Goal: Contribute content

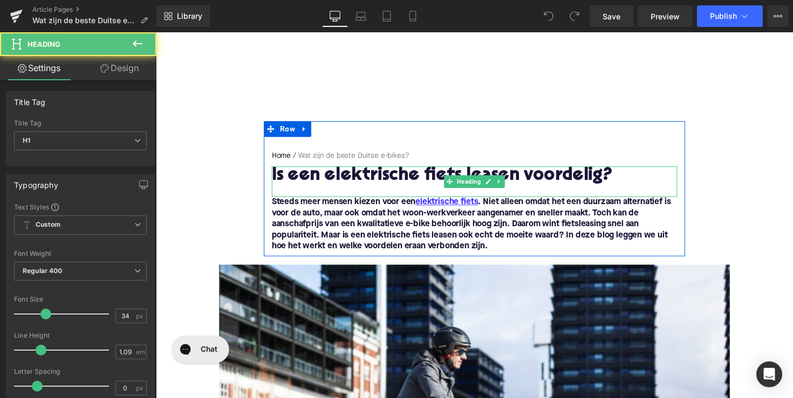
click at [397, 182] on h1 "Is een elektrische fiets leasen voordelig?" at bounding box center [481, 180] width 415 height 20
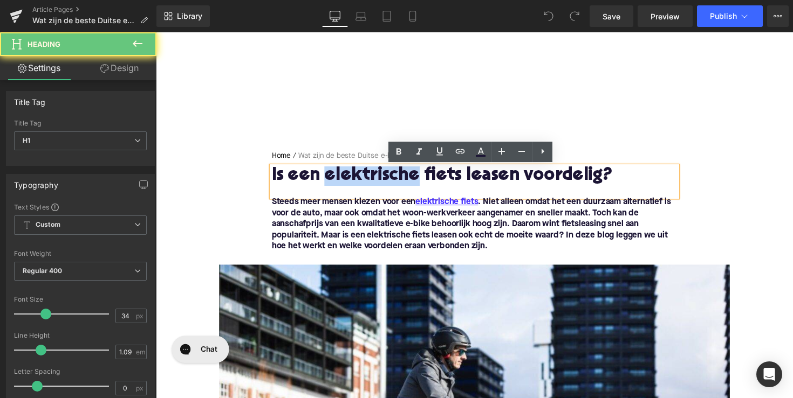
click at [397, 182] on h1 "Is een elektrische fiets leasen voordelig?" at bounding box center [481, 180] width 415 height 20
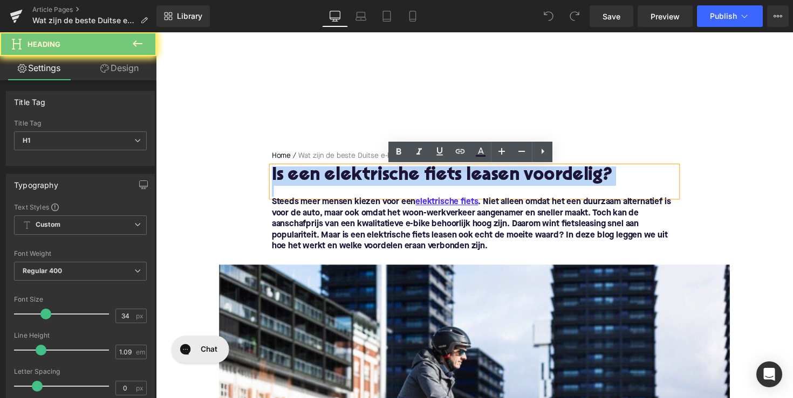
click at [397, 182] on h1 "Is een elektrische fiets leasen voordelig?" at bounding box center [481, 180] width 415 height 20
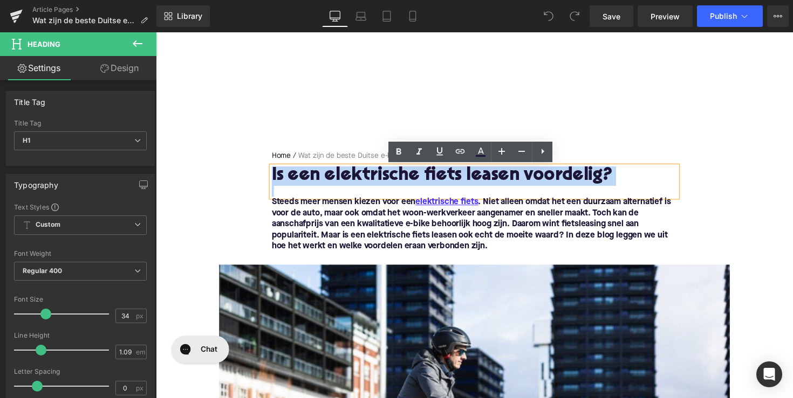
paste div
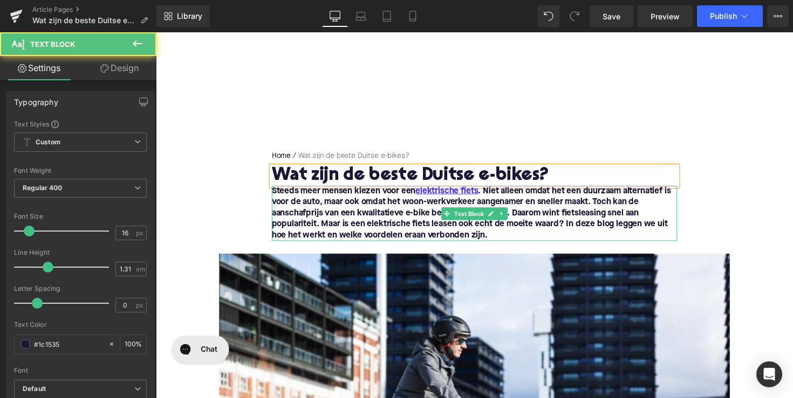
click at [382, 238] on strong "Steeds meer mensen kiezen voor een elektrische fiets . Niet alleen omdat het ee…" at bounding box center [478, 218] width 409 height 54
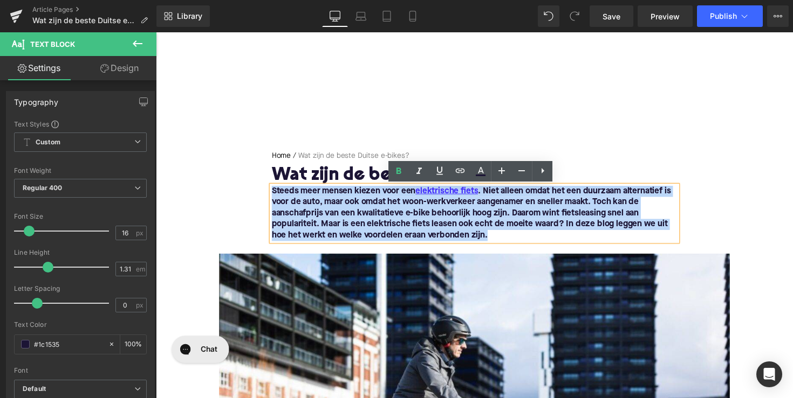
drag, startPoint x: 516, startPoint y: 240, endPoint x: 271, endPoint y: 188, distance: 250.9
click at [274, 190] on div "Steeds meer mensen kiezen voor een elektrische fiets . Niet alleen omdat het ee…" at bounding box center [481, 218] width 415 height 57
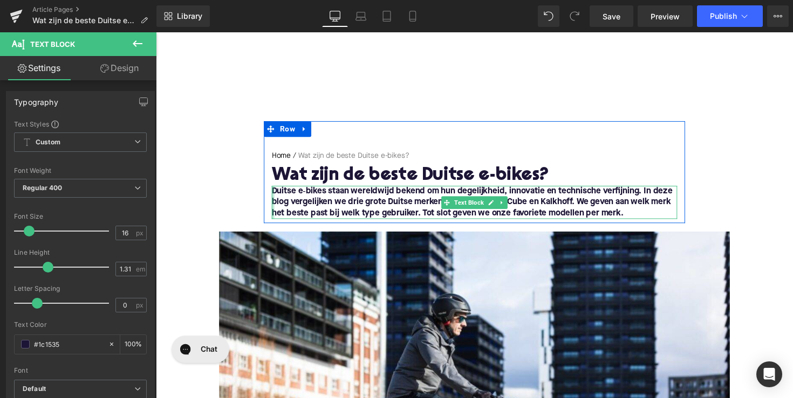
click at [274, 194] on div at bounding box center [275, 207] width 3 height 34
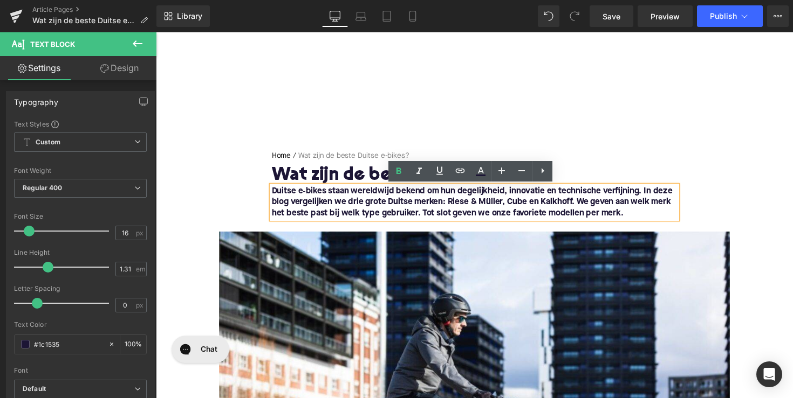
click at [274, 194] on b "Duitse e‑bikes staan wereldwijd bekend om hun degelijkheid, innovatie en techni…" at bounding box center [479, 206] width 410 height 31
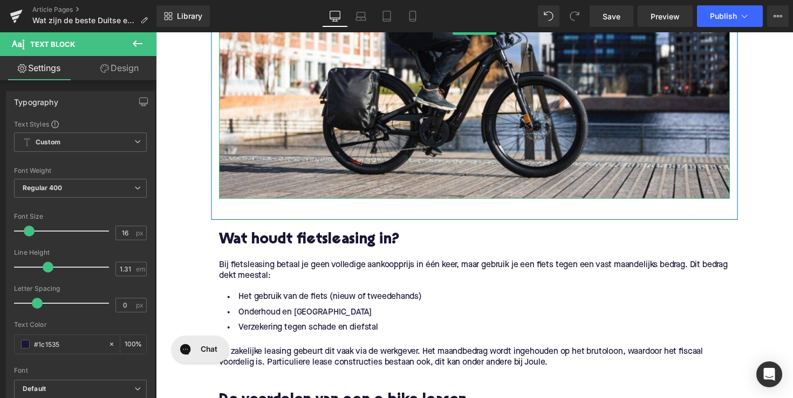
scroll to position [397, 0]
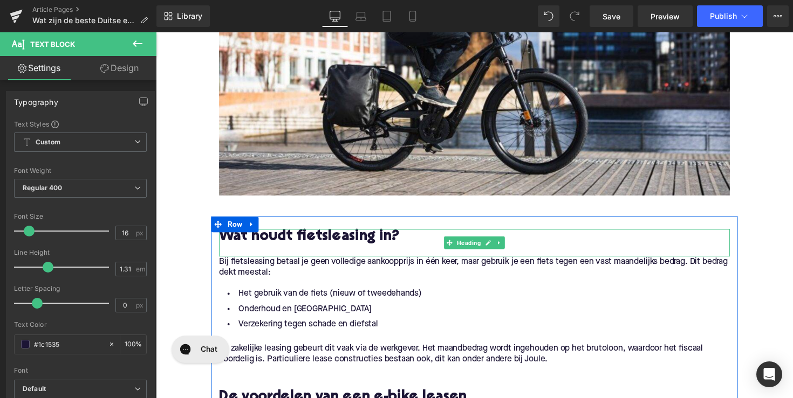
click at [245, 244] on h2 "Wat houdt fietsleasing in?" at bounding box center [482, 242] width 523 height 17
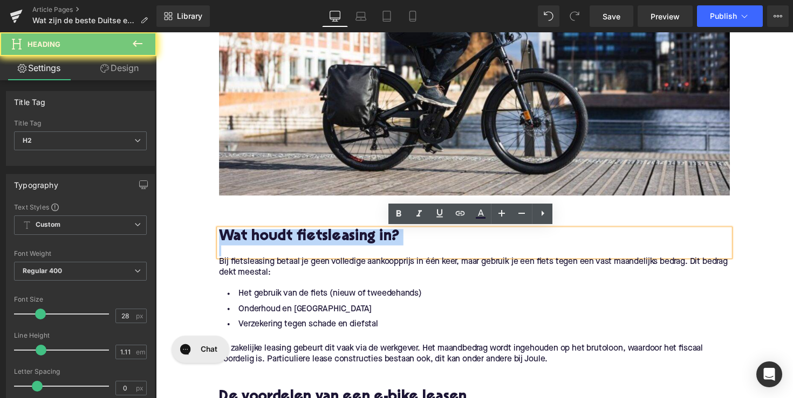
click at [245, 244] on h2 "Wat houdt fietsleasing in?" at bounding box center [482, 242] width 523 height 17
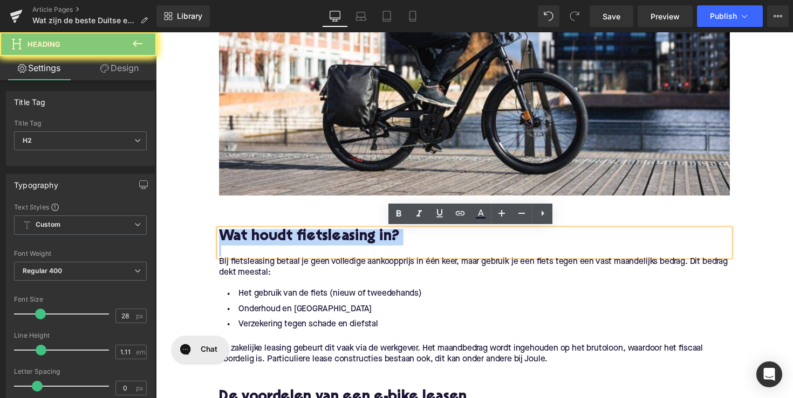
paste div
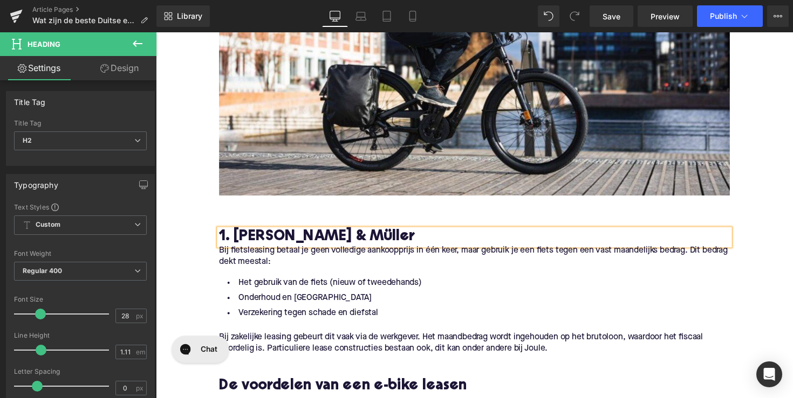
click at [287, 266] on p "Bij fietsleasing betaal je geen volledige aankoopprijs in één keer, maar gebrui…" at bounding box center [482, 262] width 523 height 23
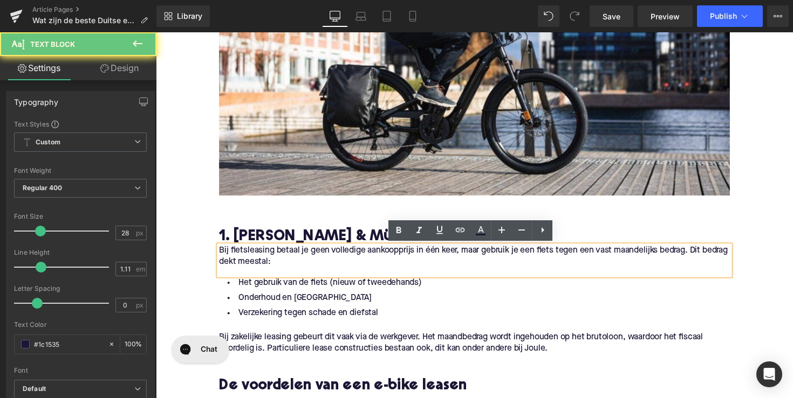
click at [287, 266] on p "Bij fietsleasing betaal je geen volledige aankoopprijs in één keer, maar gebrui…" at bounding box center [482, 262] width 523 height 23
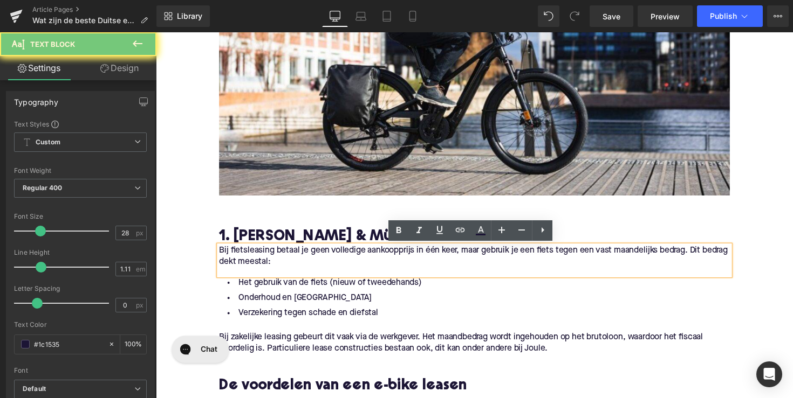
click at [312, 266] on p "Bij fietsleasing betaal je geen volledige aankoopprijs in één keer, maar gebrui…" at bounding box center [482, 262] width 523 height 23
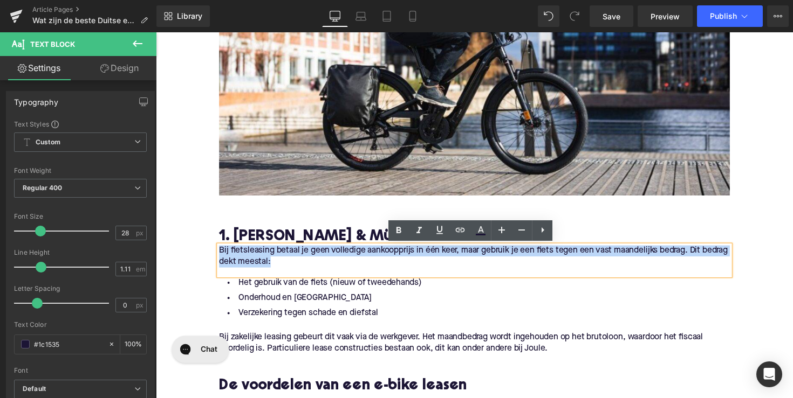
drag, startPoint x: 315, startPoint y: 266, endPoint x: 199, endPoint y: 250, distance: 117.1
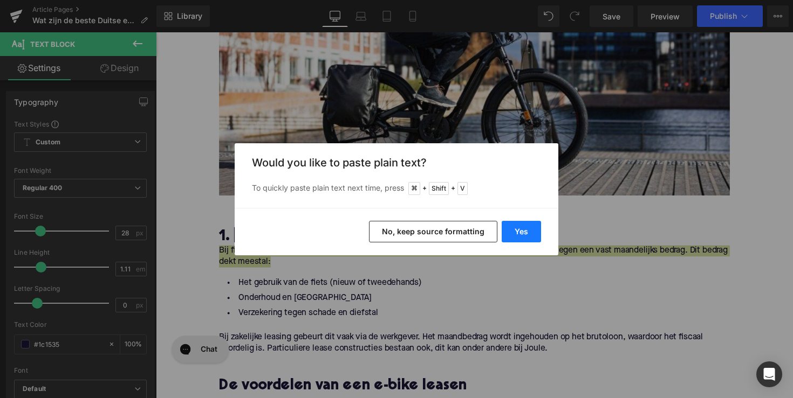
click at [503, 230] on button "Yes" at bounding box center [520, 232] width 39 height 22
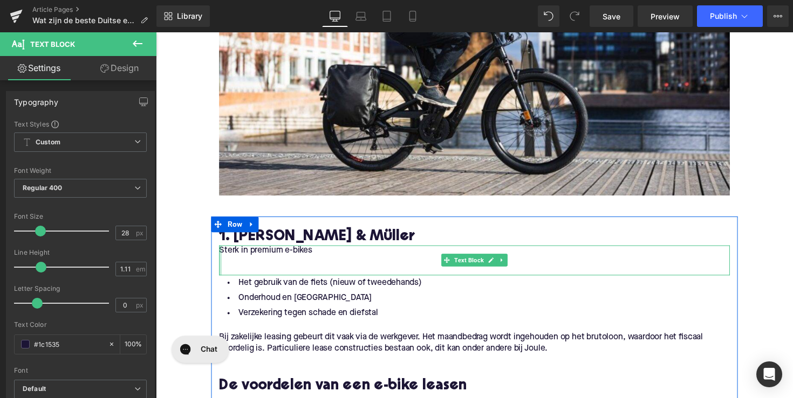
click at [221, 255] on div at bounding box center [222, 266] width 3 height 31
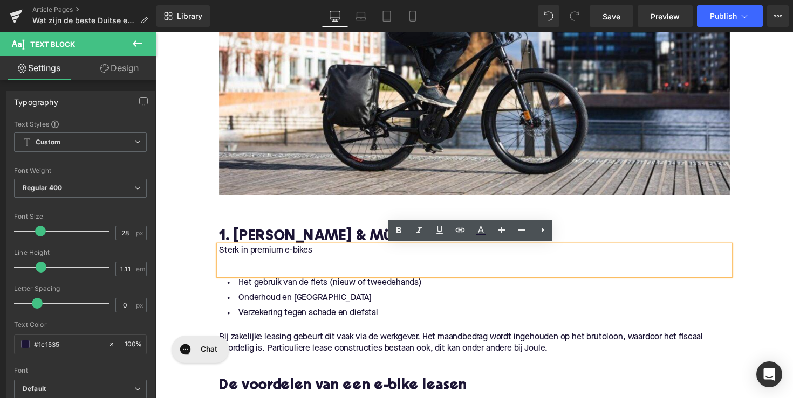
click at [221, 255] on p "Sterk in premium e-bikes" at bounding box center [482, 256] width 523 height 11
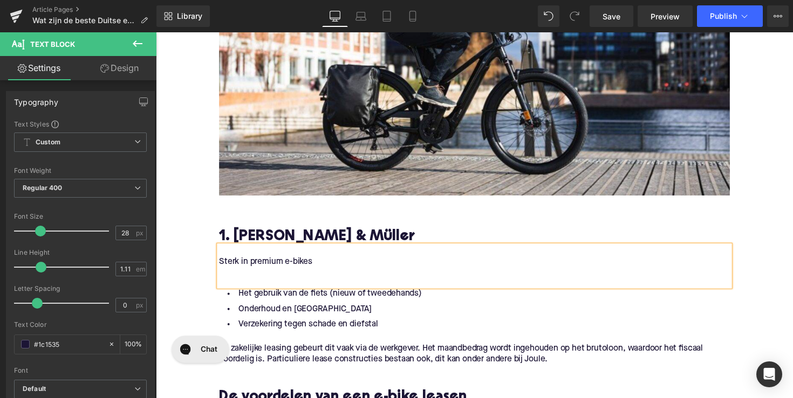
click at [223, 279] on p at bounding box center [482, 278] width 523 height 11
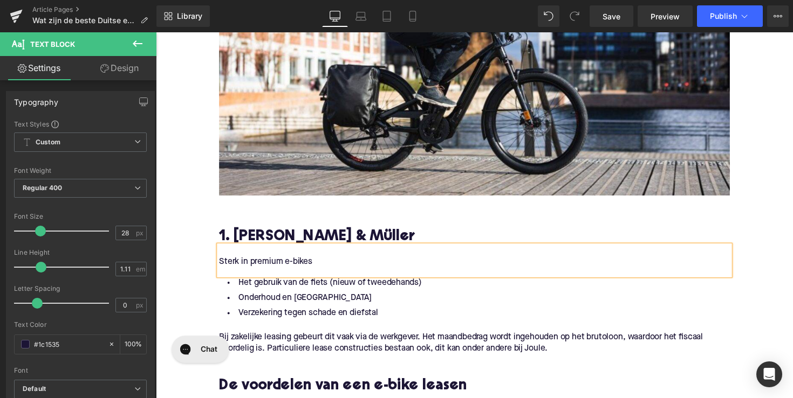
click at [239, 269] on p "Sterk in premium e-bikes" at bounding box center [482, 267] width 523 height 11
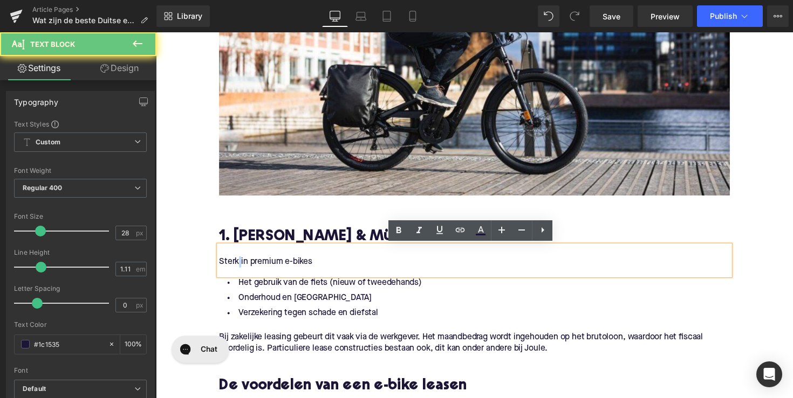
click at [239, 269] on p "Sterk in premium e-bikes" at bounding box center [482, 267] width 523 height 11
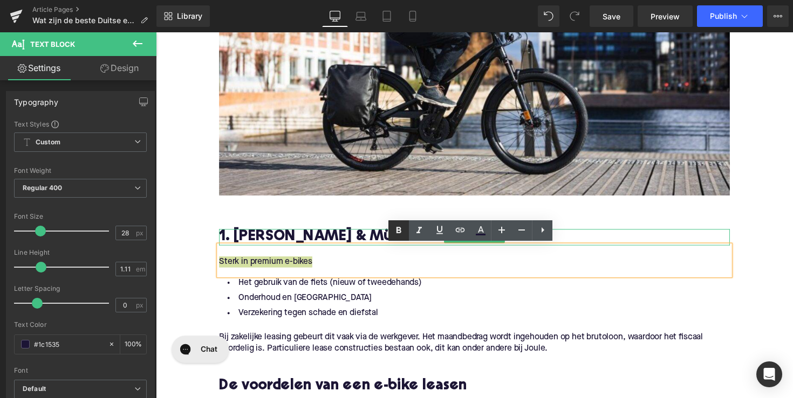
click at [399, 232] on icon at bounding box center [398, 230] width 5 height 6
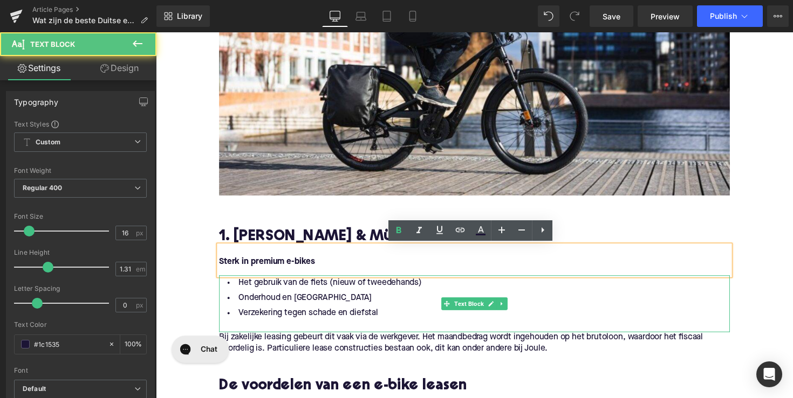
click at [322, 306] on li "Onderhoud en [GEOGRAPHIC_DATA]" at bounding box center [482, 305] width 523 height 16
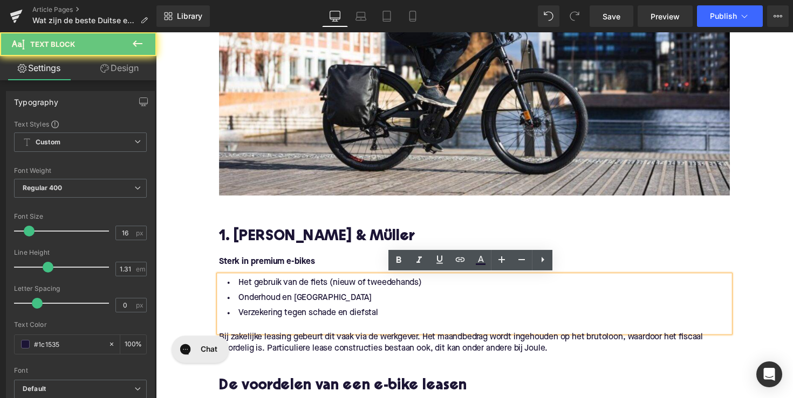
click at [384, 323] on li "Verzekering tegen schade en diefstal" at bounding box center [482, 321] width 523 height 16
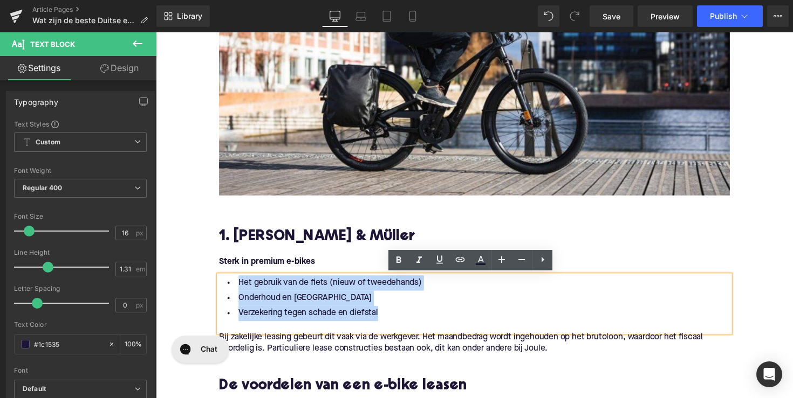
drag, startPoint x: 384, startPoint y: 323, endPoint x: 223, endPoint y: 294, distance: 163.2
click at [223, 294] on ul "Het gebruik van de fiets (nieuw of tweedehands) Onderhoud en herstellingen Verz…" at bounding box center [482, 304] width 523 height 47
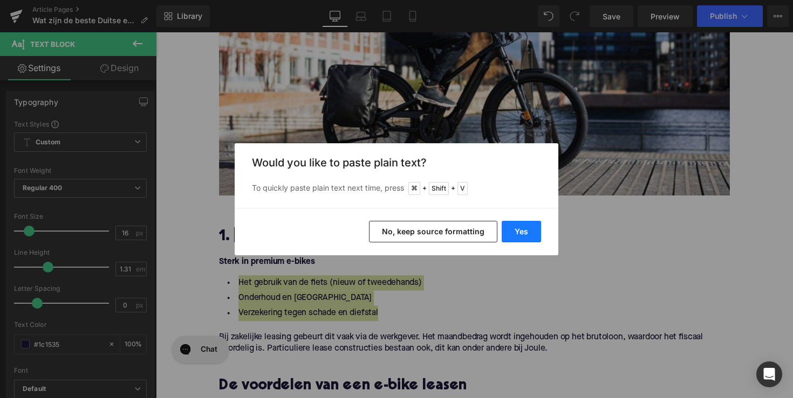
click at [518, 232] on button "Yes" at bounding box center [520, 232] width 39 height 22
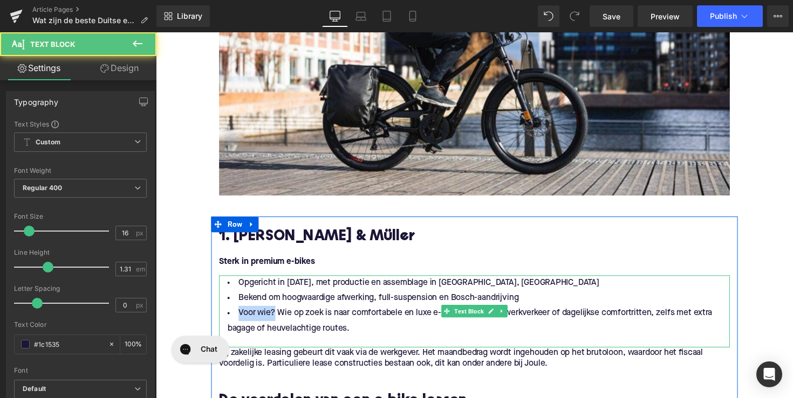
drag, startPoint x: 273, startPoint y: 321, endPoint x: 236, endPoint y: 321, distance: 37.2
click at [236, 321] on li "Voor wie? Wie op zoek is naar comfortabele en luxe e-bikes voor woon-werkverkee…" at bounding box center [482, 328] width 523 height 31
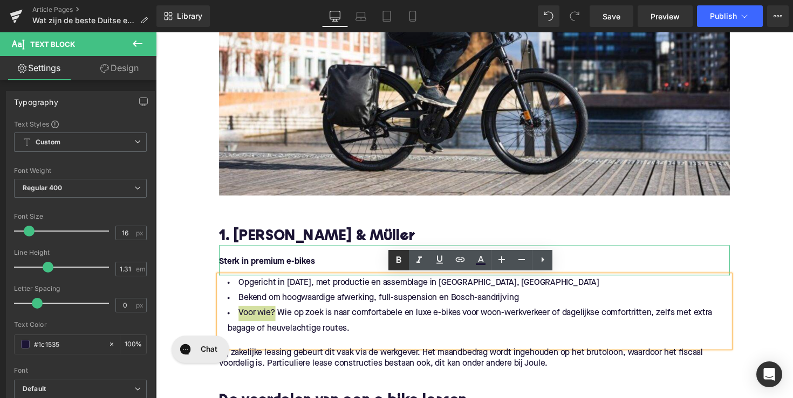
click at [400, 266] on icon at bounding box center [398, 260] width 13 height 13
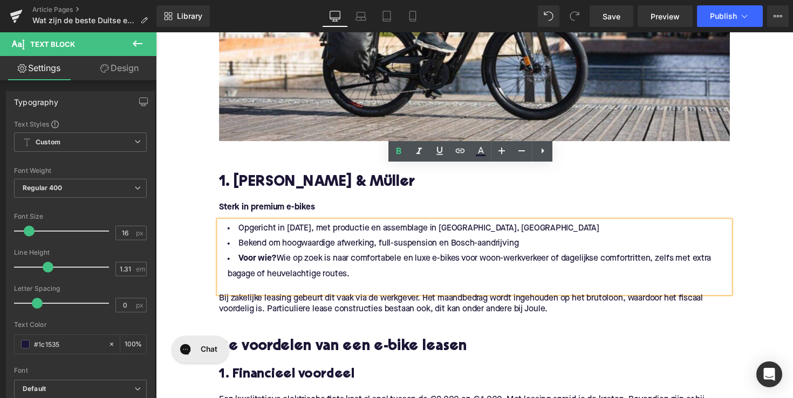
scroll to position [515, 0]
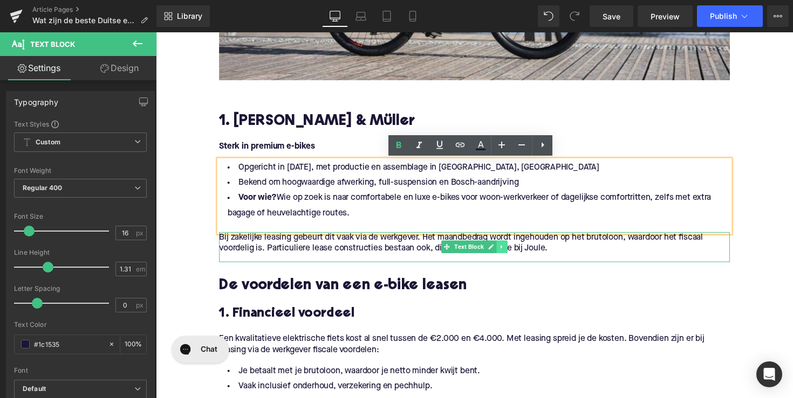
click at [509, 253] on icon at bounding box center [510, 252] width 6 height 6
click at [510, 253] on link at bounding box center [515, 252] width 11 height 13
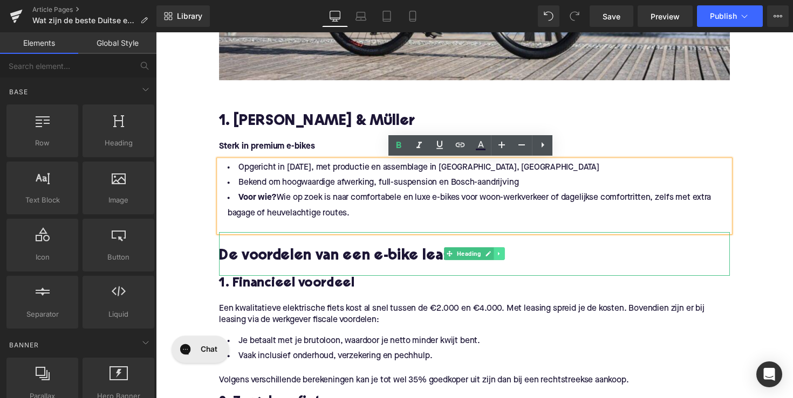
click at [506, 260] on icon at bounding box center [507, 260] width 2 height 4
click at [510, 260] on icon at bounding box center [513, 260] width 6 height 6
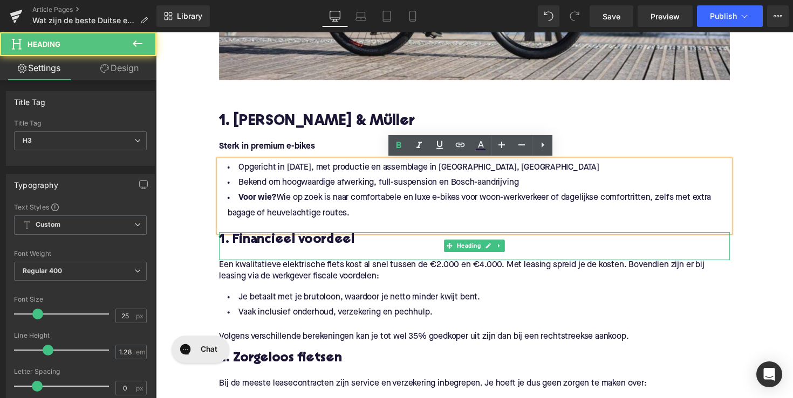
click at [240, 247] on h3 "1. Financieel voordeel" at bounding box center [482, 245] width 523 height 17
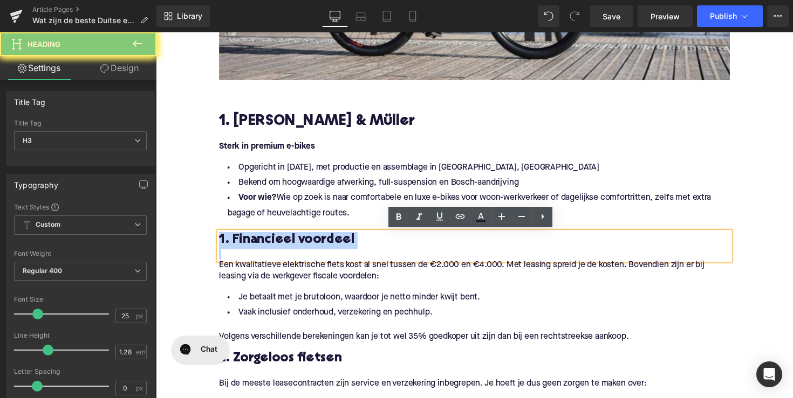
click at [240, 247] on h3 "1. Financieel voordeel" at bounding box center [482, 245] width 523 height 17
paste div
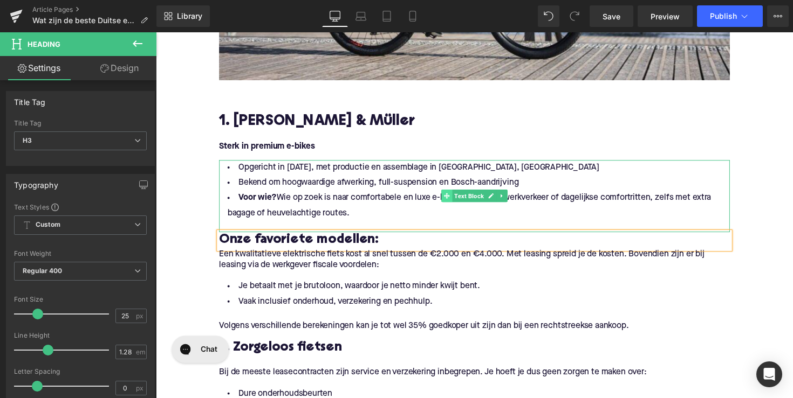
click at [454, 205] on span at bounding box center [453, 200] width 11 height 13
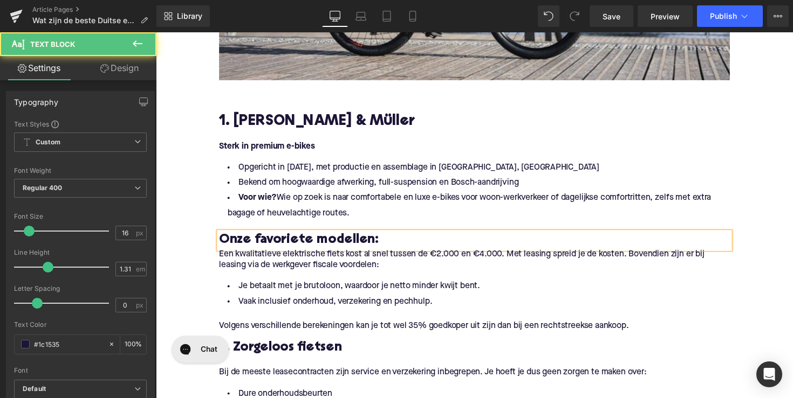
click at [442, 215] on li "Voor wie? Wie op zoek is naar comfortabele en luxe e-bikes voor woon-werkverkee…" at bounding box center [482, 210] width 523 height 31
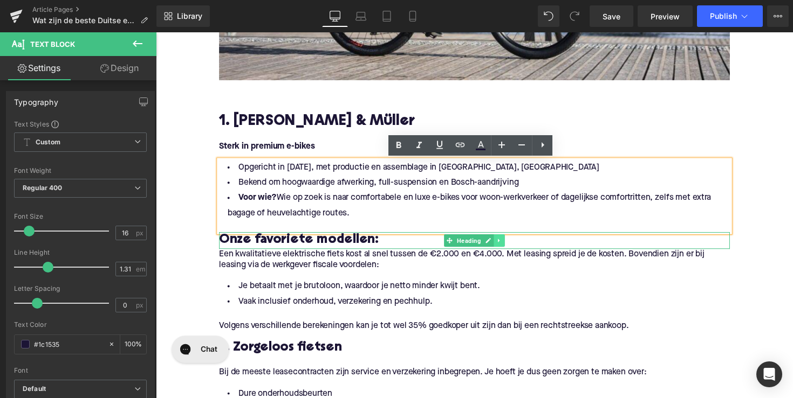
click at [502, 248] on link at bounding box center [507, 245] width 11 height 13
click at [499, 245] on icon at bounding box center [502, 246] width 6 height 6
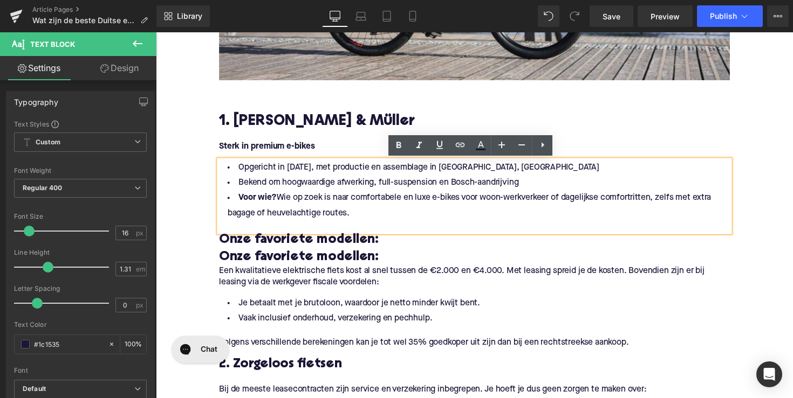
click at [287, 265] on h3 "Onze favoriete modellen:" at bounding box center [482, 262] width 523 height 17
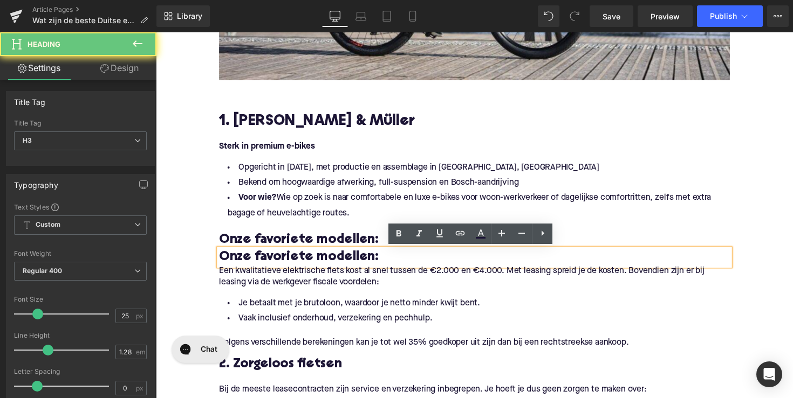
click at [287, 265] on h3 "Onze favoriete modellen:" at bounding box center [482, 262] width 523 height 17
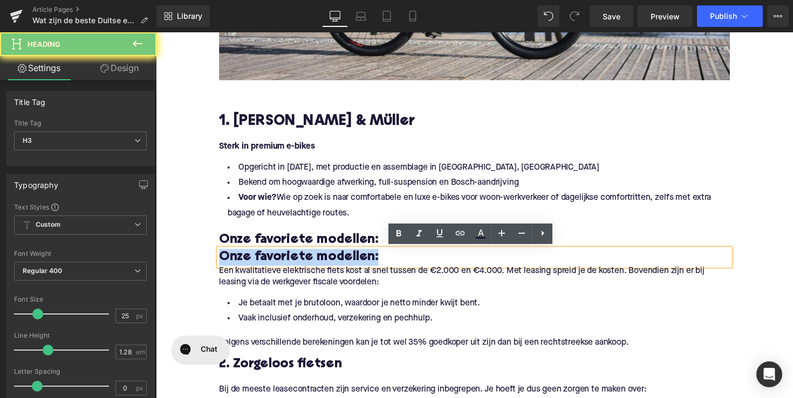
paste div
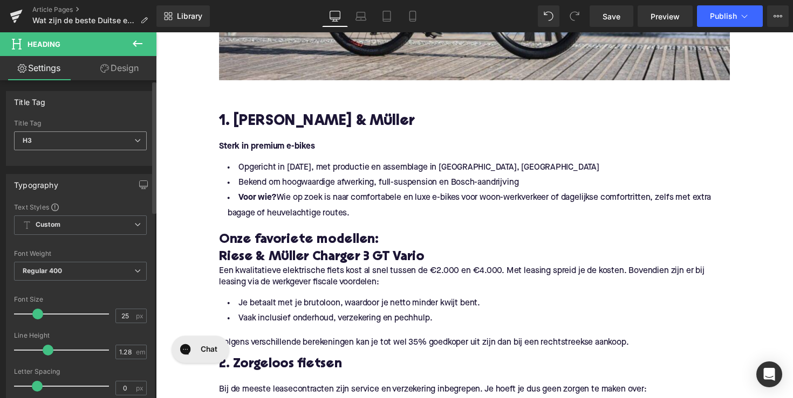
click at [111, 145] on span "H3" at bounding box center [80, 141] width 133 height 19
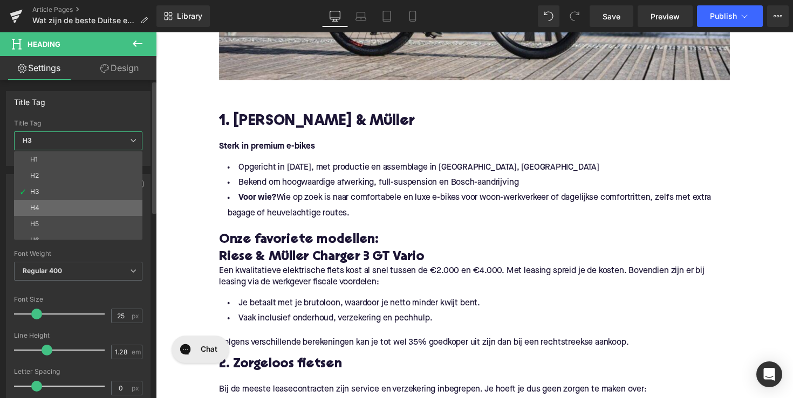
click at [89, 204] on li "H4" at bounding box center [80, 208] width 133 height 16
type input "21"
type input "1.33"
type input "100"
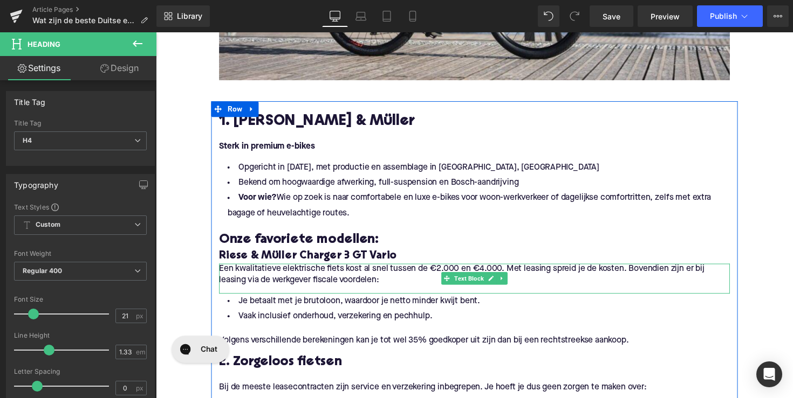
click at [277, 276] on p "Een kwalitatieve elektrische fiets kost al snel tussen de €2.000 en €4.000. Met…" at bounding box center [482, 281] width 523 height 23
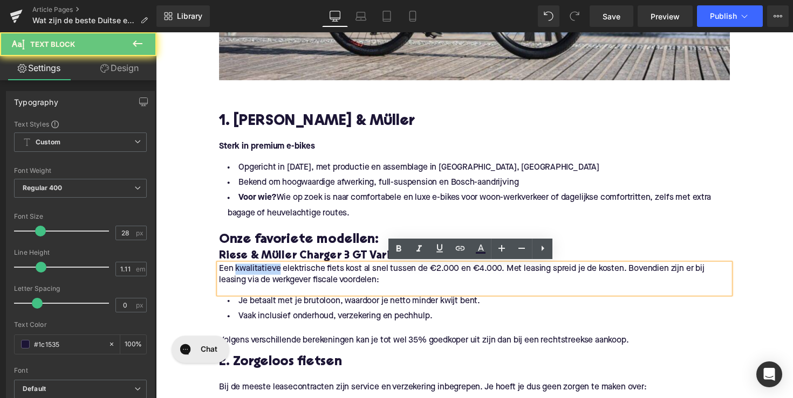
click at [277, 276] on p "Een kwalitatieve elektrische fiets kost al snel tussen de €2.000 en €4.000. Met…" at bounding box center [482, 281] width 523 height 23
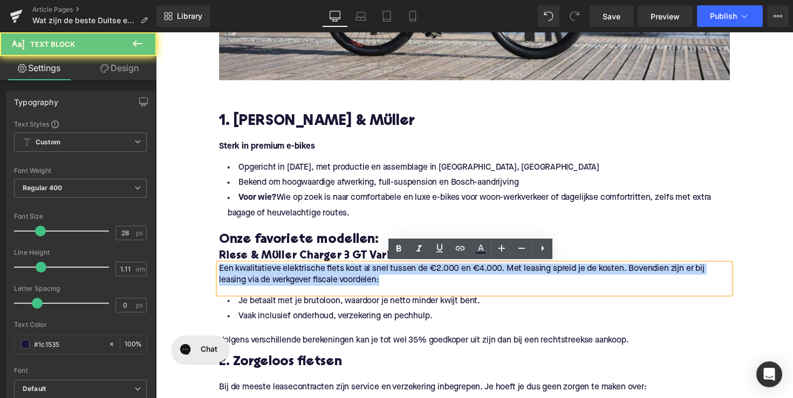
click at [277, 276] on p "Een kwalitatieve elektrische fiets kost al snel tussen de €2.000 en €4.000. Met…" at bounding box center [482, 281] width 523 height 23
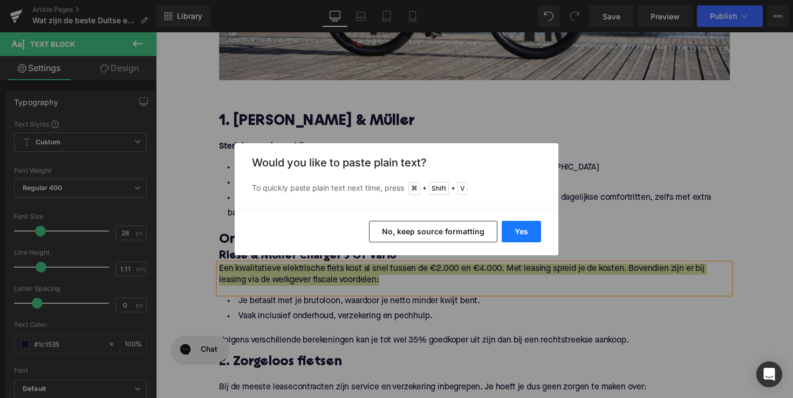
click at [506, 231] on button "Yes" at bounding box center [520, 232] width 39 height 22
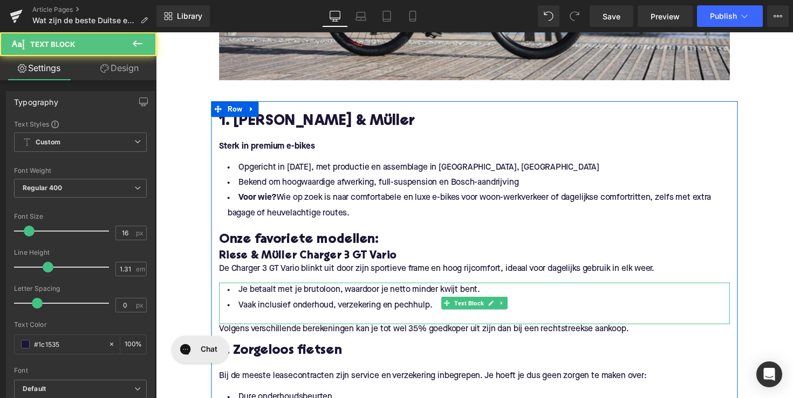
click at [309, 323] on div at bounding box center [482, 325] width 523 height 11
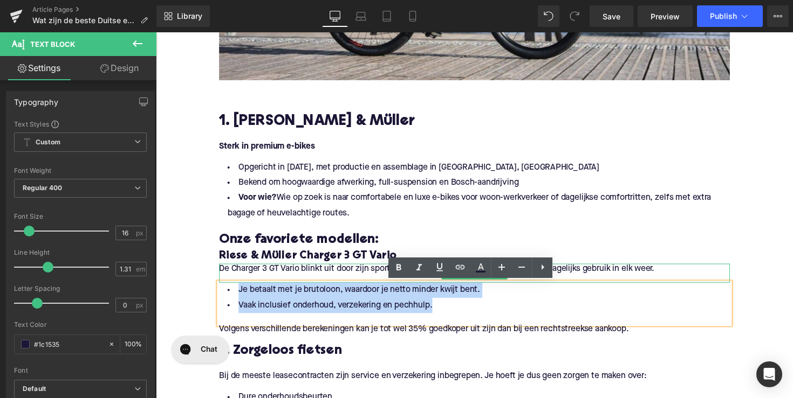
drag, startPoint x: 448, startPoint y: 308, endPoint x: 224, endPoint y: 283, distance: 225.7
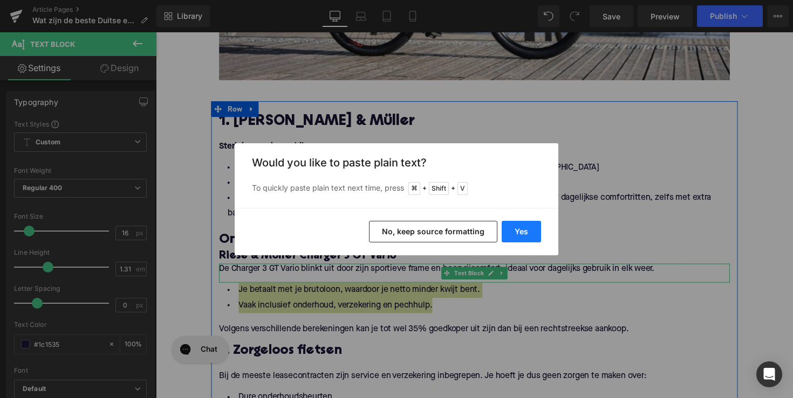
click at [514, 228] on button "Yes" at bounding box center [520, 232] width 39 height 22
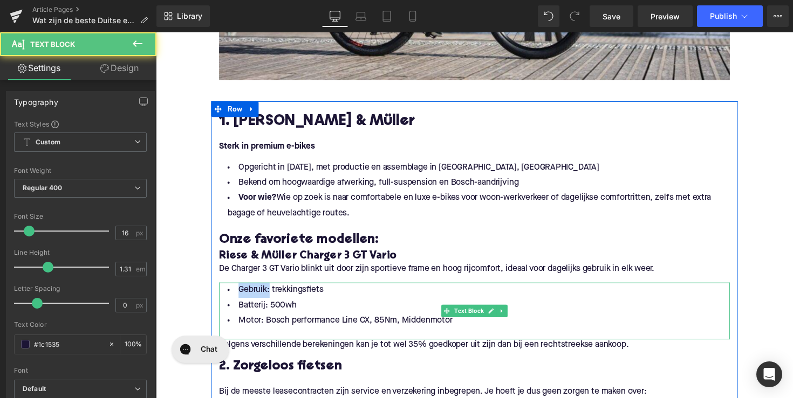
drag, startPoint x: 267, startPoint y: 298, endPoint x: 237, endPoint y: 298, distance: 30.7
click at [237, 298] on li "Gebruik: trekkingsfiets" at bounding box center [482, 297] width 523 height 16
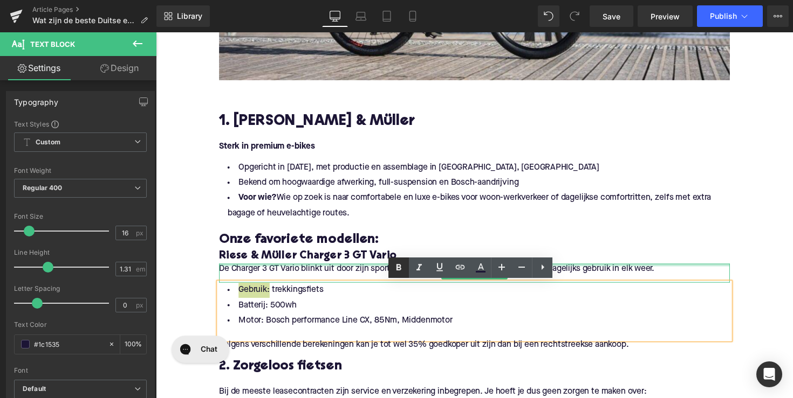
click at [394, 265] on icon at bounding box center [398, 267] width 13 height 13
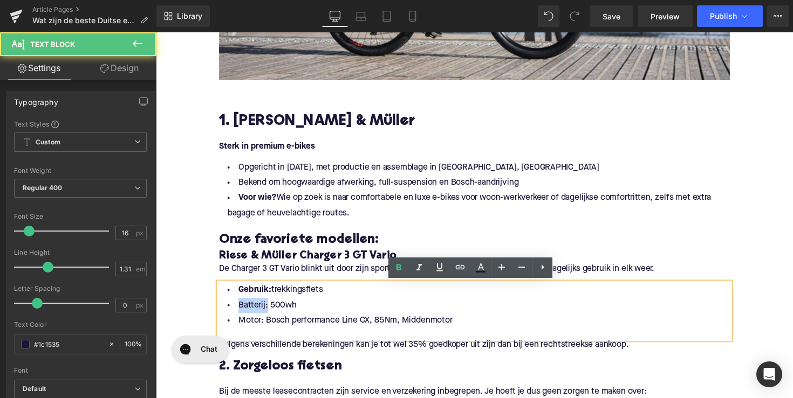
drag, startPoint x: 265, startPoint y: 311, endPoint x: 223, endPoint y: 316, distance: 42.4
click at [223, 316] on li "Batterij: 500wh" at bounding box center [482, 313] width 523 height 16
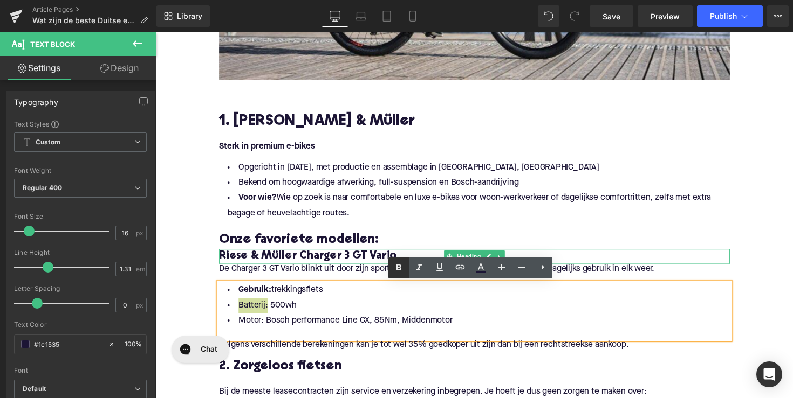
click at [402, 264] on icon at bounding box center [398, 267] width 13 height 13
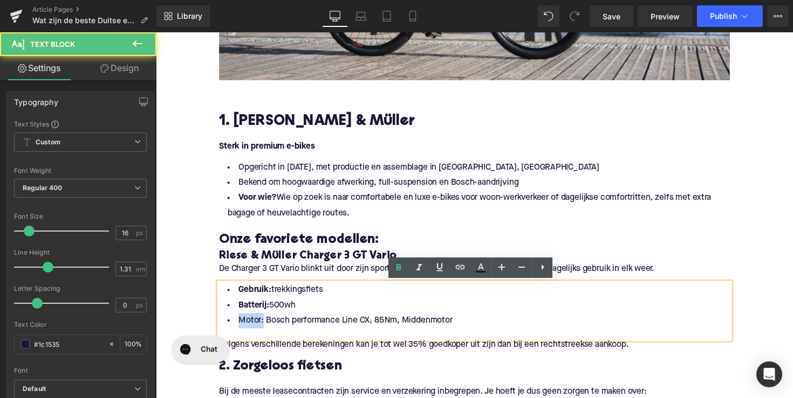
drag, startPoint x: 261, startPoint y: 328, endPoint x: 231, endPoint y: 328, distance: 30.7
click at [231, 328] on li "Motor: Bosch performance Line CX, 85Nm, Middenmotor" at bounding box center [482, 328] width 523 height 16
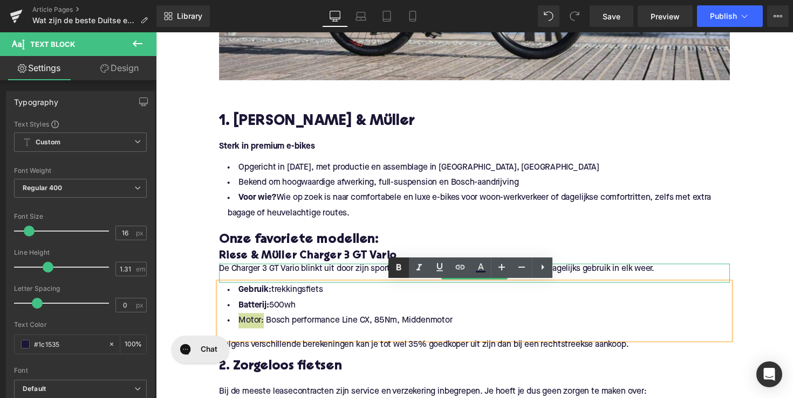
click at [397, 271] on icon at bounding box center [398, 267] width 13 height 13
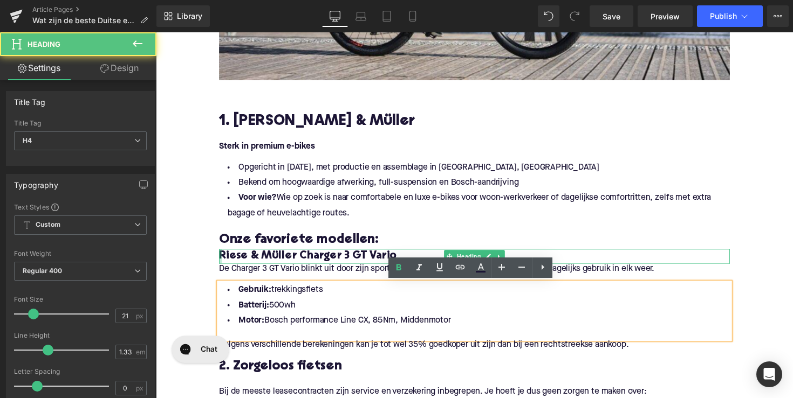
click at [221, 262] on div at bounding box center [222, 261] width 3 height 15
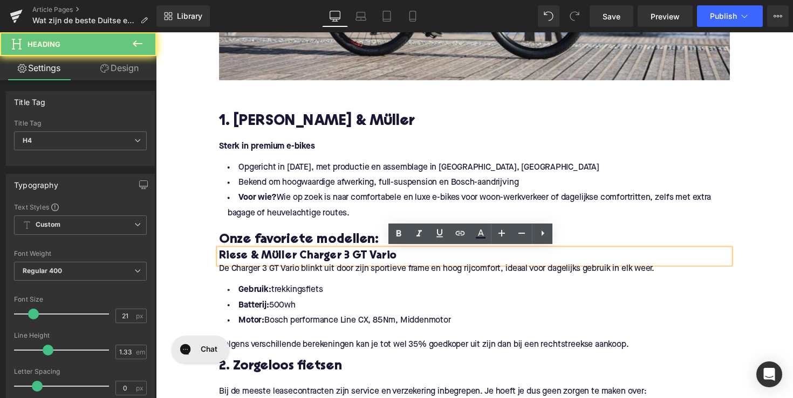
click at [221, 262] on h4 "Riese & Müller Charger 3 GT Vario" at bounding box center [482, 261] width 523 height 15
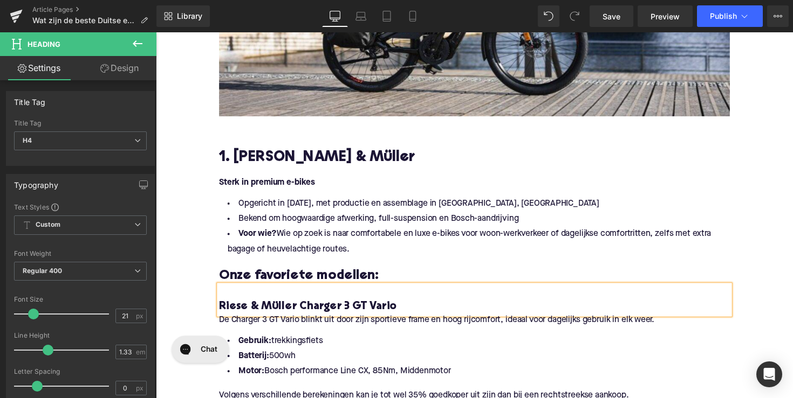
click at [249, 340] on div "De Charger 3 GT Vario blinkt uit door zijn sportieve frame en hoog rijcomfort, …" at bounding box center [482, 331] width 523 height 19
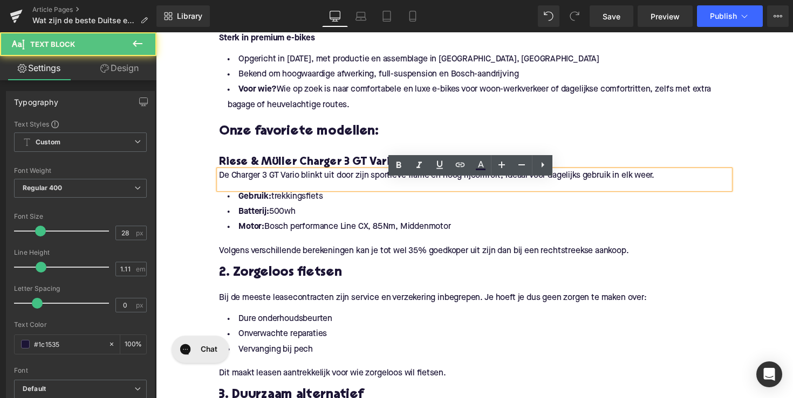
scroll to position [637, 0]
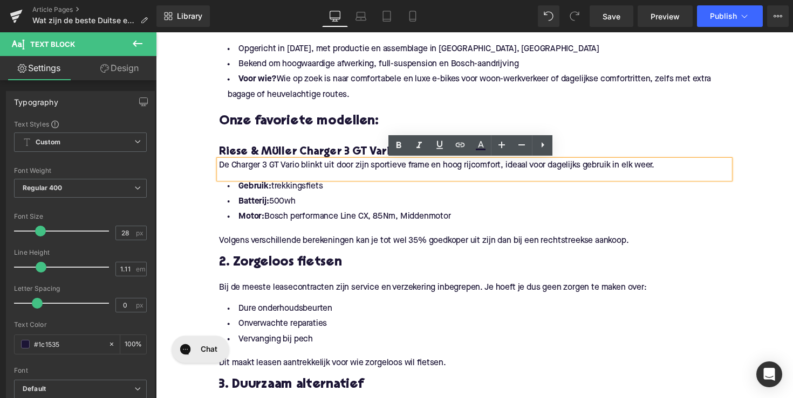
click at [221, 168] on p "De Charger 3 GT Vario blinkt uit door zijn sportieve frame en hoog rijcomfort, …" at bounding box center [482, 168] width 523 height 11
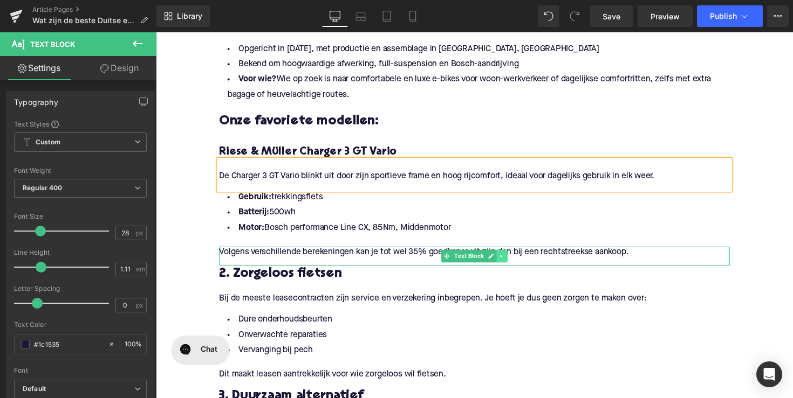
click at [509, 257] on link at bounding box center [510, 262] width 11 height 13
click at [510, 259] on link at bounding box center [515, 262] width 11 height 13
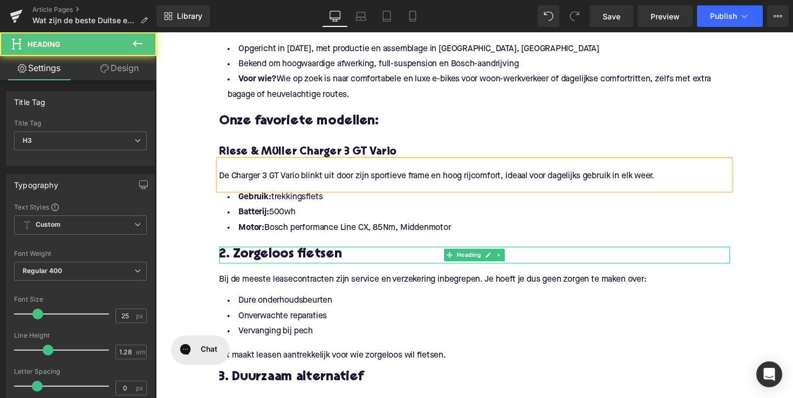
click at [268, 259] on h3 "2. Zorgeloos fietsen" at bounding box center [482, 260] width 523 height 17
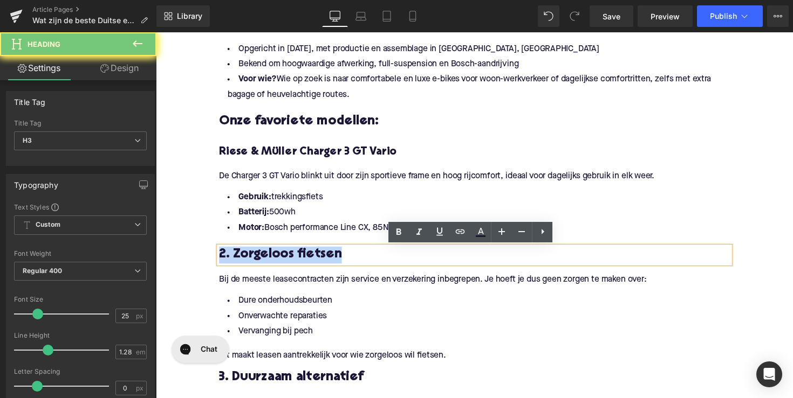
paste div
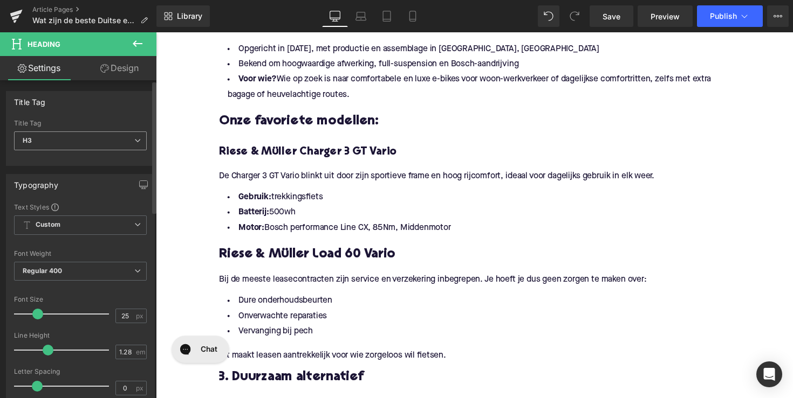
drag, startPoint x: 125, startPoint y: 238, endPoint x: 98, endPoint y: 142, distance: 99.7
click at [98, 142] on span "H3" at bounding box center [80, 141] width 133 height 19
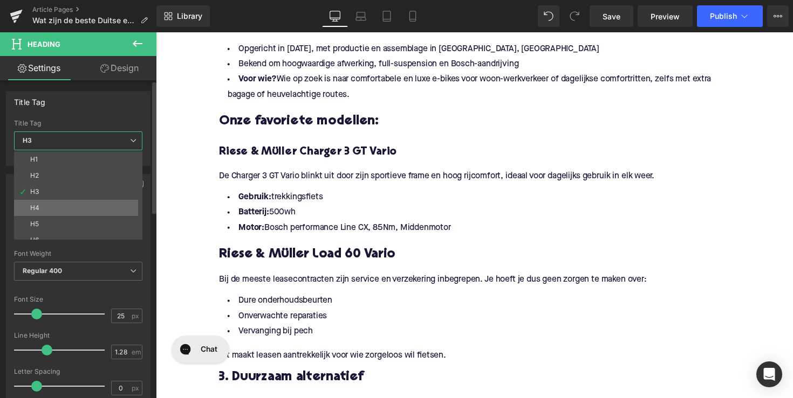
click at [84, 202] on li "H4" at bounding box center [80, 208] width 133 height 16
type input "21"
type input "1.33"
type input "100"
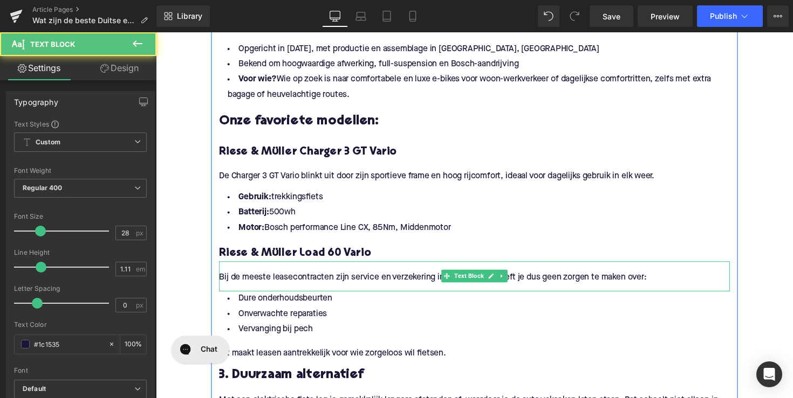
click at [247, 287] on p "Bij de meeste leasecontracten zijn service en verzekering inbegrepen. Je hoeft …" at bounding box center [482, 284] width 523 height 11
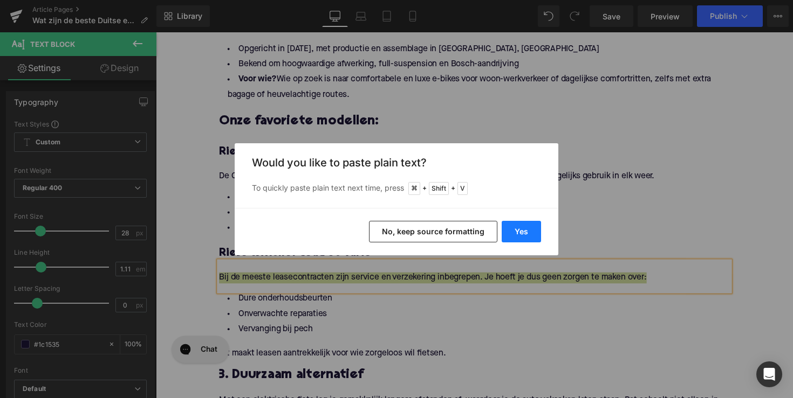
click at [527, 231] on button "Yes" at bounding box center [520, 232] width 39 height 22
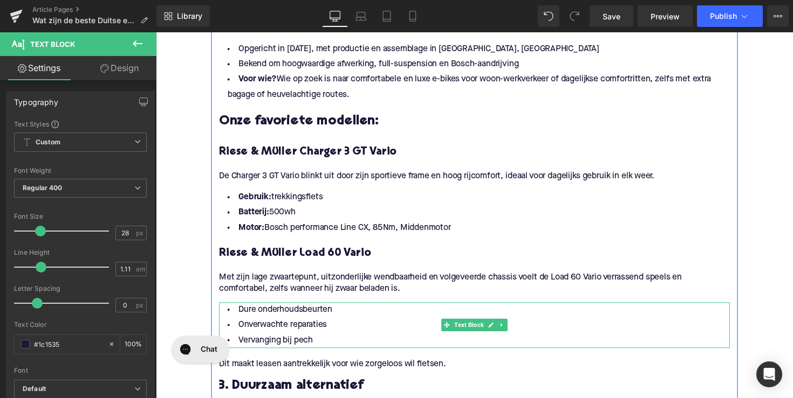
click at [271, 344] on li "Vervanging bij pech" at bounding box center [482, 349] width 523 height 16
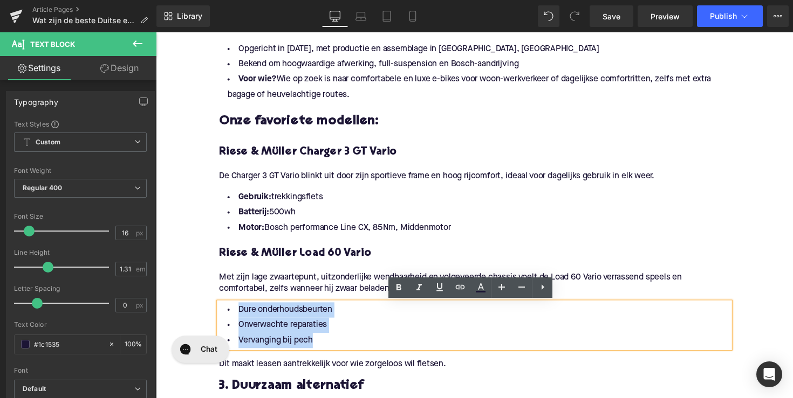
drag, startPoint x: 328, startPoint y: 352, endPoint x: 218, endPoint y: 315, distance: 115.4
click at [221, 315] on ul "Dure onderhoudsbeurten Onverwachte reparaties Vervanging bij pech" at bounding box center [482, 332] width 523 height 47
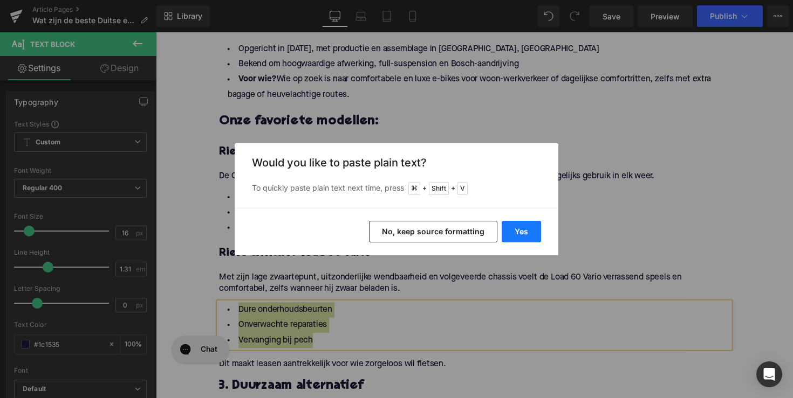
click at [514, 229] on button "Yes" at bounding box center [520, 232] width 39 height 22
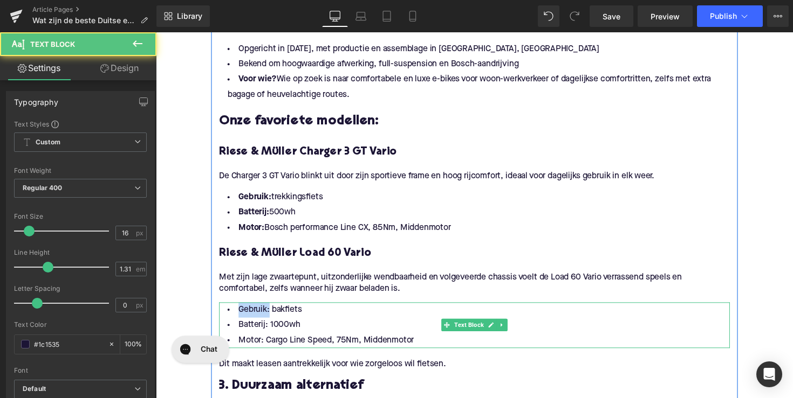
drag, startPoint x: 268, startPoint y: 319, endPoint x: 228, endPoint y: 319, distance: 41.0
click at [228, 319] on li "Gebruik: bakfiets" at bounding box center [482, 317] width 523 height 16
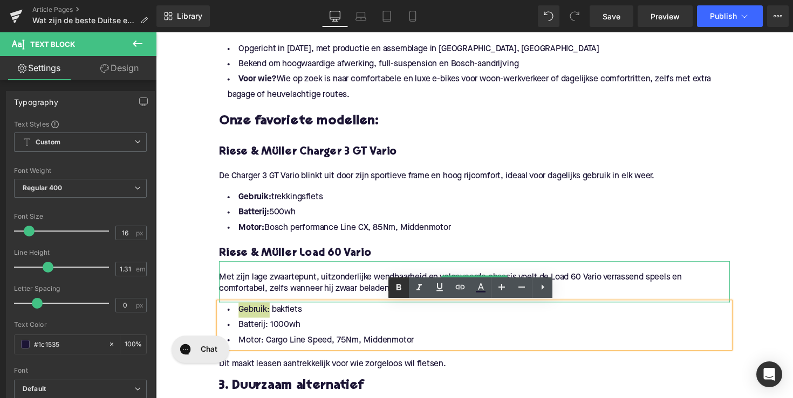
click at [397, 284] on icon at bounding box center [398, 287] width 13 height 13
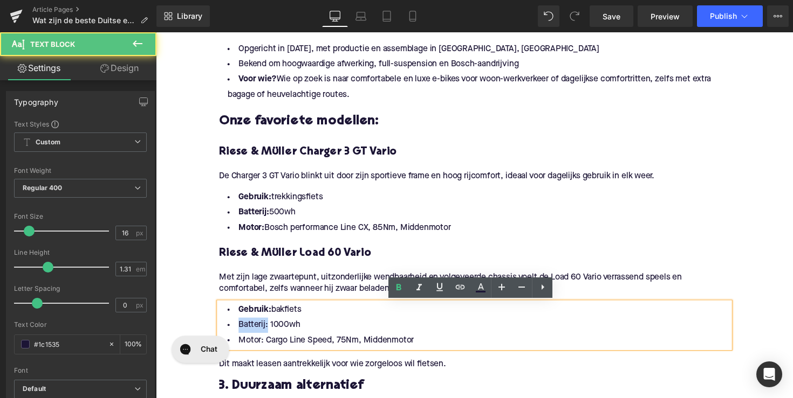
drag, startPoint x: 265, startPoint y: 333, endPoint x: 219, endPoint y: 333, distance: 45.8
click at [221, 333] on li "Batterij: 1000wh" at bounding box center [482, 333] width 523 height 16
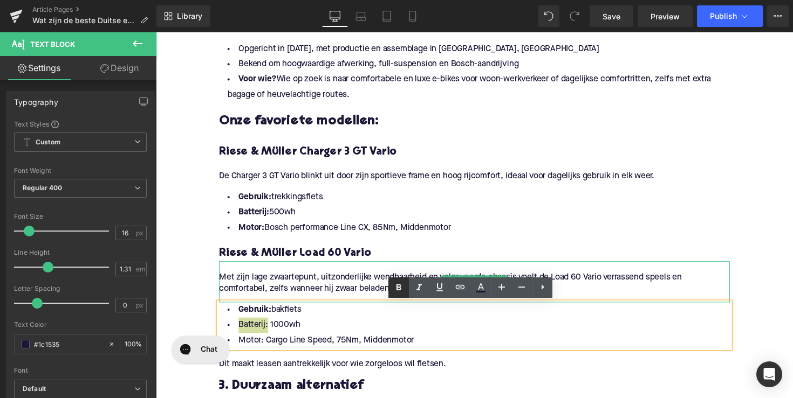
click at [394, 292] on icon at bounding box center [398, 287] width 13 height 13
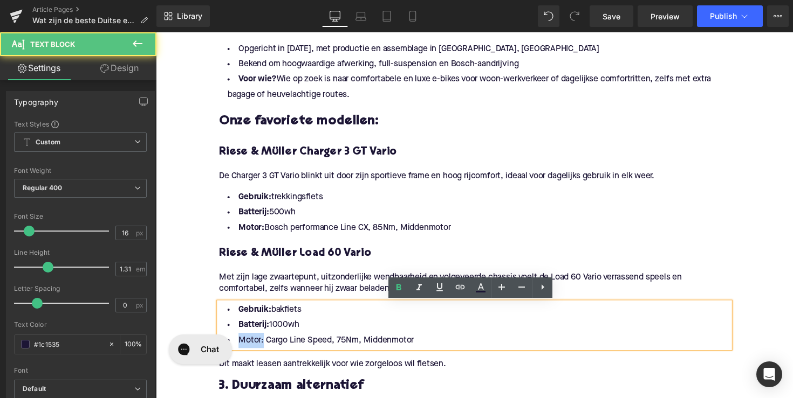
drag, startPoint x: 272, startPoint y: 649, endPoint x: 210, endPoint y: 342, distance: 313.6
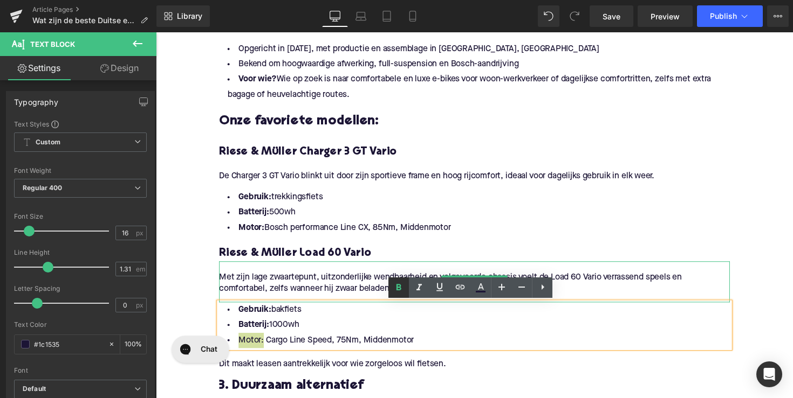
click at [398, 285] on icon at bounding box center [398, 287] width 5 height 6
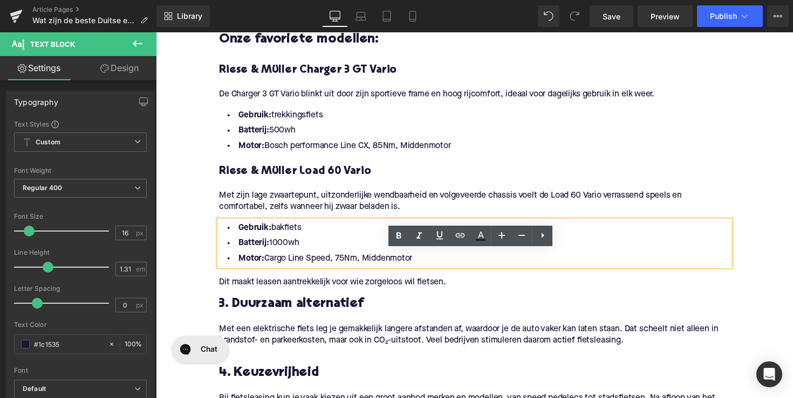
scroll to position [754, 0]
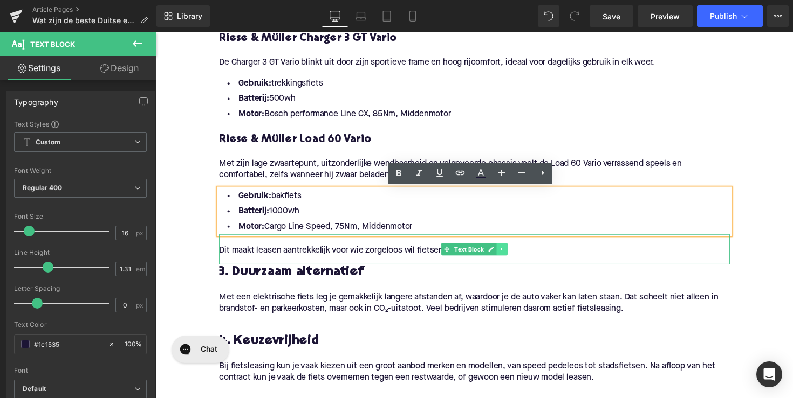
click at [509, 256] on icon at bounding box center [510, 254] width 6 height 6
click at [514, 256] on icon at bounding box center [516, 255] width 6 height 6
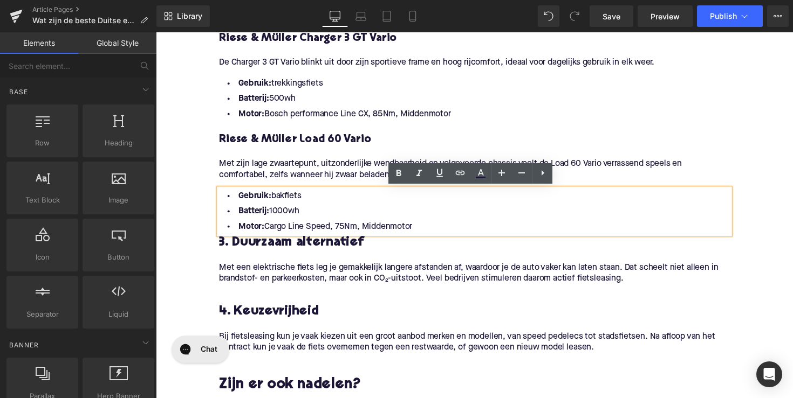
click at [317, 251] on h3 "3. Duurzaam alternatief" at bounding box center [482, 247] width 523 height 17
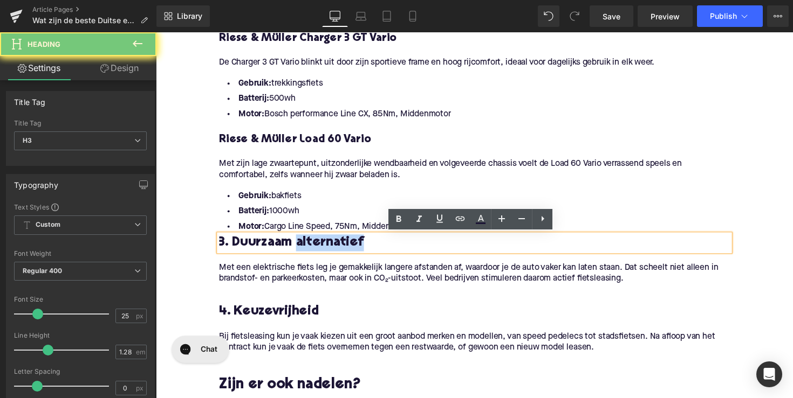
click at [317, 251] on h3 "3. Duurzaam alternatief" at bounding box center [482, 247] width 523 height 17
paste div
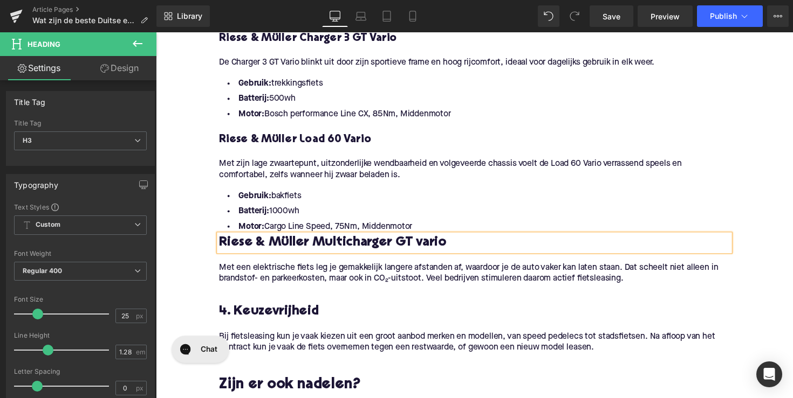
drag, startPoint x: 264, startPoint y: 266, endPoint x: 219, endPoint y: 250, distance: 47.4
click at [221, 250] on h3 "Riese & Müller Multicharger GT vario" at bounding box center [482, 247] width 523 height 17
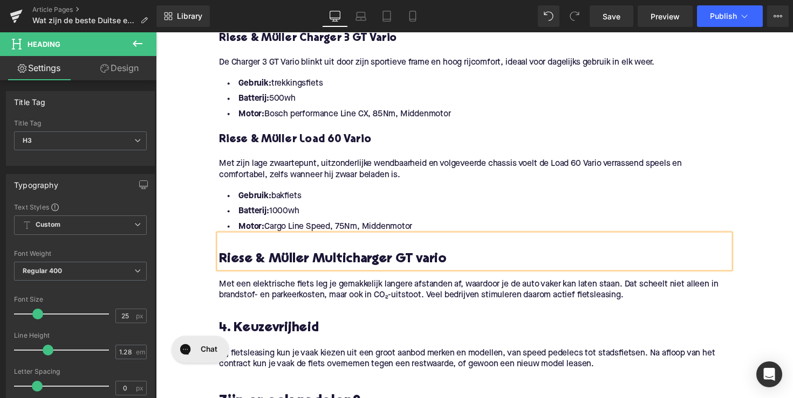
click at [287, 294] on p "Met een elektrische fiets leg je gemakkelijk langere afstanden af, waardoor je …" at bounding box center [482, 296] width 523 height 23
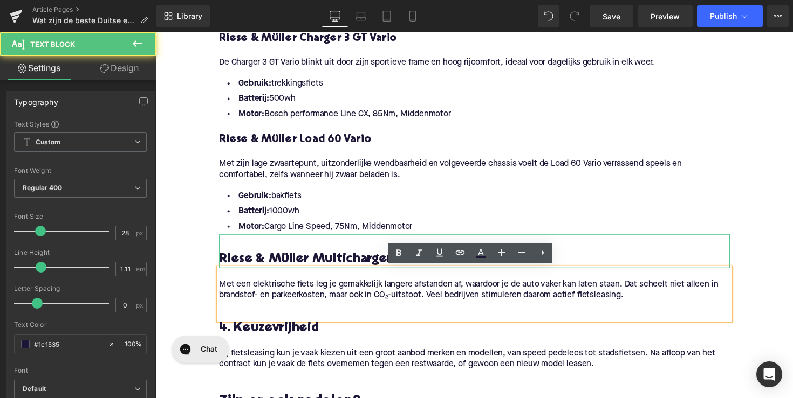
click at [274, 258] on h3 "Riese & Müller Multicharger GT vario" at bounding box center [482, 265] width 523 height 17
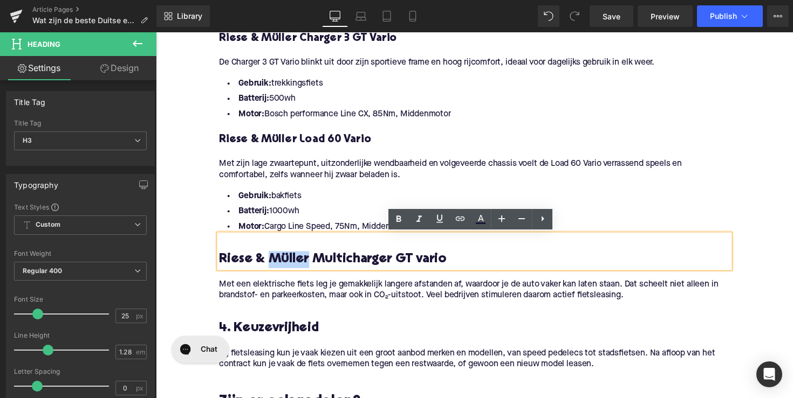
click at [274, 258] on h3 "Riese & Müller Multicharger GT vario" at bounding box center [482, 265] width 523 height 17
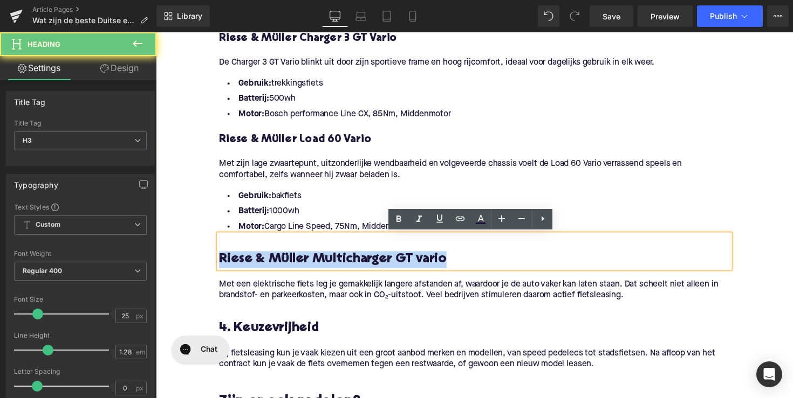
click at [274, 258] on h3 "Riese & Müller Multicharger GT vario" at bounding box center [482, 265] width 523 height 17
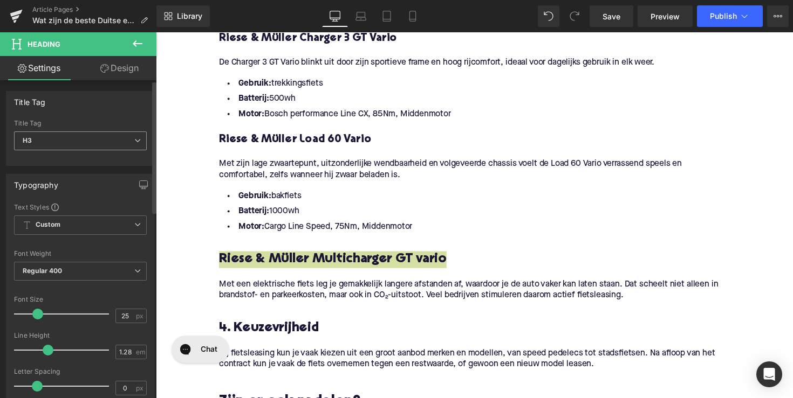
click at [112, 142] on span "H3" at bounding box center [80, 141] width 133 height 19
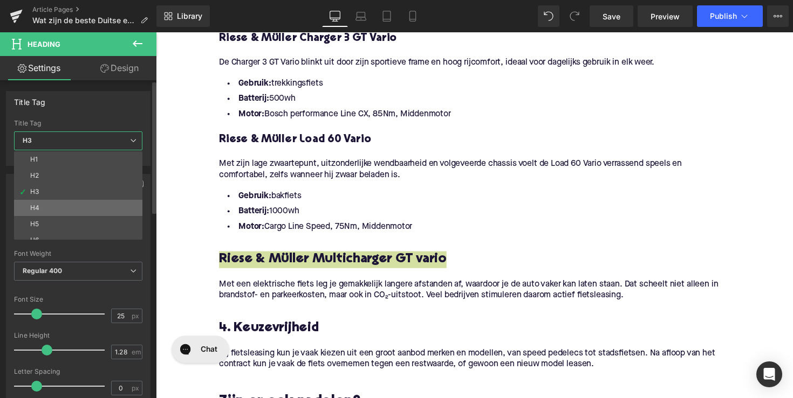
click at [109, 204] on li "H4" at bounding box center [80, 208] width 133 height 16
type input "21"
type input "1.33"
type input "100"
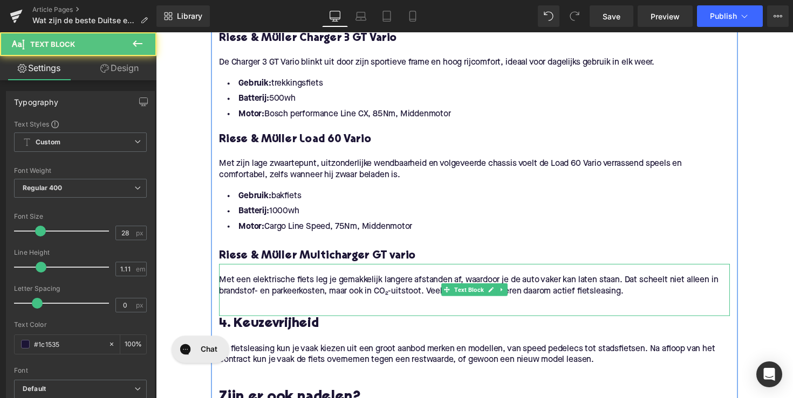
click at [349, 298] on p "Met een elektrische fiets leg je gemakkelijk langere afstanden af, waardoor je …" at bounding box center [482, 292] width 523 height 23
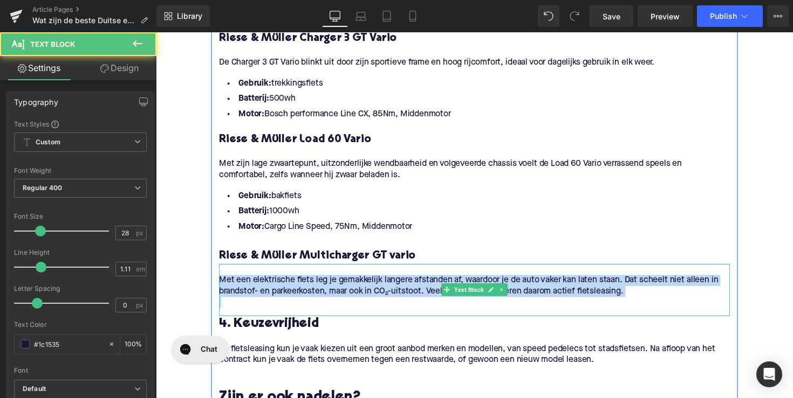
click at [349, 298] on p "Met een elektrische fiets leg je gemakkelijk langere afstanden af, waardoor je …" at bounding box center [482, 292] width 523 height 23
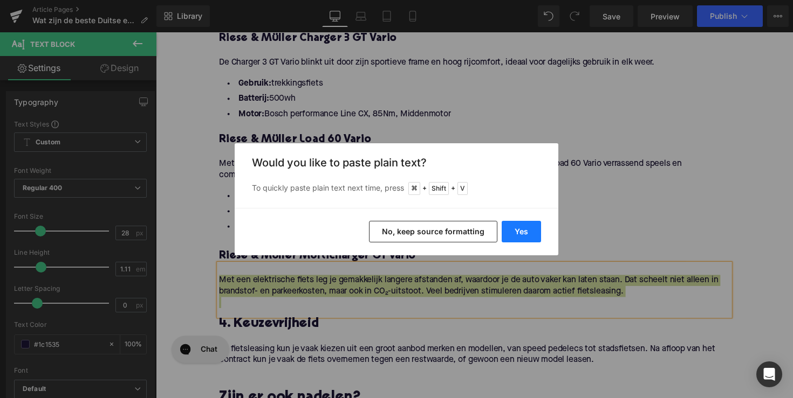
click at [527, 238] on button "Yes" at bounding box center [520, 232] width 39 height 22
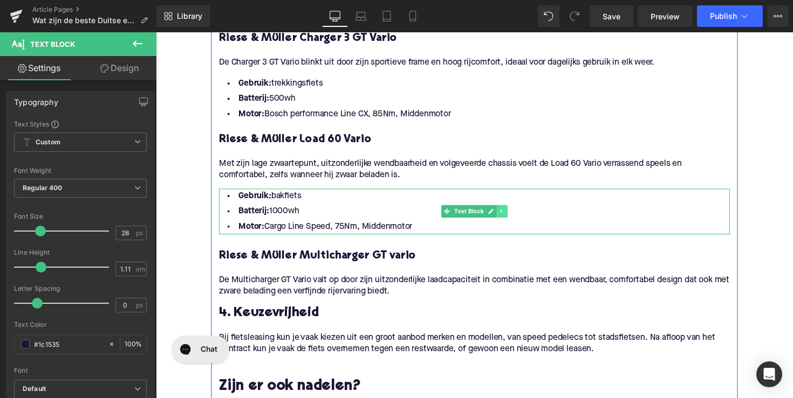
click at [508, 215] on icon at bounding box center [510, 215] width 6 height 6
click at [502, 217] on icon at bounding box center [504, 216] width 6 height 6
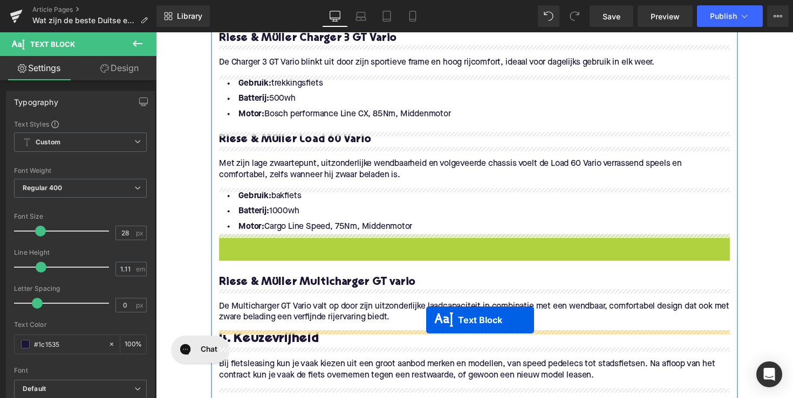
drag, startPoint x: 452, startPoint y: 263, endPoint x: 432, endPoint y: 327, distance: 67.0
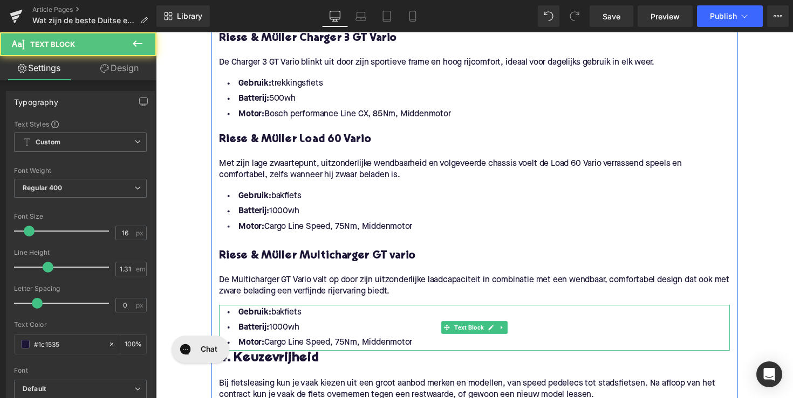
click at [422, 347] on li "Motor: Cargo Line Speed, 75Nm, Middenmotor" at bounding box center [482, 351] width 523 height 16
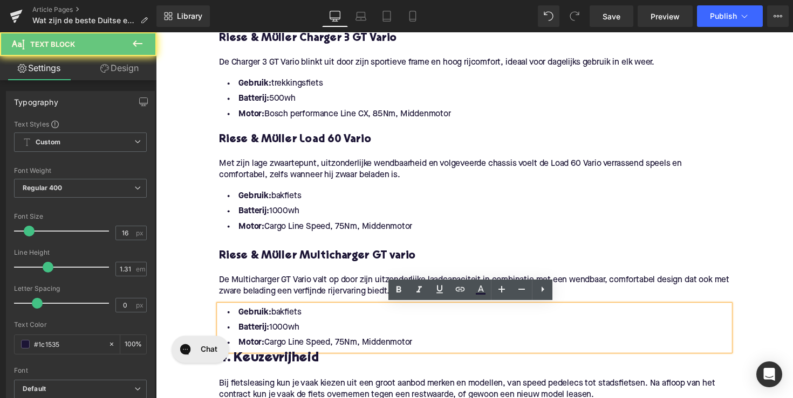
click at [419, 347] on li "Motor: Cargo Line Speed, 75Nm, Middenmotor" at bounding box center [482, 351] width 523 height 16
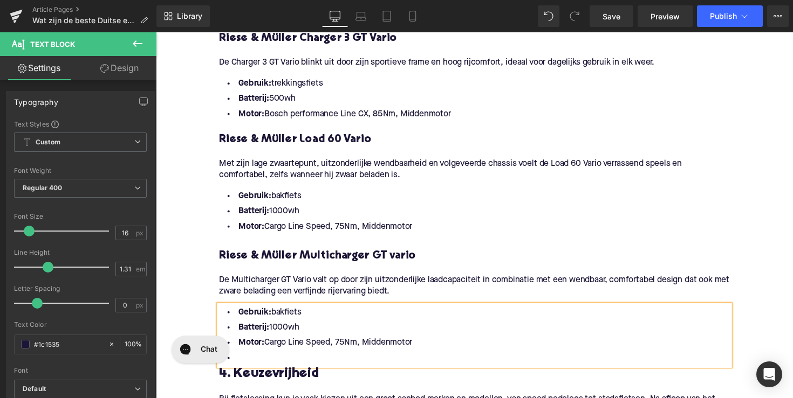
scroll to position [879, 0]
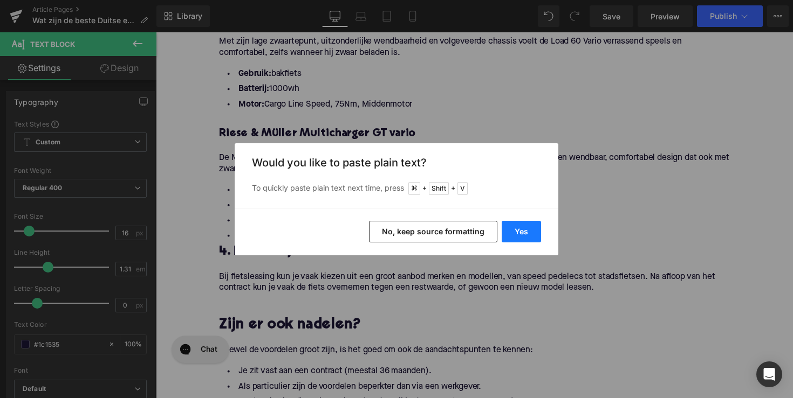
click at [525, 228] on button "Yes" at bounding box center [520, 232] width 39 height 22
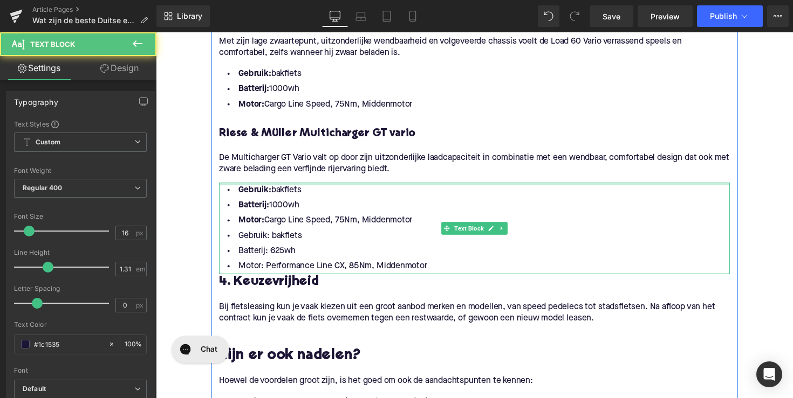
drag, startPoint x: 421, startPoint y: 226, endPoint x: 235, endPoint y: 189, distance: 189.7
click at [235, 189] on div "Gebruik: bakfiets Batterij: 1000wh Motor: Cargo Line Speed, 75Nm, Middenmotor G…" at bounding box center [482, 234] width 523 height 94
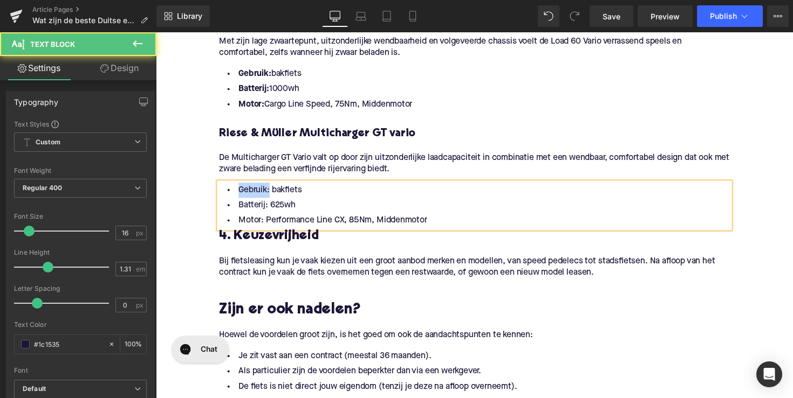
drag, startPoint x: 267, startPoint y: 195, endPoint x: 189, endPoint y: 195, distance: 78.7
click at [189, 195] on div "Home / Wat zijn de beste Duitse e-bikes? Breadcrumbs Wat zijn de beste [DEMOGRA…" at bounding box center [482, 140] width 652 height 1790
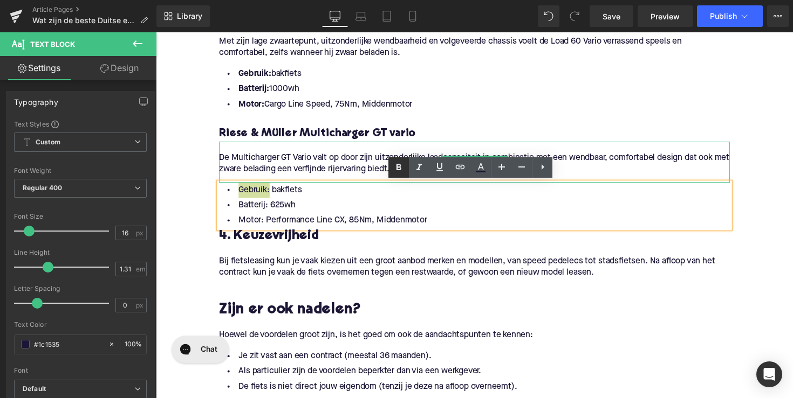
click at [391, 173] on link at bounding box center [398, 167] width 20 height 20
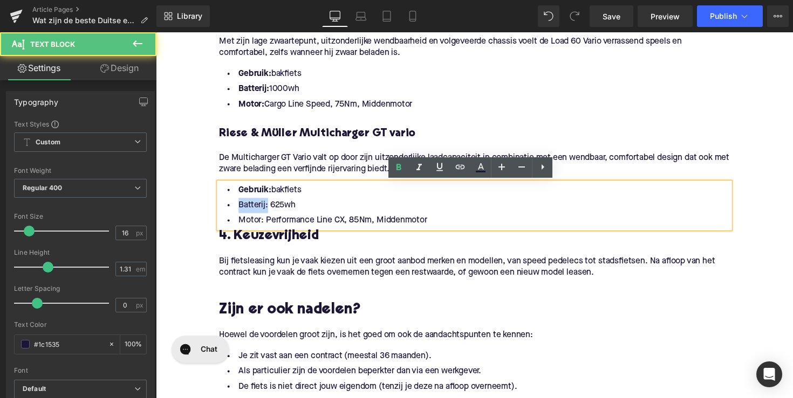
drag, startPoint x: 263, startPoint y: 210, endPoint x: 235, endPoint y: 210, distance: 27.5
click at [235, 210] on li "Batterij: 625wh" at bounding box center [482, 210] width 523 height 16
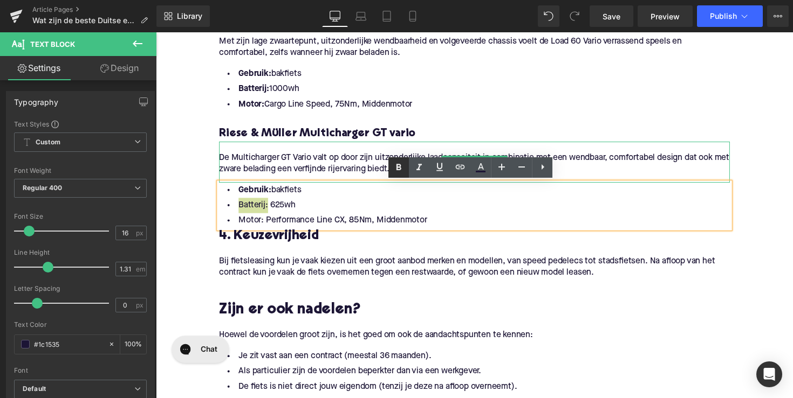
click at [394, 164] on icon at bounding box center [398, 167] width 13 height 13
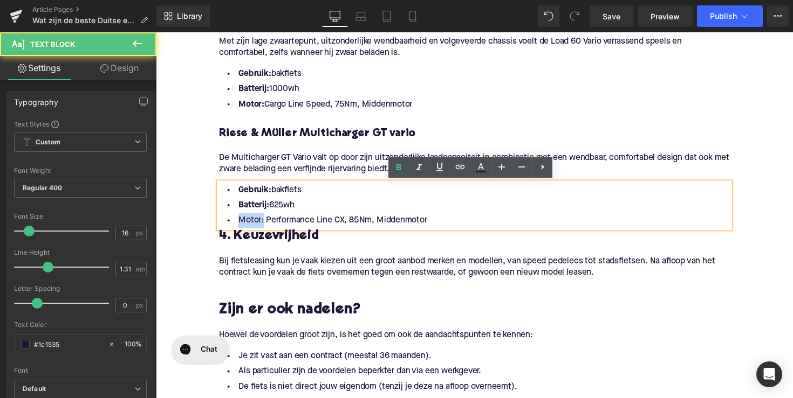
drag, startPoint x: 261, startPoint y: 223, endPoint x: 219, endPoint y: 223, distance: 42.1
click at [221, 223] on li "Motor: Performance Line CX, 85Nm, Middenmotor" at bounding box center [482, 226] width 523 height 16
click at [397, 173] on icon at bounding box center [398, 167] width 13 height 13
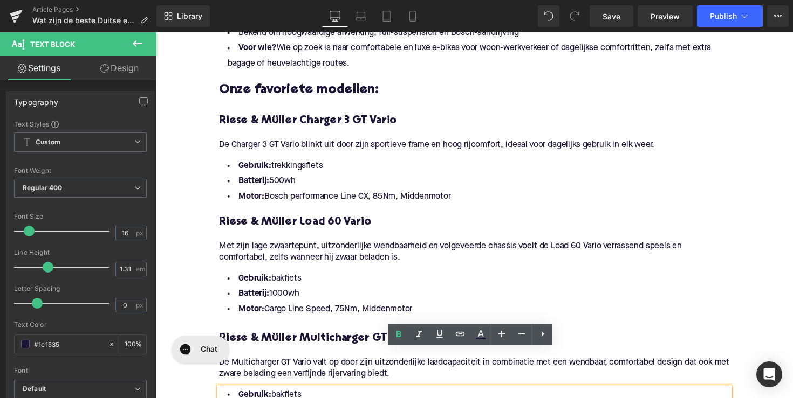
scroll to position [641, 0]
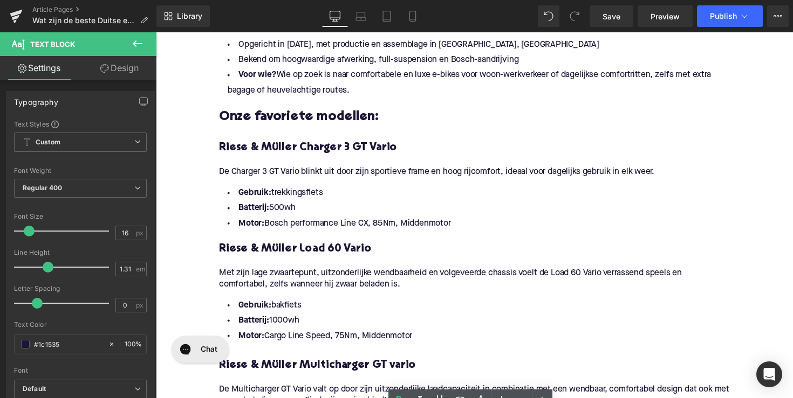
click at [340, 150] on h4 "Riese & Müller Charger 3 GT Vario" at bounding box center [482, 151] width 523 height 15
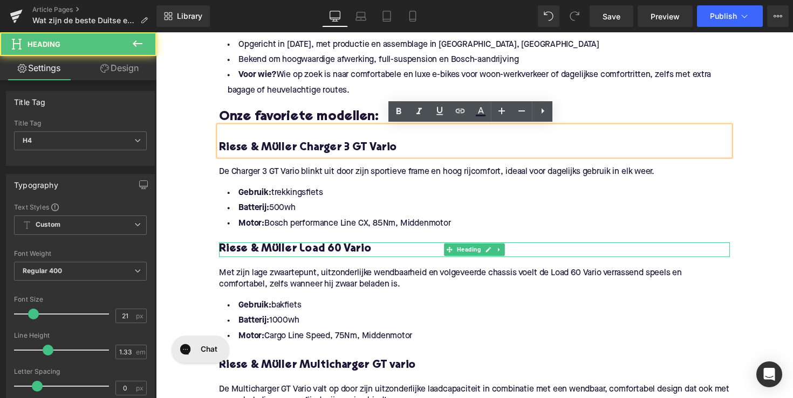
click at [319, 253] on h4 "Riese & Müller Load 60 Vario" at bounding box center [482, 255] width 523 height 15
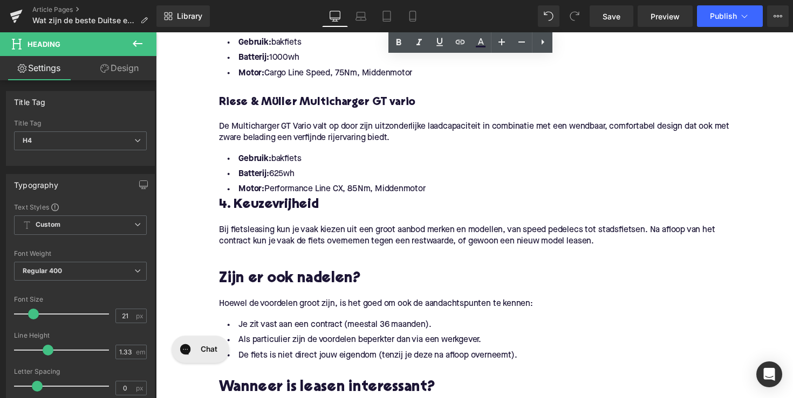
scroll to position [914, 0]
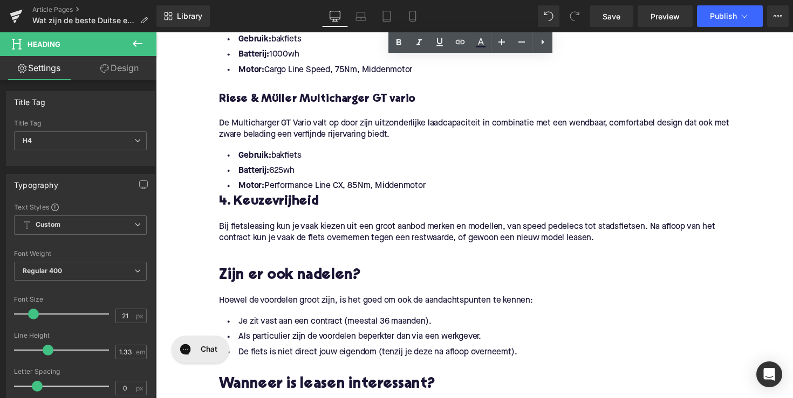
click at [247, 209] on h3 "4. Keuzevrijheid" at bounding box center [482, 206] width 523 height 17
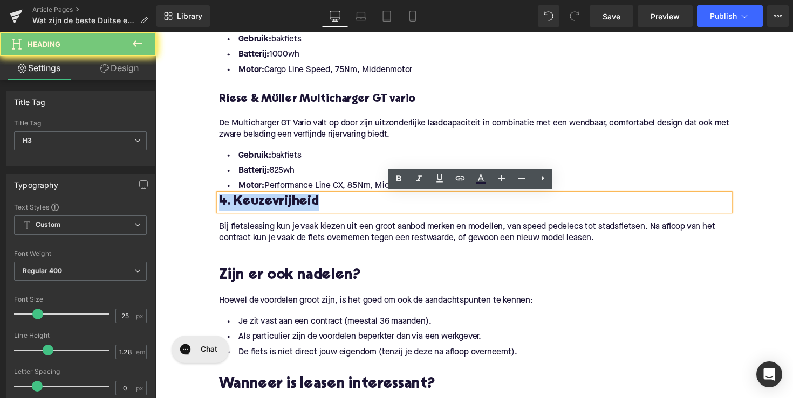
click at [247, 209] on h3 "4. Keuzevrijheid" at bounding box center [482, 206] width 523 height 17
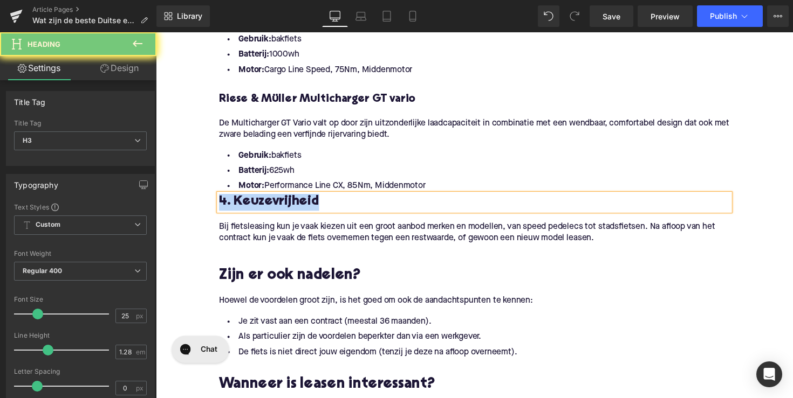
paste div
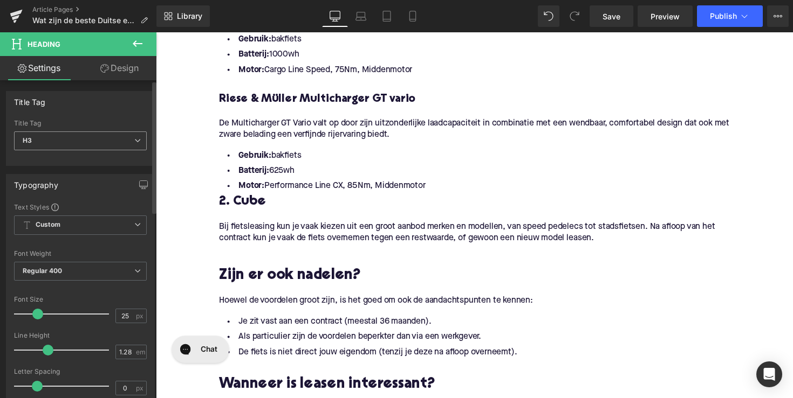
click at [105, 137] on span "H3" at bounding box center [80, 141] width 133 height 19
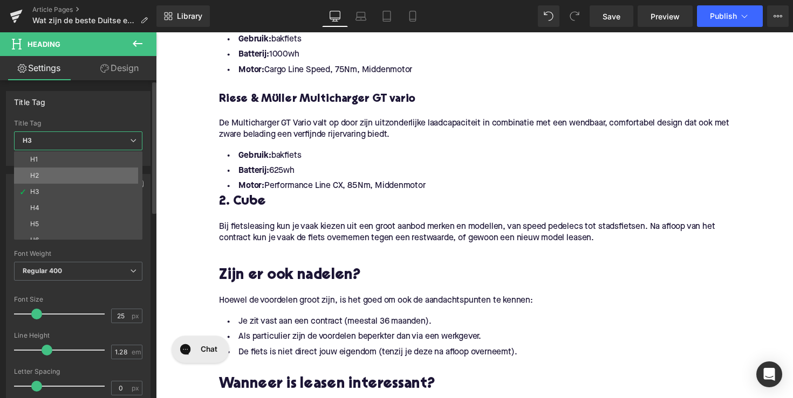
click at [101, 174] on li "H2" at bounding box center [80, 176] width 133 height 16
type input "28"
type input "1.11"
type input "100"
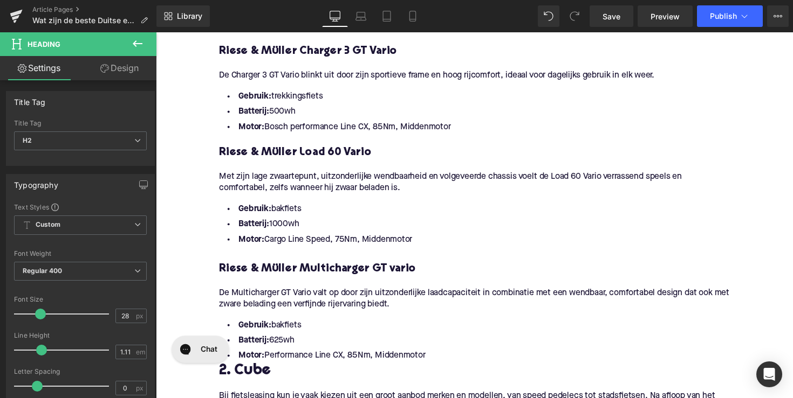
scroll to position [810, 0]
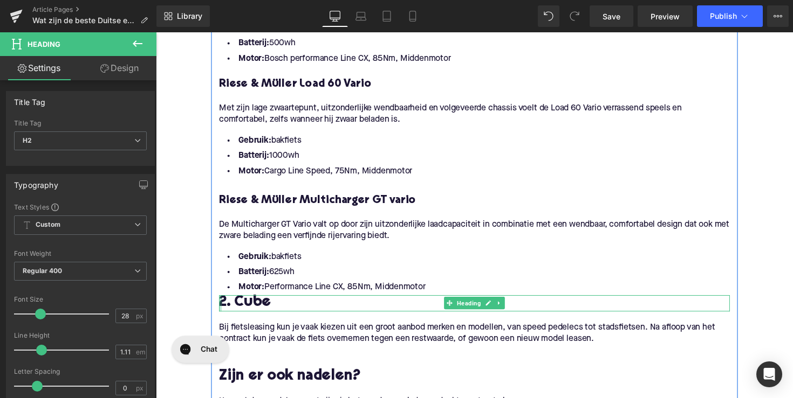
click at [221, 310] on div at bounding box center [222, 310] width 3 height 17
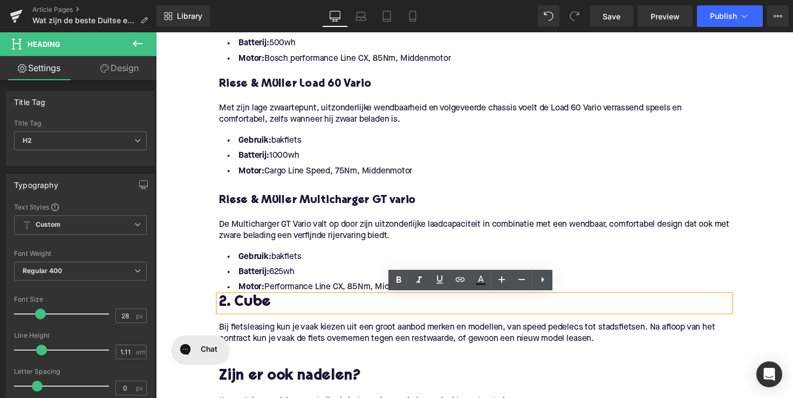
click at [221, 309] on h2 "2. Cube" at bounding box center [482, 310] width 523 height 17
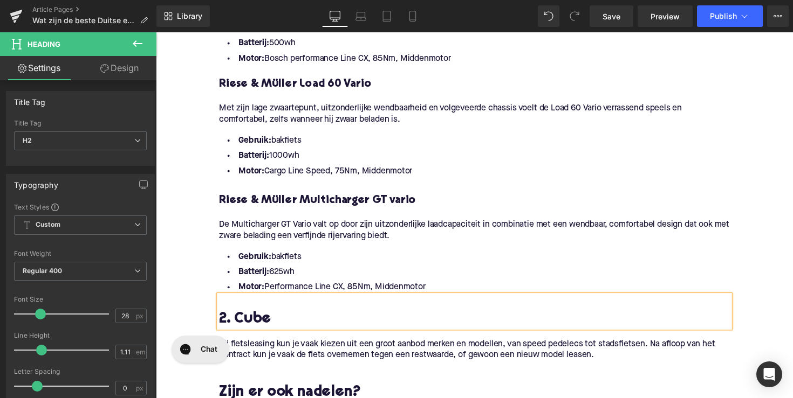
scroll to position [920, 0]
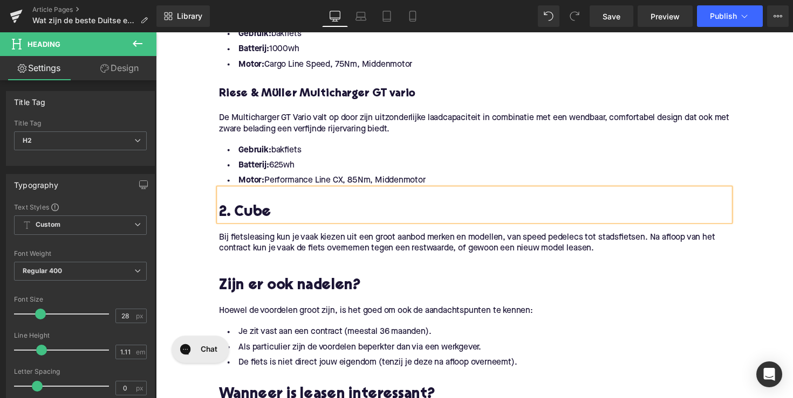
click at [321, 254] on p "Bij fietsleasing kun je vaak kiezen uit een groot aanbod merken en modellen, va…" at bounding box center [482, 248] width 523 height 23
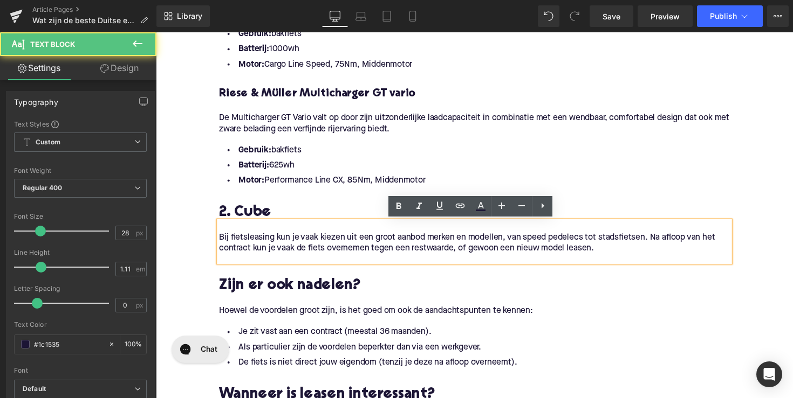
click at [321, 254] on p "Bij fietsleasing kun je vaak kiezen uit een groot aanbod merken en modellen, va…" at bounding box center [482, 248] width 523 height 23
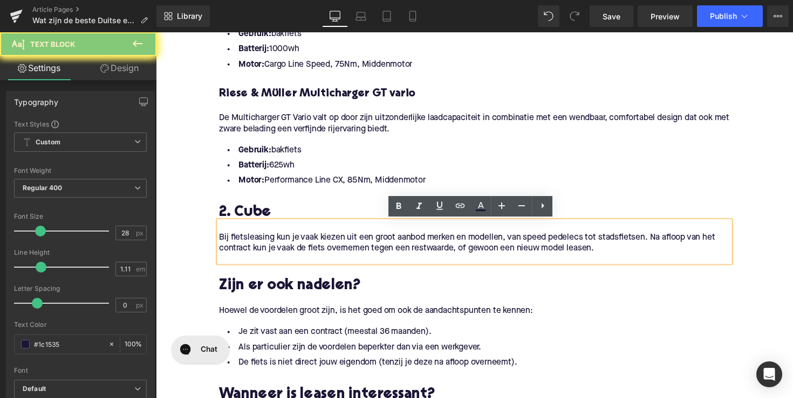
click at [321, 254] on p "Bij fietsleasing kun je vaak kiezen uit een groot aanbod merken en modellen, va…" at bounding box center [482, 248] width 523 height 23
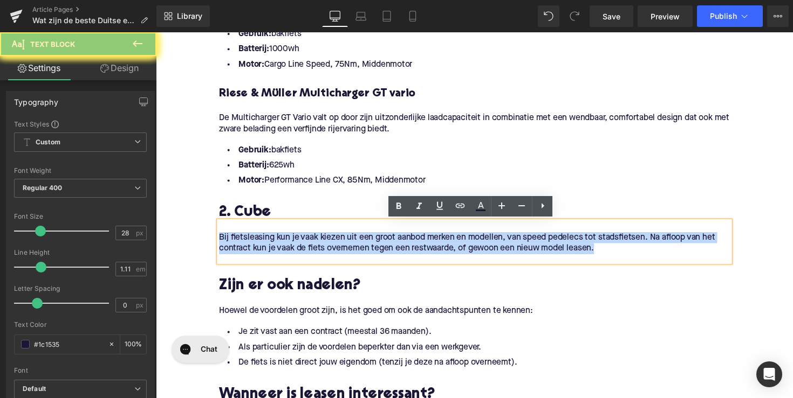
click at [321, 254] on p "Bij fietsleasing kun je vaak kiezen uit een groot aanbod merken en modellen, va…" at bounding box center [482, 248] width 523 height 23
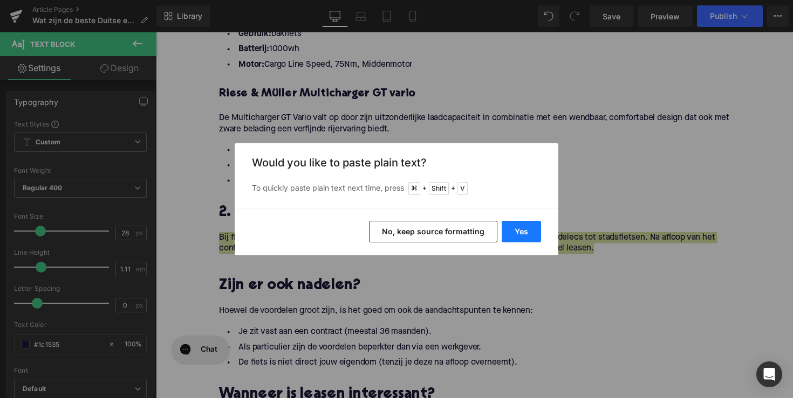
click at [512, 229] on button "Yes" at bounding box center [520, 232] width 39 height 22
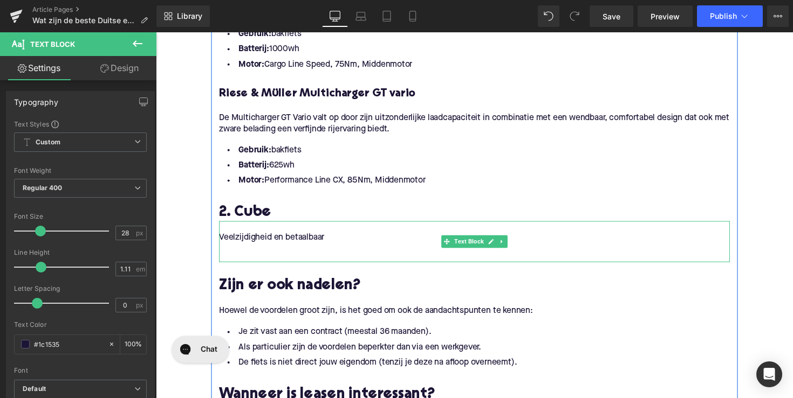
click at [315, 244] on p "Veelzijdigheid en betaalbaar" at bounding box center [482, 242] width 523 height 11
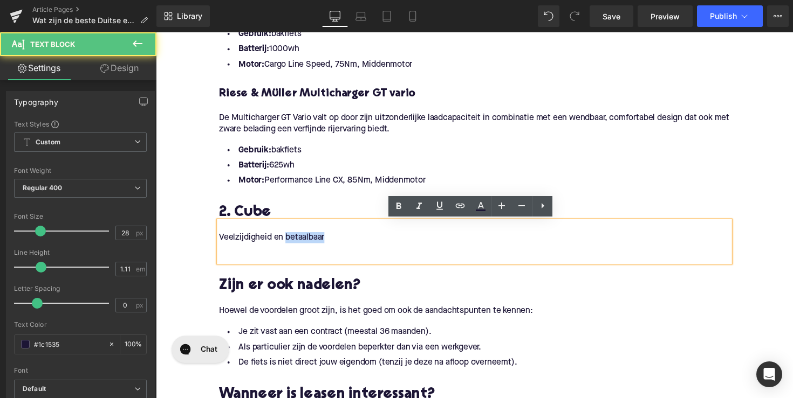
click at [315, 244] on p "Veelzijdigheid en betaalbaar" at bounding box center [482, 242] width 523 height 11
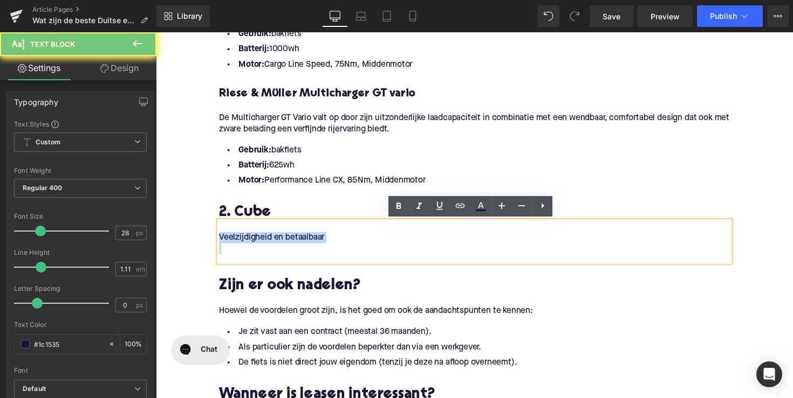
click at [315, 244] on p "Veelzijdigheid en betaalbaar" at bounding box center [482, 242] width 523 height 11
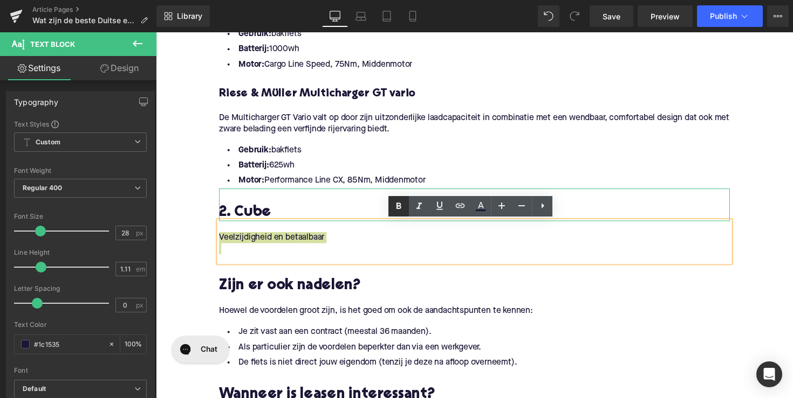
click at [396, 208] on icon at bounding box center [398, 206] width 13 height 13
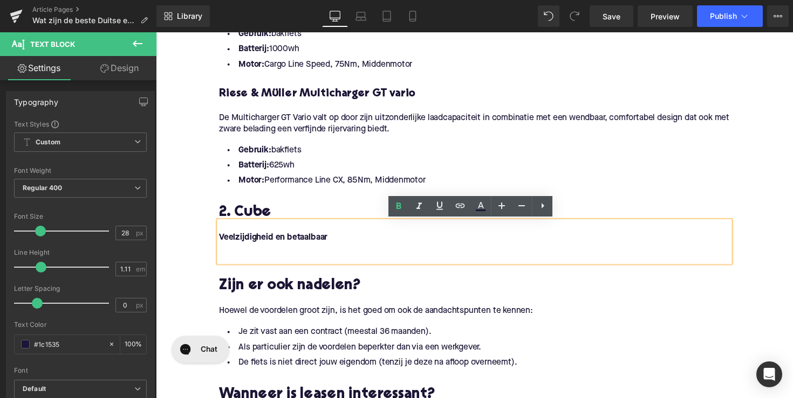
click at [270, 257] on p at bounding box center [482, 254] width 523 height 11
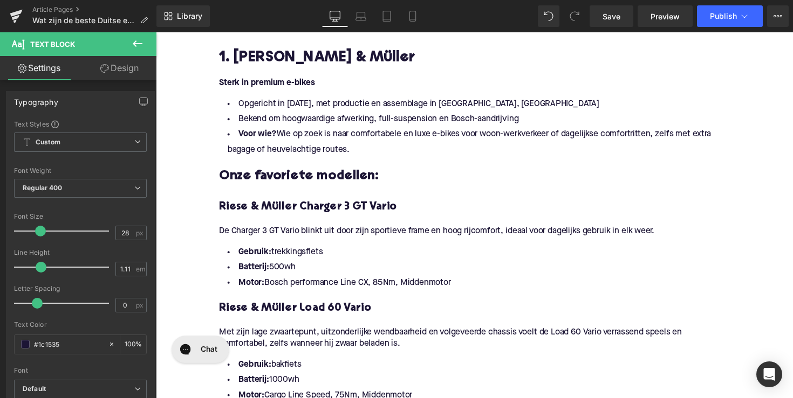
scroll to position [526, 0]
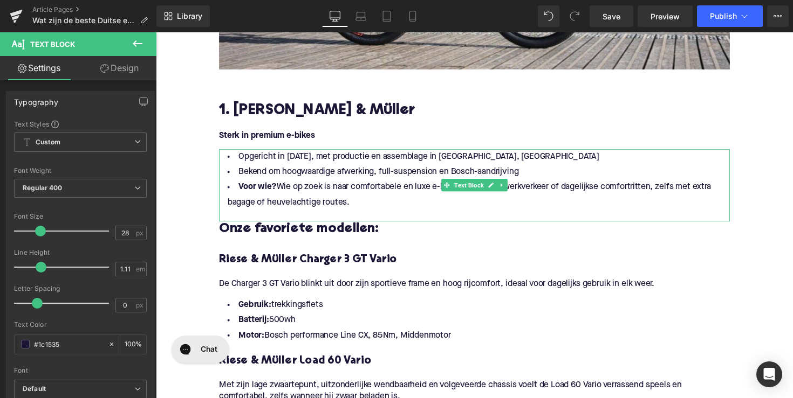
click at [381, 181] on li "Bekend om hoogwaardige afwerking, full-suspension en Bosch-aandrijving" at bounding box center [482, 176] width 523 height 16
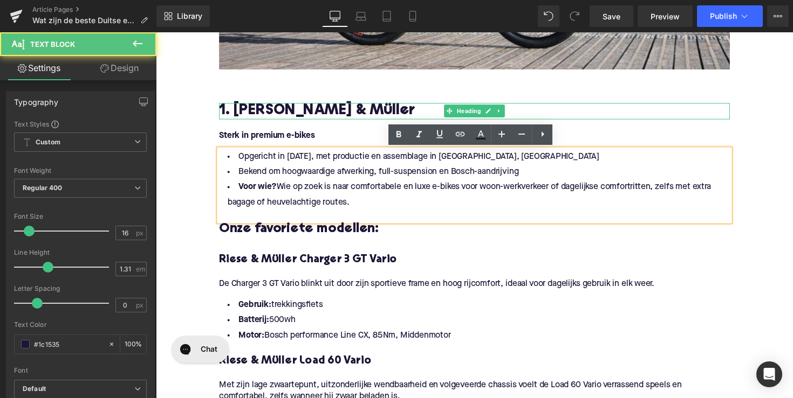
click at [435, 106] on div at bounding box center [482, 106] width 523 height 3
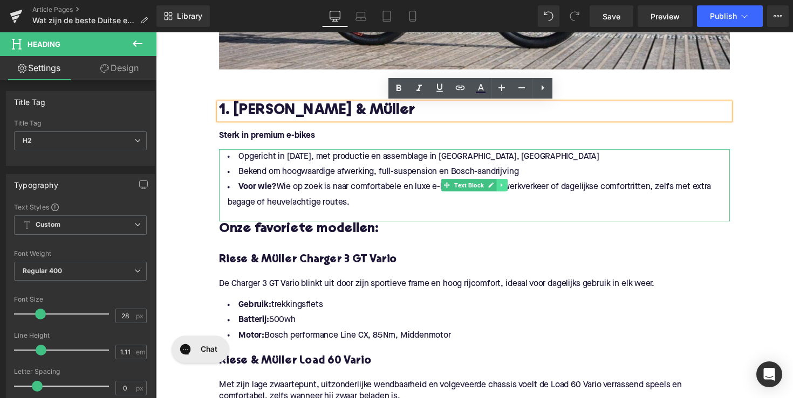
click at [512, 187] on link at bounding box center [510, 189] width 11 height 13
click at [503, 188] on icon at bounding box center [504, 190] width 6 height 6
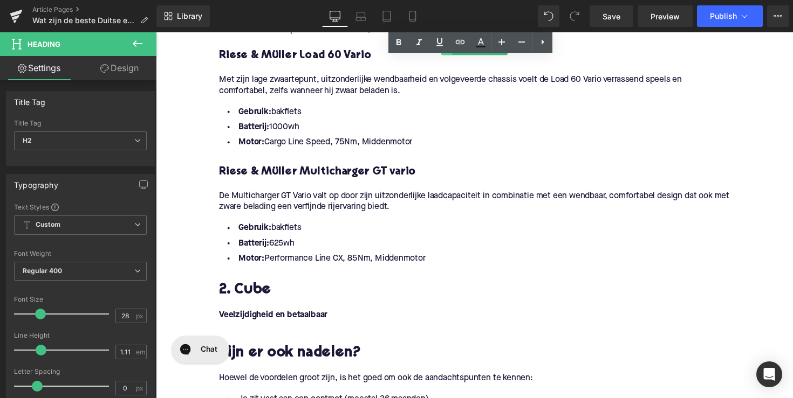
scroll to position [920, 0]
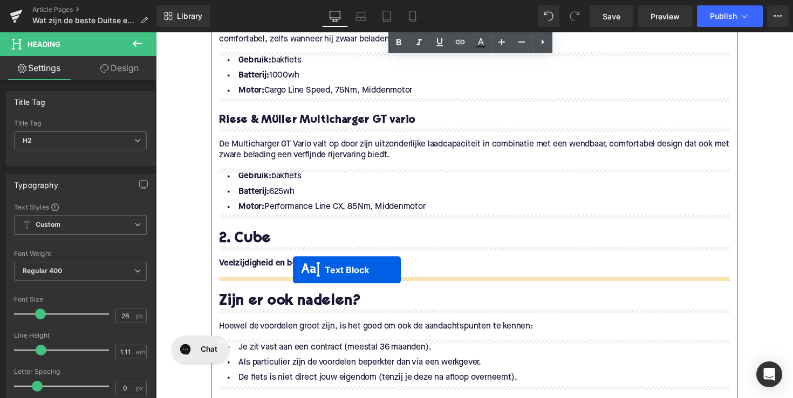
drag, startPoint x: 453, startPoint y: 259, endPoint x: 296, endPoint y: 277, distance: 157.8
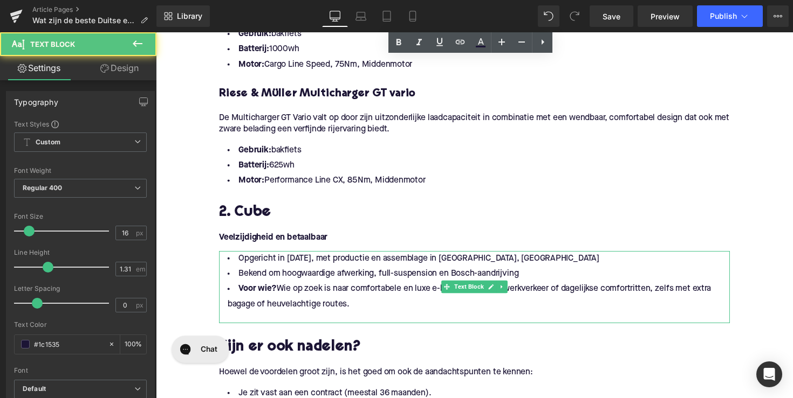
click at [357, 311] on li "Voor wie? Wie op zoek is naar comfortabele en luxe e-bikes voor woon-werkverkee…" at bounding box center [482, 303] width 523 height 31
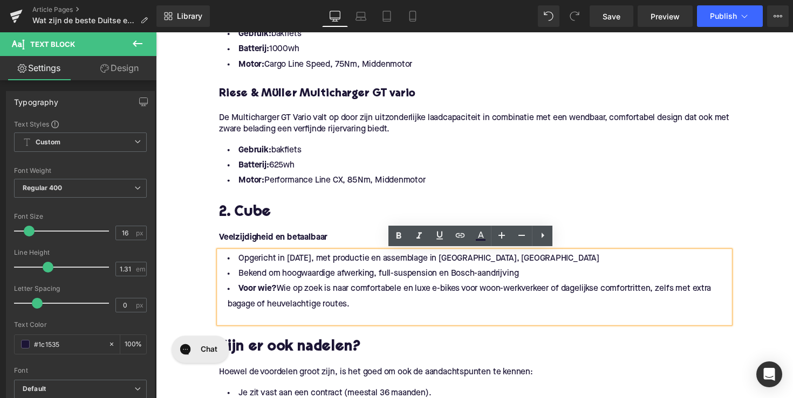
drag, startPoint x: 374, startPoint y: 310, endPoint x: 206, endPoint y: 258, distance: 175.1
click at [206, 258] on div "Home / Wat zijn de beste Duitse e-bikes? Breadcrumbs Wat zijn de beste [DEMOGRA…" at bounding box center [482, 139] width 652 height 1870
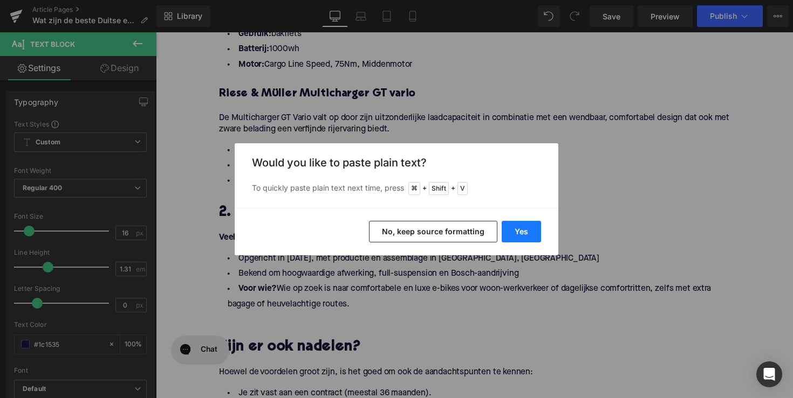
click at [522, 229] on button "Yes" at bounding box center [520, 232] width 39 height 22
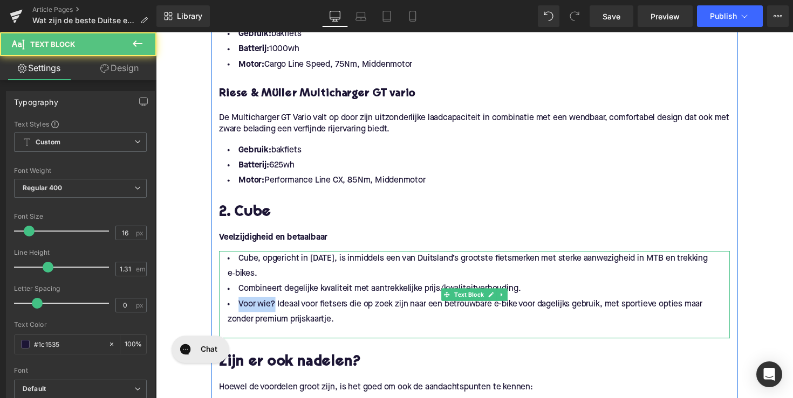
drag, startPoint x: 274, startPoint y: 312, endPoint x: 229, endPoint y: 312, distance: 44.7
click at [229, 312] on li "Voor wie? Ideaal voor fietsers die op zoek zijn naar een betrouwbare e-bike voo…" at bounding box center [482, 319] width 523 height 31
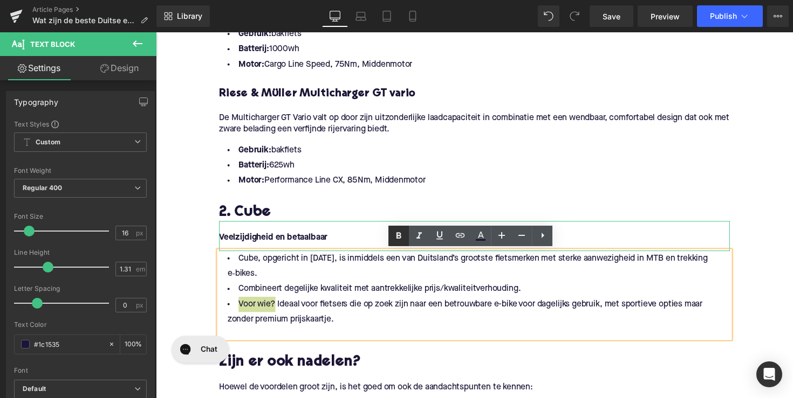
click at [392, 235] on icon at bounding box center [398, 236] width 13 height 13
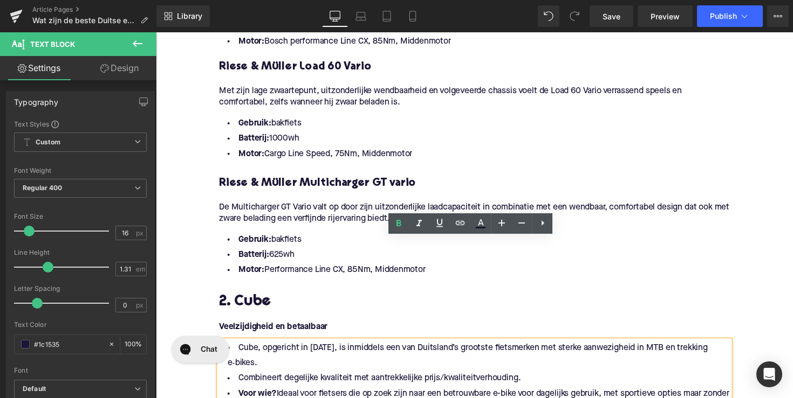
scroll to position [798, 0]
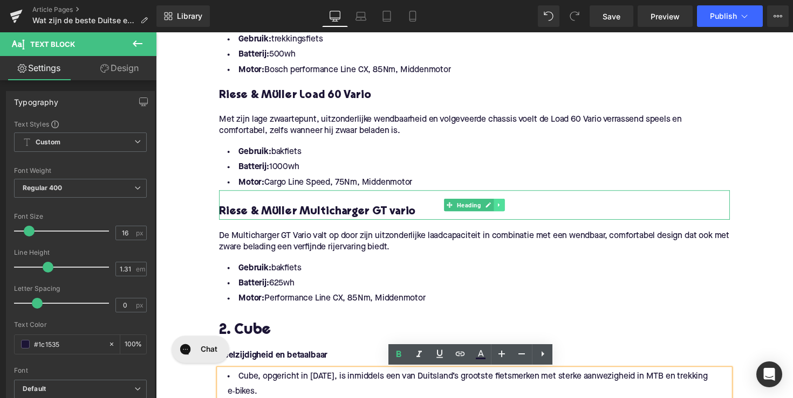
click at [506, 208] on icon at bounding box center [508, 209] width 6 height 6
click at [500, 208] on icon at bounding box center [502, 209] width 6 height 6
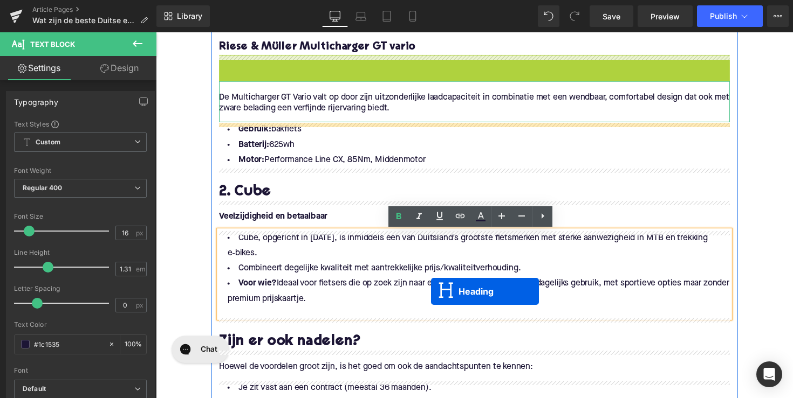
scroll to position [974, 0]
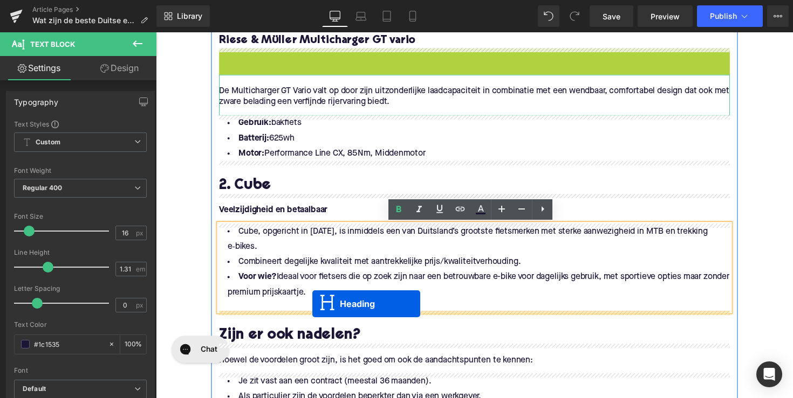
drag, startPoint x: 456, startPoint y: 240, endPoint x: 316, endPoint y: 311, distance: 156.7
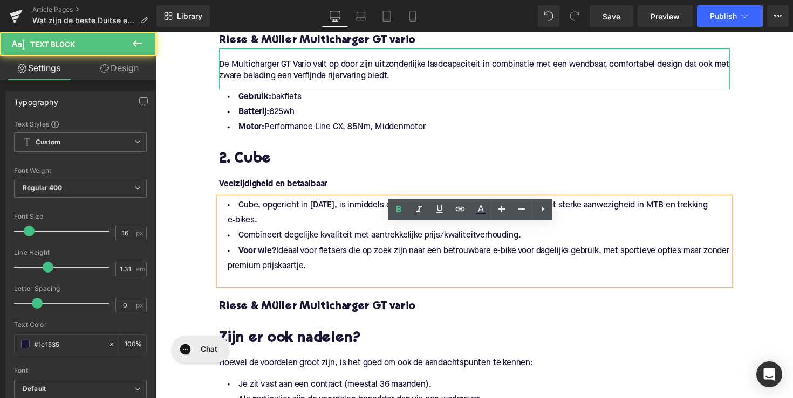
click at [275, 282] on div at bounding box center [482, 285] width 523 height 11
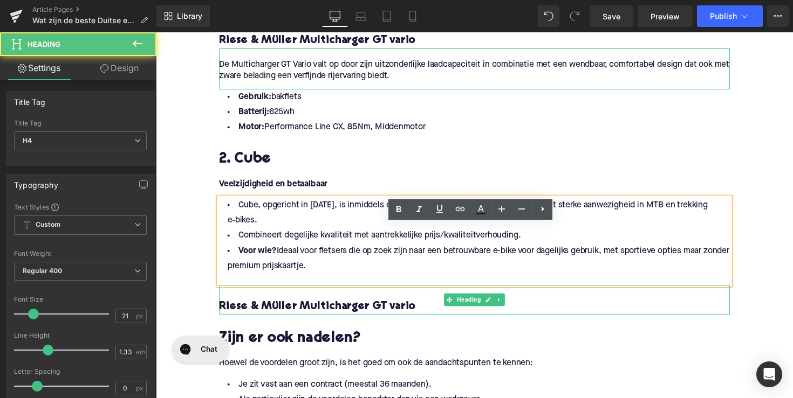
click at [276, 314] on h4 "Riese & Müller Multicharger GT vario" at bounding box center [482, 314] width 523 height 15
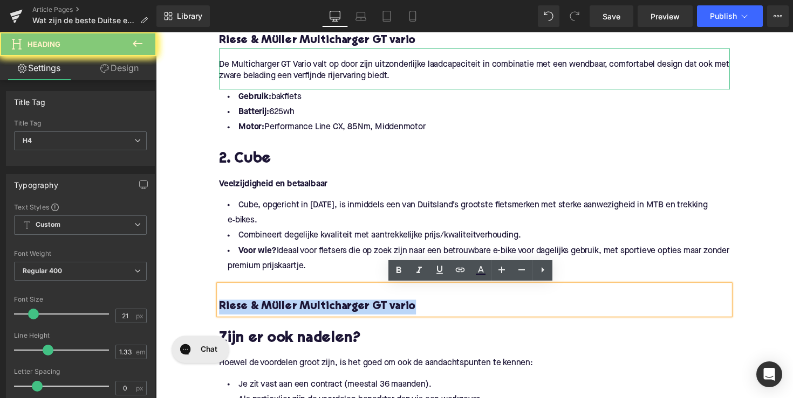
paste div
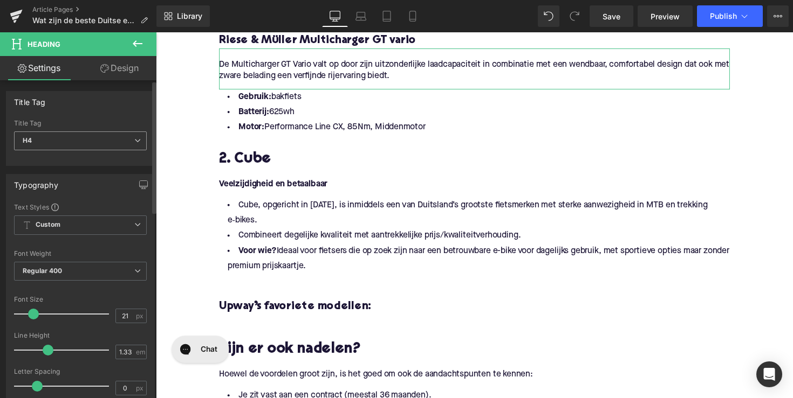
click at [122, 134] on span "H4" at bounding box center [80, 141] width 133 height 19
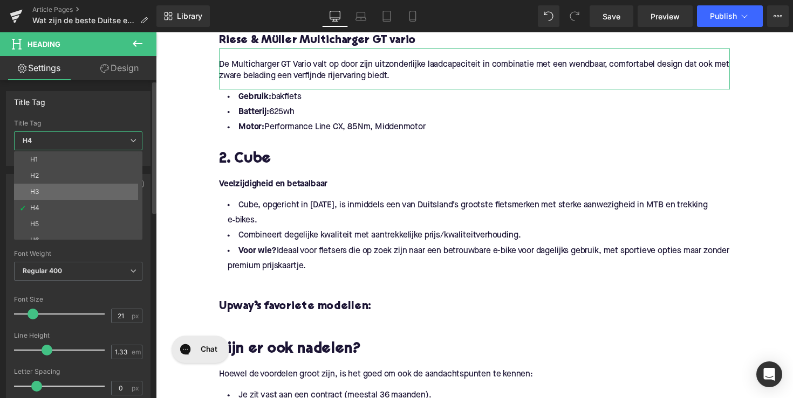
click at [108, 197] on li "H3" at bounding box center [80, 192] width 133 height 16
type input "25"
type input "1.28"
type input "100"
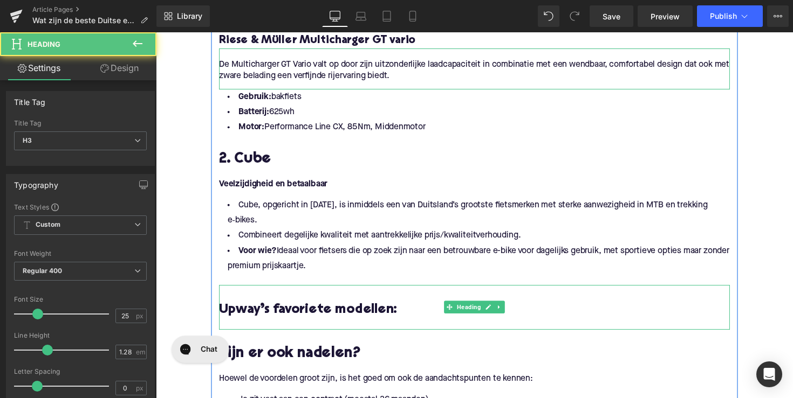
click at [222, 316] on h3 "Upway’s favoriete modellen:" at bounding box center [482, 317] width 523 height 17
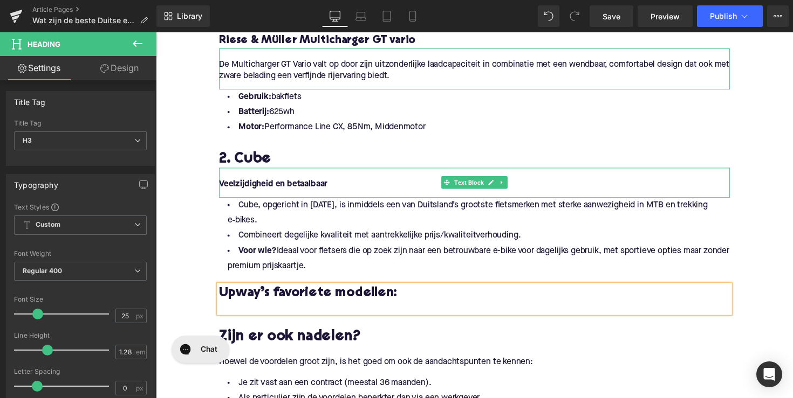
scroll to position [957, 0]
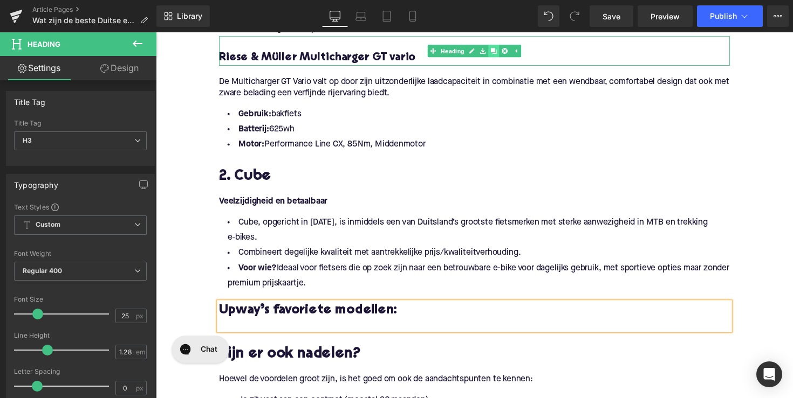
click at [500, 51] on icon at bounding box center [502, 51] width 6 height 6
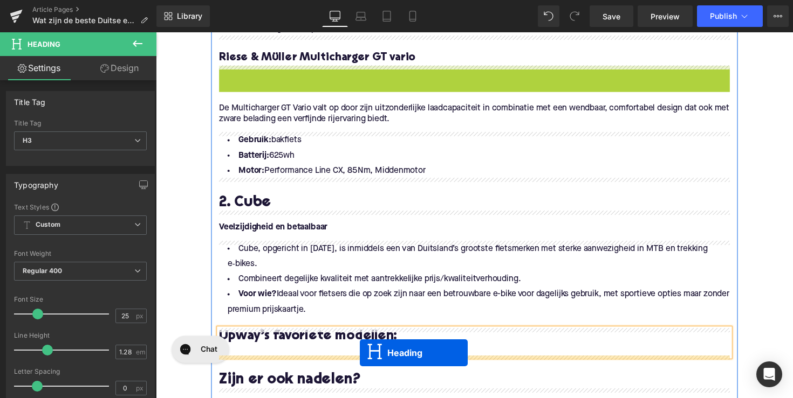
drag, startPoint x: 455, startPoint y: 81, endPoint x: 364, endPoint y: 361, distance: 294.6
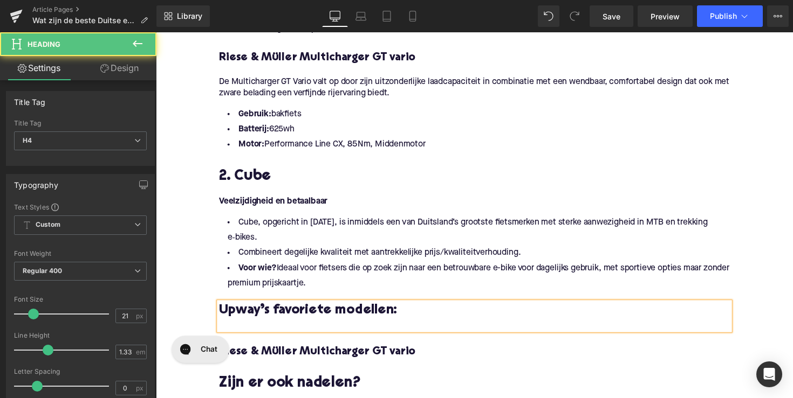
click at [285, 357] on h4 "Riese & Müller Multicharger GT vario" at bounding box center [482, 360] width 523 height 15
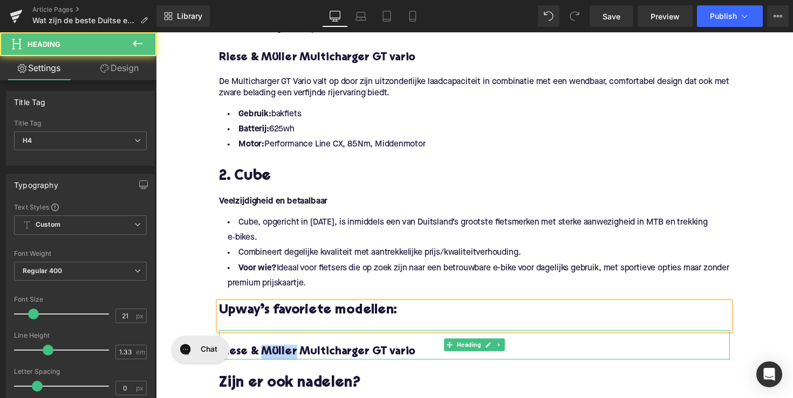
click at [285, 357] on h4 "Riese & Müller Multicharger GT vario" at bounding box center [482, 360] width 523 height 15
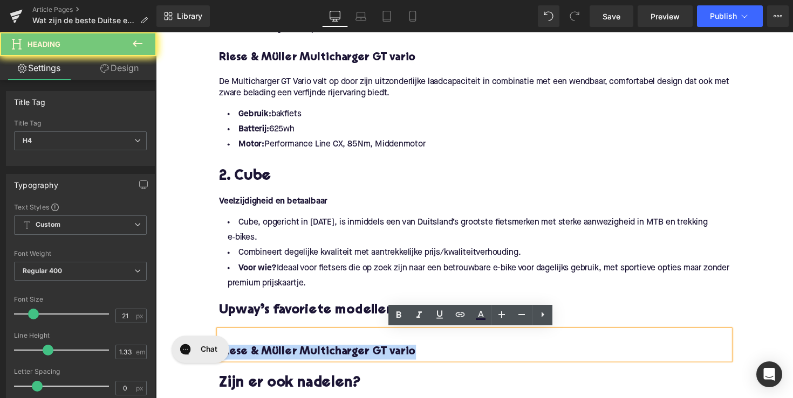
paste div
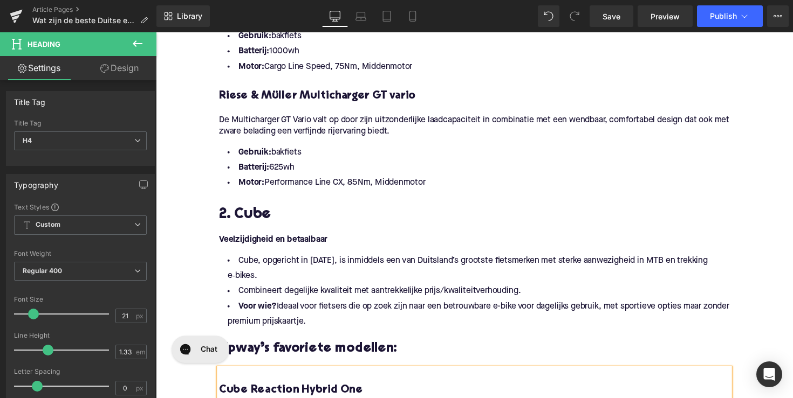
scroll to position [903, 0]
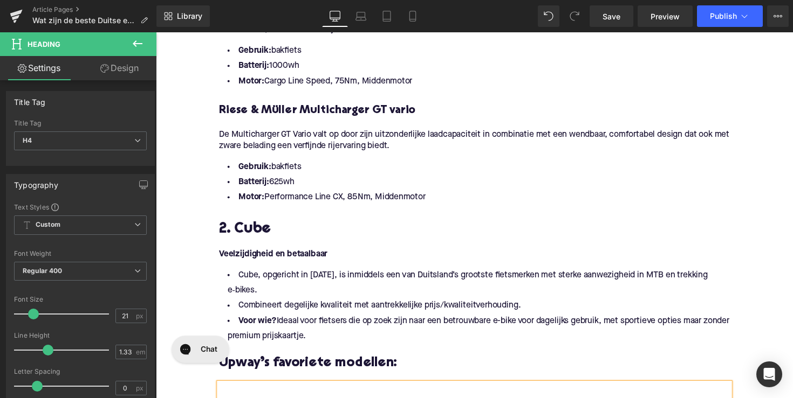
click at [362, 136] on p "De Multicharger GT Vario valt op door zijn uitzonderlijke laadcapaciteit in com…" at bounding box center [482, 143] width 523 height 23
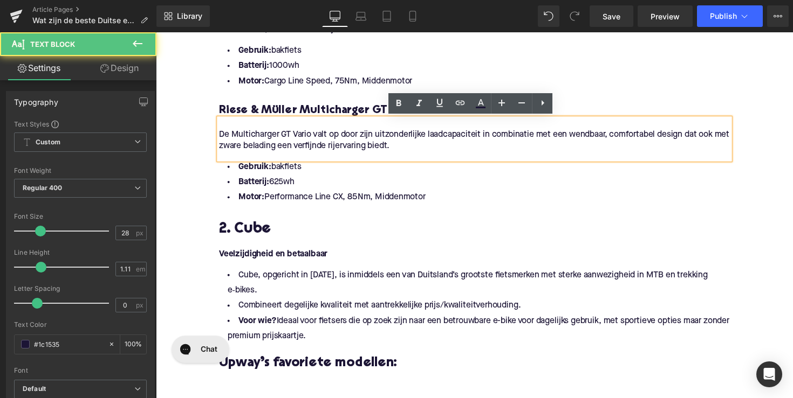
click at [373, 61] on li "Batterij: 1000wh" at bounding box center [482, 67] width 523 height 16
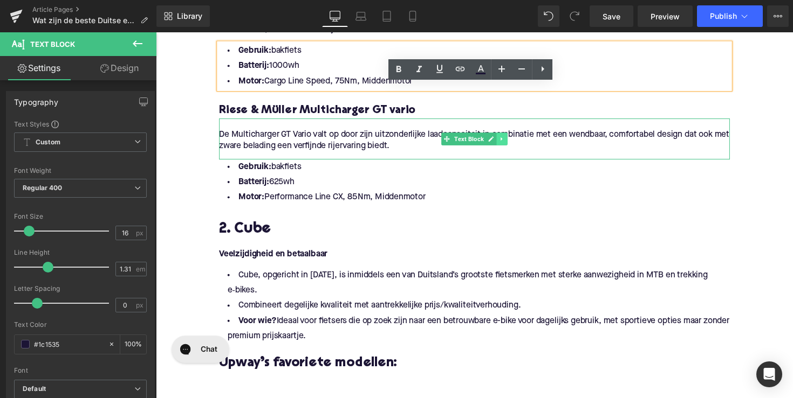
click at [509, 143] on icon at bounding box center [510, 142] width 6 height 6
click at [499, 143] on link at bounding box center [504, 141] width 11 height 13
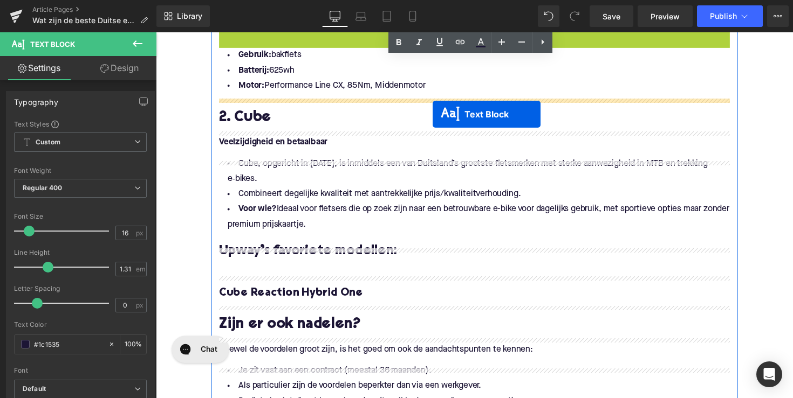
scroll to position [1050, 0]
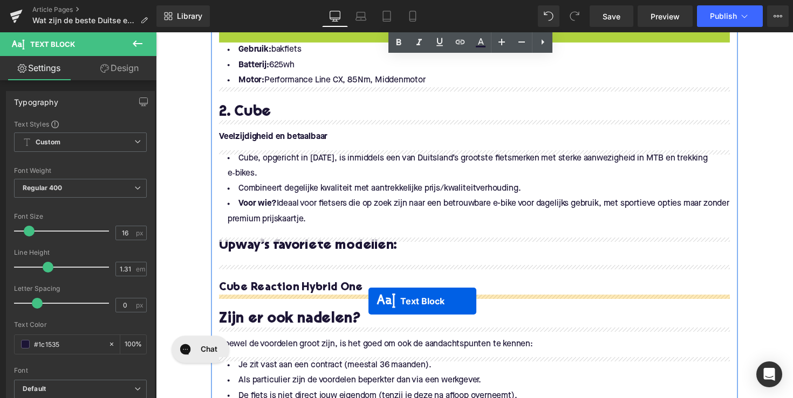
drag, startPoint x: 454, startPoint y: 184, endPoint x: 374, endPoint y: 308, distance: 147.3
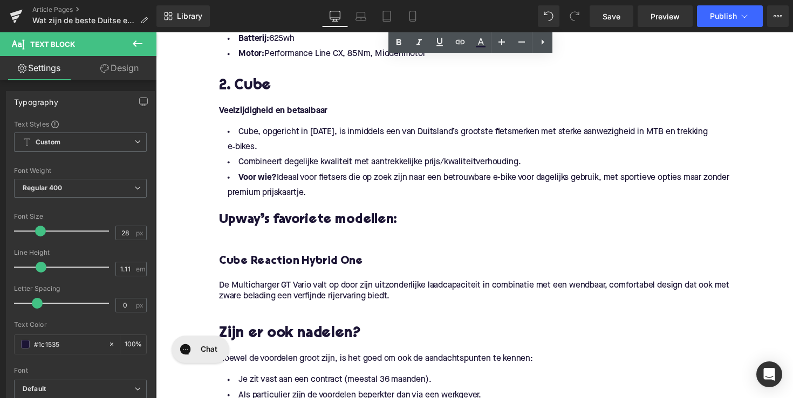
click at [321, 297] on p "De Multicharger GT Vario valt op door zijn uitzonderlijke laadcapaciteit in com…" at bounding box center [482, 297] width 523 height 23
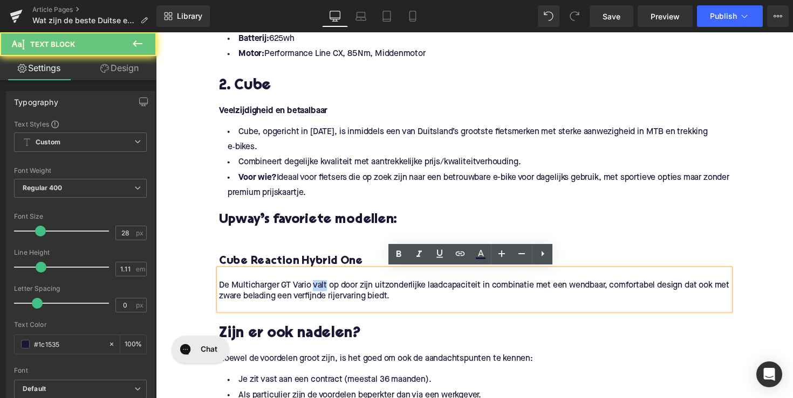
click at [321, 297] on p "De Multicharger GT Vario valt op door zijn uitzonderlijke laadcapaciteit in com…" at bounding box center [482, 297] width 523 height 23
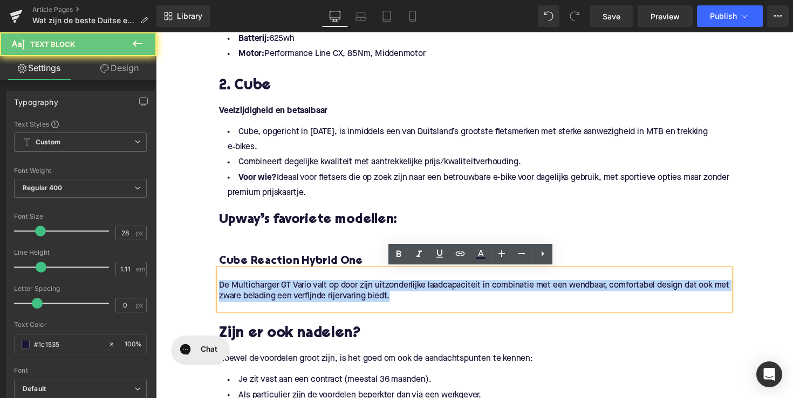
click at [321, 297] on p "De Multicharger GT Vario valt op door zijn uitzonderlijke laadcapaciteit in com…" at bounding box center [482, 297] width 523 height 23
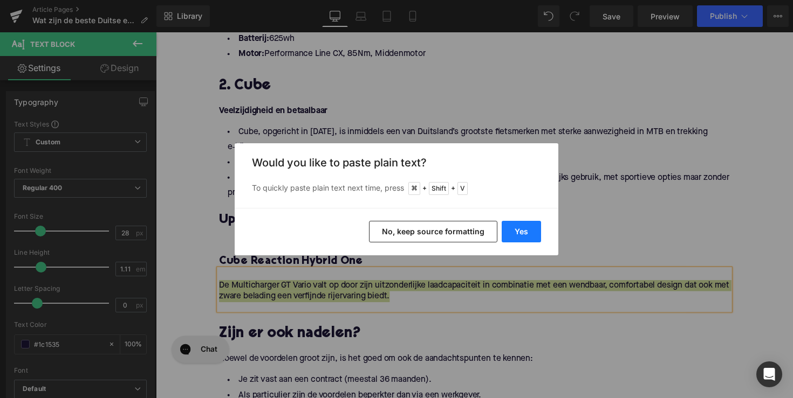
click at [528, 229] on button "Yes" at bounding box center [520, 232] width 39 height 22
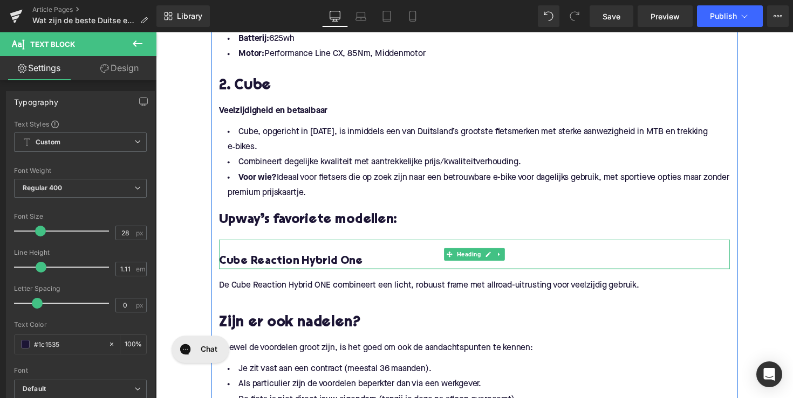
click at [223, 261] on h4 "Cube Reaction Hybrid One" at bounding box center [482, 267] width 523 height 15
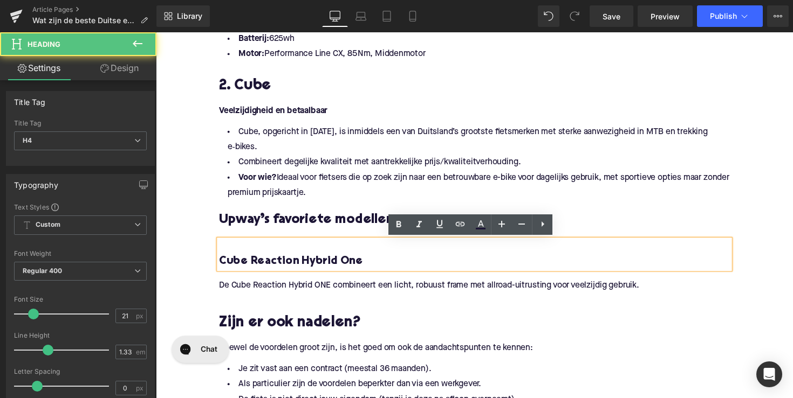
click at [221, 263] on h4 "Cube Reaction Hybrid One" at bounding box center [482, 267] width 523 height 15
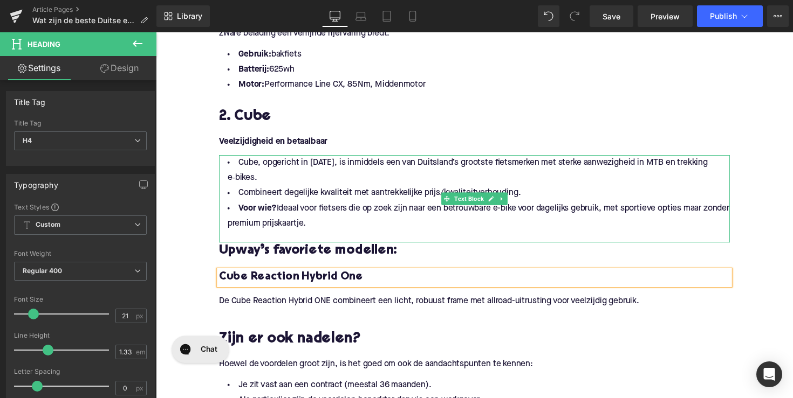
scroll to position [953, 0]
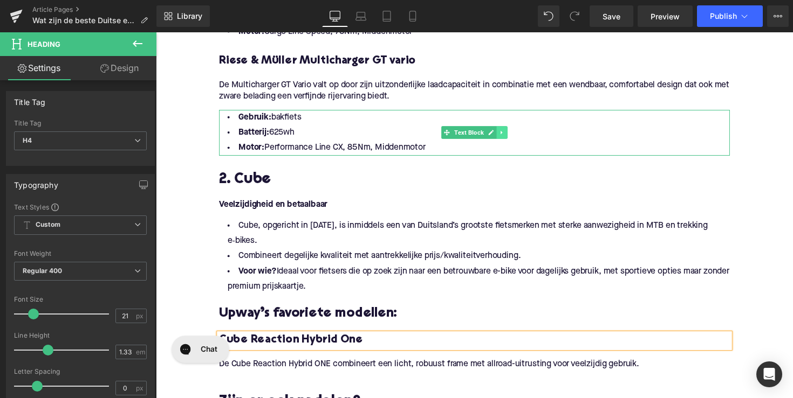
click at [509, 137] on icon at bounding box center [510, 136] width 2 height 4
click at [501, 137] on icon at bounding box center [504, 135] width 6 height 6
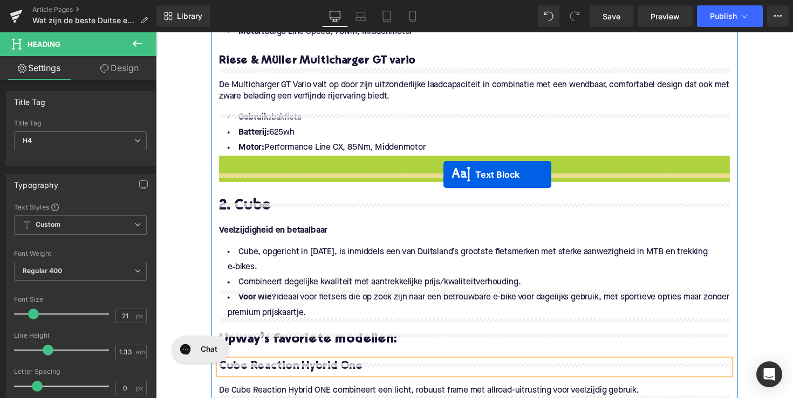
scroll to position [1058, 0]
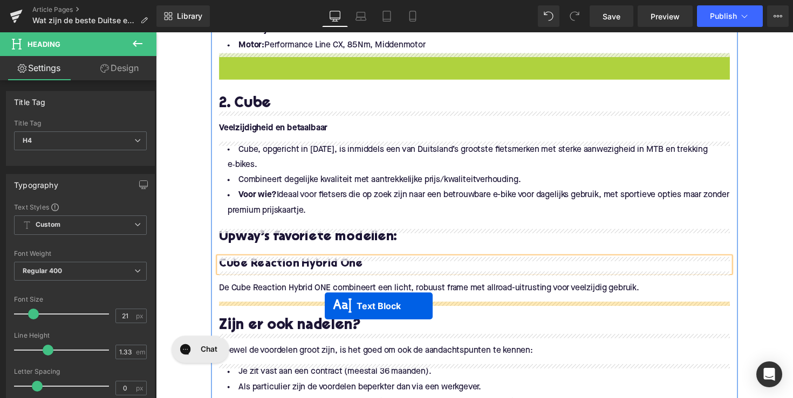
drag, startPoint x: 451, startPoint y: 182, endPoint x: 329, endPoint y: 313, distance: 178.9
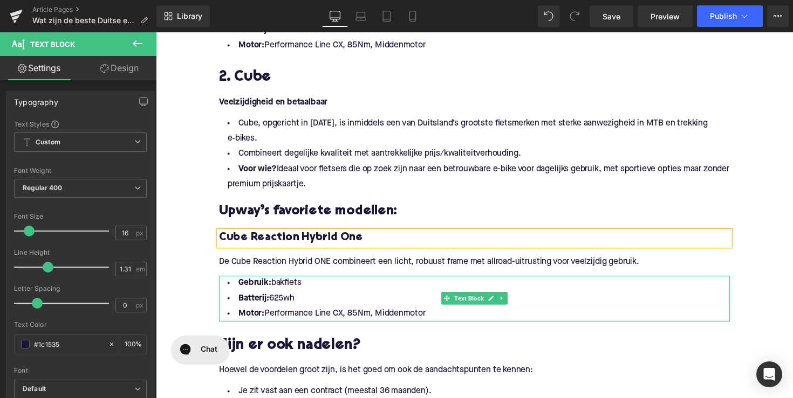
click at [407, 309] on li "Batterij: 625wh" at bounding box center [482, 306] width 523 height 16
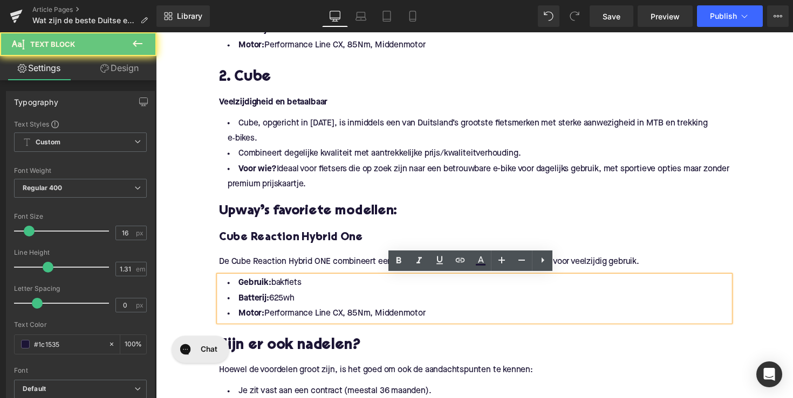
click at [435, 319] on li "Motor: Performance Line CX, 85Nm, Middenmotor" at bounding box center [482, 321] width 523 height 16
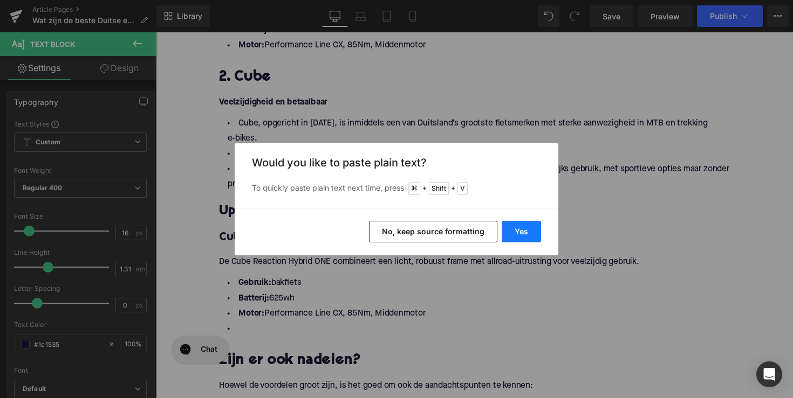
click at [532, 229] on button "Yes" at bounding box center [520, 232] width 39 height 22
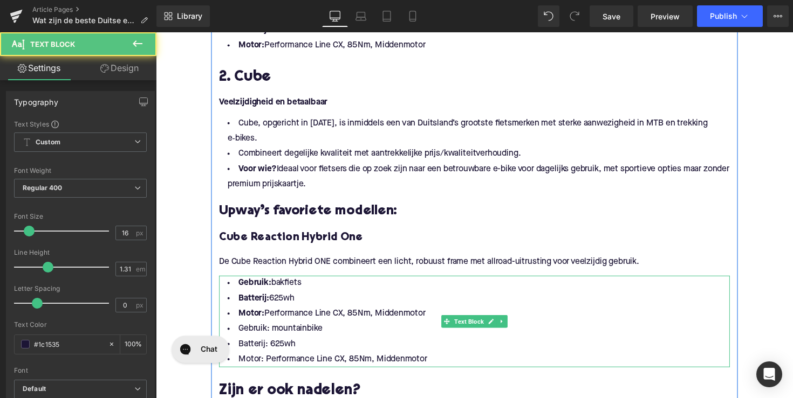
drag, startPoint x: 436, startPoint y: 320, endPoint x: 223, endPoint y: 289, distance: 214.6
click at [223, 289] on ul "Gebruik: bakfiets Batterij: 625wh Motor: Performance Line CX, 85Nm, Middenmotor…" at bounding box center [482, 329] width 523 height 94
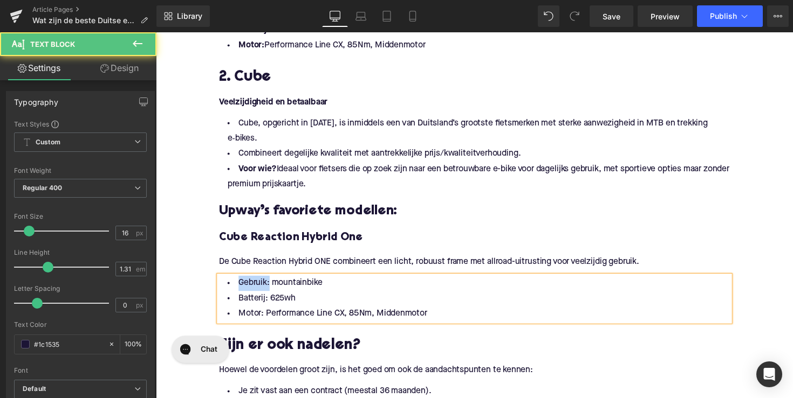
drag, startPoint x: 267, startPoint y: 288, endPoint x: 222, endPoint y: 288, distance: 45.3
click at [222, 288] on li "Gebruik: mountainbike" at bounding box center [482, 290] width 523 height 16
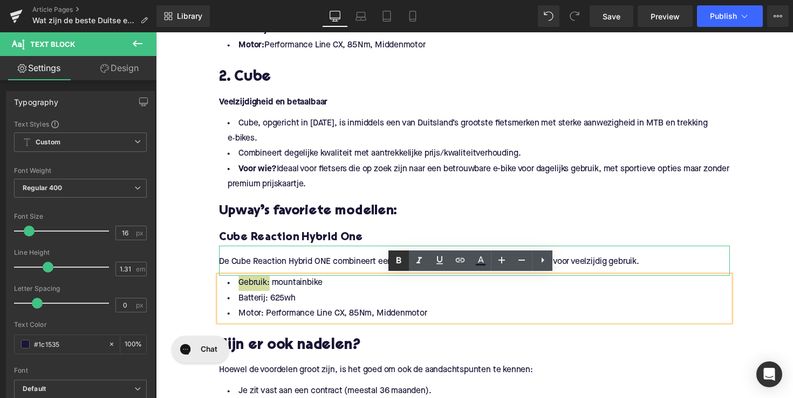
click at [397, 265] on icon at bounding box center [398, 260] width 13 height 13
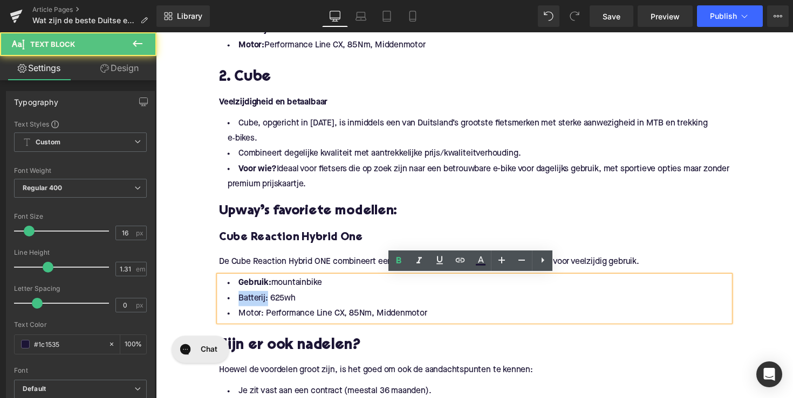
drag, startPoint x: 263, startPoint y: 306, endPoint x: 229, endPoint y: 306, distance: 33.4
click at [229, 306] on li "Batterij: 625wh" at bounding box center [482, 306] width 523 height 16
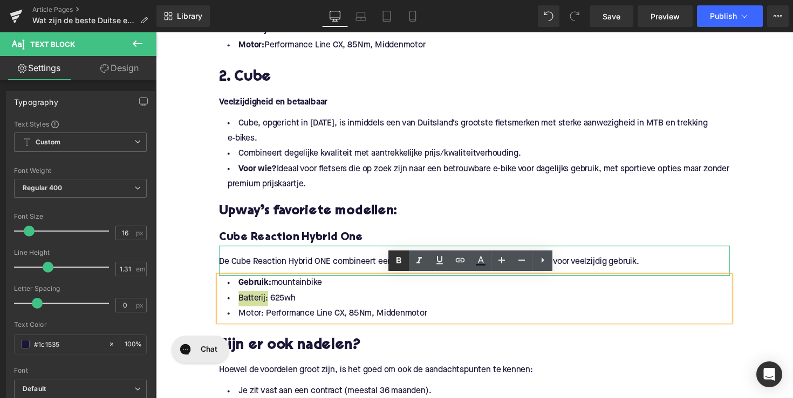
drag, startPoint x: 395, startPoint y: 260, endPoint x: 239, endPoint y: 233, distance: 158.2
click at [395, 260] on icon at bounding box center [398, 260] width 13 height 13
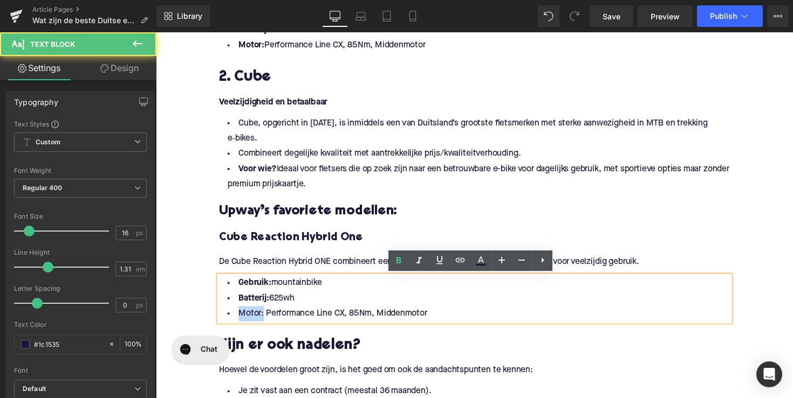
drag, startPoint x: 260, startPoint y: 323, endPoint x: 230, endPoint y: 323, distance: 30.7
click at [230, 323] on li "Motor: Performance Line CX, 85Nm, Middenmotor" at bounding box center [482, 321] width 523 height 16
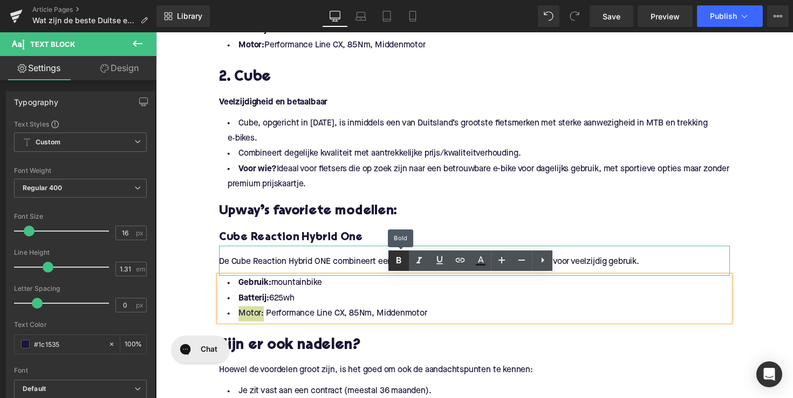
click at [395, 258] on icon at bounding box center [398, 260] width 13 height 13
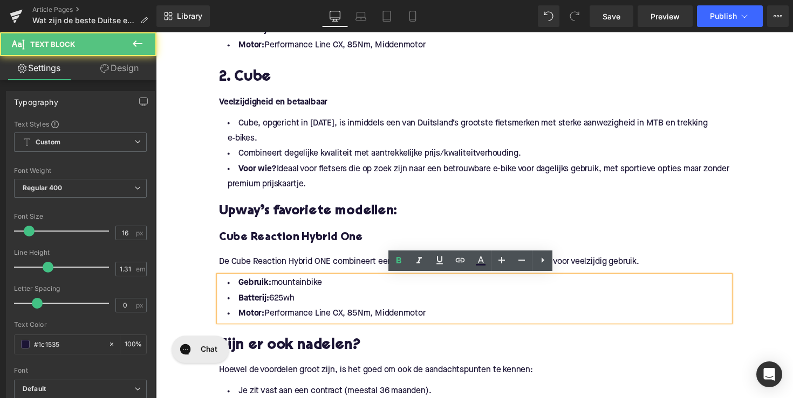
click at [368, 316] on li "Motor: Performance Line CX, 85Nm, Middenmotor" at bounding box center [482, 321] width 523 height 16
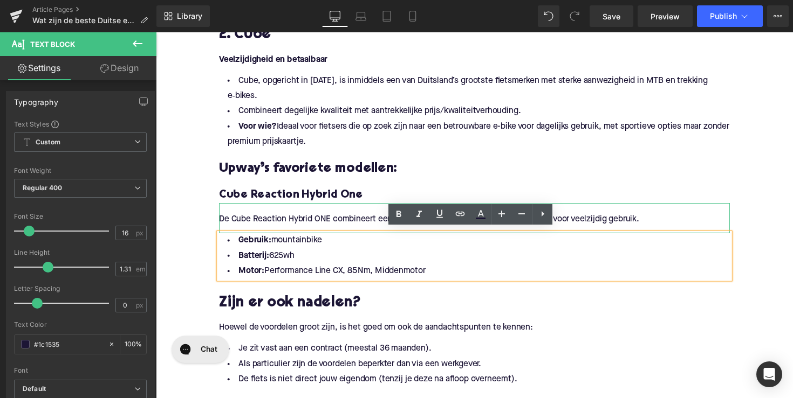
scroll to position [1107, 0]
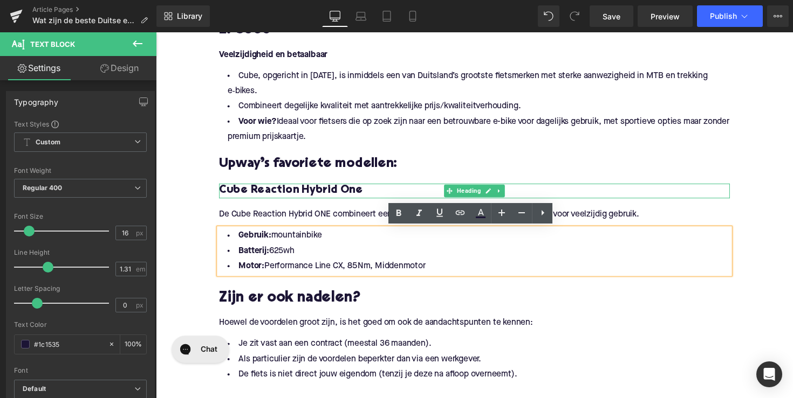
click at [334, 192] on span "Cube Reaction Hybrid One" at bounding box center [294, 194] width 147 height 11
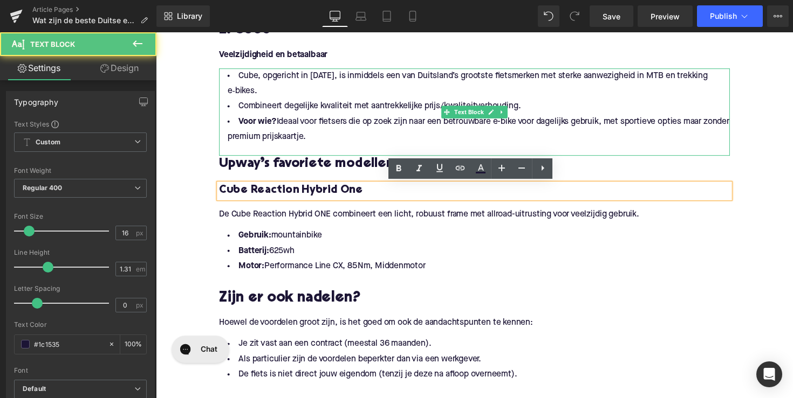
click at [540, 132] on li "Voor wie? Ideaal voor fietsers die op zoek zijn naar een betrouwbare e-bike voo…" at bounding box center [482, 131] width 523 height 31
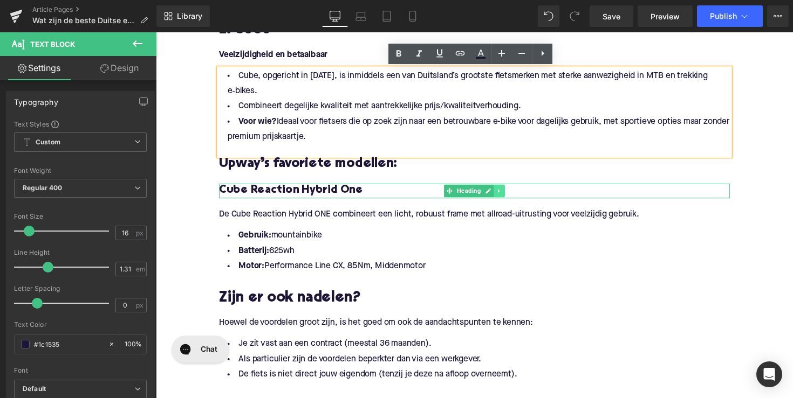
click at [505, 193] on icon at bounding box center [508, 195] width 6 height 6
click at [500, 195] on icon at bounding box center [502, 195] width 6 height 6
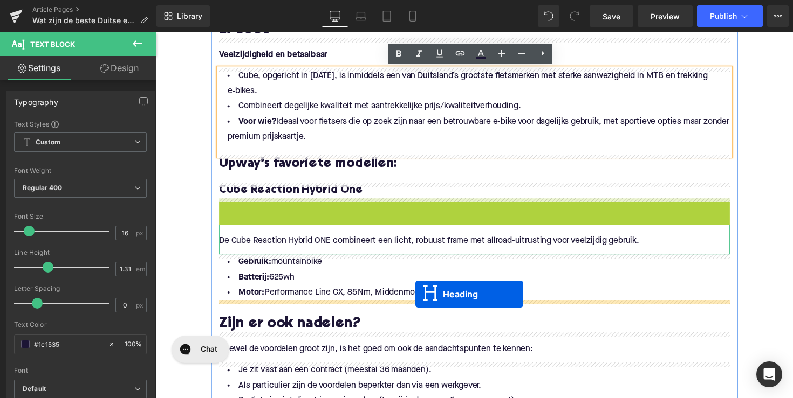
drag, startPoint x: 451, startPoint y: 208, endPoint x: 422, endPoint y: 301, distance: 97.9
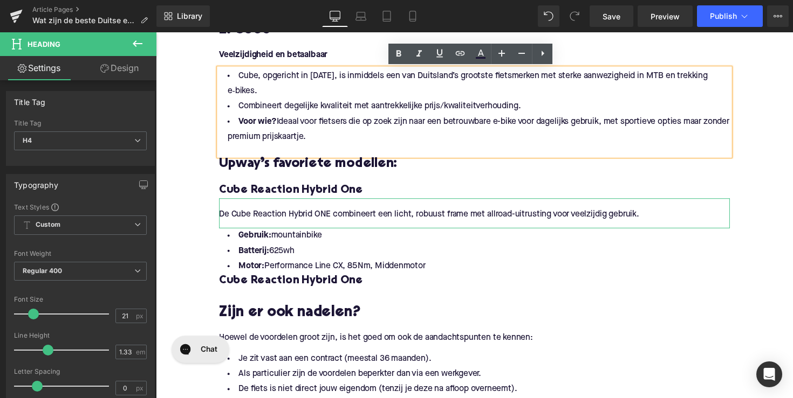
click at [249, 289] on span "Cube Reaction Hybrid One" at bounding box center [294, 287] width 147 height 11
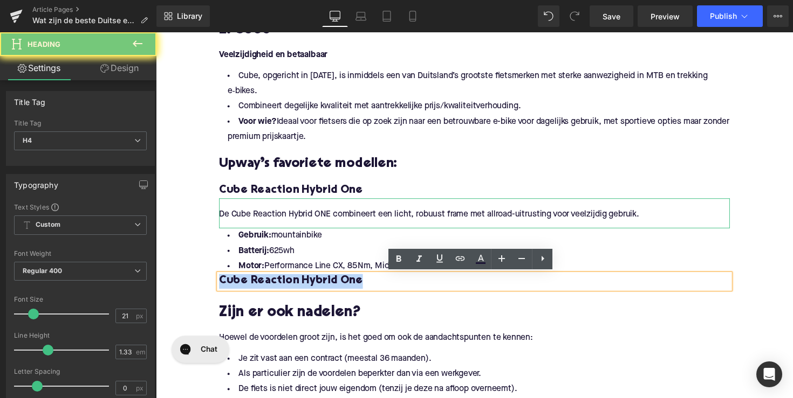
paste div
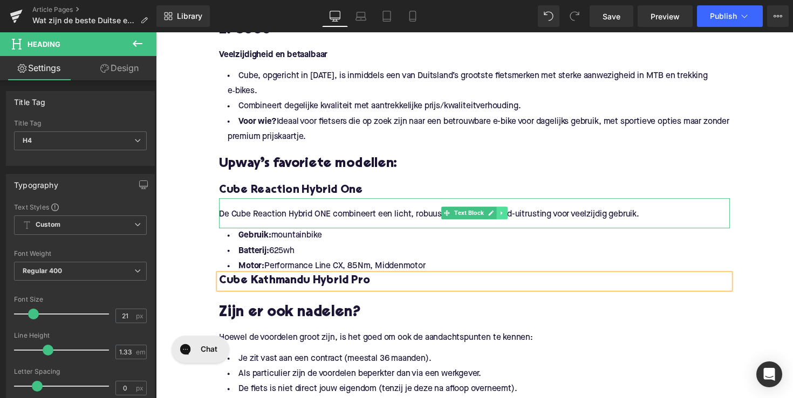
click at [509, 219] on icon at bounding box center [510, 218] width 2 height 4
click at [501, 221] on icon at bounding box center [504, 218] width 6 height 6
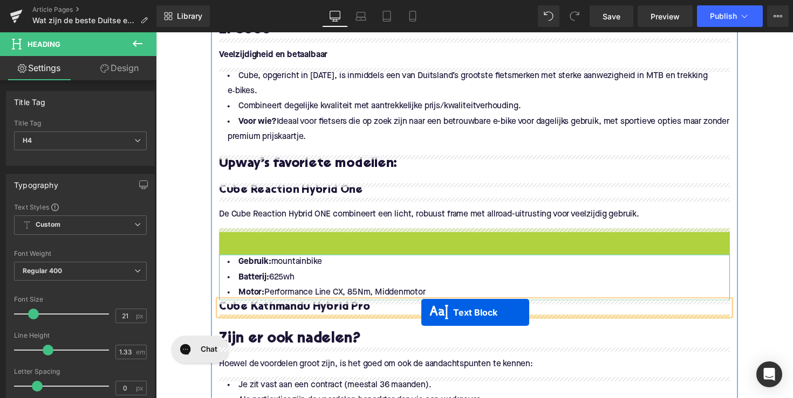
drag, startPoint x: 452, startPoint y: 249, endPoint x: 428, endPoint y: 320, distance: 74.9
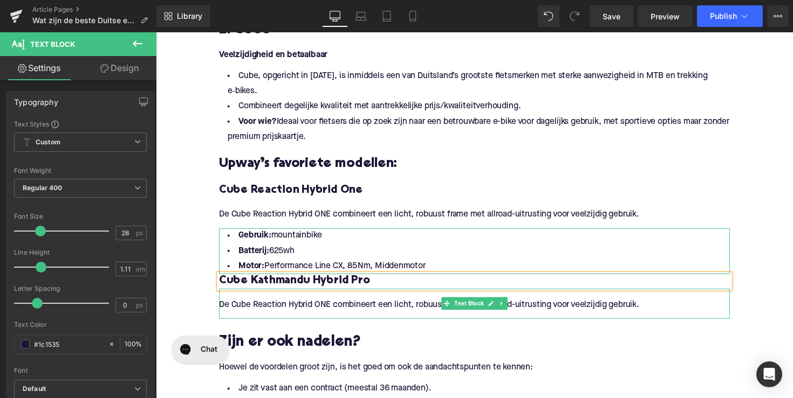
click at [305, 313] on p "De Cube Reaction Hybrid ONE combineert een licht, robuust frame met allroad-uit…" at bounding box center [482, 312] width 523 height 11
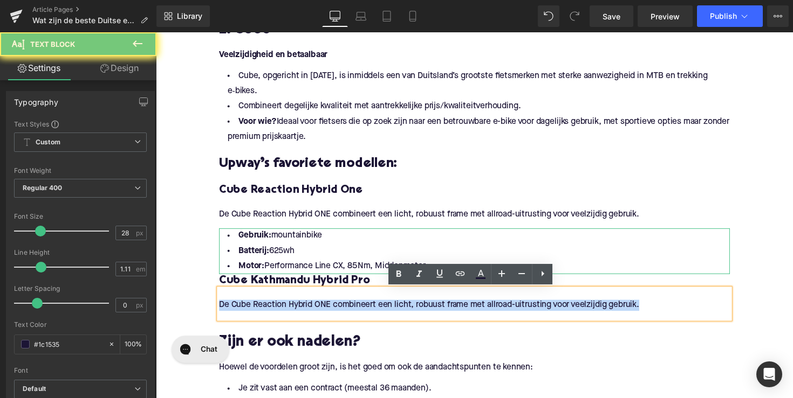
click at [305, 313] on p "De Cube Reaction Hybrid ONE combineert een licht, robuust frame met allroad-uit…" at bounding box center [482, 312] width 523 height 11
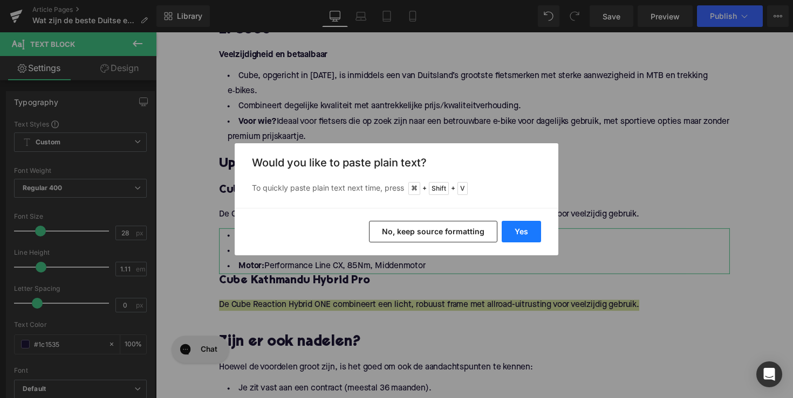
click at [513, 226] on button "Yes" at bounding box center [520, 232] width 39 height 22
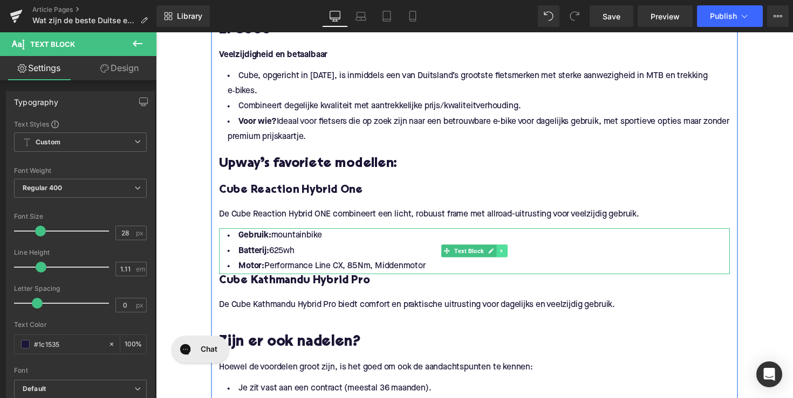
click at [509, 258] on icon at bounding box center [510, 257] width 2 height 4
click at [501, 259] on icon at bounding box center [504, 257] width 6 height 6
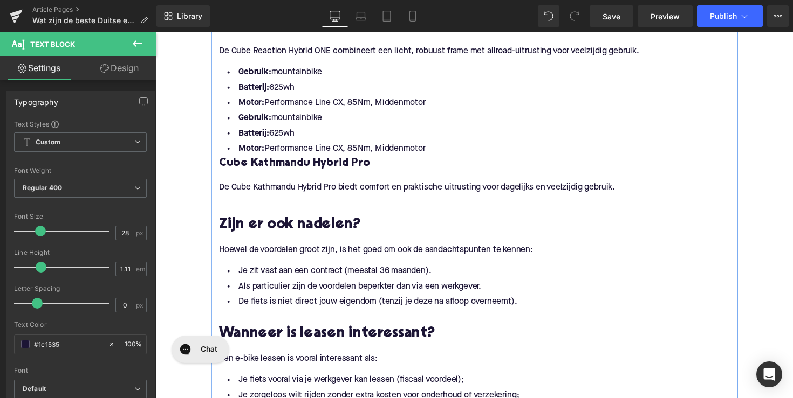
scroll to position [1269, 0]
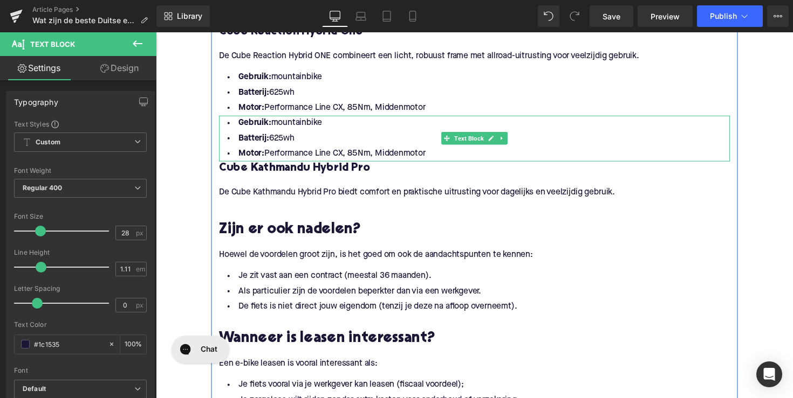
click at [447, 125] on li "Gebruik: mountainbike" at bounding box center [482, 126] width 523 height 16
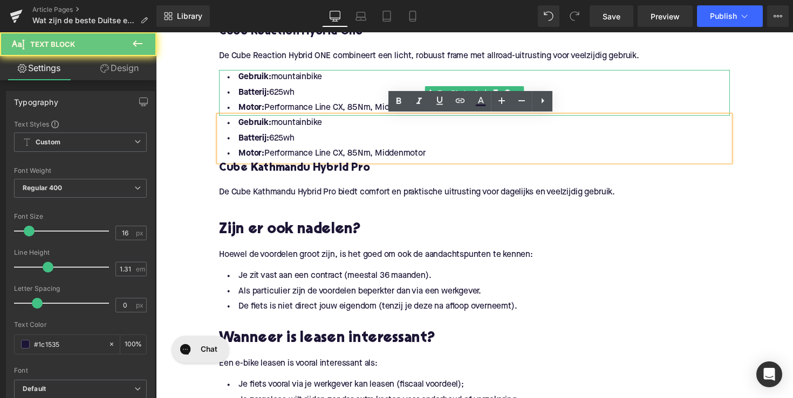
drag, startPoint x: 430, startPoint y: 77, endPoint x: 440, endPoint y: 97, distance: 22.9
click at [429, 76] on li "Gebruik: mountainbike" at bounding box center [482, 79] width 523 height 16
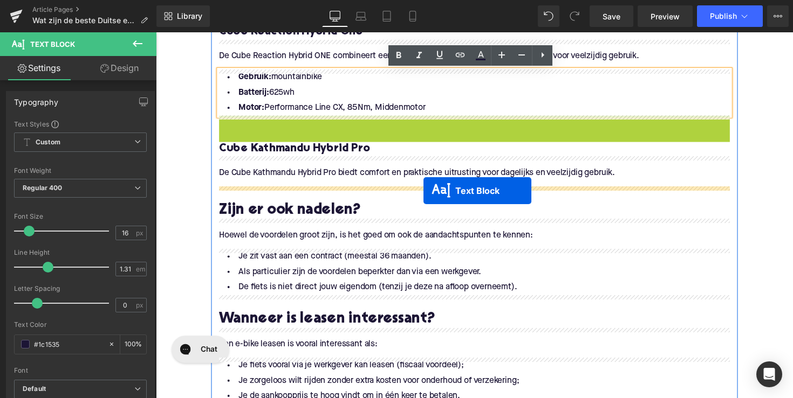
drag, startPoint x: 447, startPoint y: 143, endPoint x: 432, endPoint y: 191, distance: 50.3
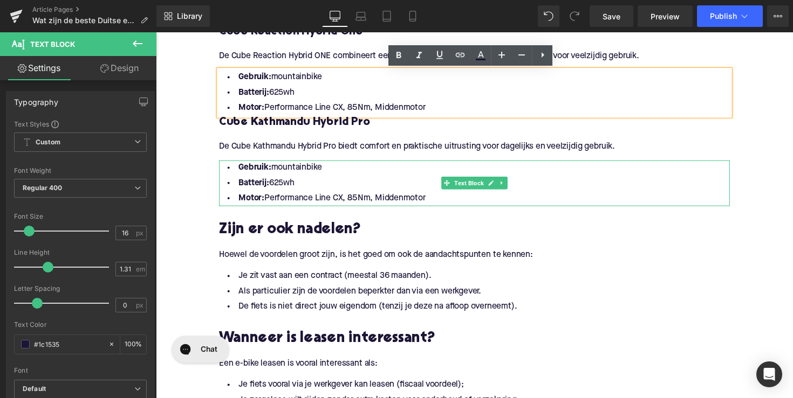
click at [439, 202] on li "Motor: Performance Line CX, 85Nm, Middenmotor" at bounding box center [482, 203] width 523 height 16
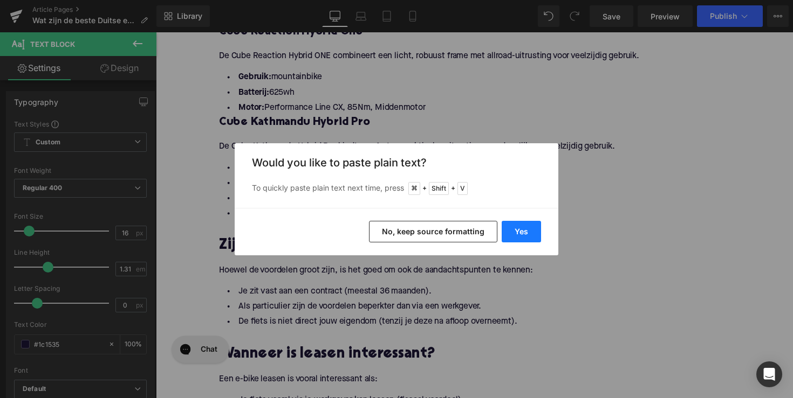
click at [524, 232] on button "Yes" at bounding box center [520, 232] width 39 height 22
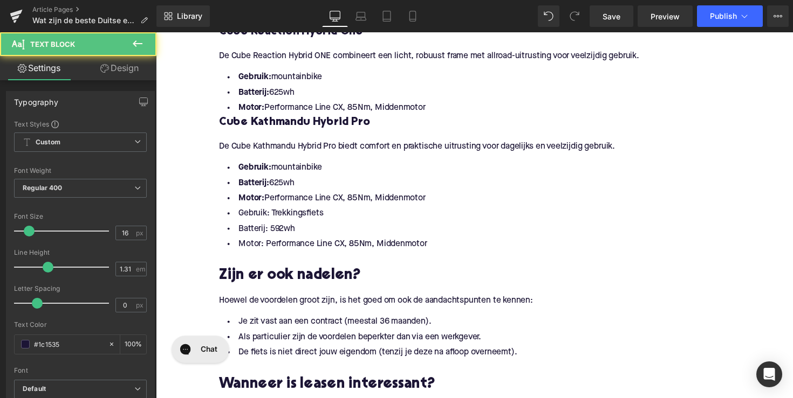
drag, startPoint x: 436, startPoint y: 205, endPoint x: 206, endPoint y: 171, distance: 232.1
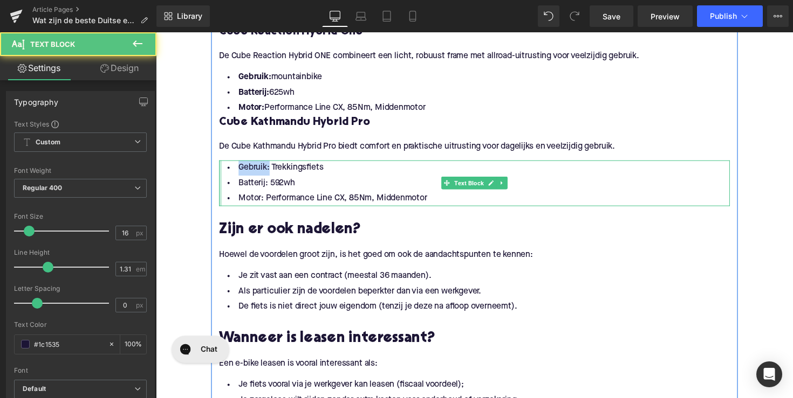
drag, startPoint x: 268, startPoint y: 170, endPoint x: 221, endPoint y: 169, distance: 47.5
click at [221, 169] on div "Gebruik: Trekkingsfiets Batterij: 592wh Motor: Performance Line CX, 85Nm, Midde…" at bounding box center [482, 187] width 523 height 47
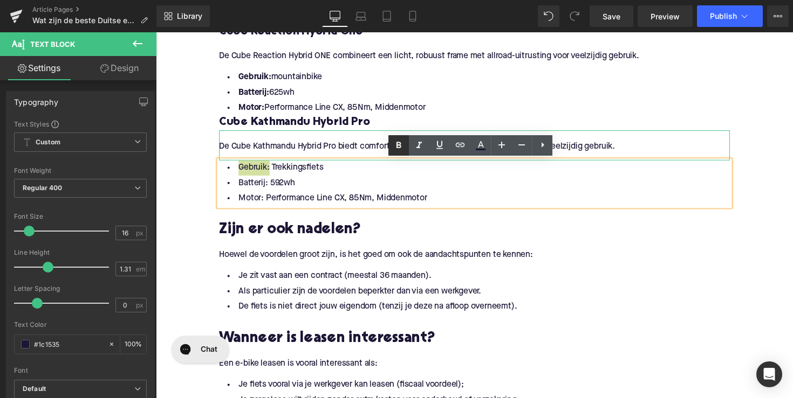
click at [399, 145] on icon at bounding box center [398, 145] width 5 height 6
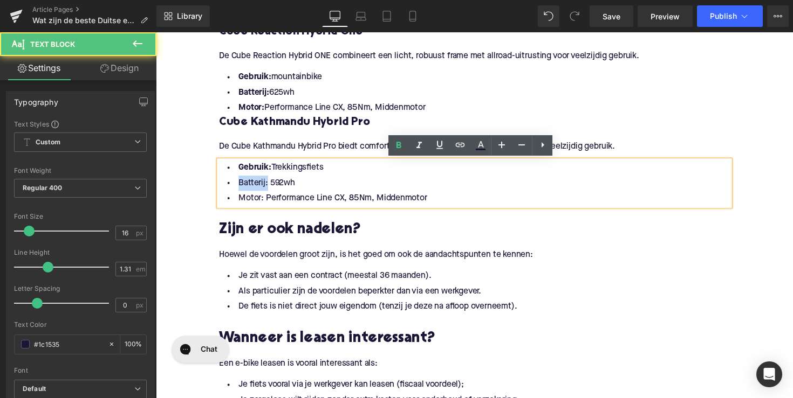
drag, startPoint x: 265, startPoint y: 188, endPoint x: 206, endPoint y: 189, distance: 59.3
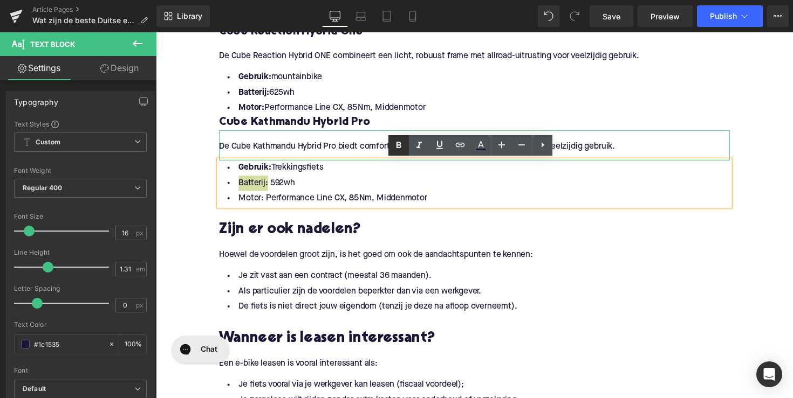
click at [402, 149] on icon at bounding box center [398, 145] width 13 height 13
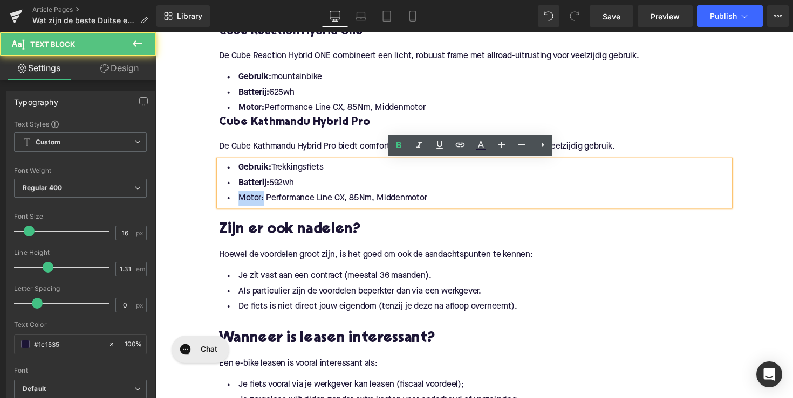
drag, startPoint x: 253, startPoint y: 203, endPoint x: 225, endPoint y: 203, distance: 28.6
click at [225, 203] on li "Motor: Performance Line CX, 85Nm, Middenmotor" at bounding box center [482, 203] width 523 height 16
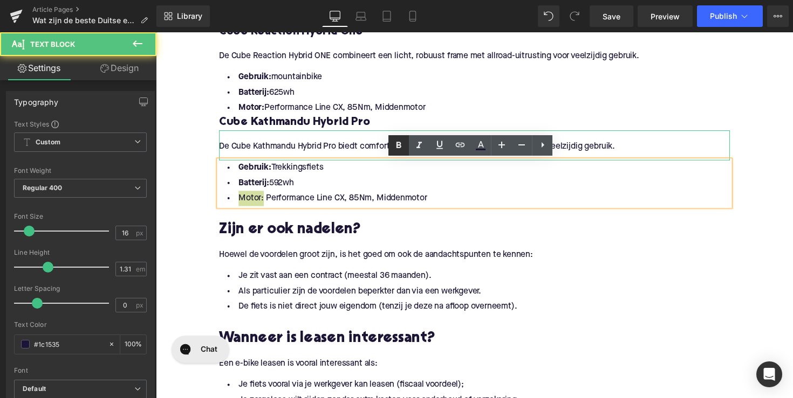
click at [403, 147] on icon at bounding box center [398, 145] width 13 height 13
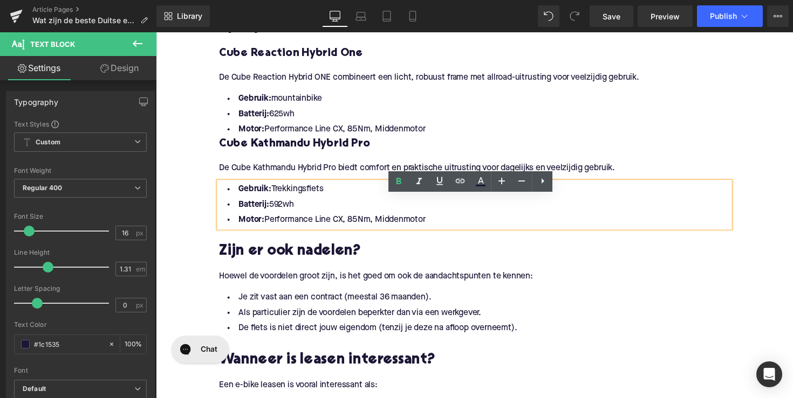
scroll to position [1230, 0]
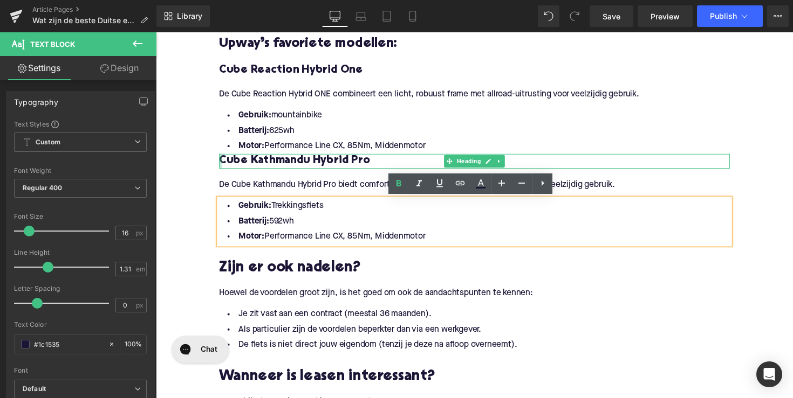
click at [221, 162] on div at bounding box center [222, 164] width 3 height 15
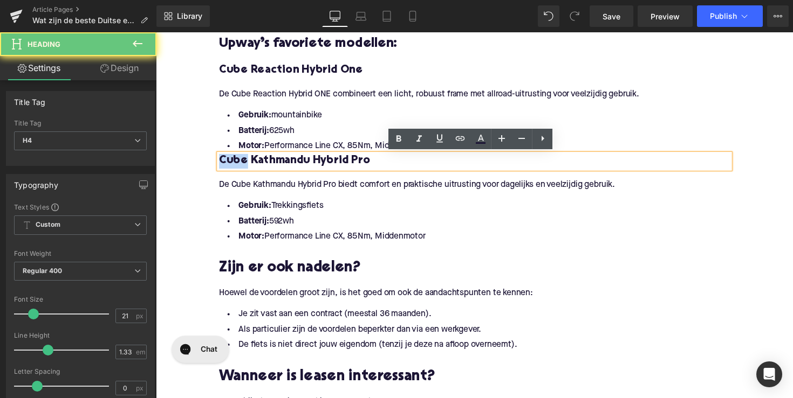
click at [221, 162] on h4 "Cube Kathmandu Hybrid Pro" at bounding box center [482, 164] width 523 height 15
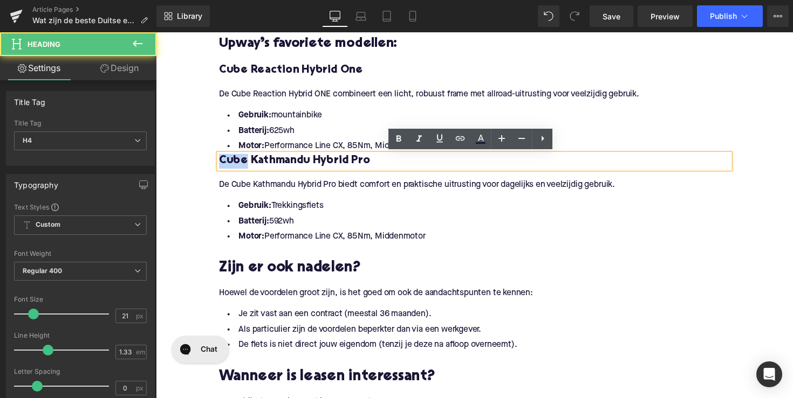
click at [221, 162] on h4 "Cube Kathmandu Hybrid Pro" at bounding box center [482, 164] width 523 height 15
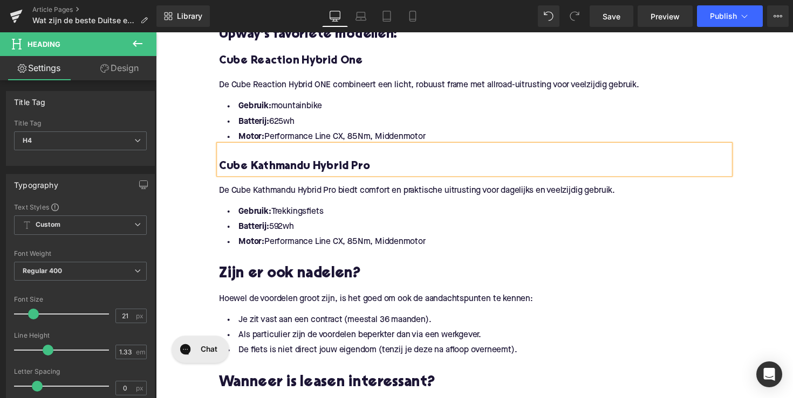
scroll to position [1332, 0]
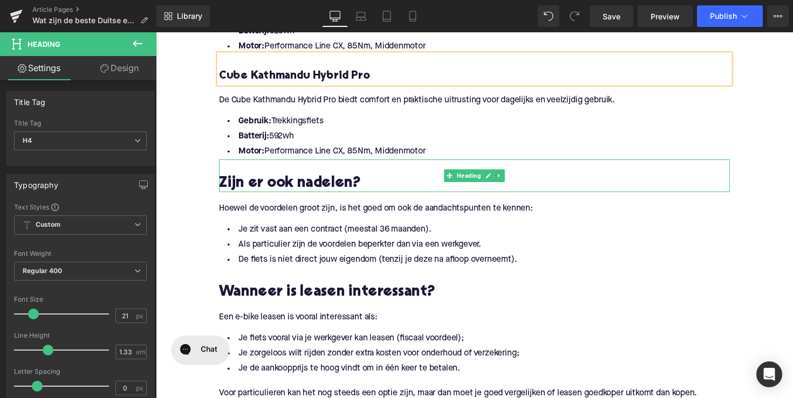
click at [258, 185] on h2 "Zijn er ook nadelen?" at bounding box center [482, 188] width 523 height 17
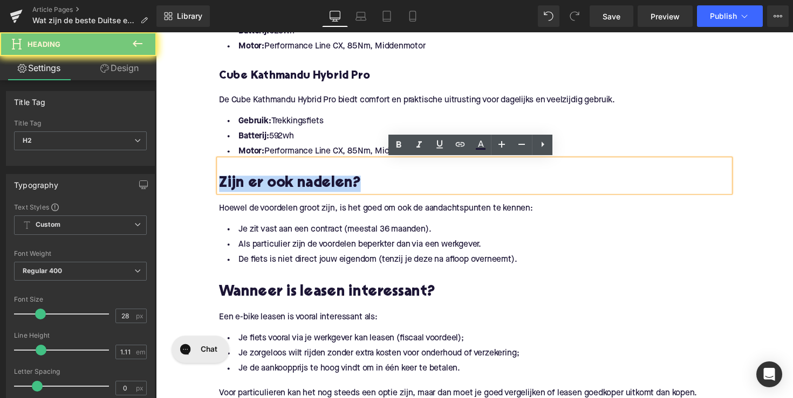
paste div
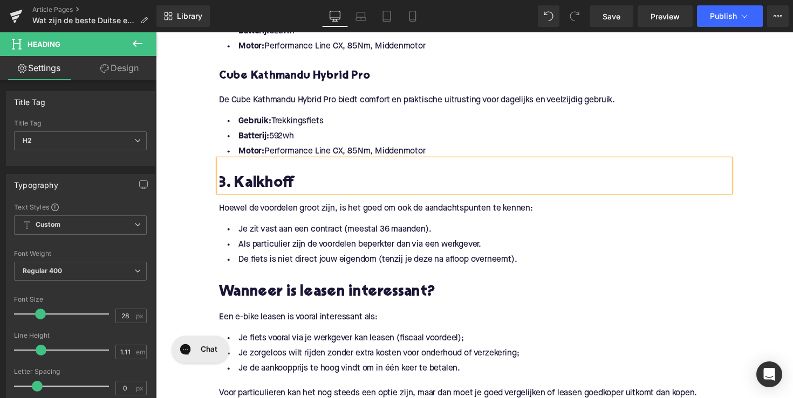
click at [330, 213] on p "Hoewel de voordelen groot zijn, is het goed om ook de aandachtspunten te kennen:" at bounding box center [482, 213] width 523 height 11
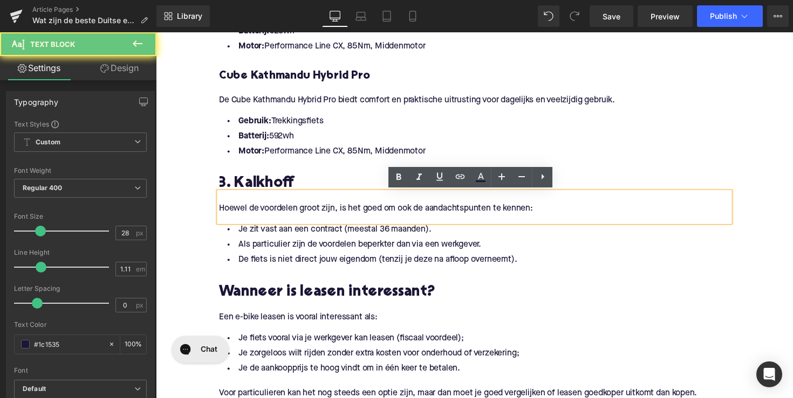
click at [330, 213] on p "Hoewel de voordelen groot zijn, is het goed om ook de aandachtspunten te kennen:" at bounding box center [482, 213] width 523 height 11
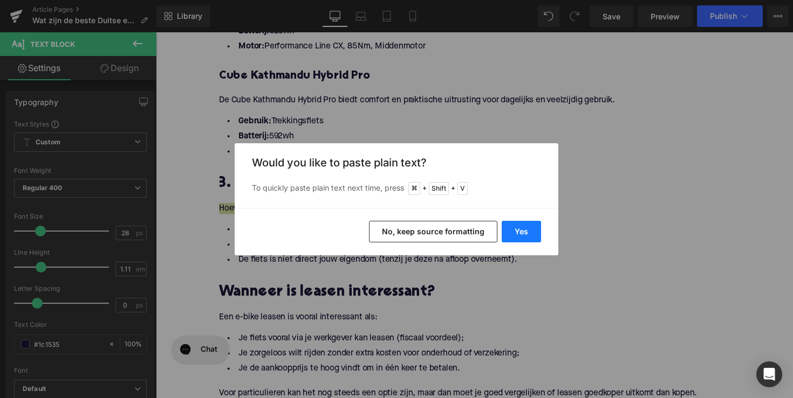
click at [502, 235] on button "Yes" at bounding box center [520, 232] width 39 height 22
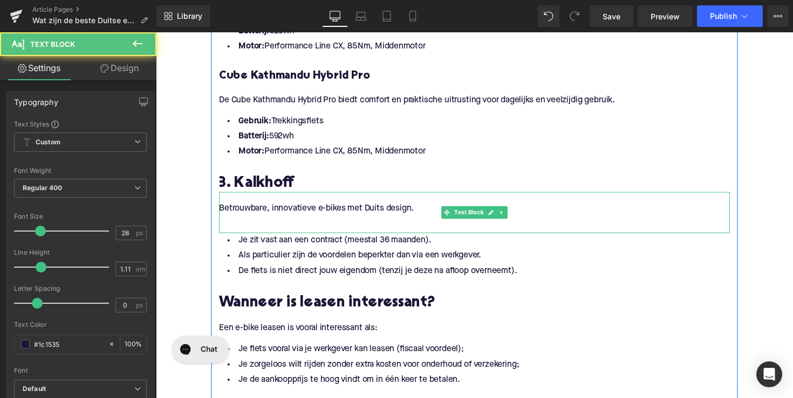
click at [419, 219] on p at bounding box center [482, 224] width 523 height 11
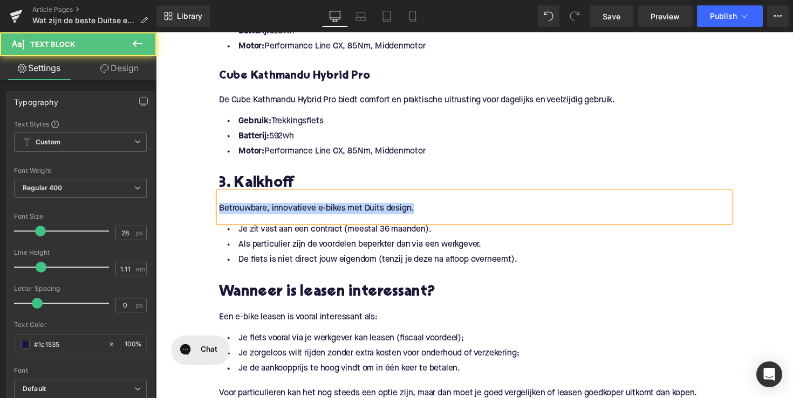
drag, startPoint x: 433, startPoint y: 218, endPoint x: 195, endPoint y: 218, distance: 238.3
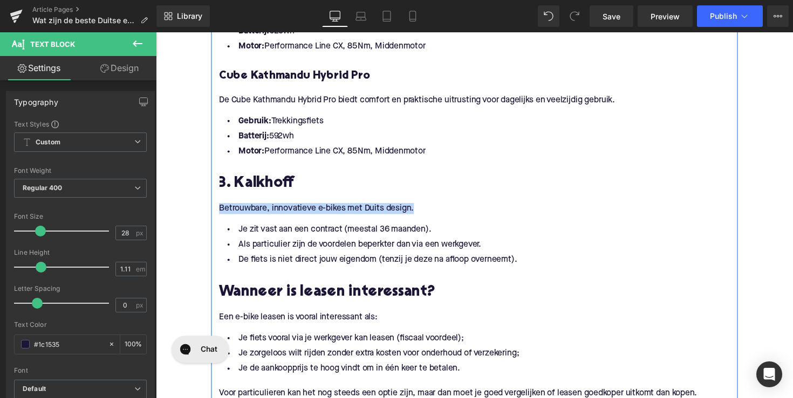
click at [156, 32] on div at bounding box center [156, 32] width 0 height 0
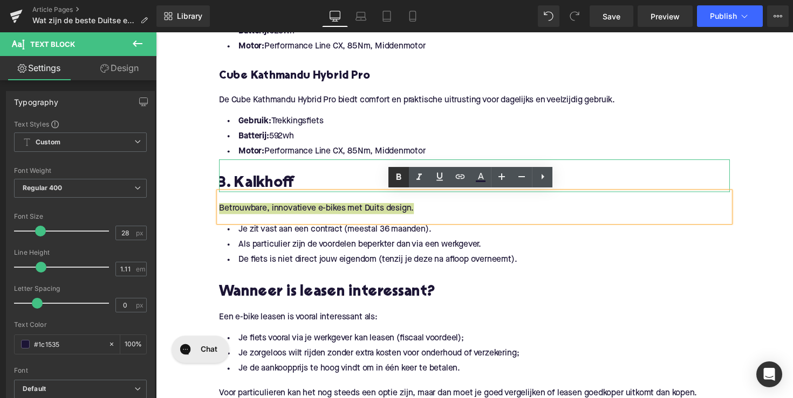
click at [396, 175] on icon at bounding box center [398, 177] width 13 height 13
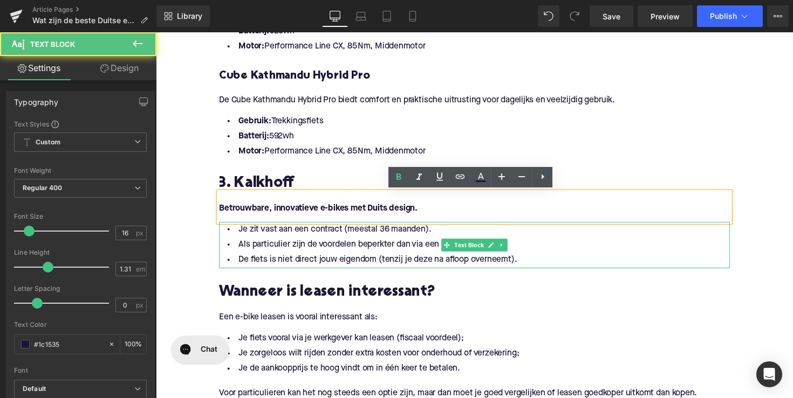
click at [522, 266] on li "De fiets is niet direct jouw eigendom (tenzij je deze na afloop overneemt)." at bounding box center [482, 266] width 523 height 16
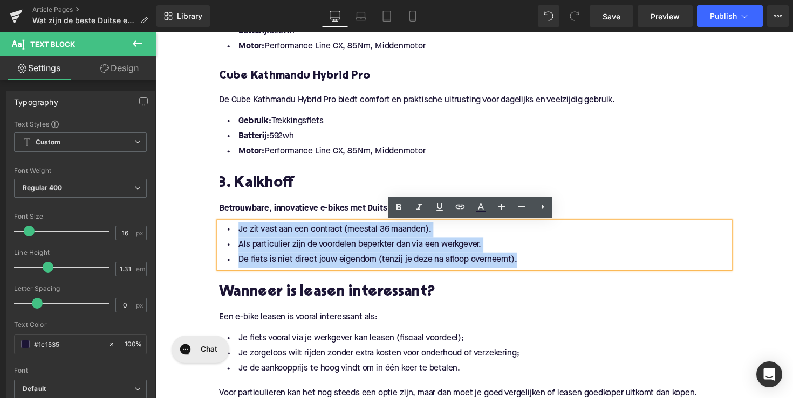
drag, startPoint x: 531, startPoint y: 266, endPoint x: 217, endPoint y: 229, distance: 315.5
click at [221, 229] on div "Je zit vast aan een contract (meestal 36 maanden). Als particulier zijn de voor…" at bounding box center [482, 250] width 523 height 47
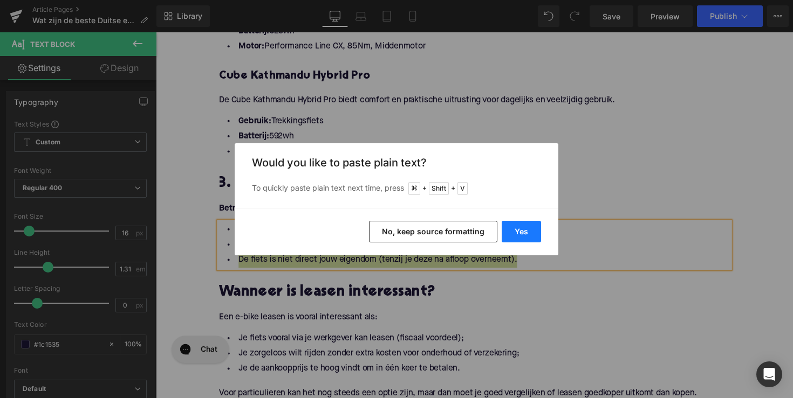
click at [522, 226] on button "Yes" at bounding box center [520, 232] width 39 height 22
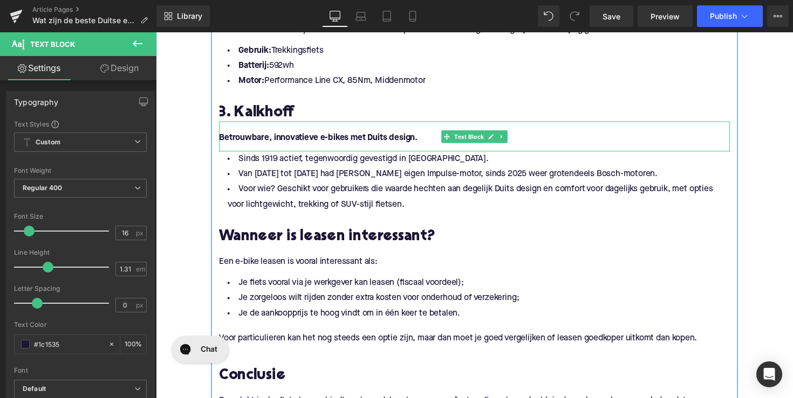
scroll to position [1405, 0]
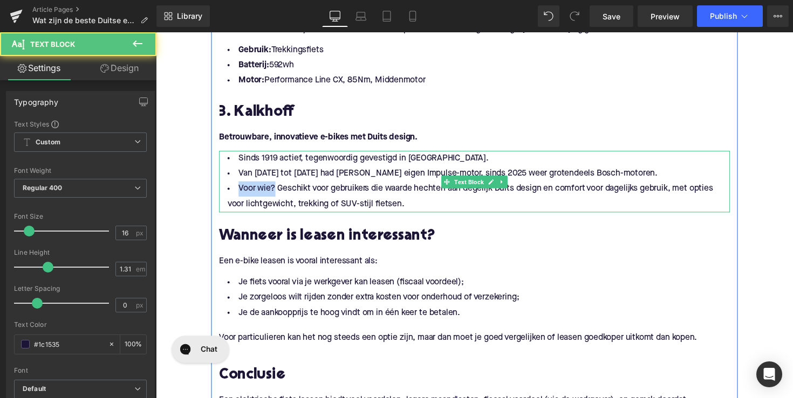
drag, startPoint x: 274, startPoint y: 187, endPoint x: 218, endPoint y: 190, distance: 56.1
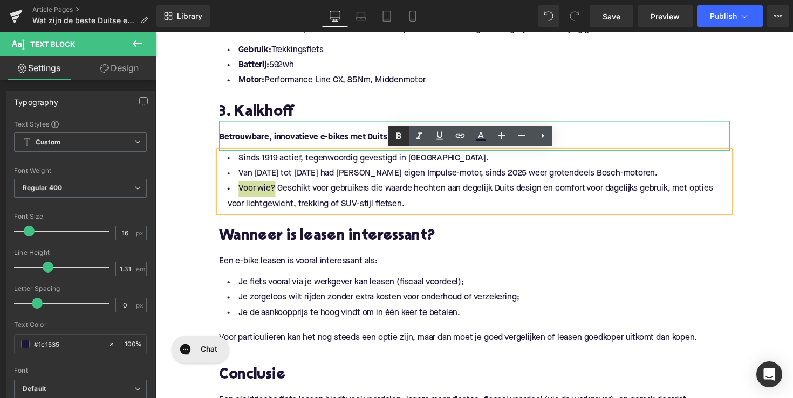
click at [397, 139] on icon at bounding box center [398, 136] width 5 height 6
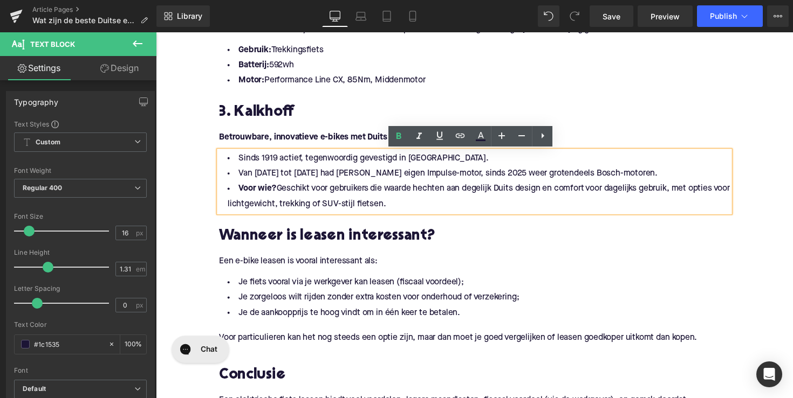
click at [373, 207] on li "Voor wie? Geschikt voor gebruikers die waarde hechten aan degelijk Duits design…" at bounding box center [482, 200] width 523 height 31
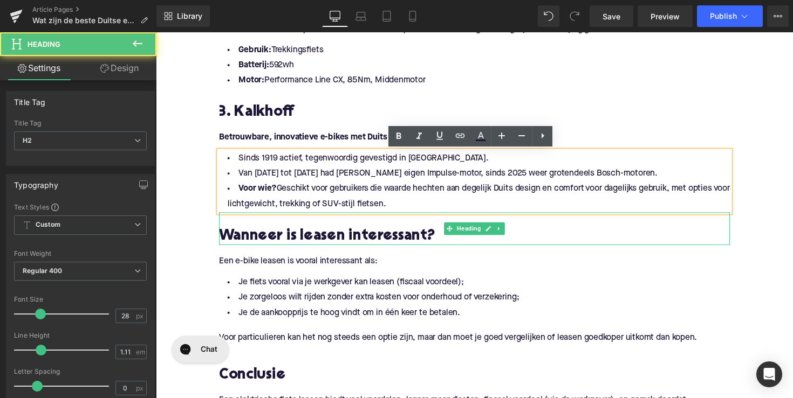
click at [321, 236] on h2 "Wanneer is leasen interessant?" at bounding box center [482, 242] width 523 height 17
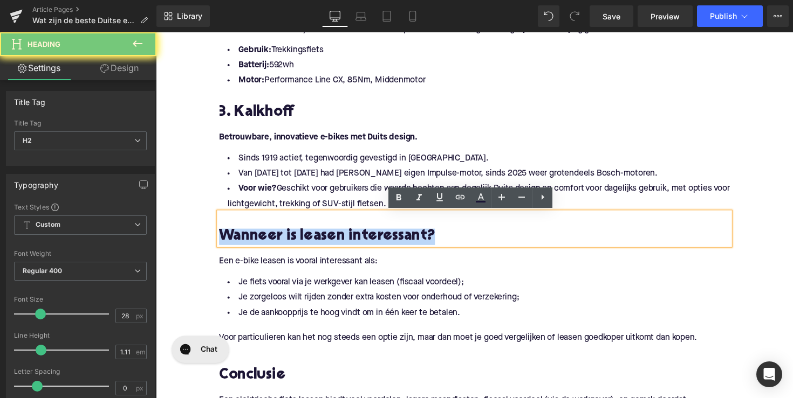
paste div
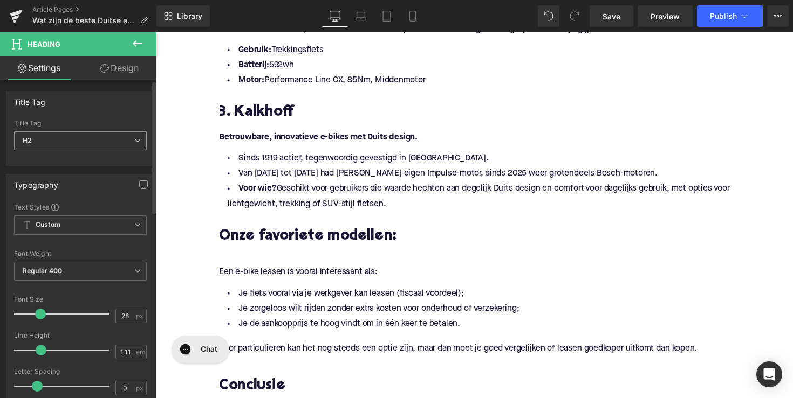
click at [102, 144] on span "H2" at bounding box center [80, 141] width 133 height 19
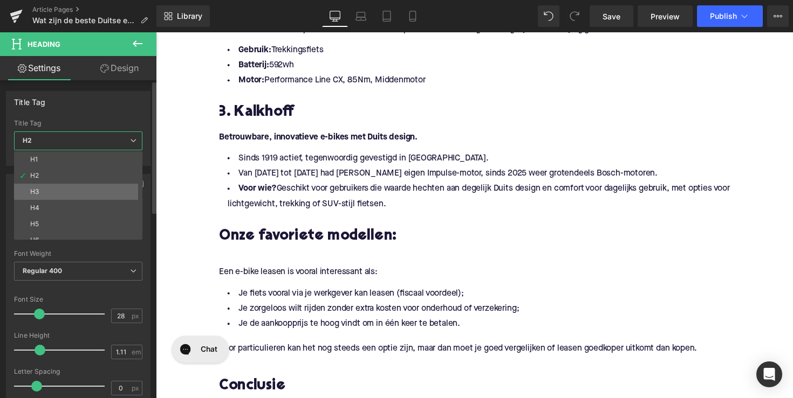
click at [91, 191] on li "H3" at bounding box center [80, 192] width 133 height 16
type input "25"
type input "1.28"
type input "100"
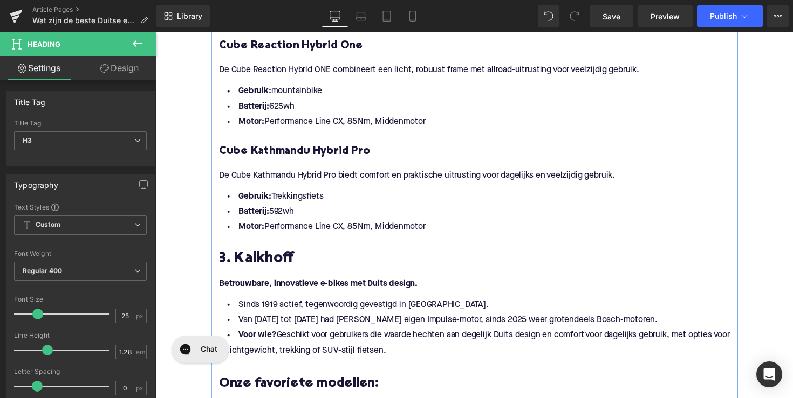
scroll to position [1245, 0]
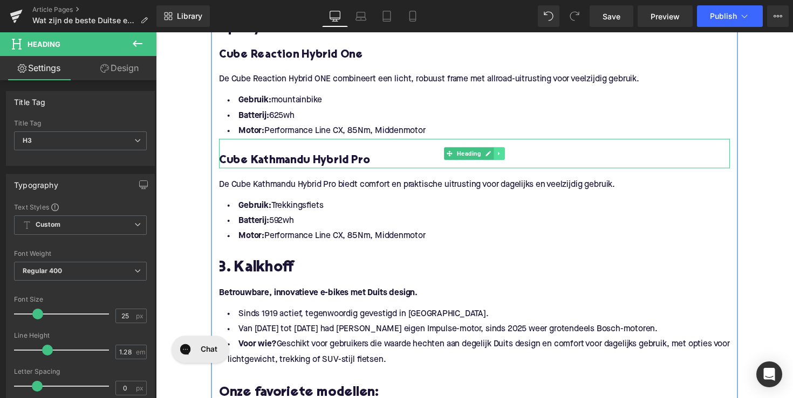
click at [506, 156] on icon at bounding box center [508, 157] width 6 height 6
click at [499, 156] on icon at bounding box center [502, 157] width 6 height 6
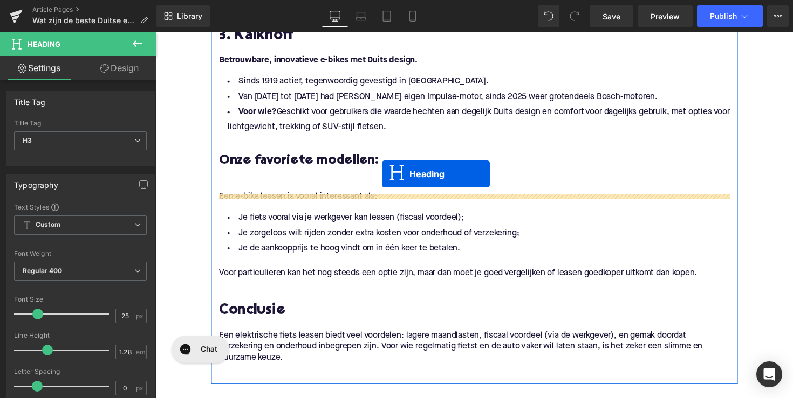
scroll to position [1466, 0]
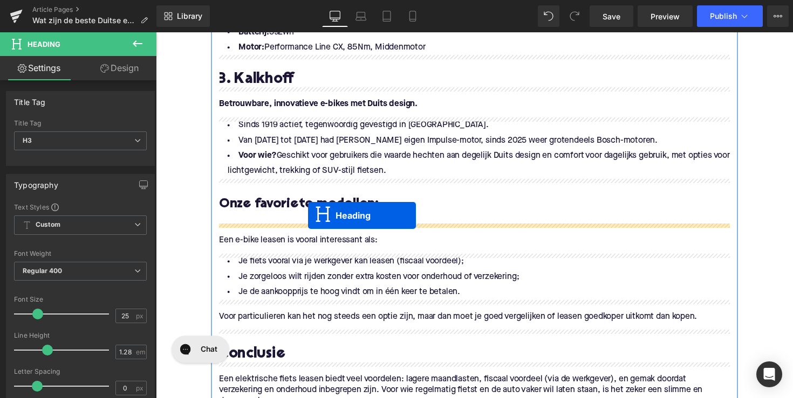
drag, startPoint x: 452, startPoint y: 188, endPoint x: 312, endPoint y: 220, distance: 143.7
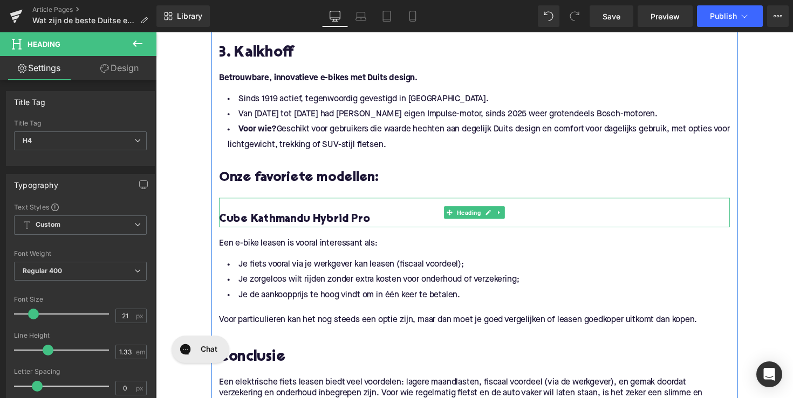
click at [262, 221] on h4 "Cube Kathmandu Hybrid Pro" at bounding box center [482, 224] width 523 height 15
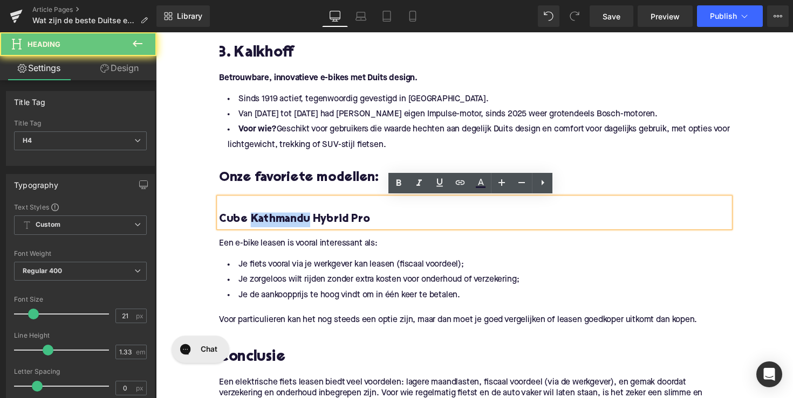
click at [262, 221] on h4 "Cube Kathmandu Hybrid Pro" at bounding box center [482, 224] width 523 height 15
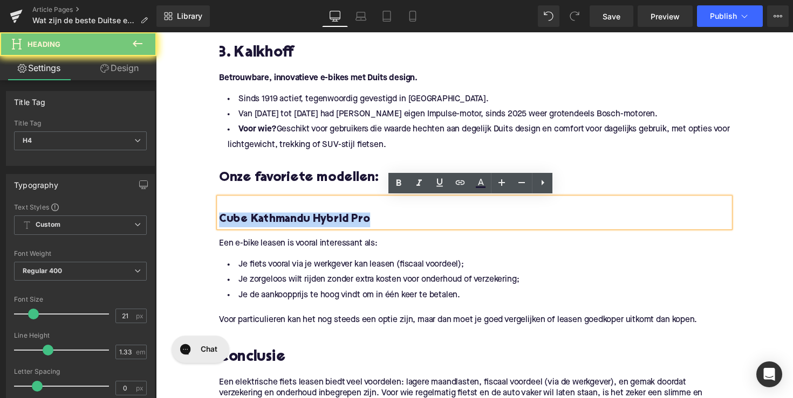
paste div
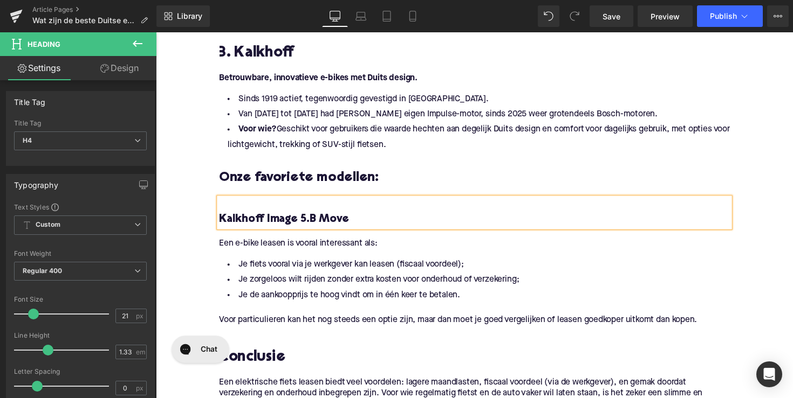
click at [335, 245] on p "Een e-bike leasen is vooral interessant als:" at bounding box center [482, 249] width 523 height 11
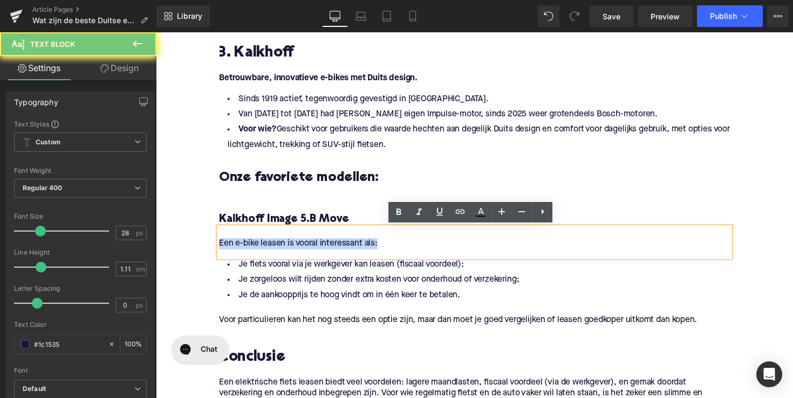
click at [335, 245] on p "Een e-bike leasen is vooral interessant als:" at bounding box center [482, 249] width 523 height 11
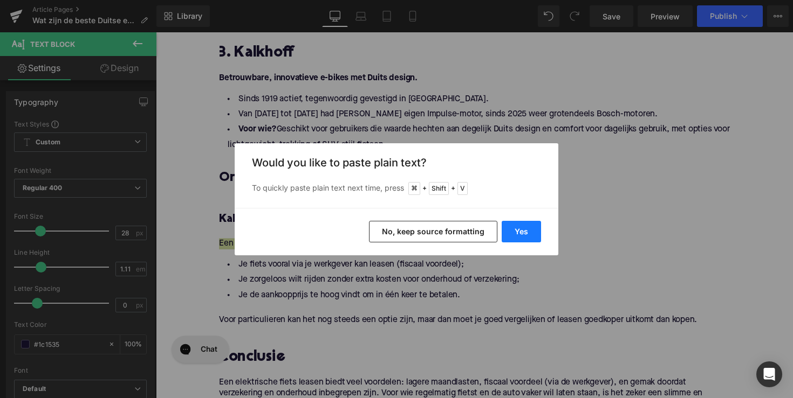
click at [513, 233] on button "Yes" at bounding box center [520, 232] width 39 height 22
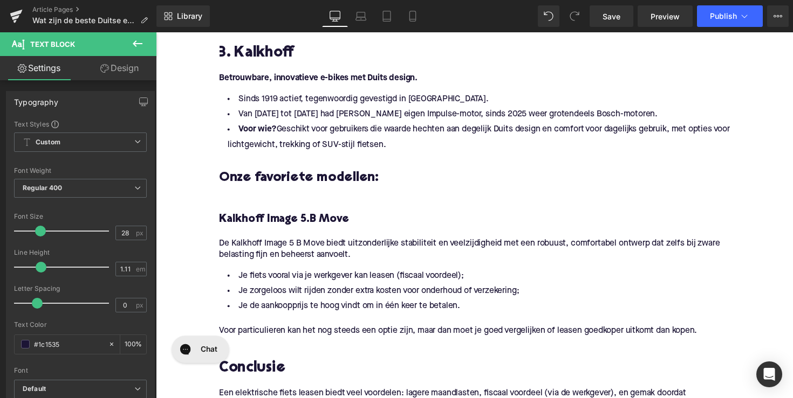
click at [409, 313] on li "Je de aankoopprijs te hoog vindt om in één keer te betalen." at bounding box center [482, 314] width 523 height 16
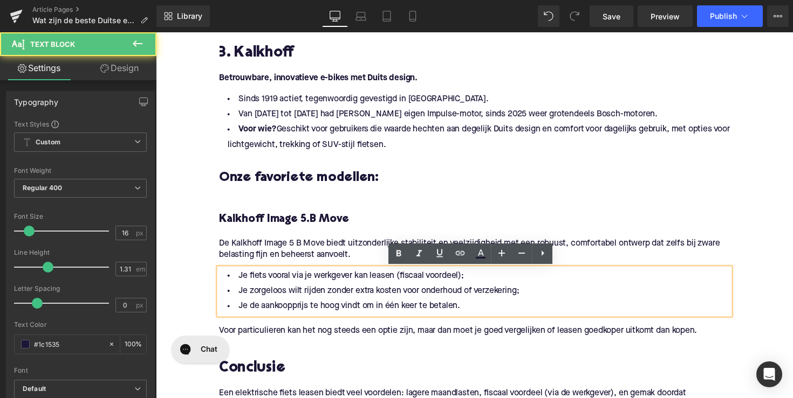
click at [470, 316] on li "Je de aankoopprijs te hoog vindt om in één keer te betalen." at bounding box center [482, 314] width 523 height 16
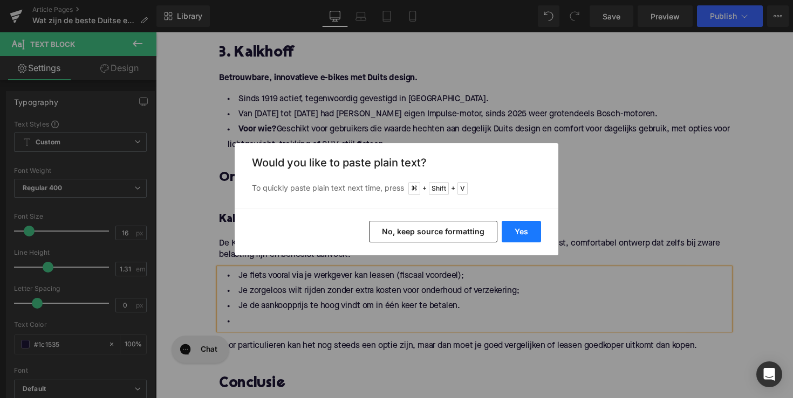
click at [529, 237] on button "Yes" at bounding box center [520, 232] width 39 height 22
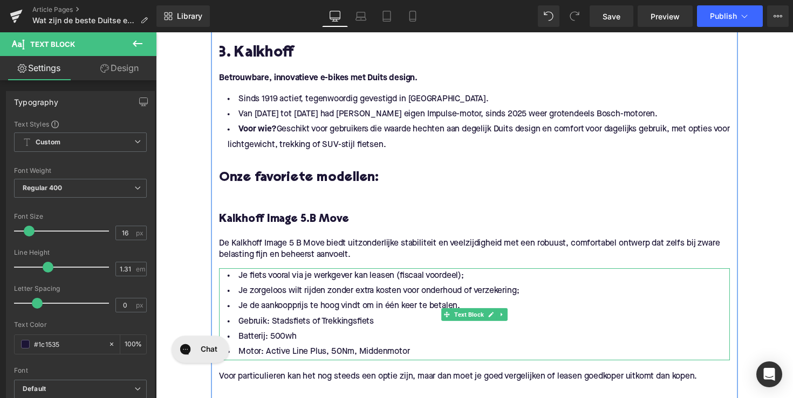
scroll to position [1491, 0]
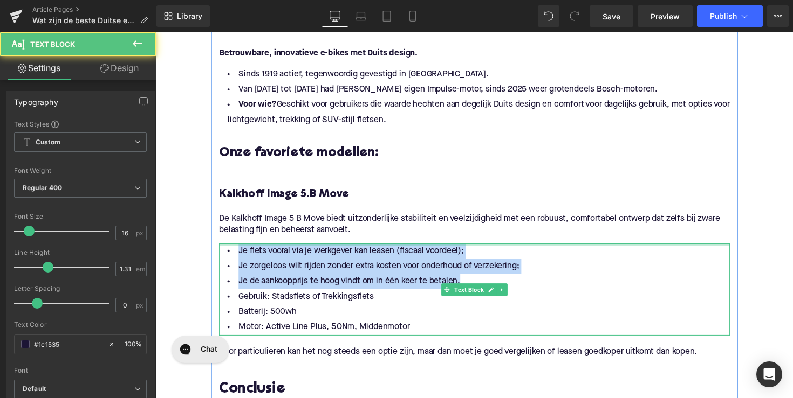
drag, startPoint x: 474, startPoint y: 285, endPoint x: 224, endPoint y: 249, distance: 252.8
click at [224, 249] on div "Je fiets vooral via je werkgever kan leasen (fiscaal voordeel); Je zorgeloos wi…" at bounding box center [482, 296] width 523 height 94
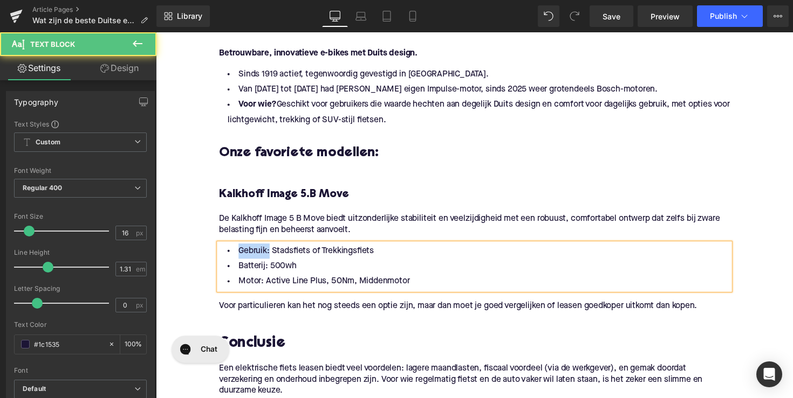
drag, startPoint x: 267, startPoint y: 258, endPoint x: 224, endPoint y: 258, distance: 43.1
click at [224, 258] on li "Gebruik: Stadsfiets of Trekkingsfiets" at bounding box center [482, 257] width 523 height 16
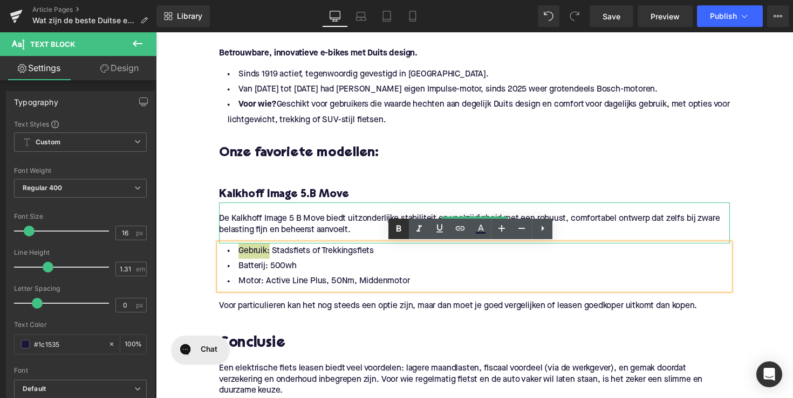
click at [391, 230] on link at bounding box center [398, 229] width 20 height 20
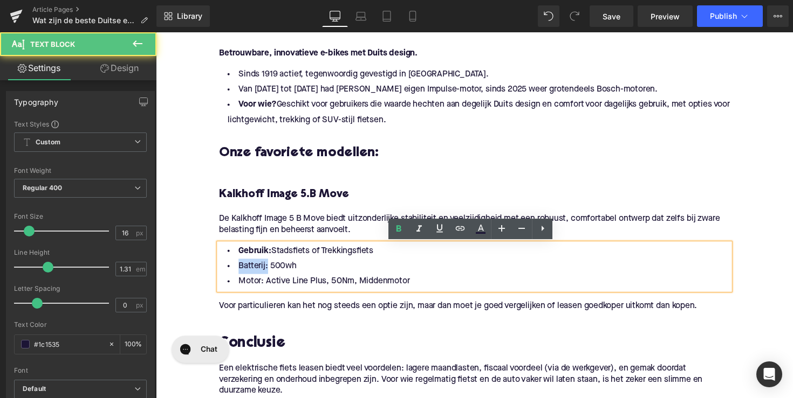
drag, startPoint x: 265, startPoint y: 275, endPoint x: 225, endPoint y: 273, distance: 39.9
click at [225, 273] on li "Batterij: 500wh" at bounding box center [482, 273] width 523 height 16
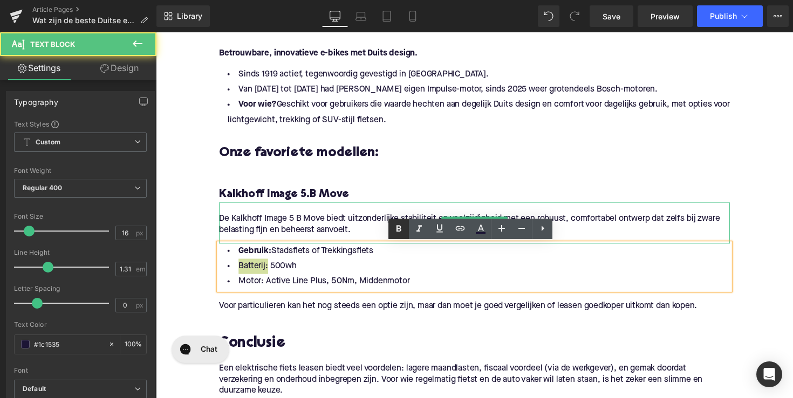
click at [397, 222] on link at bounding box center [398, 229] width 20 height 20
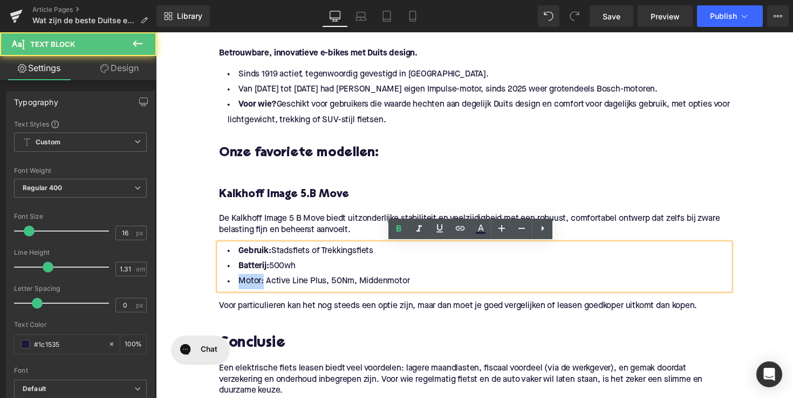
drag, startPoint x: 261, startPoint y: 287, endPoint x: 224, endPoint y: 291, distance: 37.9
click at [224, 291] on li "Motor: Active Line Plus, 50Nm, Middenmotor" at bounding box center [482, 288] width 523 height 16
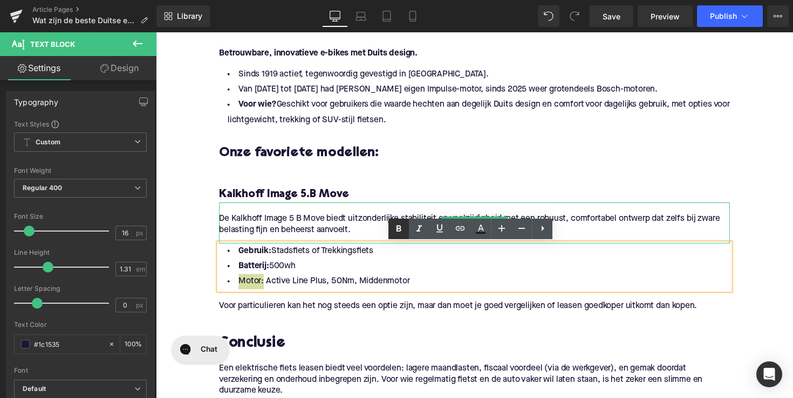
click at [395, 229] on icon at bounding box center [398, 229] width 13 height 13
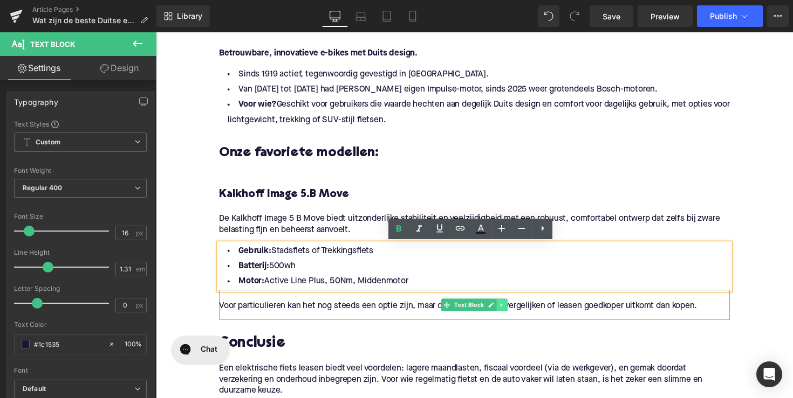
click at [507, 310] on icon at bounding box center [510, 312] width 6 height 6
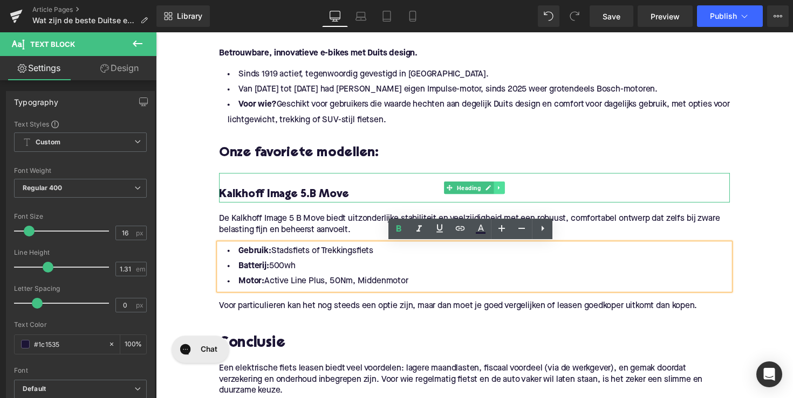
click at [506, 191] on icon at bounding box center [507, 192] width 2 height 4
click at [510, 194] on icon at bounding box center [513, 192] width 6 height 6
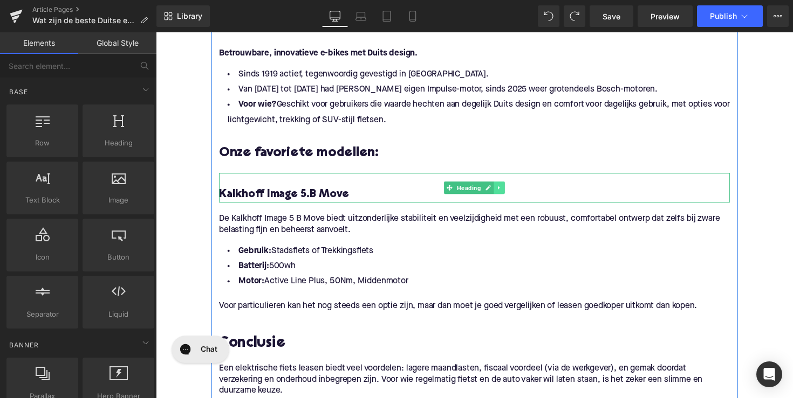
click at [507, 190] on icon at bounding box center [508, 192] width 6 height 6
click at [501, 192] on icon at bounding box center [502, 192] width 6 height 6
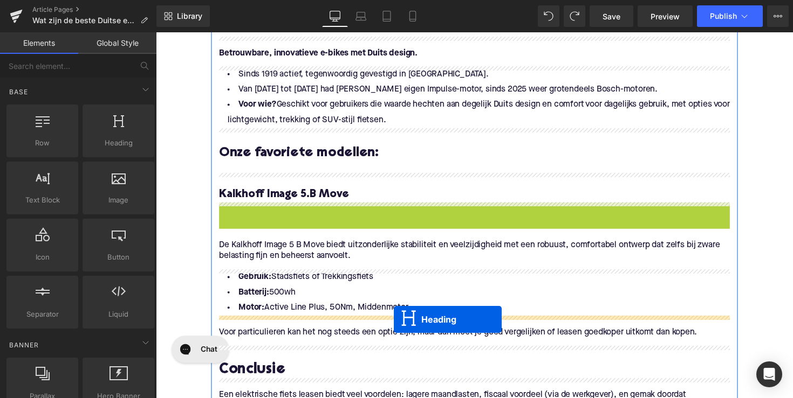
drag, startPoint x: 454, startPoint y: 221, endPoint x: 399, endPoint y: 327, distance: 119.4
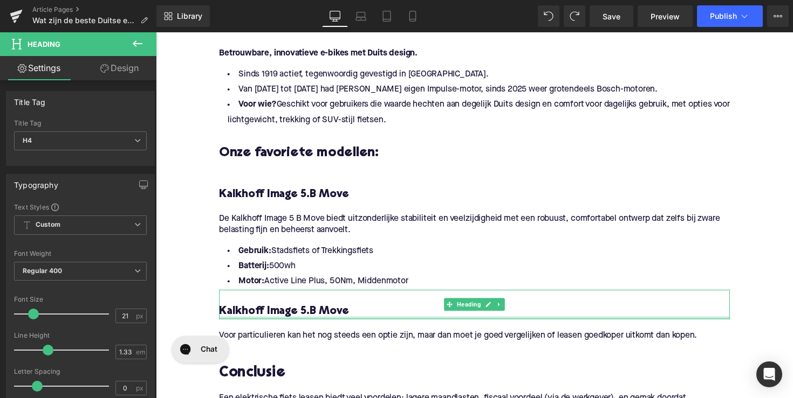
click at [277, 311] on h4 at bounding box center [482, 304] width 523 height 15
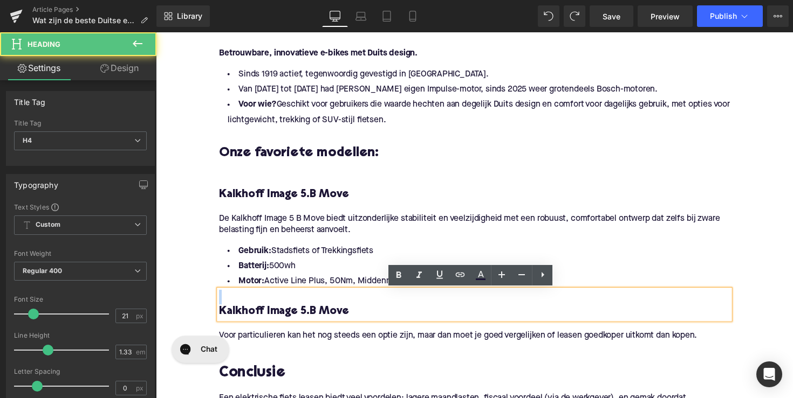
click at [277, 311] on h4 at bounding box center [482, 304] width 523 height 15
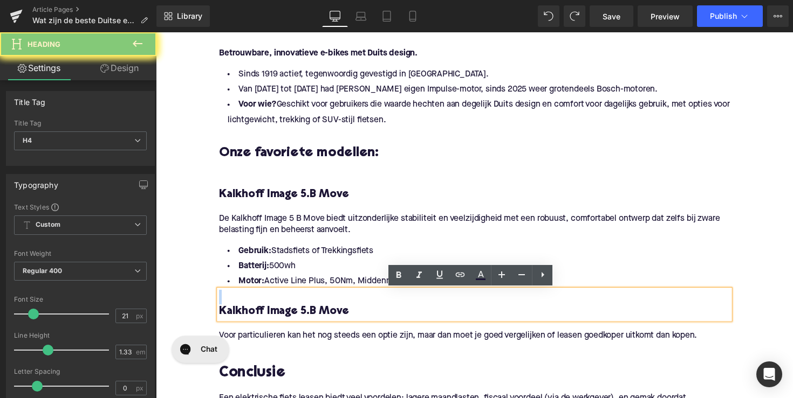
click at [274, 323] on h4 "Kalkhoff Image 5.B Move" at bounding box center [482, 319] width 523 height 15
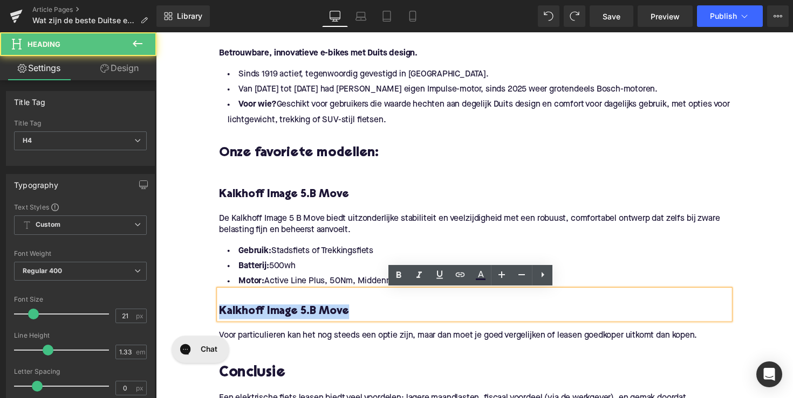
click at [274, 323] on h4 "Kalkhoff Image 5.B Move" at bounding box center [482, 319] width 523 height 15
paste div
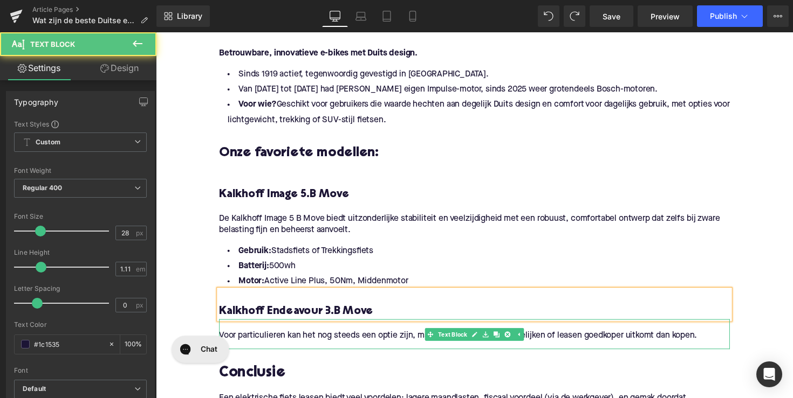
click at [271, 340] on p "Voor particulieren kan het nog steeds een optie zijn, maar dan moet je goed ver…" at bounding box center [482, 343] width 523 height 11
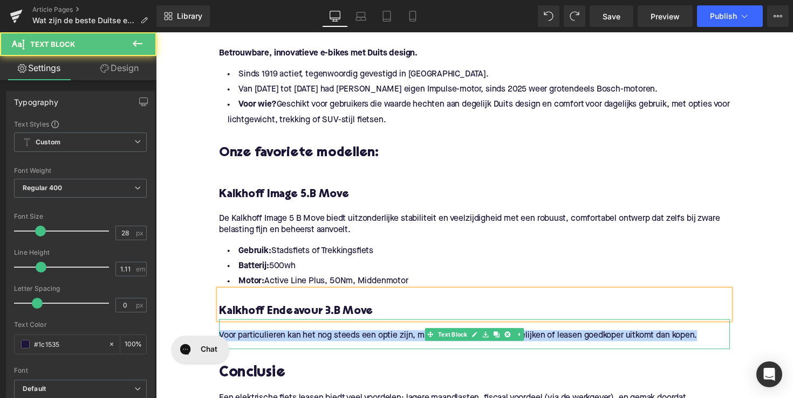
click at [271, 340] on p "Voor particulieren kan het nog steeds een optie zijn, maar dan moet je goed ver…" at bounding box center [482, 343] width 523 height 11
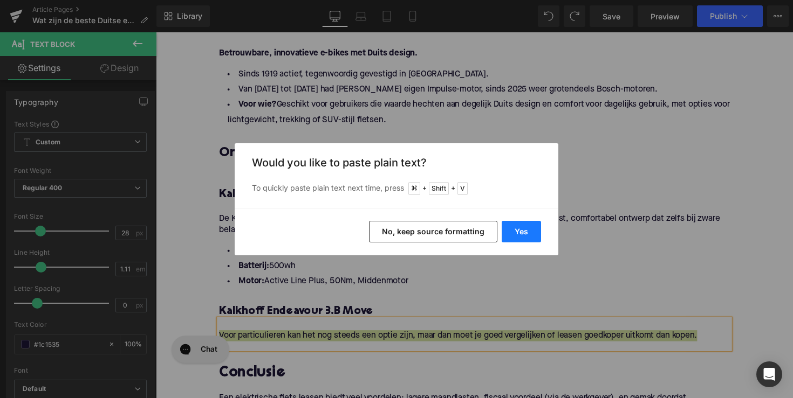
click at [514, 231] on button "Yes" at bounding box center [520, 232] width 39 height 22
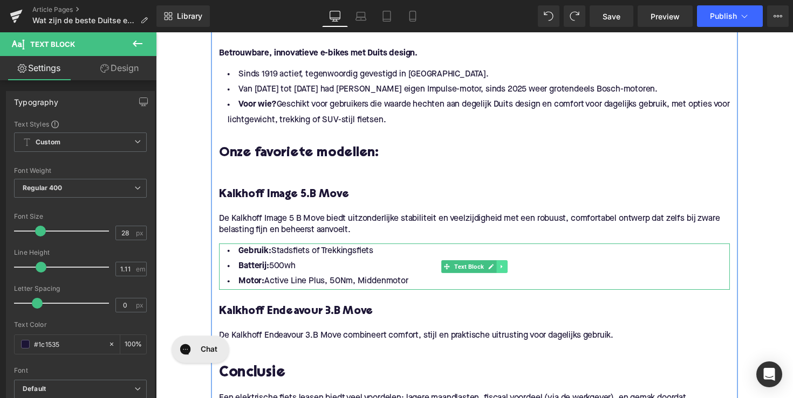
click at [513, 270] on link at bounding box center [510, 272] width 11 height 13
click at [501, 273] on icon at bounding box center [504, 273] width 6 height 6
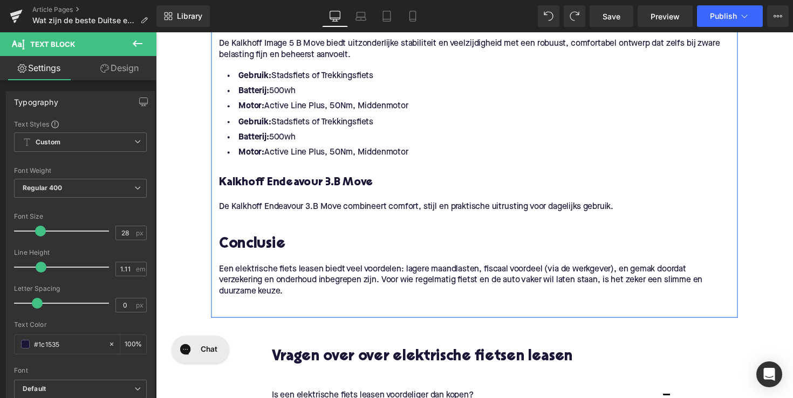
scroll to position [1655, 0]
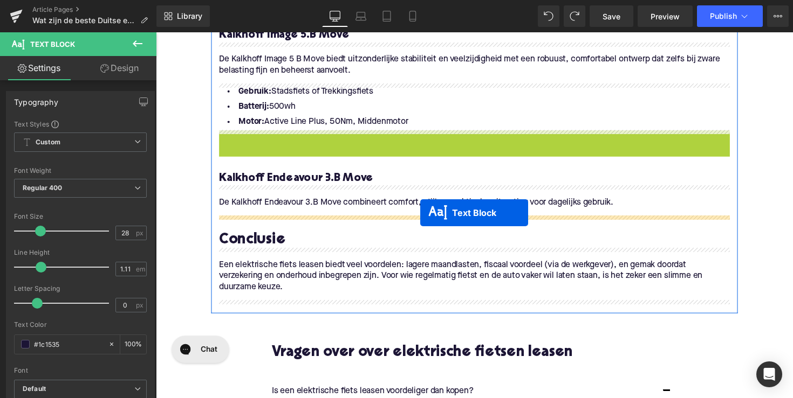
drag, startPoint x: 449, startPoint y: 158, endPoint x: 426, endPoint y: 217, distance: 63.3
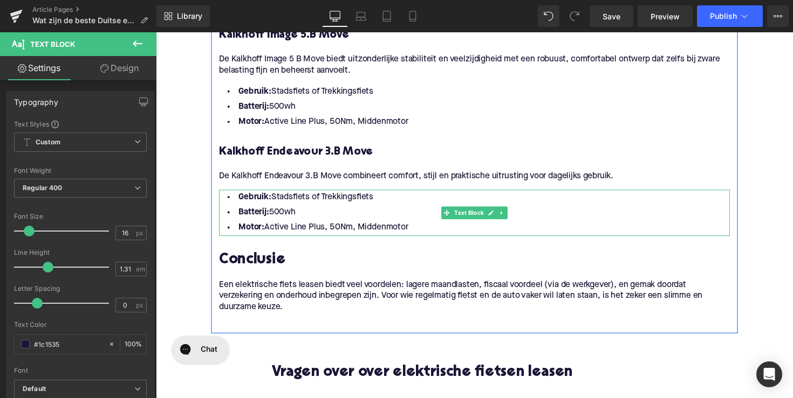
click at [384, 232] on li "Motor: Active Line Plus, 50Nm, Middenmotor" at bounding box center [482, 233] width 523 height 16
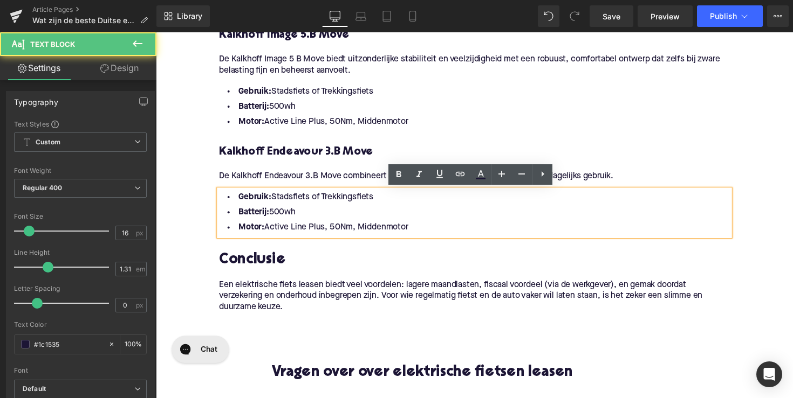
click at [419, 235] on li "Motor: Active Line Plus, 50Nm, Middenmotor" at bounding box center [482, 233] width 523 height 16
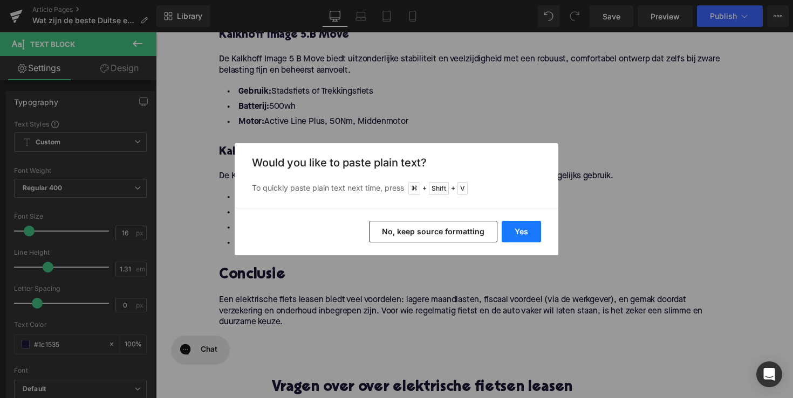
click at [514, 236] on button "Yes" at bounding box center [520, 232] width 39 height 22
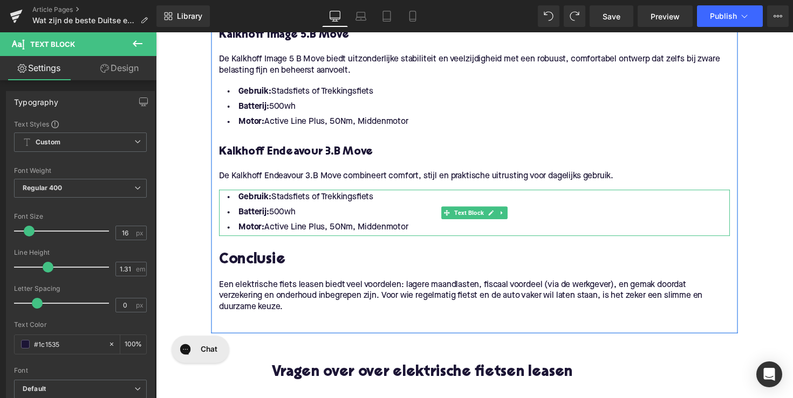
click at [419, 237] on li "Motor: Active Line Plus, 50Nm, Middenmotor" at bounding box center [482, 233] width 523 height 16
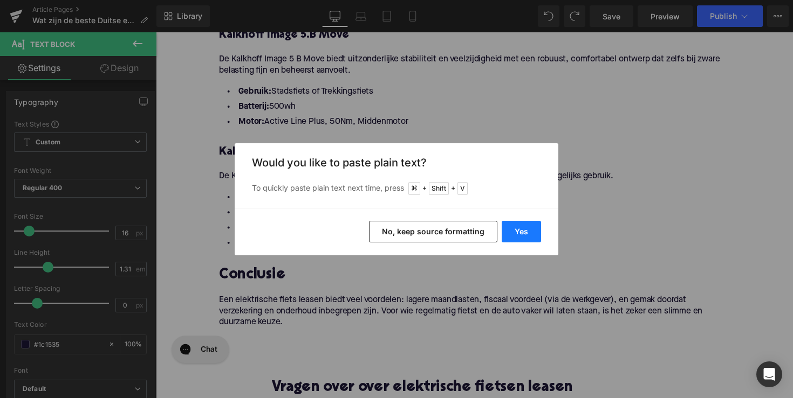
click at [518, 229] on button "Yes" at bounding box center [520, 232] width 39 height 22
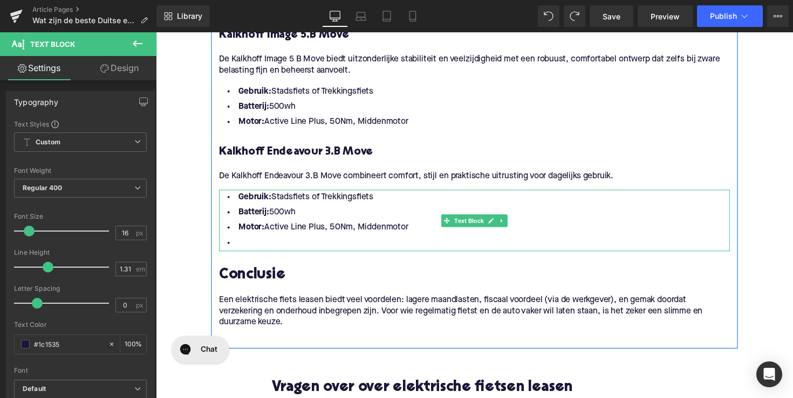
click at [390, 242] on li at bounding box center [482, 248] width 523 height 16
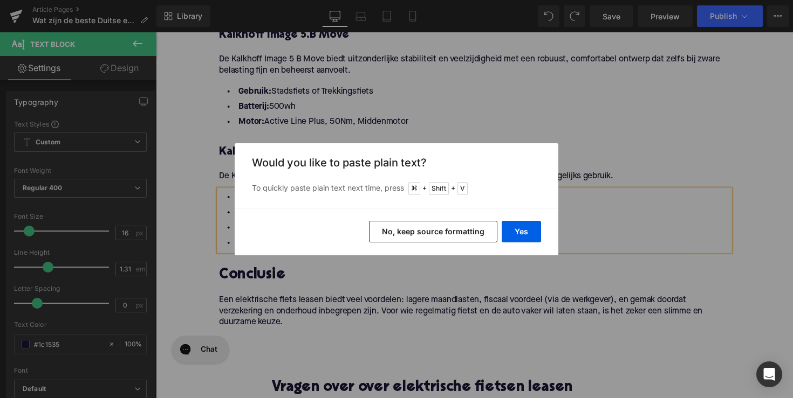
click at [412, 236] on button "No, keep source formatting" at bounding box center [433, 232] width 128 height 22
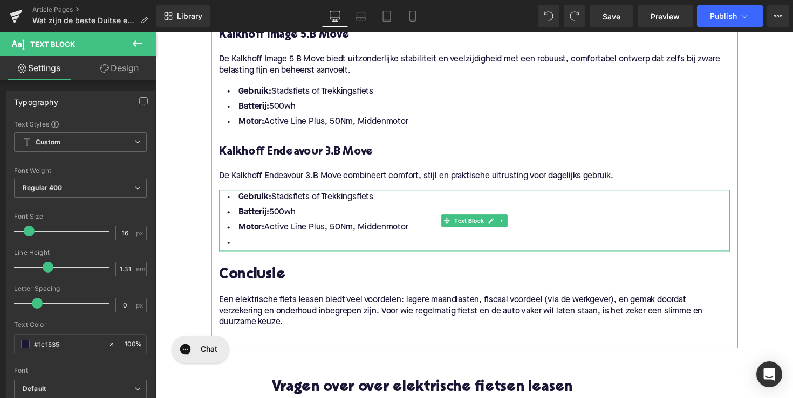
click at [414, 229] on li "Motor: Active Line Plus, 50Nm, Middenmotor" at bounding box center [482, 233] width 523 height 16
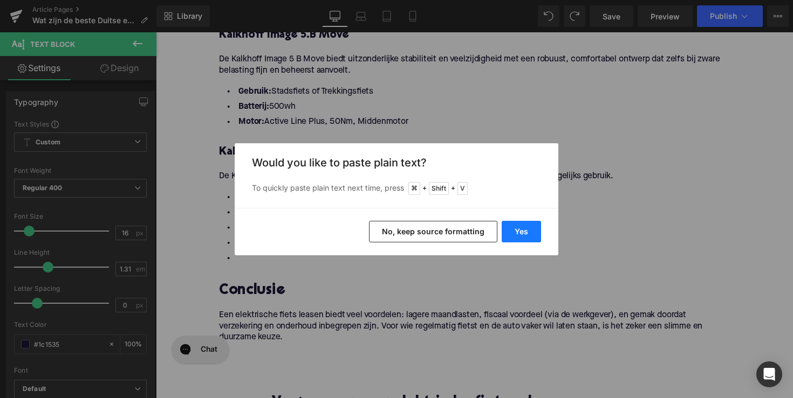
click at [511, 232] on button "Yes" at bounding box center [520, 232] width 39 height 22
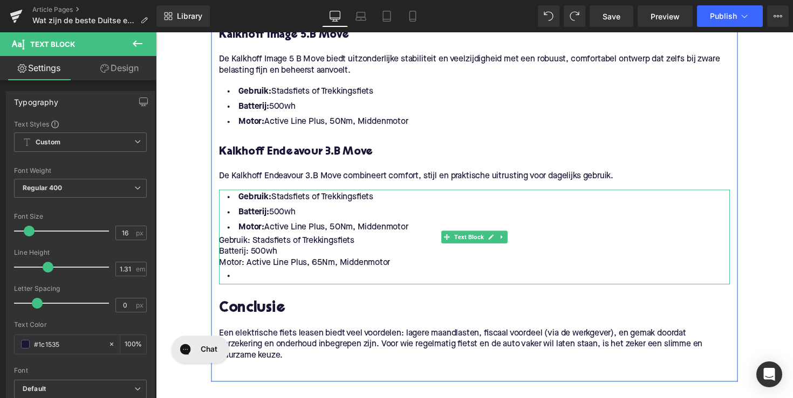
click at [224, 245] on div "Gebruik: Stadsfiets of Trekkingsfiets" at bounding box center [482, 245] width 523 height 11
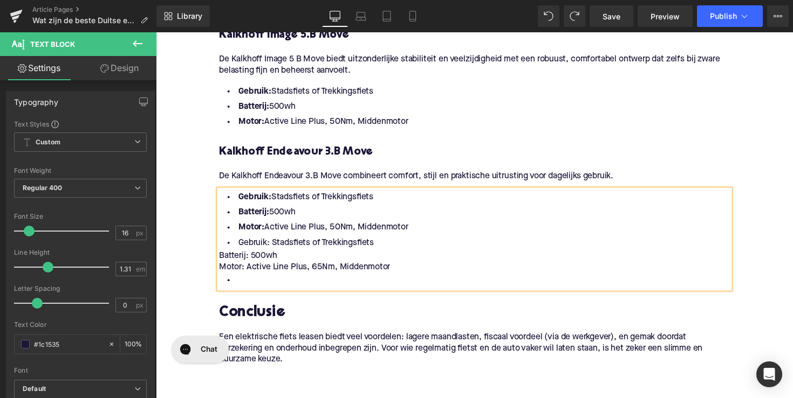
click at [221, 259] on div "Batterij: 500wh" at bounding box center [482, 261] width 523 height 11
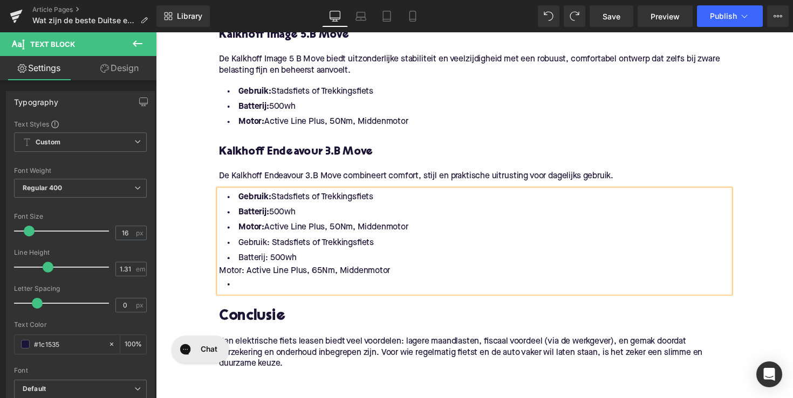
click at [221, 277] on div "Motor: Active Line Plus, 65Nm, Middenmotor" at bounding box center [482, 277] width 523 height 11
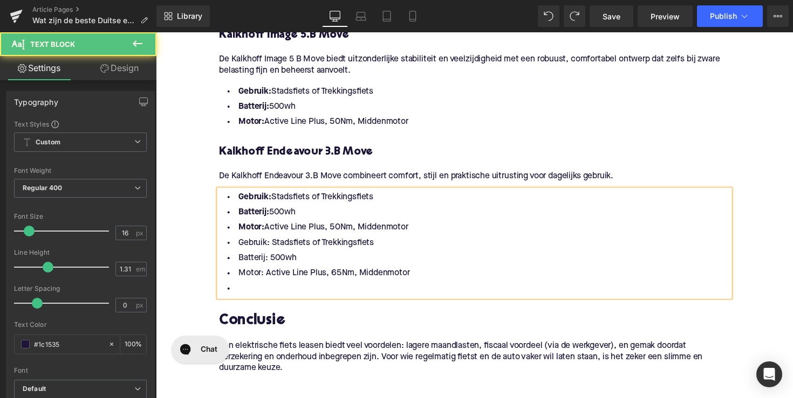
click at [257, 300] on li at bounding box center [482, 295] width 523 height 16
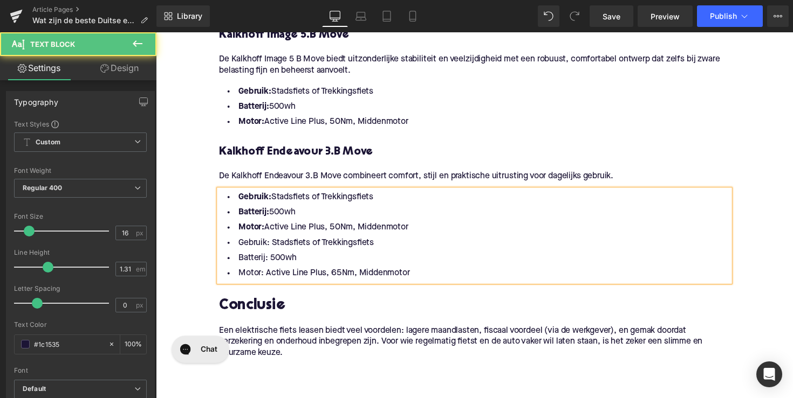
drag, startPoint x: 425, startPoint y: 236, endPoint x: 177, endPoint y: 188, distance: 253.1
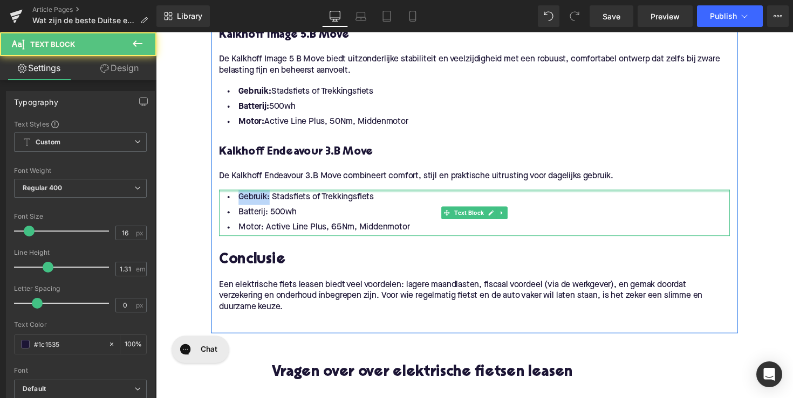
drag, startPoint x: 268, startPoint y: 199, endPoint x: 229, endPoint y: 196, distance: 39.5
click at [229, 196] on div "Gebruik: Stadsfiets of Trekkingsfiets Batterij: 500wh Motor: Active Line Plus, …" at bounding box center [482, 217] width 523 height 47
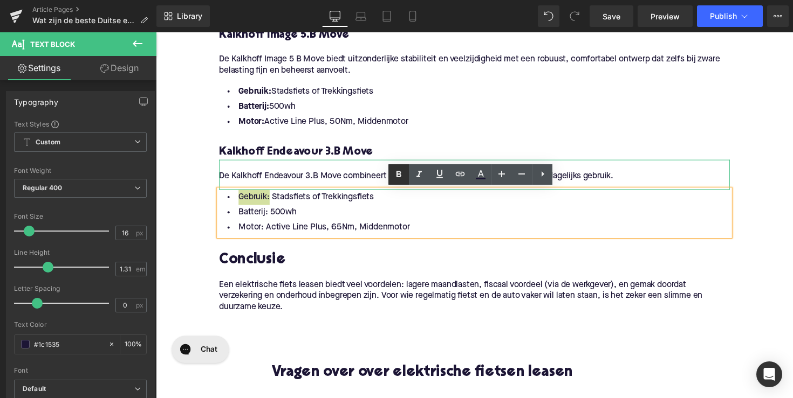
click at [394, 175] on icon at bounding box center [398, 174] width 13 height 13
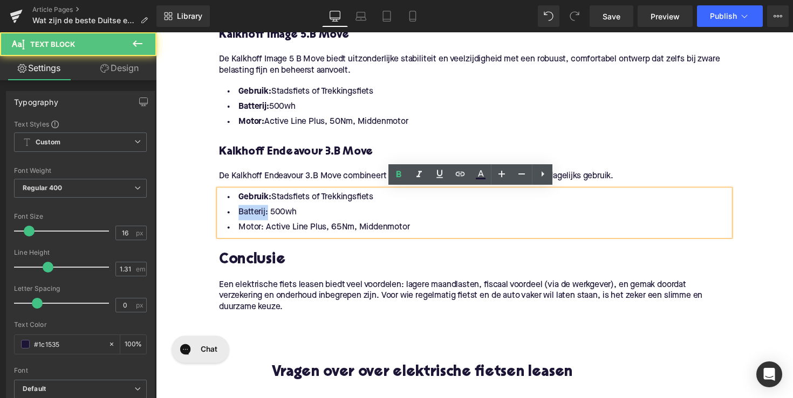
drag, startPoint x: 236, startPoint y: 218, endPoint x: 218, endPoint y: 217, distance: 17.8
click at [221, 217] on div "Gebruik: Stadsfiets of Trekkingsfiets Batterij: 500wh Motor: Active Line Plus, …" at bounding box center [482, 217] width 523 height 47
click at [397, 175] on icon at bounding box center [398, 174] width 5 height 6
drag, startPoint x: 261, startPoint y: 231, endPoint x: 222, endPoint y: 231, distance: 39.4
click at [222, 231] on li "Motor: Active Line Plus, 65Nm, Middenmotor" at bounding box center [482, 233] width 523 height 16
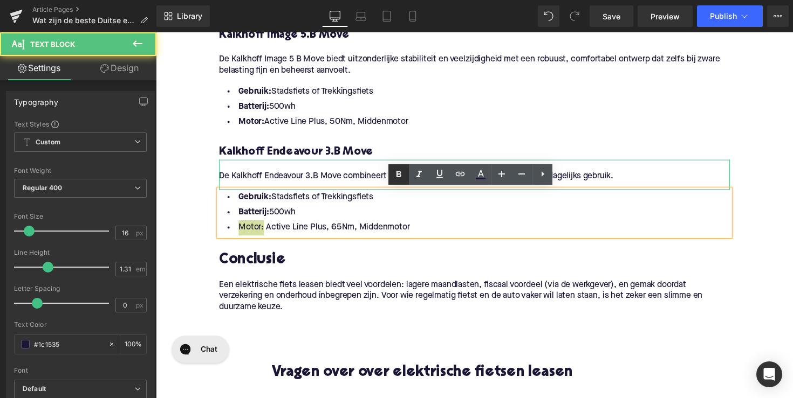
click at [397, 175] on icon at bounding box center [398, 174] width 5 height 6
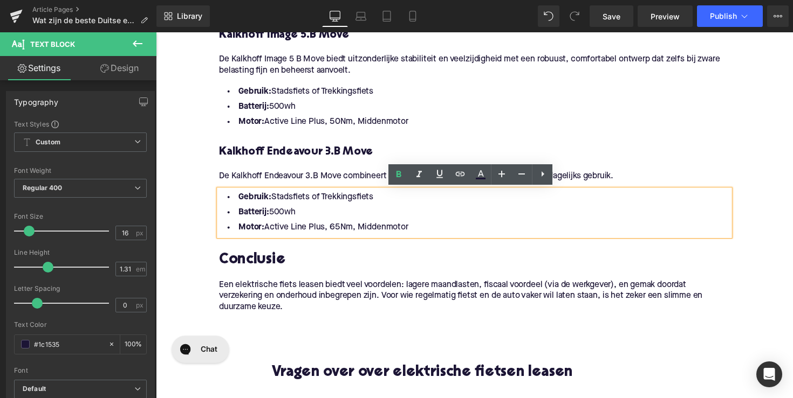
click at [257, 260] on h2 "Conclusie" at bounding box center [482, 266] width 523 height 17
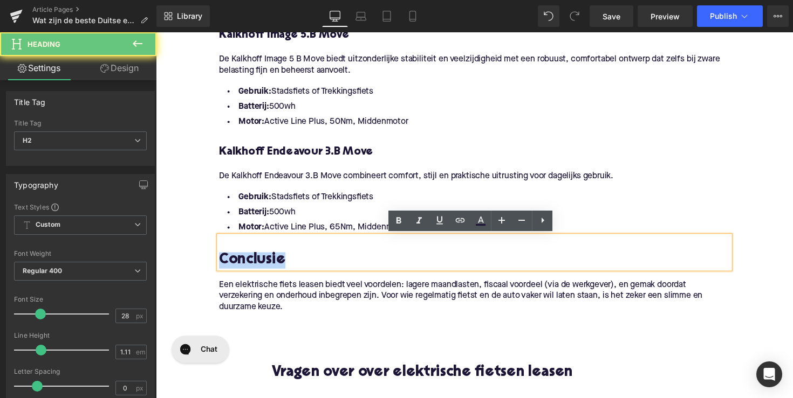
click at [257, 260] on h2 "Conclusie" at bounding box center [482, 266] width 523 height 17
paste div
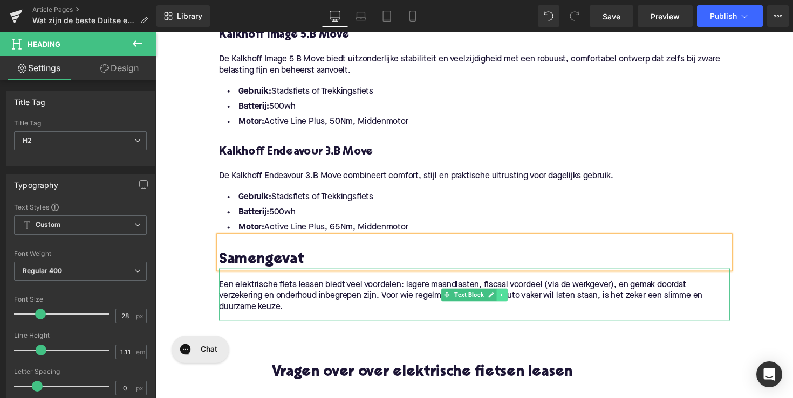
click at [510, 302] on icon at bounding box center [510, 301] width 6 height 6
click at [513, 298] on icon at bounding box center [516, 301] width 6 height 6
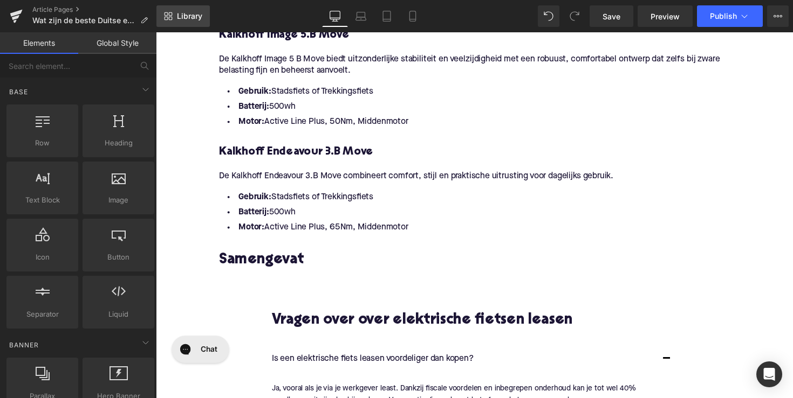
click at [207, 20] on link "Library" at bounding box center [182, 16] width 53 height 22
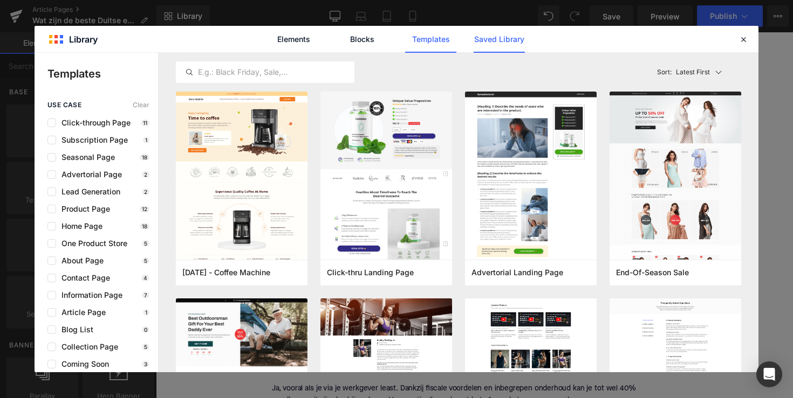
click at [508, 44] on link "Saved Library" at bounding box center [498, 39] width 51 height 27
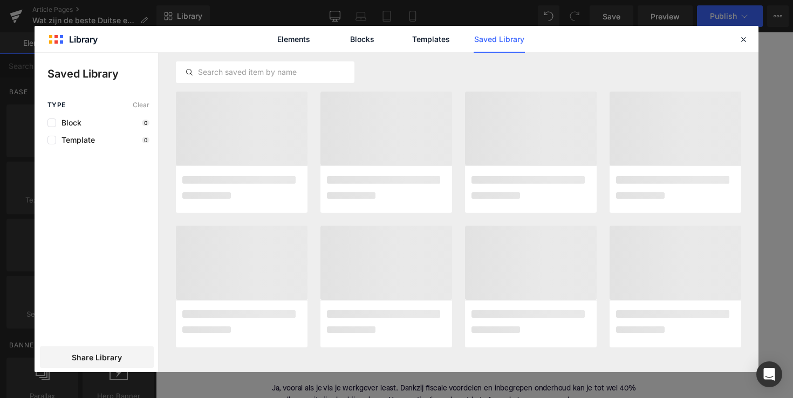
click at [508, 44] on link "Saved Library" at bounding box center [498, 39] width 51 height 27
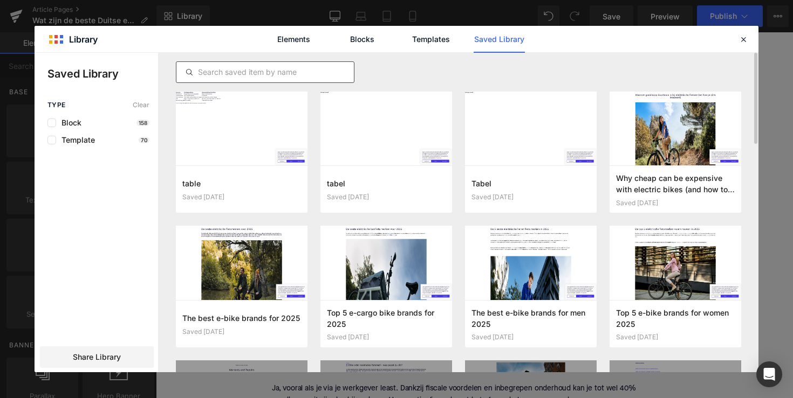
click at [237, 68] on input "text" at bounding box center [264, 72] width 177 height 13
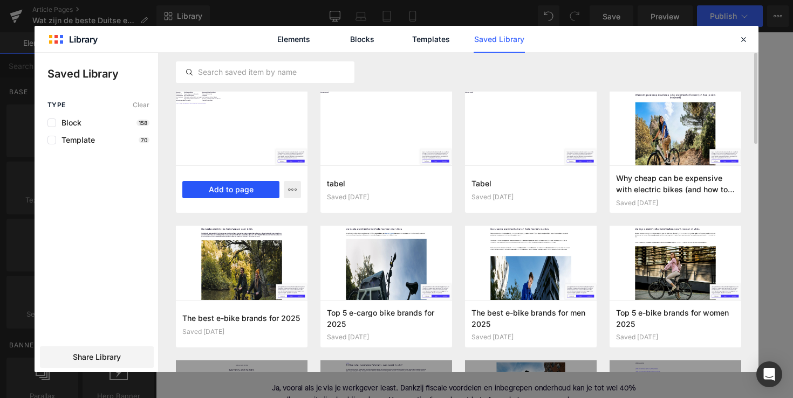
click at [240, 190] on button "Add to page" at bounding box center [230, 189] width 97 height 17
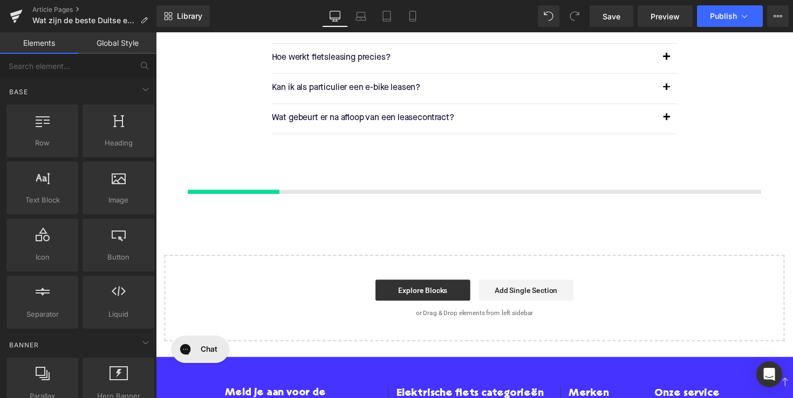
scroll to position [2100, 0]
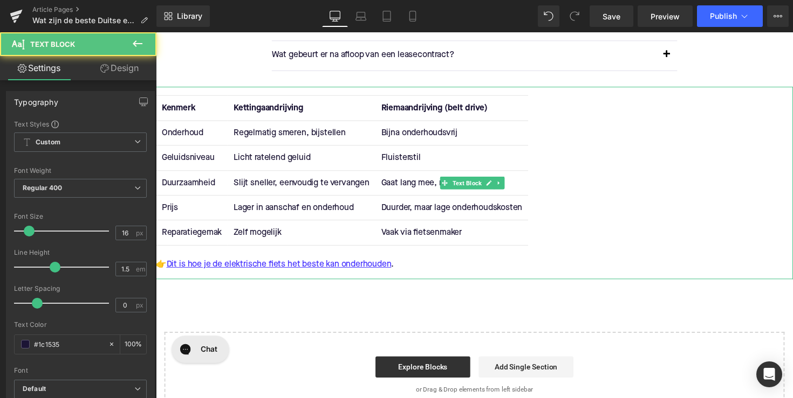
click at [446, 184] on td "Gaat lang mee, minder slijtage" at bounding box center [459, 186] width 156 height 25
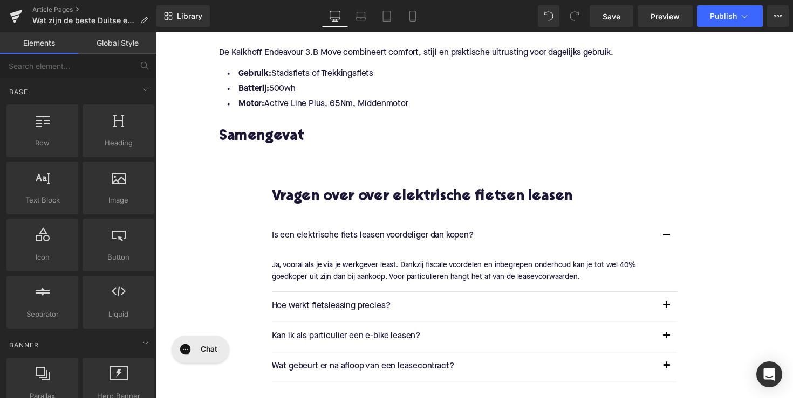
scroll to position [1730, 0]
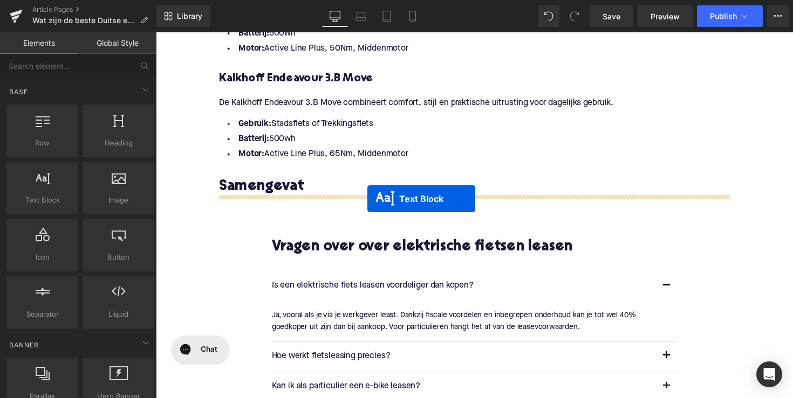
drag, startPoint x: 452, startPoint y: 183, endPoint x: 373, endPoint y: 203, distance: 82.2
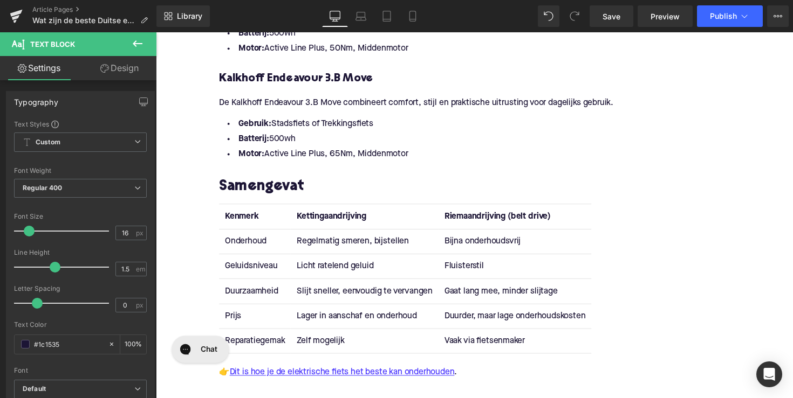
click at [245, 222] on strong "Kenmerk" at bounding box center [243, 221] width 35 height 9
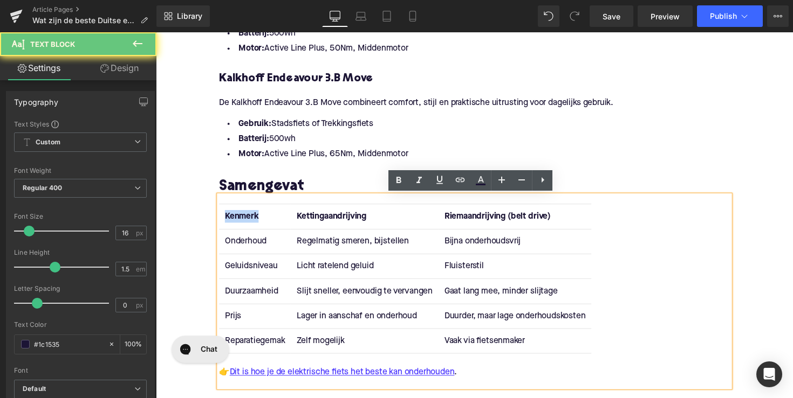
click at [245, 222] on strong "Kenmerk" at bounding box center [243, 221] width 35 height 9
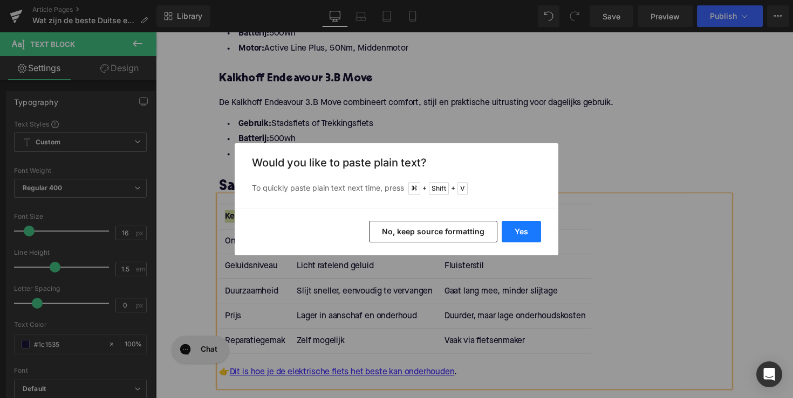
click at [509, 230] on button "Yes" at bounding box center [520, 232] width 39 height 22
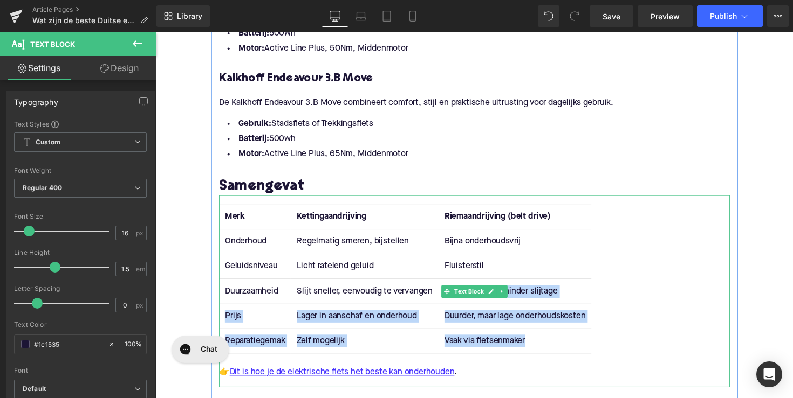
drag, startPoint x: 540, startPoint y: 347, endPoint x: 294, endPoint y: 304, distance: 249.2
click at [294, 304] on tbody "Onderhoud Regelmatig smeren, bijstellen Bijna onderhoudsvrij Geluidsniveau Lich…" at bounding box center [411, 298] width 381 height 128
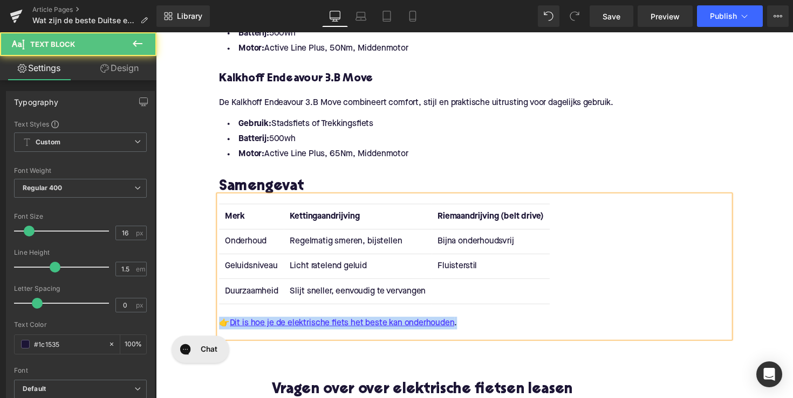
drag, startPoint x: 500, startPoint y: 328, endPoint x: 217, endPoint y: 330, distance: 283.1
click at [221, 330] on div "Merk Kettingaandrijving Riemaandrijving (belt drive) Onderhoud Regelmatig smere…" at bounding box center [482, 272] width 523 height 146
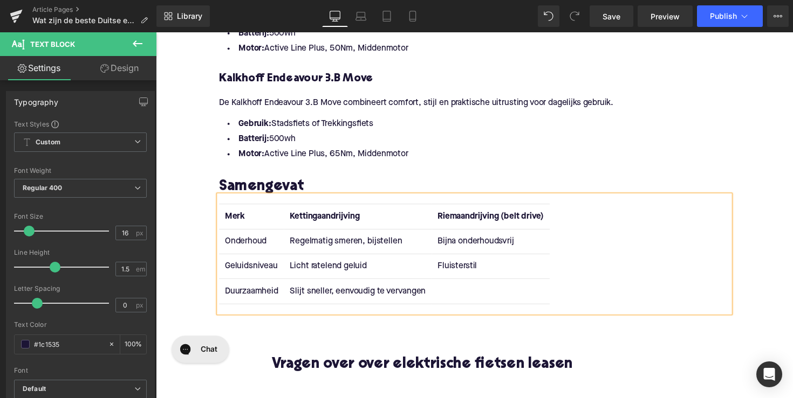
click at [334, 219] on strong "Kettingaandrijving" at bounding box center [328, 221] width 71 height 9
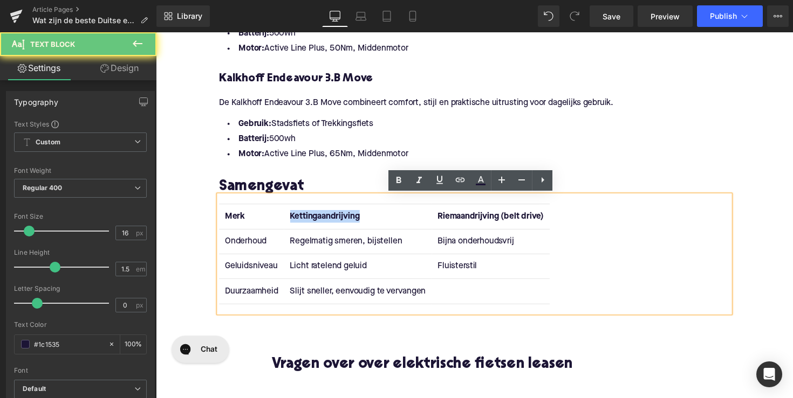
click at [334, 219] on strong "Kettingaandrijving" at bounding box center [328, 221] width 71 height 9
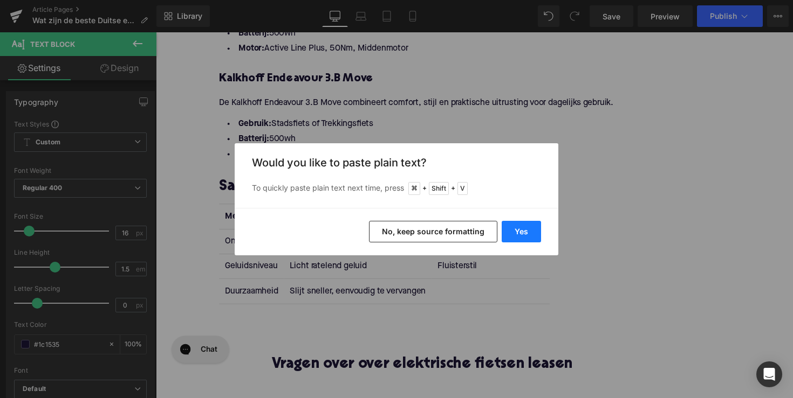
click at [511, 226] on button "Yes" at bounding box center [520, 232] width 39 height 22
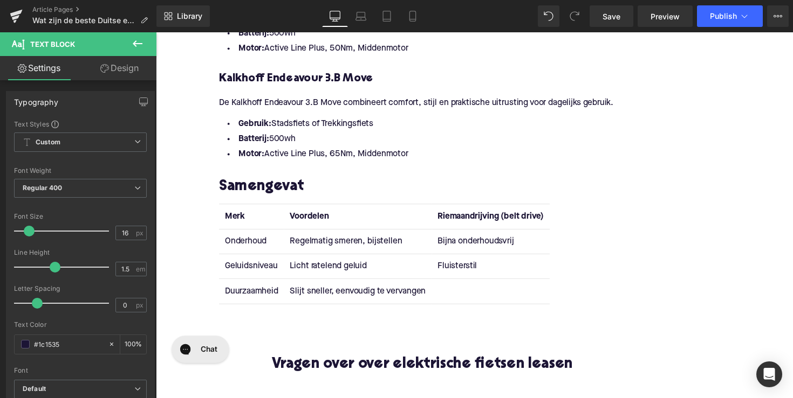
click at [471, 221] on strong "Riemaandrijving (belt drive)" at bounding box center [498, 221] width 109 height 9
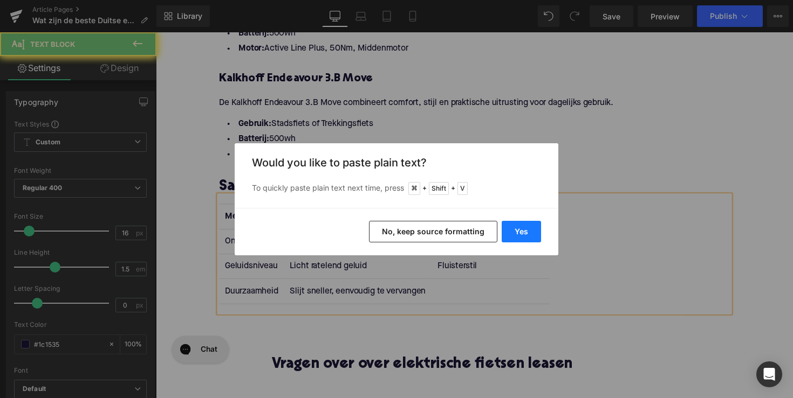
click at [521, 230] on button "Yes" at bounding box center [520, 232] width 39 height 22
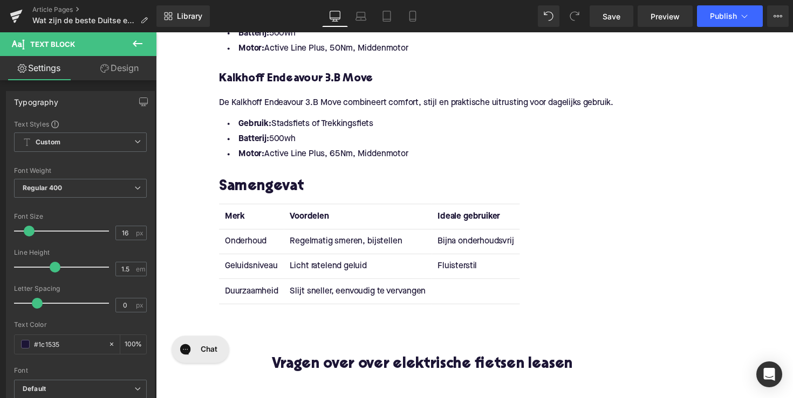
click at [233, 251] on td "Onderhoud" at bounding box center [254, 246] width 66 height 25
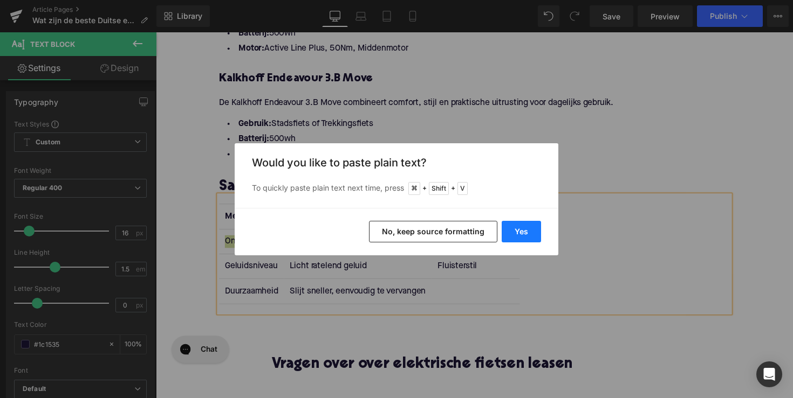
click at [509, 229] on button "Yes" at bounding box center [520, 232] width 39 height 22
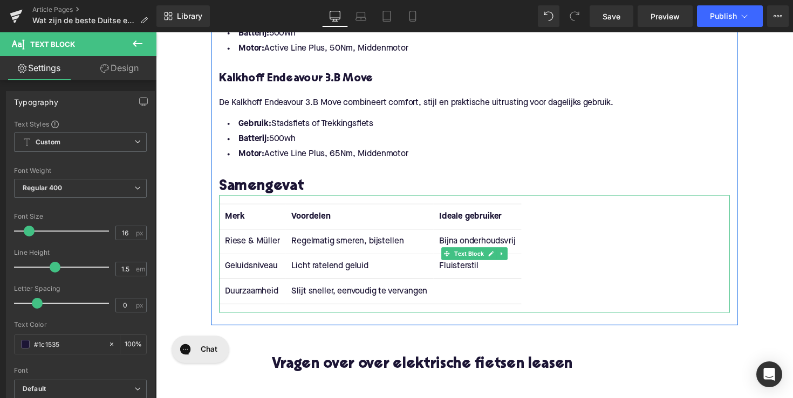
click at [346, 248] on td "Regelmatig smeren, bijstellen" at bounding box center [363, 246] width 151 height 25
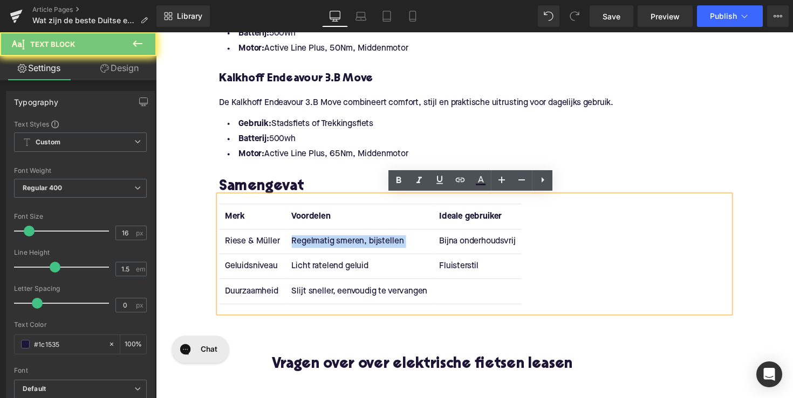
click at [346, 248] on td "Regelmatig smeren, bijstellen" at bounding box center [363, 246] width 151 height 25
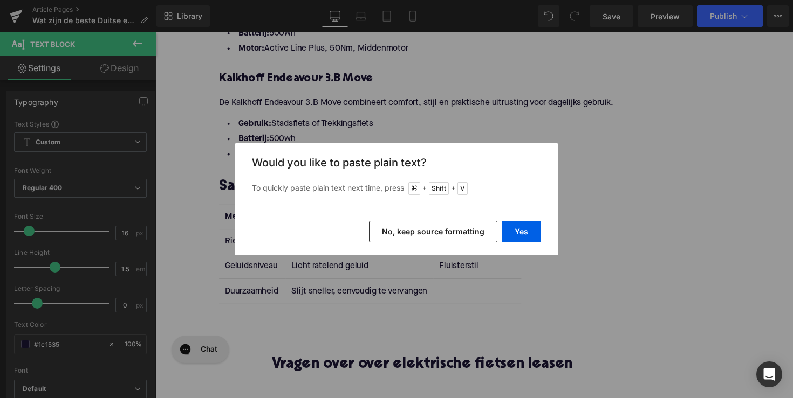
click at [515, 244] on div "Yes No, keep source formatting" at bounding box center [396, 231] width 323 height 47
click at [521, 232] on button "Yes" at bounding box center [520, 232] width 39 height 22
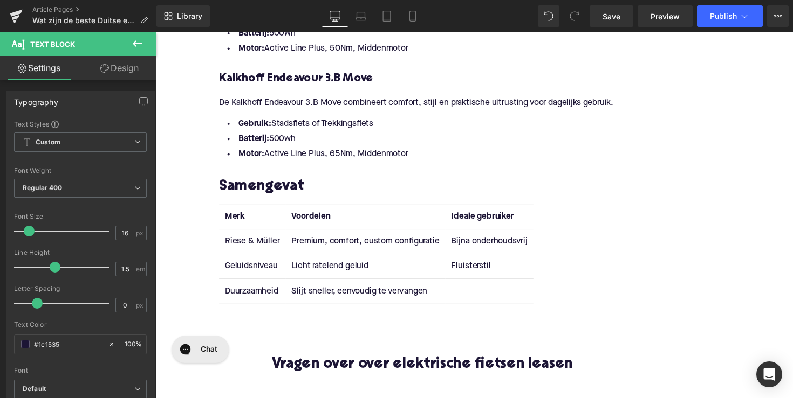
click at [465, 248] on td "Bijna onderhoudsvrij" at bounding box center [497, 246] width 90 height 25
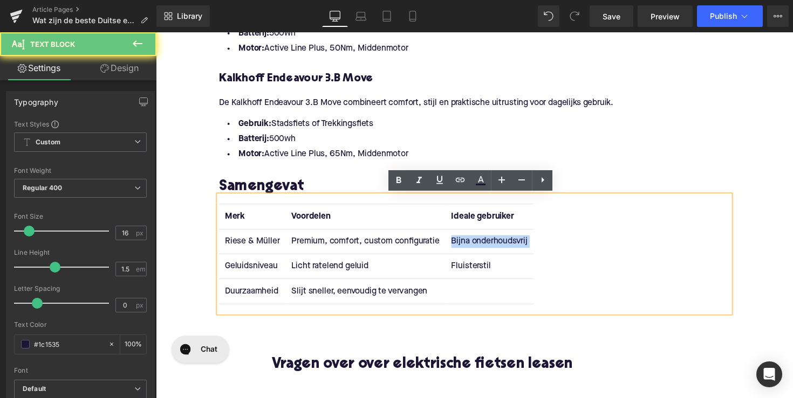
click at [465, 248] on td "Bijna onderhoudsvrij" at bounding box center [497, 246] width 90 height 25
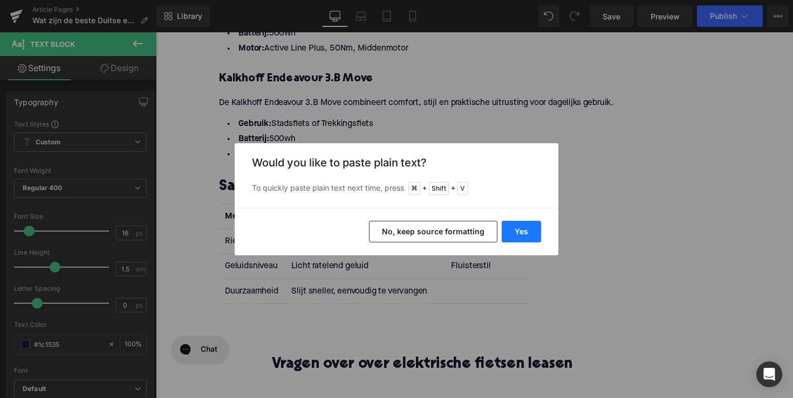
click at [521, 226] on button "Yes" at bounding box center [520, 232] width 39 height 22
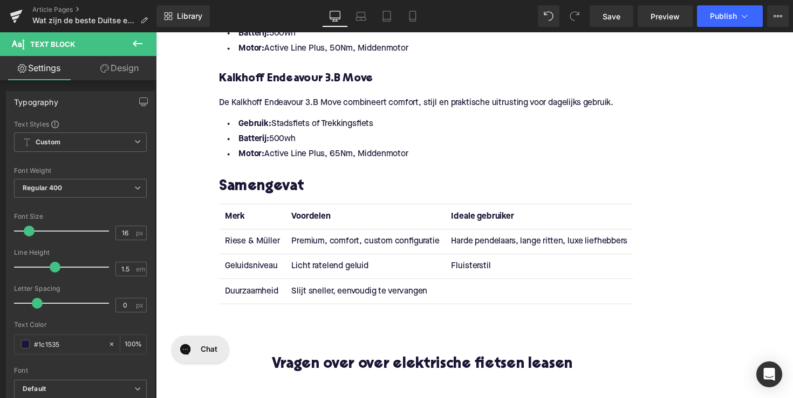
click at [244, 267] on td "Geluidsniveau" at bounding box center [255, 271] width 68 height 25
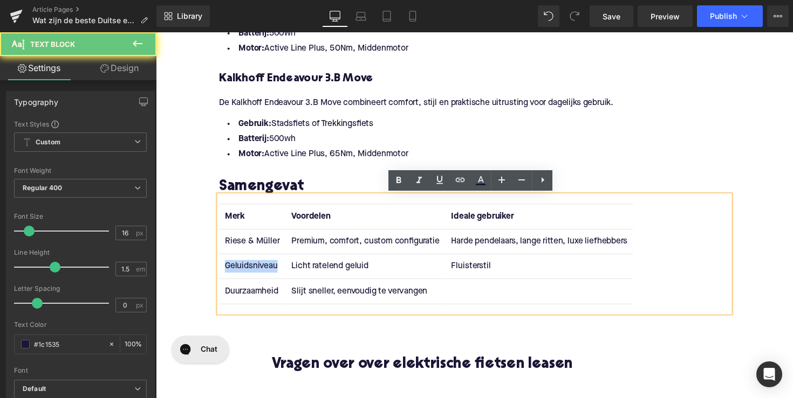
click at [244, 267] on td "Geluidsniveau" at bounding box center [255, 271] width 68 height 25
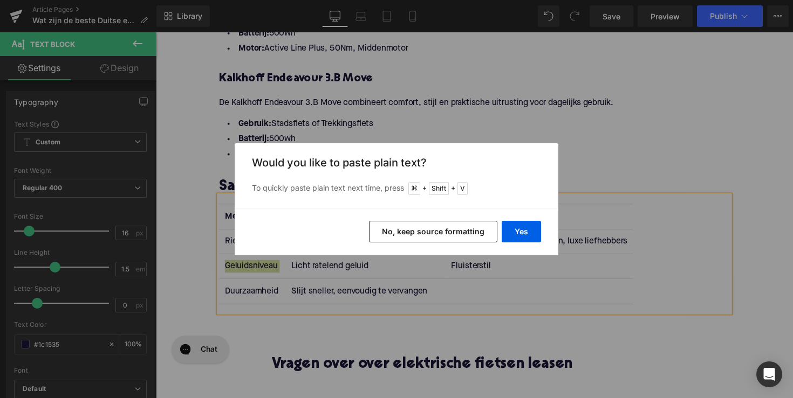
click at [514, 221] on div "Yes No, keep source formatting" at bounding box center [396, 231] width 323 height 47
click at [514, 225] on button "Yes" at bounding box center [520, 232] width 39 height 22
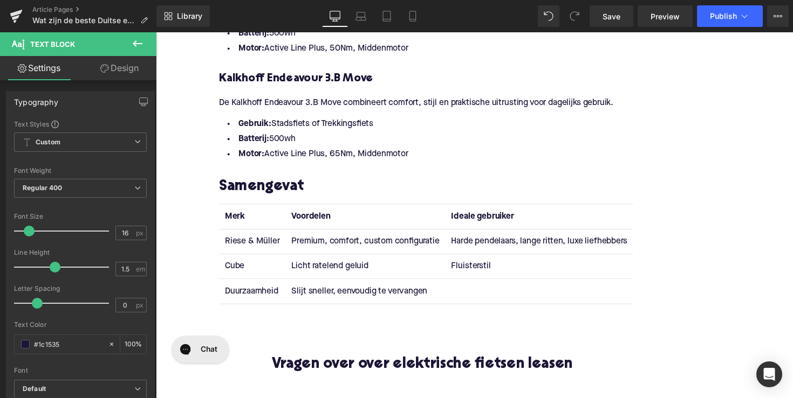
click at [315, 273] on td "Licht ratelend geluid" at bounding box center [369, 271] width 163 height 25
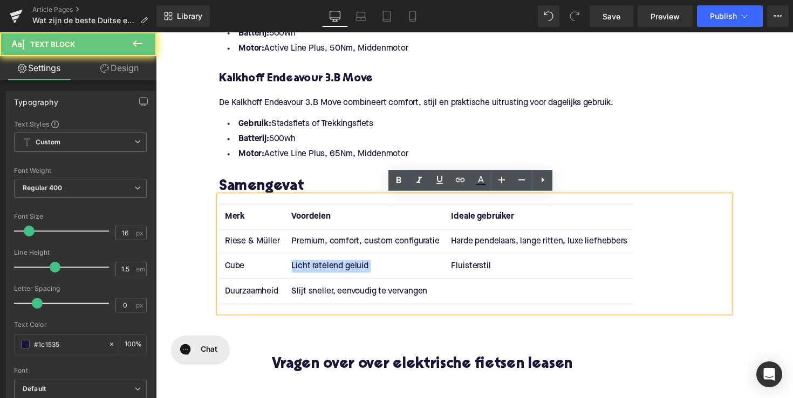
click at [315, 273] on td "Licht ratelend geluid" at bounding box center [369, 271] width 163 height 25
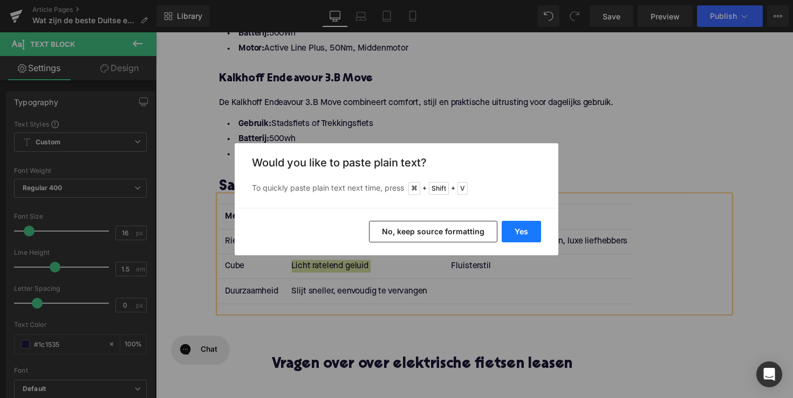
click at [507, 225] on button "Yes" at bounding box center [520, 232] width 39 height 22
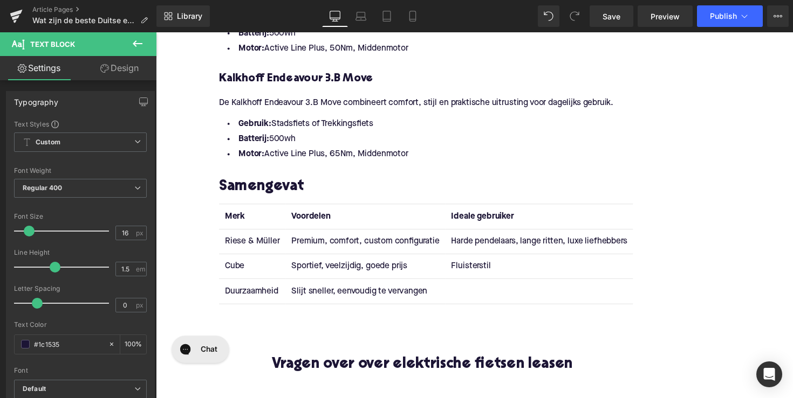
click at [478, 269] on td "Fluisterstil" at bounding box center [548, 271] width 192 height 25
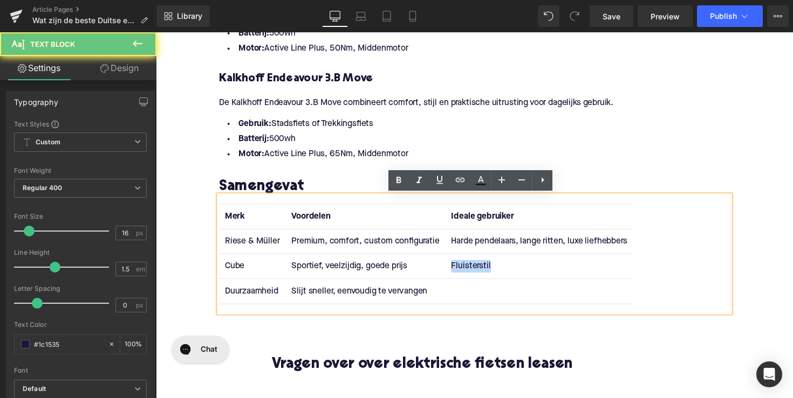
click at [478, 269] on td "Fluisterstil" at bounding box center [548, 271] width 192 height 25
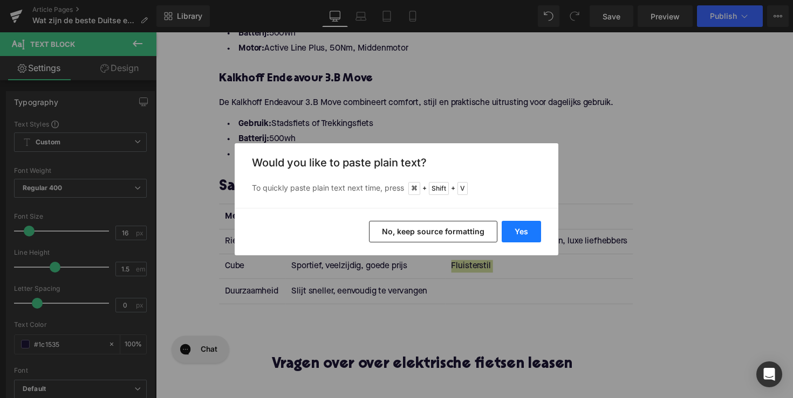
click at [523, 233] on button "Yes" at bounding box center [520, 232] width 39 height 22
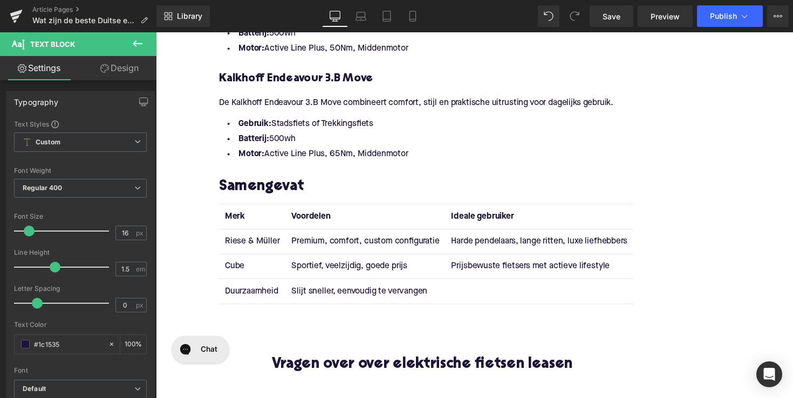
click at [245, 297] on td "Duurzaamheid" at bounding box center [255, 297] width 68 height 25
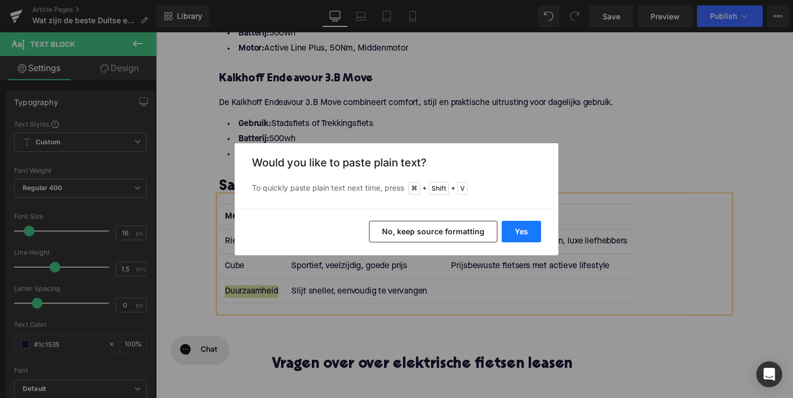
click at [513, 230] on button "Yes" at bounding box center [520, 232] width 39 height 22
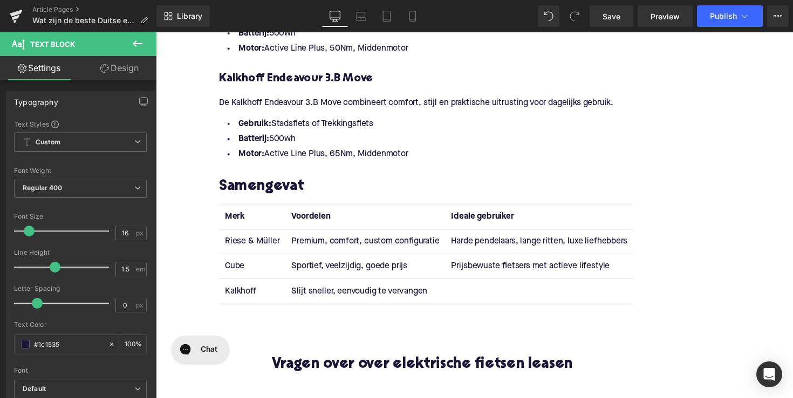
click at [364, 297] on td "Slijt sneller, eenvoudig te vervangen" at bounding box center [369, 297] width 163 height 25
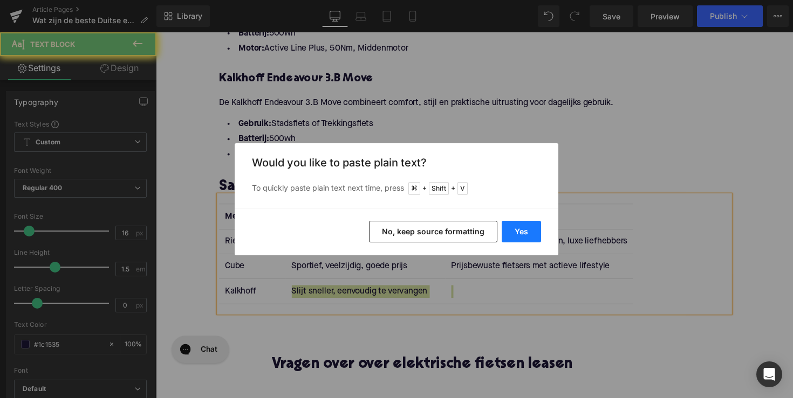
click at [518, 224] on button "Yes" at bounding box center [520, 232] width 39 height 22
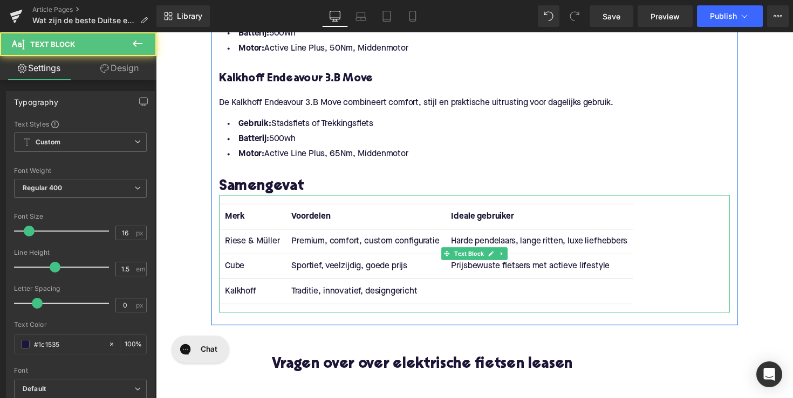
click at [491, 298] on td at bounding box center [548, 297] width 192 height 25
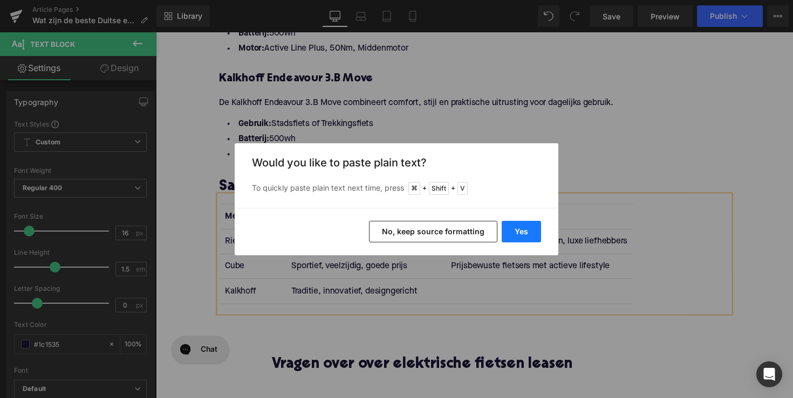
click at [532, 226] on button "Yes" at bounding box center [520, 232] width 39 height 22
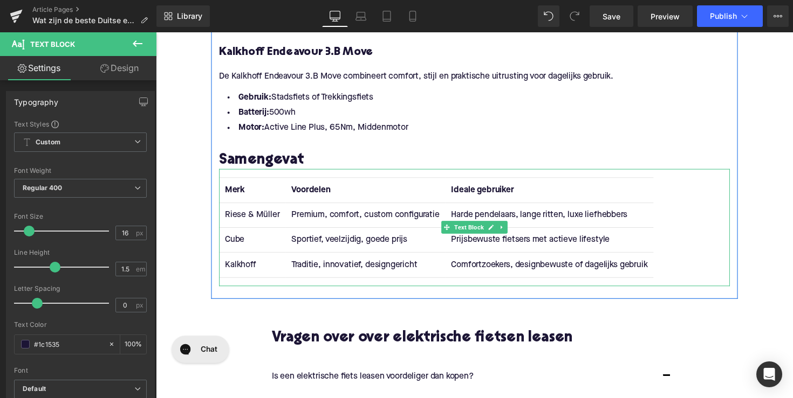
scroll to position [1767, 0]
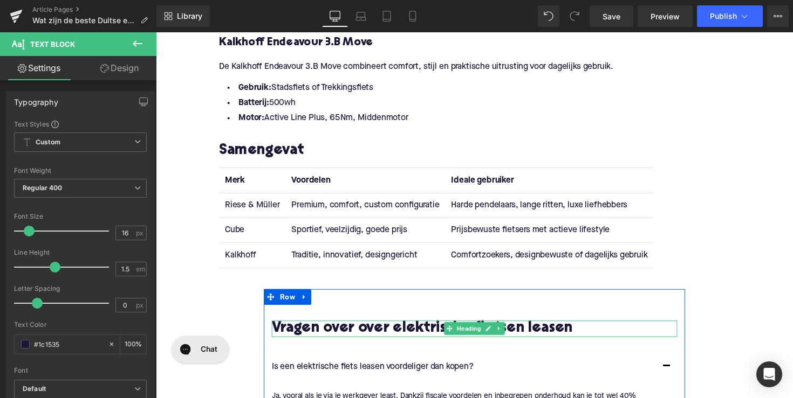
click at [397, 334] on h2 "Vragen over over elektrische fietsen leasen" at bounding box center [481, 336] width 415 height 17
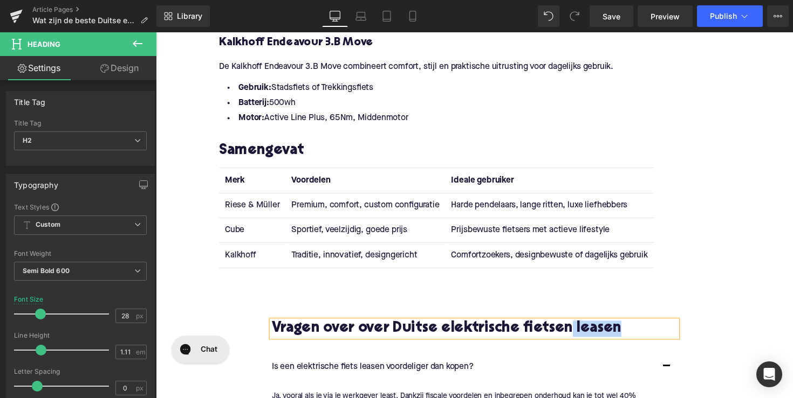
drag, startPoint x: 591, startPoint y: 335, endPoint x: 637, endPoint y: 337, distance: 45.9
click at [637, 337] on h2 "Vragen over over Duitse elektrische fietsen leasen" at bounding box center [481, 336] width 415 height 17
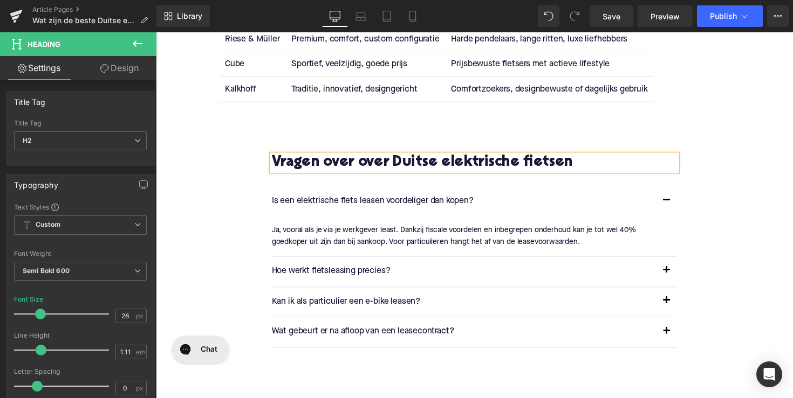
scroll to position [1960, 0]
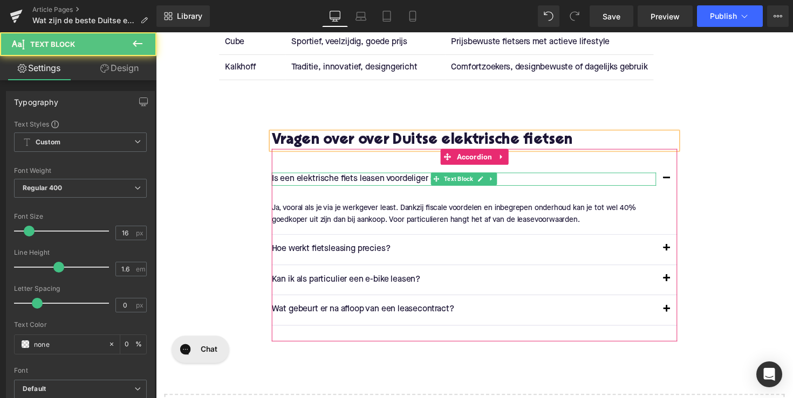
click at [377, 183] on p "Is een elektrische fiets leasen voordeliger dan kopen?" at bounding box center [471, 183] width 394 height 14
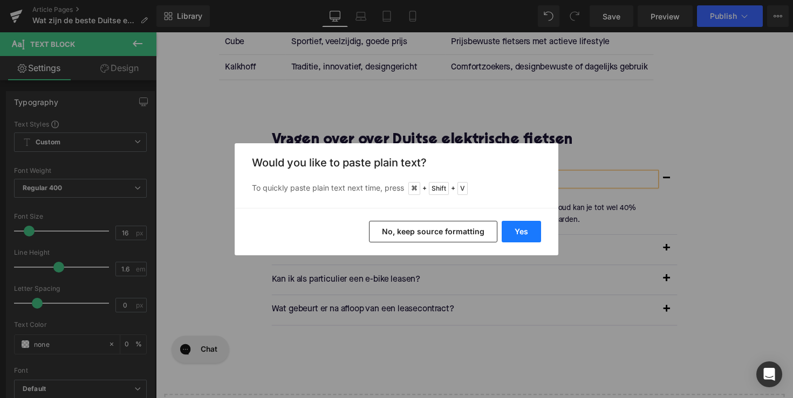
click at [515, 232] on button "Yes" at bounding box center [520, 232] width 39 height 22
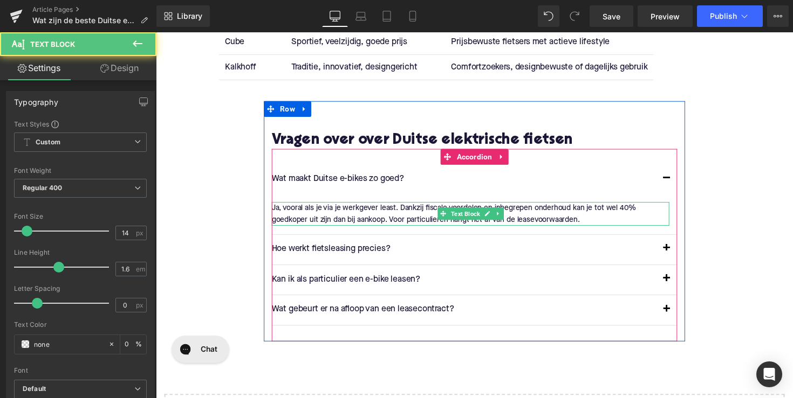
click at [356, 213] on p "Ja, vooral als je via je werkgever least. Dankzij fiscale voordelen en inbegrep…" at bounding box center [477, 218] width 407 height 24
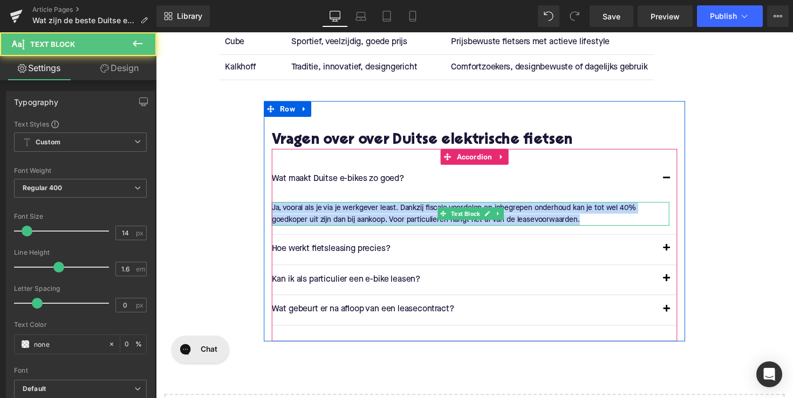
click at [356, 213] on p "Ja, vooral als je via je werkgever least. Dankzij fiscale voordelen en inbegrep…" at bounding box center [477, 218] width 407 height 24
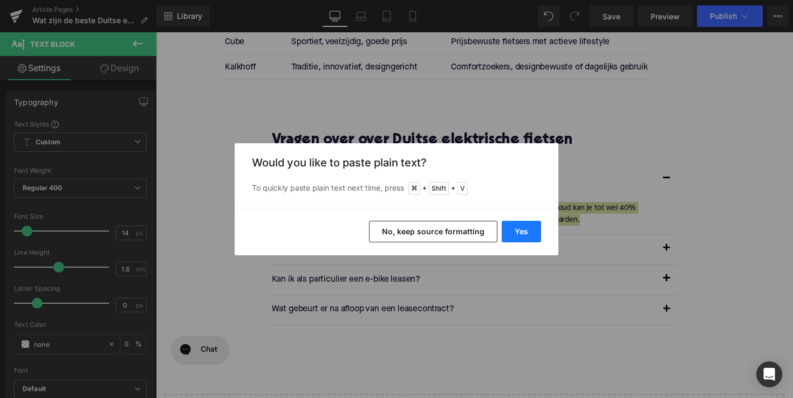
click at [527, 230] on button "Yes" at bounding box center [520, 232] width 39 height 22
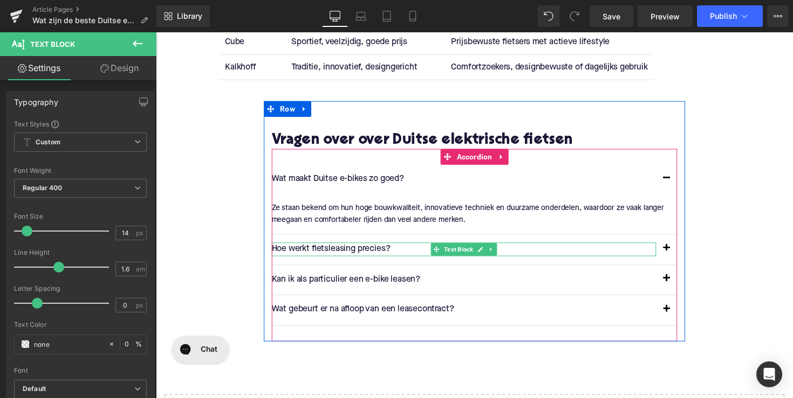
click at [316, 250] on div at bounding box center [471, 249] width 394 height 3
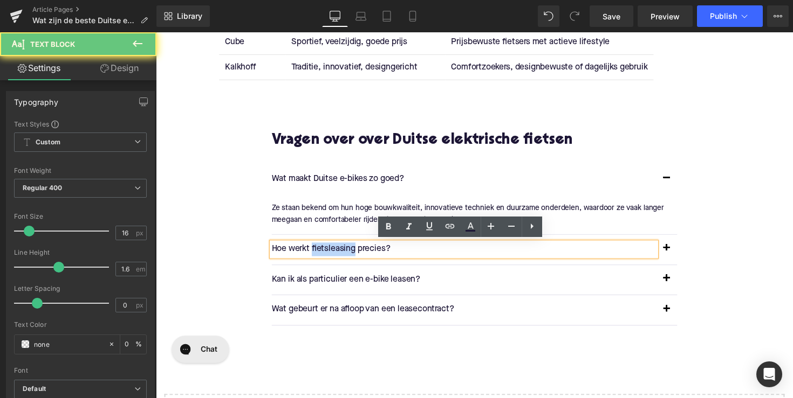
click at [316, 250] on p "Hoe werkt fietsleasing precies?" at bounding box center [471, 255] width 394 height 14
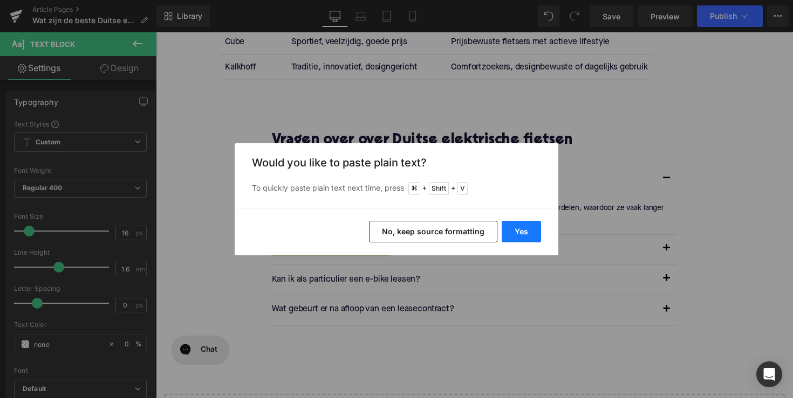
click at [519, 236] on button "Yes" at bounding box center [520, 232] width 39 height 22
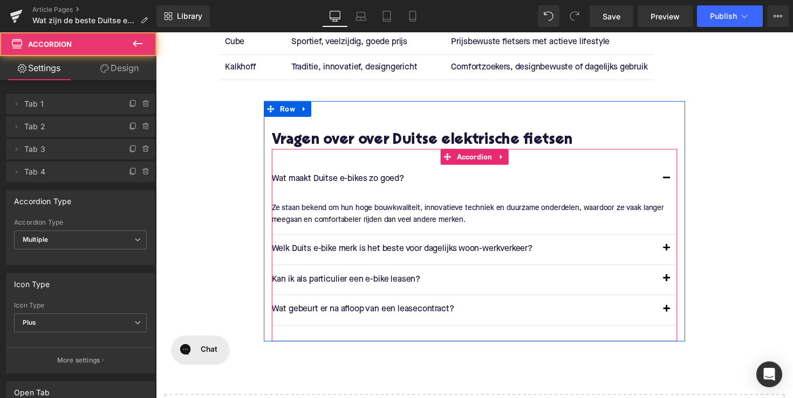
click at [679, 257] on span "button" at bounding box center [679, 257] width 0 height 0
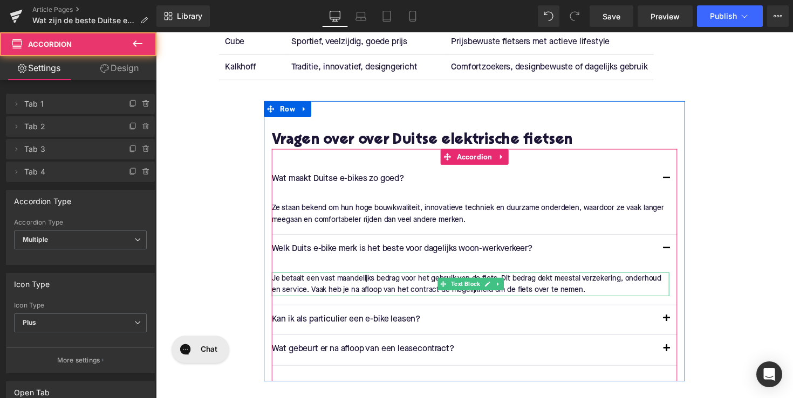
click at [466, 281] on div "Je betaalt een vast maandelijks bedrag voor het gebruik van de fiets. Dit bedra…" at bounding box center [477, 291] width 407 height 24
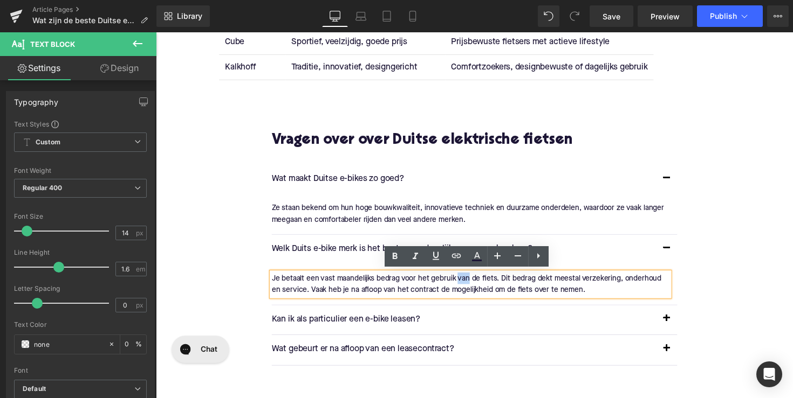
click at [466, 281] on div "Je betaalt een vast maandelijks bedrag voor het gebruik van de fiets. Dit bedra…" at bounding box center [477, 291] width 407 height 24
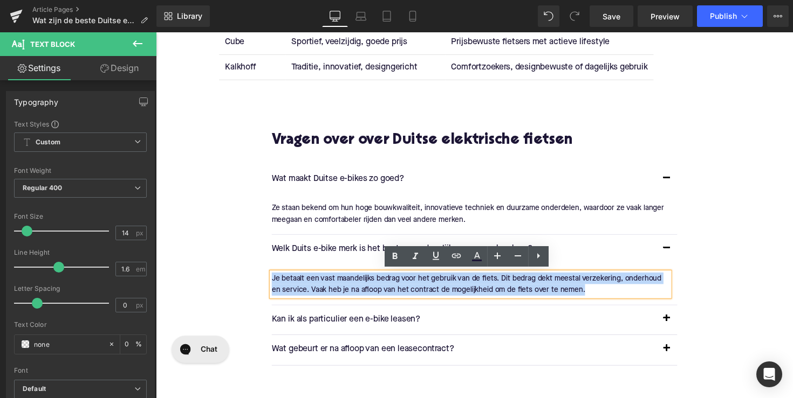
click at [466, 281] on div "Je betaalt een vast maandelijks bedrag voor het gebruik van de fiets. Dit bedra…" at bounding box center [477, 291] width 407 height 24
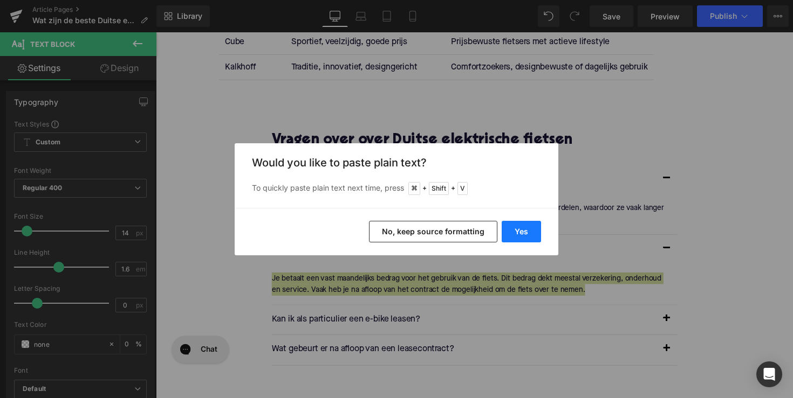
click at [526, 226] on button "Yes" at bounding box center [520, 232] width 39 height 22
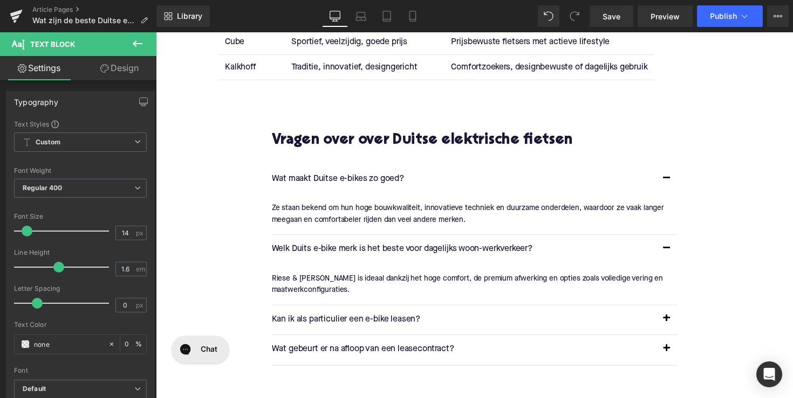
scroll to position [2022, 0]
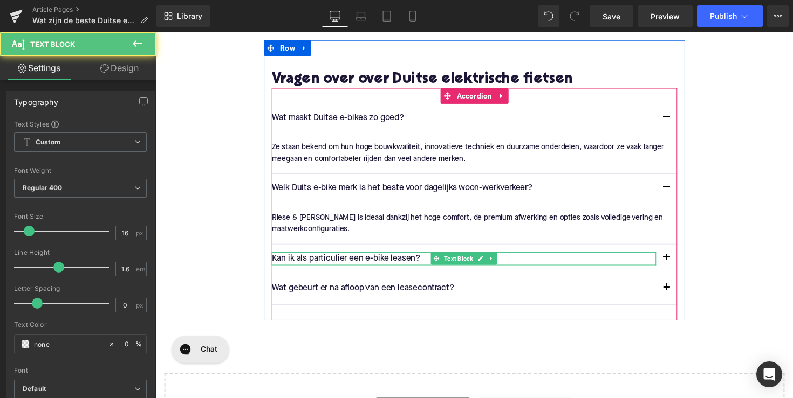
click at [323, 261] on p "Kan ik als particulier een e-bike leasen?" at bounding box center [471, 265] width 394 height 14
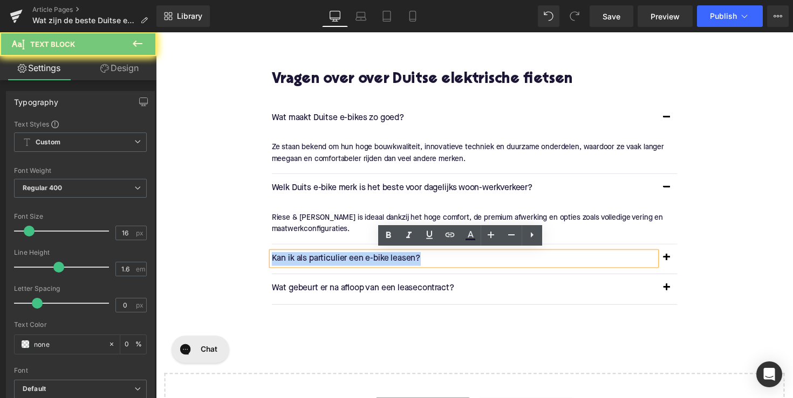
click at [323, 261] on p "Kan ik als particulier een e-bike leasen?" at bounding box center [471, 265] width 394 height 14
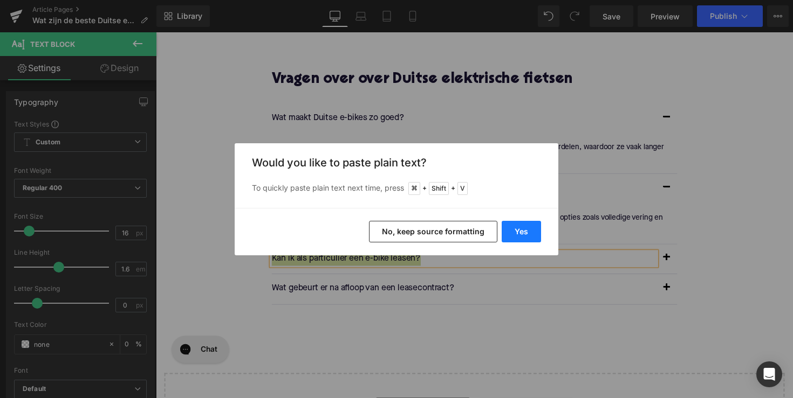
click at [532, 232] on button "Yes" at bounding box center [520, 232] width 39 height 22
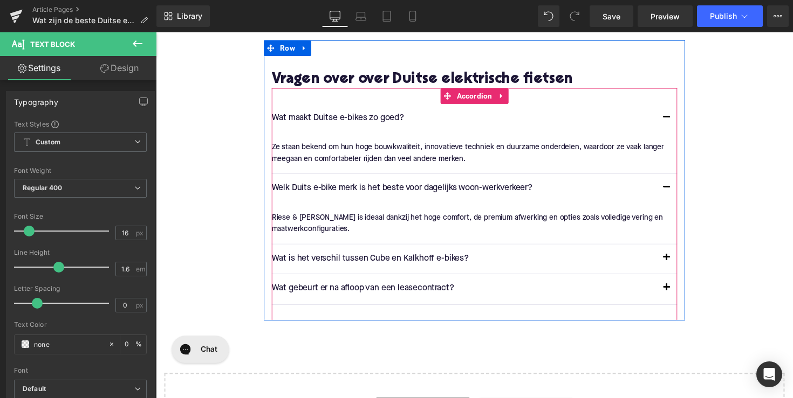
click at [679, 266] on span "button" at bounding box center [679, 266] width 0 height 0
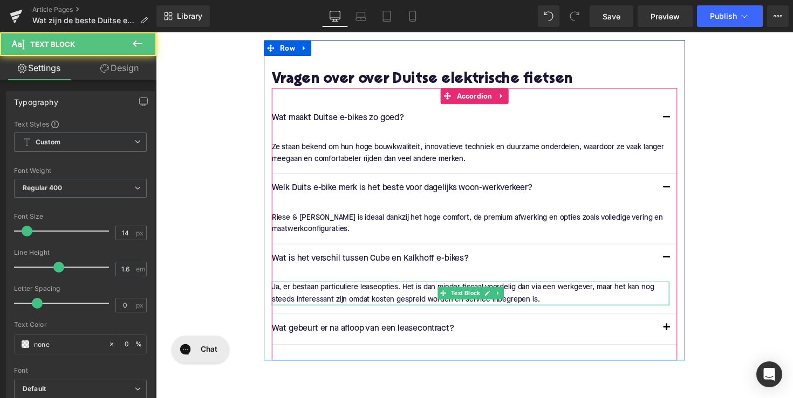
click at [336, 293] on p "Ja, er bestaan particuliere leaseopties. Het is dan minder fiscaal voordelig da…" at bounding box center [477, 300] width 407 height 24
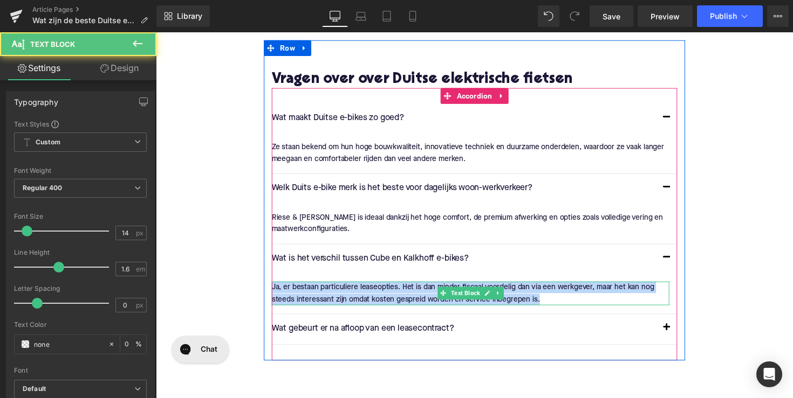
click at [336, 293] on p "Ja, er bestaan particuliere leaseopties. Het is dan minder fiscaal voordelig da…" at bounding box center [477, 300] width 407 height 24
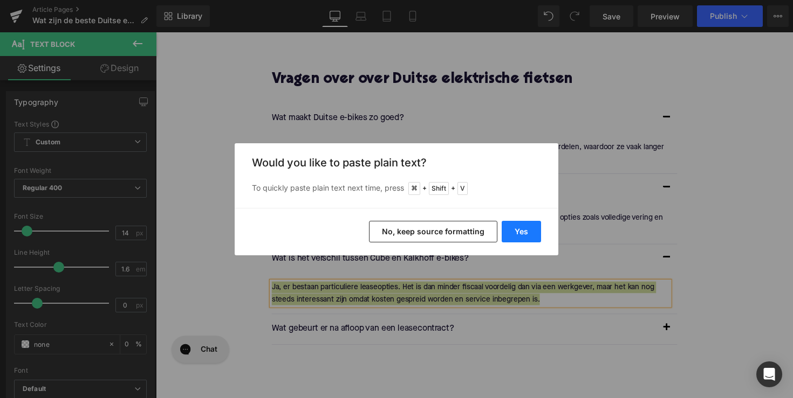
click at [515, 230] on button "Yes" at bounding box center [520, 232] width 39 height 22
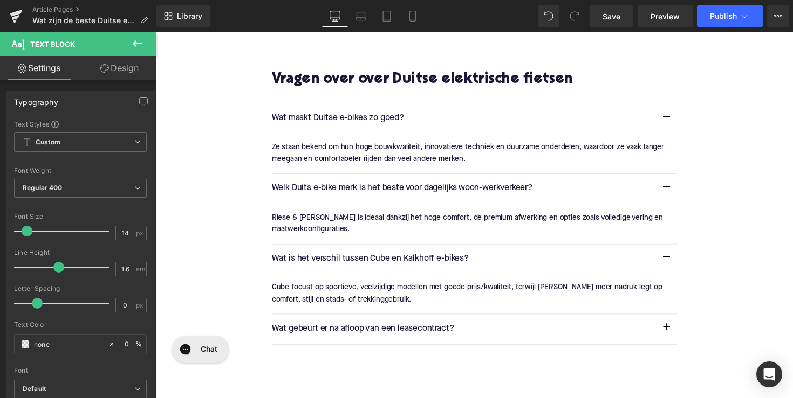
click at [334, 333] on p "Wat gebeurt er na afloop van een leasecontract?" at bounding box center [471, 336] width 394 height 14
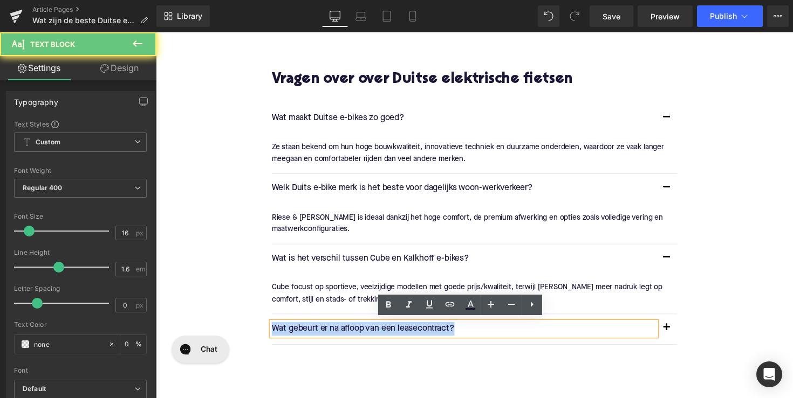
click at [334, 333] on p "Wat gebeurt er na afloop van een leasecontract?" at bounding box center [471, 336] width 394 height 14
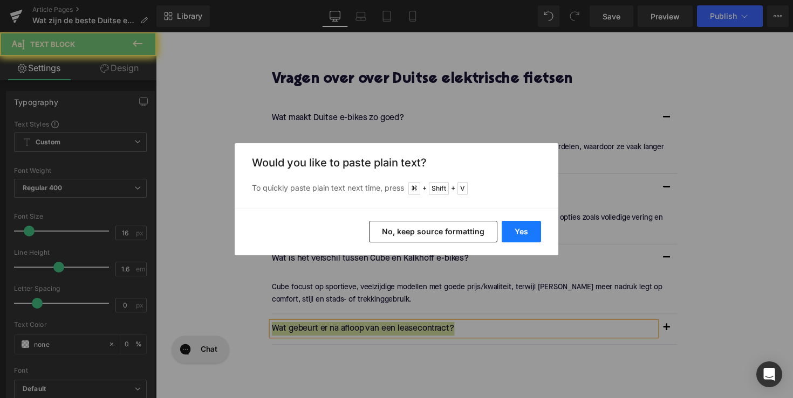
click at [516, 233] on button "Yes" at bounding box center [520, 232] width 39 height 22
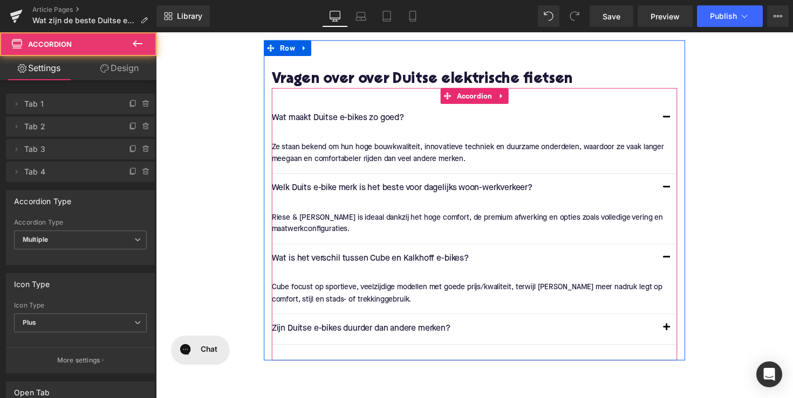
click at [675, 334] on button "button" at bounding box center [679, 336] width 22 height 30
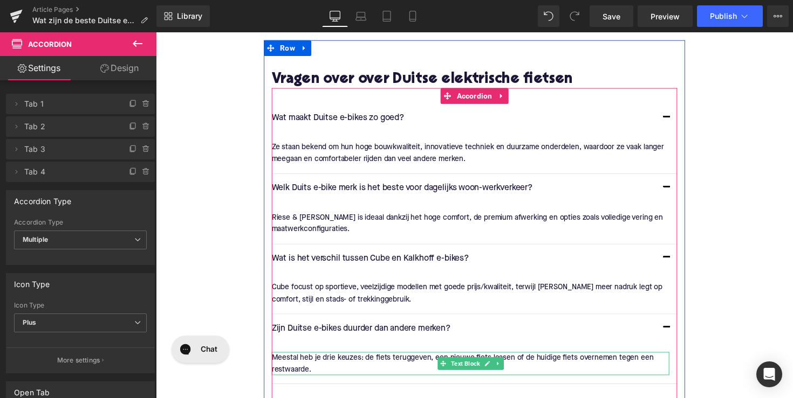
click at [408, 354] on div "Rendering Content" at bounding box center [396, 356] width 66 height 12
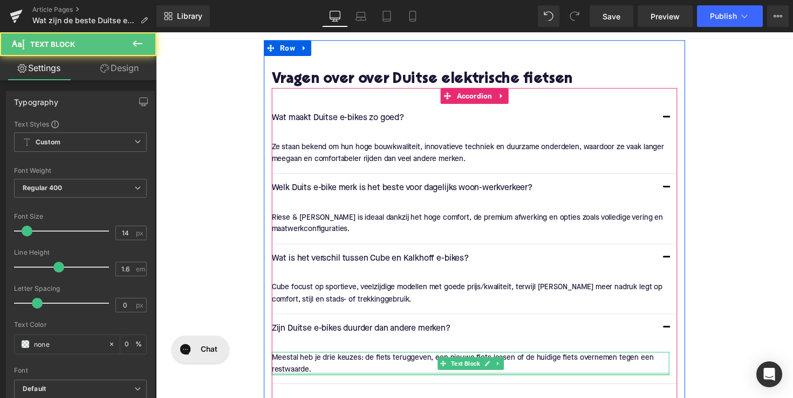
click at [320, 381] on div at bounding box center [477, 382] width 407 height 3
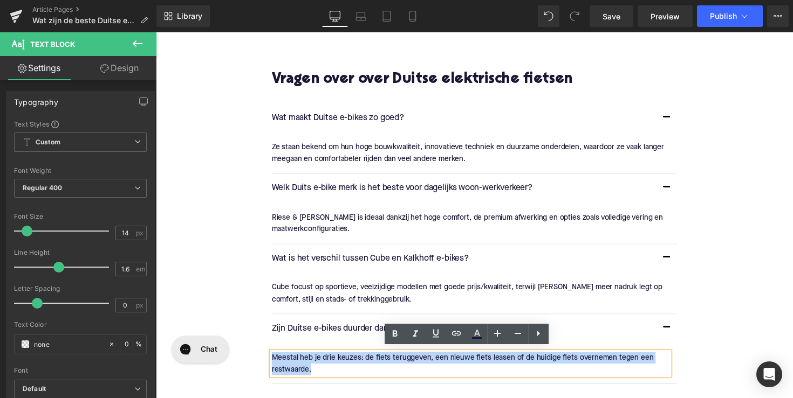
drag, startPoint x: 315, startPoint y: 376, endPoint x: 272, endPoint y: 361, distance: 46.2
click at [274, 361] on div "Meestal heb je drie keuzes: de fiets teruggeven, een nieuwe fiets leasen of de …" at bounding box center [477, 372] width 407 height 24
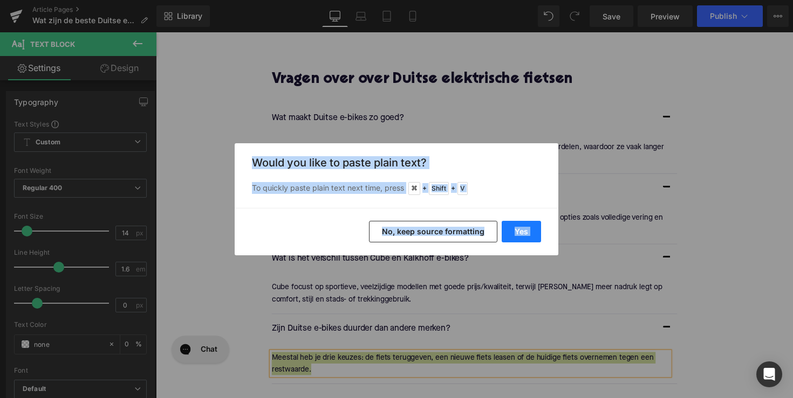
click at [529, 229] on button "Yes" at bounding box center [520, 232] width 39 height 22
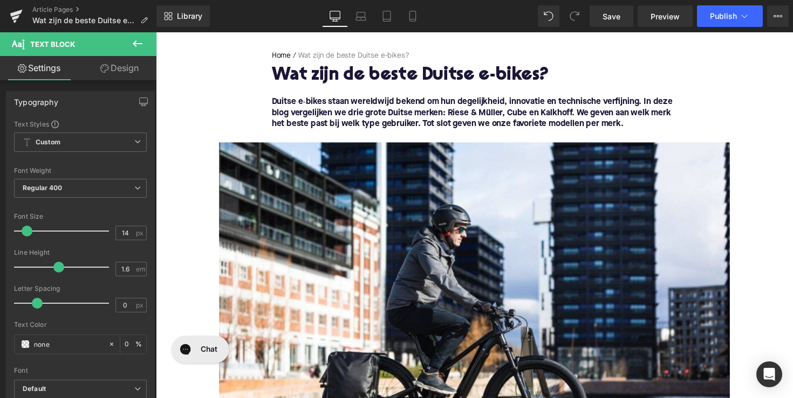
scroll to position [101, 0]
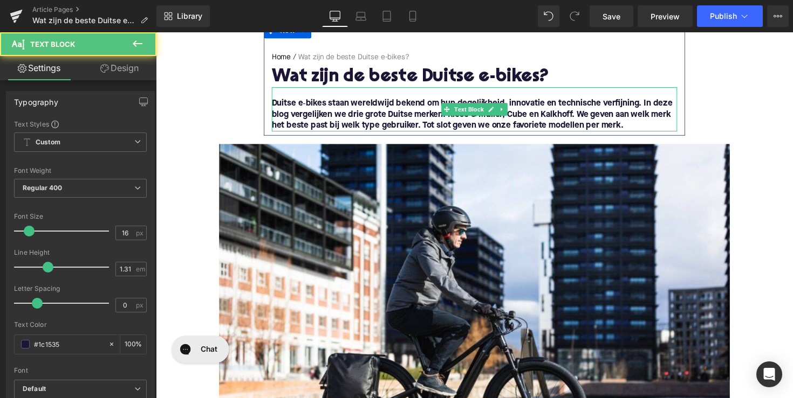
drag, startPoint x: 520, startPoint y: 121, endPoint x: 510, endPoint y: 119, distance: 10.1
click at [521, 121] on b "Duitse e‑bikes staan wereldwijd bekend om hun degelijkheid, innovatie en techni…" at bounding box center [479, 116] width 410 height 31
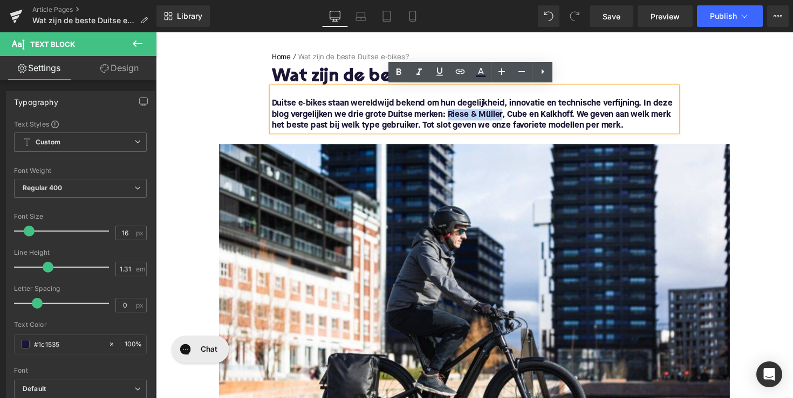
drag, startPoint x: 509, startPoint y: 118, endPoint x: 456, endPoint y: 113, distance: 53.6
click at [455, 116] on b "Duitse e‑bikes staan wereldwijd bekend om hun degelijkheid, innovatie en techni…" at bounding box center [479, 116] width 410 height 31
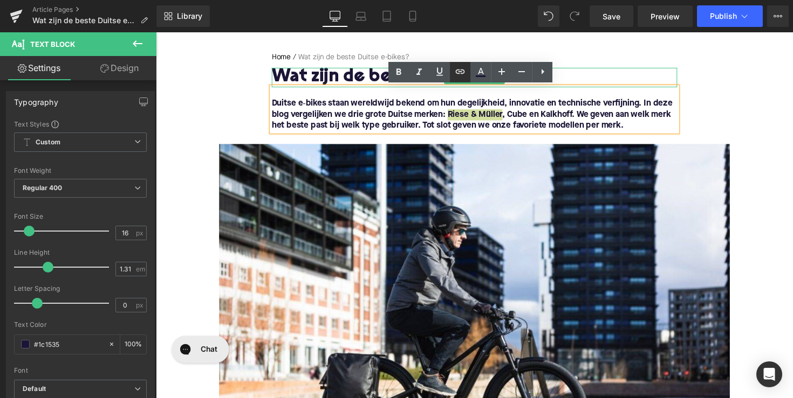
click at [460, 75] on icon at bounding box center [459, 71] width 13 height 13
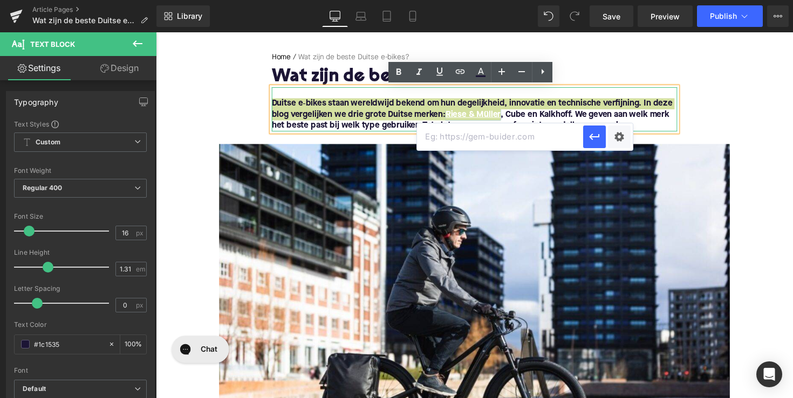
click at [462, 130] on input "text" at bounding box center [500, 136] width 166 height 27
paste input "[URL][DOMAIN_NAME]"
type input "[URL][DOMAIN_NAME]"
click at [604, 142] on button "button" at bounding box center [594, 137] width 23 height 23
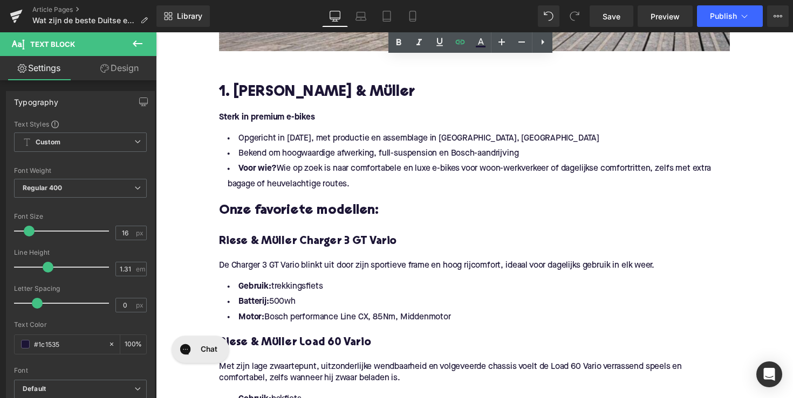
scroll to position [516, 0]
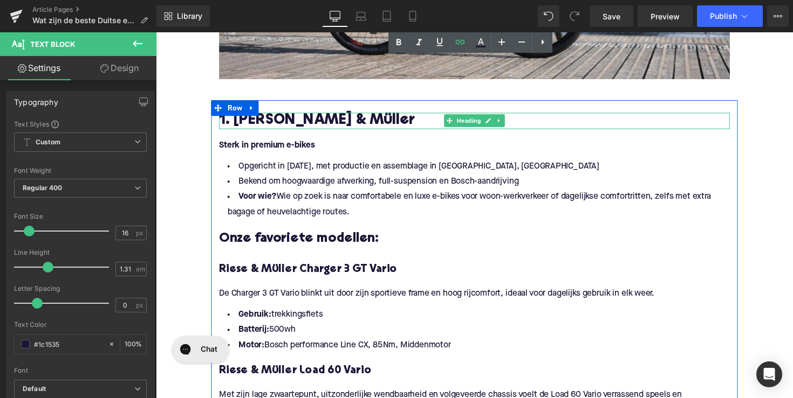
click at [285, 122] on h2 "1. [PERSON_NAME] & Müller" at bounding box center [482, 123] width 523 height 17
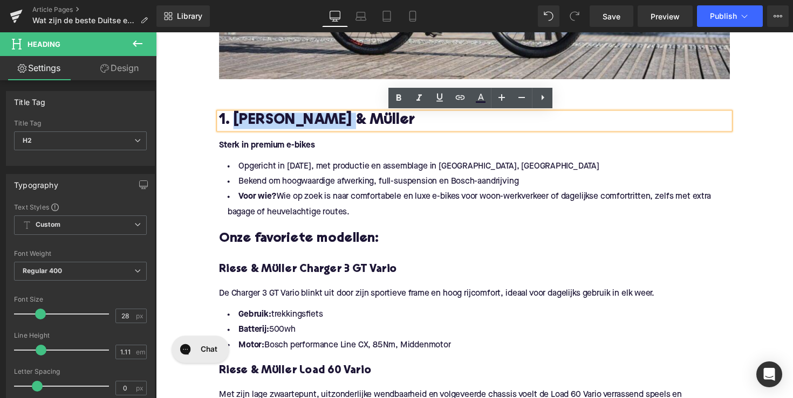
drag, startPoint x: 232, startPoint y: 124, endPoint x: 336, endPoint y: 128, distance: 104.7
click at [336, 128] on h2 "1. [PERSON_NAME] & Müller" at bounding box center [482, 123] width 523 height 17
click at [459, 100] on icon at bounding box center [459, 97] width 13 height 13
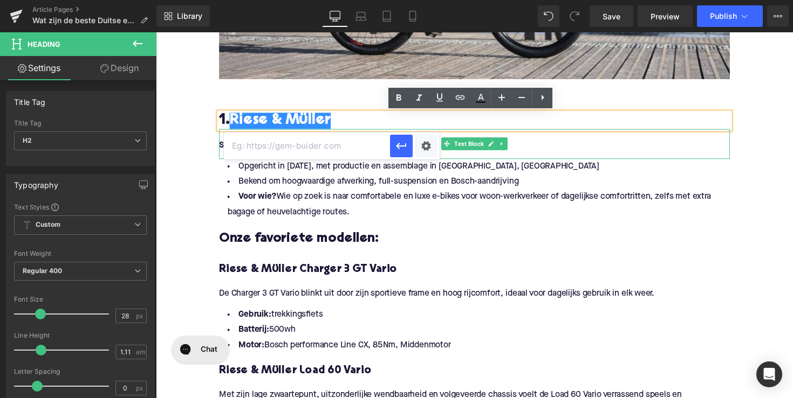
click at [325, 151] on input "text" at bounding box center [307, 146] width 166 height 27
paste input "[URL][DOMAIN_NAME]"
click at [399, 151] on icon "button" at bounding box center [401, 146] width 13 height 13
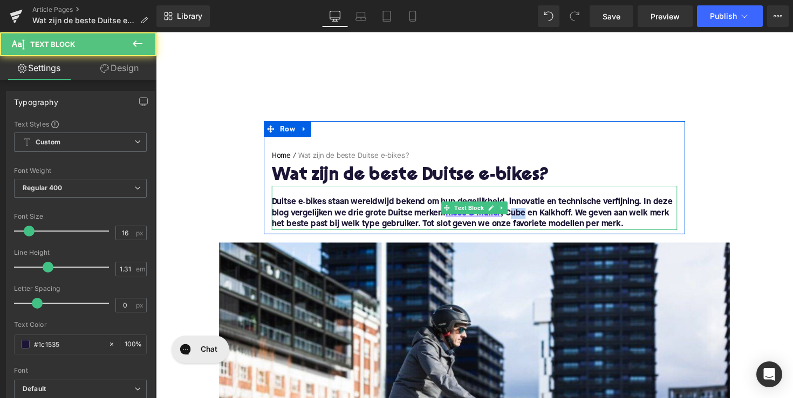
scroll to position [0, 0]
drag, startPoint x: 534, startPoint y: 217, endPoint x: 514, endPoint y: 218, distance: 20.0
click at [514, 218] on b "Duitse e‑bikes staan wereldwijd bekend om hun degelijkheid, innovatie en techni…" at bounding box center [479, 217] width 410 height 31
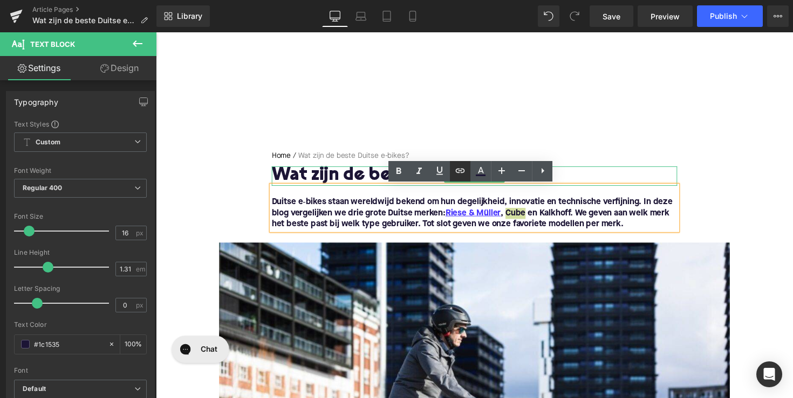
click at [460, 169] on icon at bounding box center [459, 170] width 13 height 13
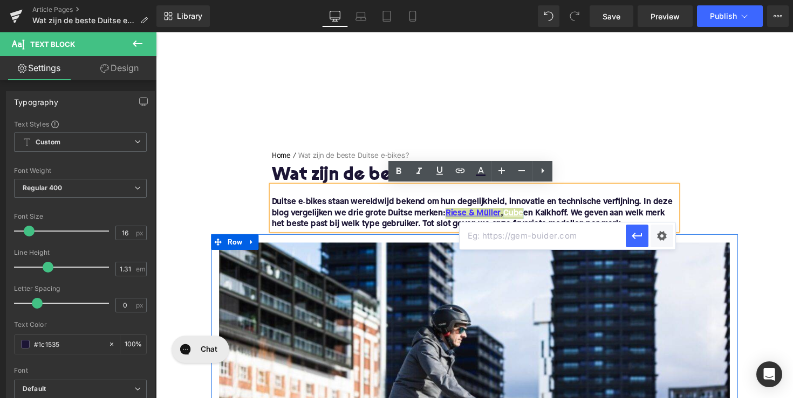
click at [489, 236] on input "text" at bounding box center [542, 236] width 166 height 27
paste input "[URL][DOMAIN_NAME]"
click at [632, 243] on button "button" at bounding box center [636, 236] width 23 height 23
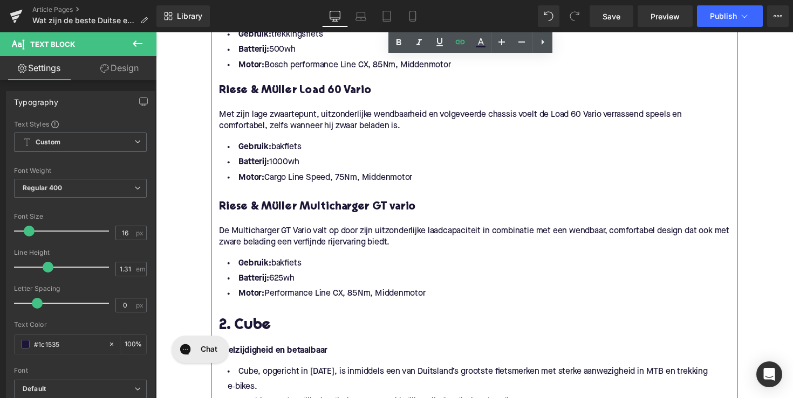
scroll to position [854, 0]
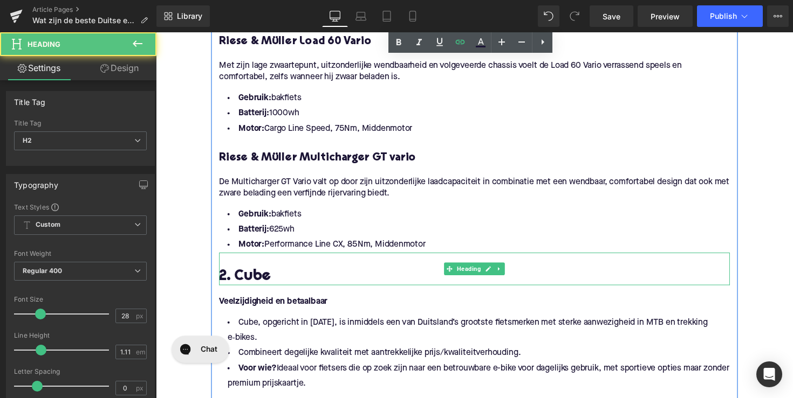
click at [273, 286] on h2 "2. Cube" at bounding box center [482, 283] width 523 height 17
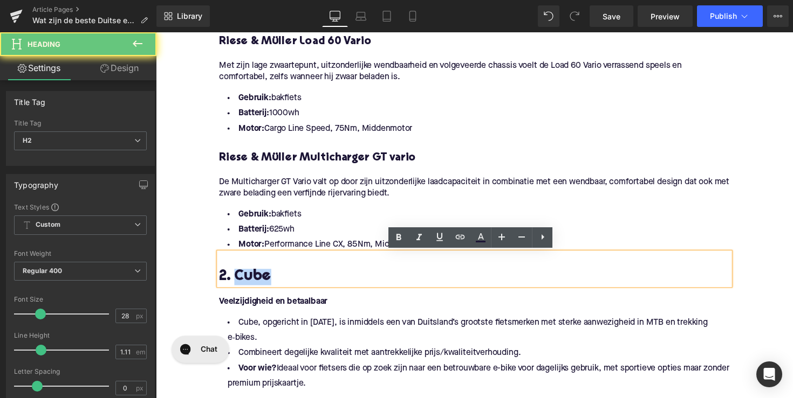
drag, startPoint x: 275, startPoint y: 284, endPoint x: 235, endPoint y: 285, distance: 39.9
click at [235, 285] on h2 "2. Cube" at bounding box center [482, 283] width 523 height 17
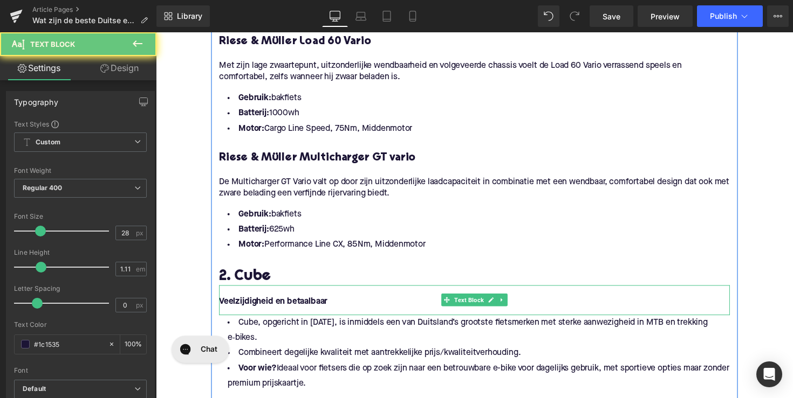
click at [301, 301] on p at bounding box center [482, 297] width 523 height 11
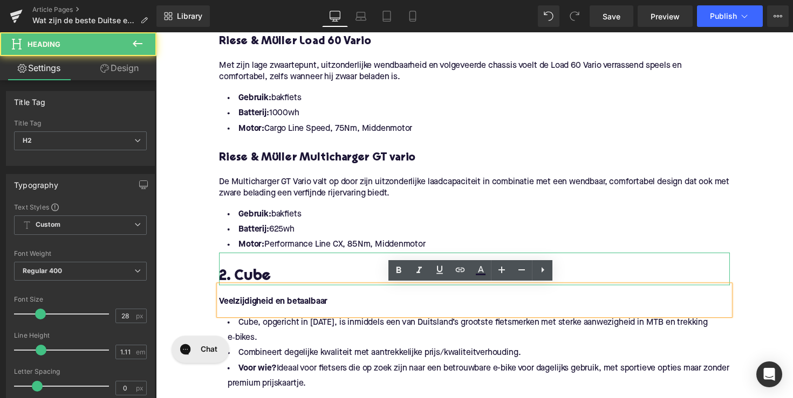
click at [274, 285] on h2 "2. Cube" at bounding box center [482, 283] width 523 height 17
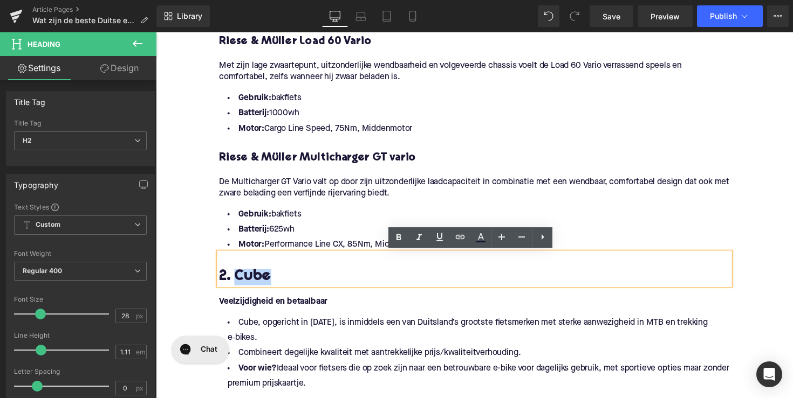
drag, startPoint x: 285, startPoint y: 284, endPoint x: 238, endPoint y: 281, distance: 47.5
click at [238, 281] on h2 "2. Cube" at bounding box center [482, 283] width 523 height 17
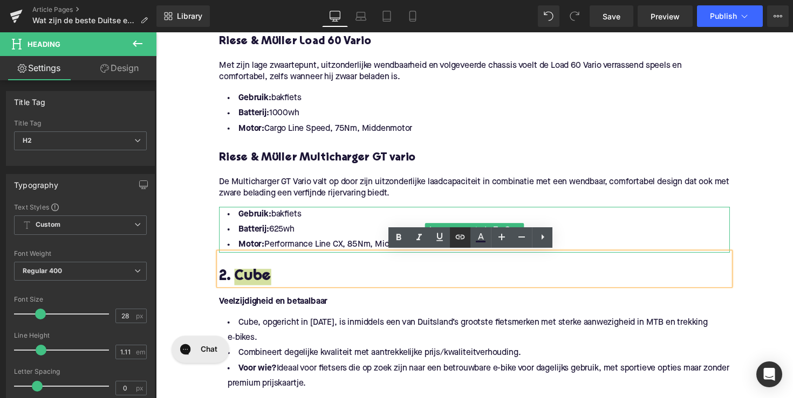
click at [458, 235] on icon at bounding box center [459, 237] width 13 height 13
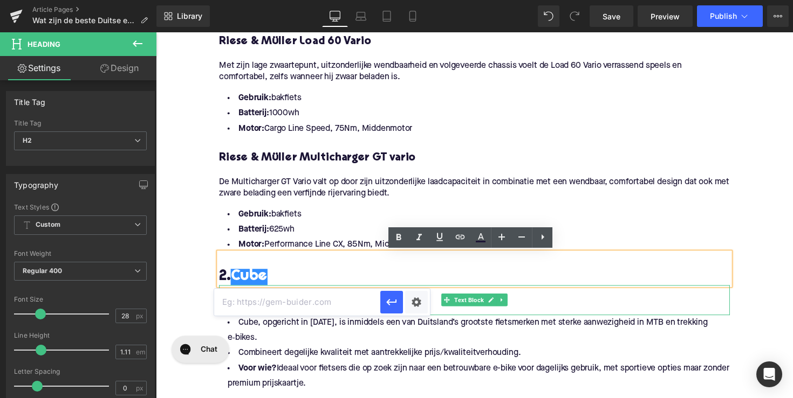
click at [358, 305] on input "text" at bounding box center [297, 302] width 166 height 27
paste input "[URL][DOMAIN_NAME]"
click at [391, 301] on icon "button" at bounding box center [391, 302] width 13 height 13
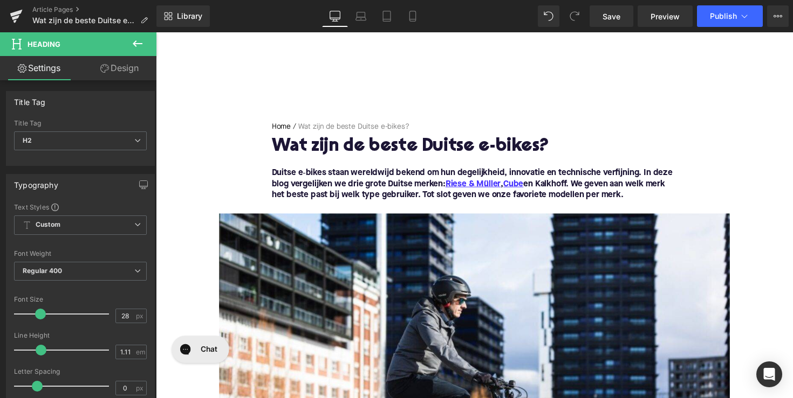
scroll to position [27, 0]
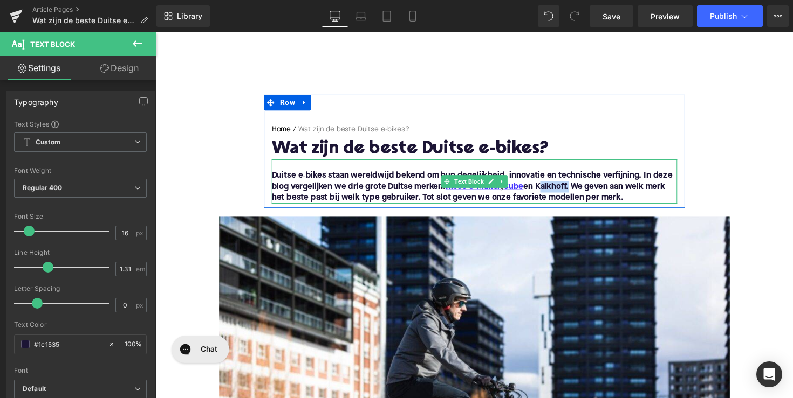
drag, startPoint x: 548, startPoint y: 190, endPoint x: 581, endPoint y: 191, distance: 32.9
click at [581, 191] on b "Duitse e‑bikes staan wereldwijd bekend om hun degelijkheid, innovatie en techni…" at bounding box center [479, 190] width 410 height 31
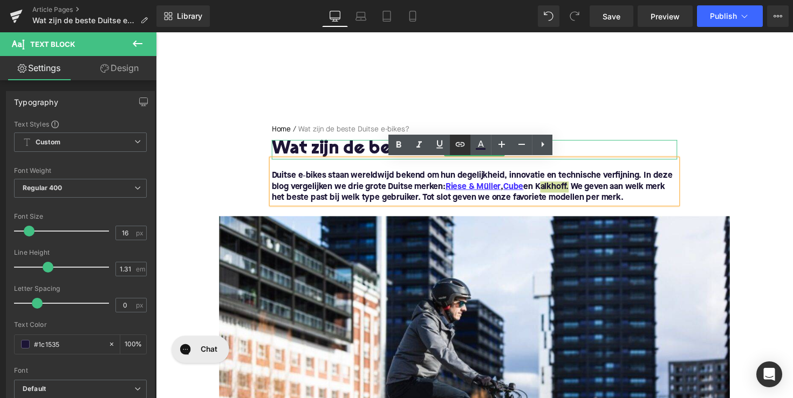
click at [461, 148] on icon at bounding box center [459, 144] width 13 height 13
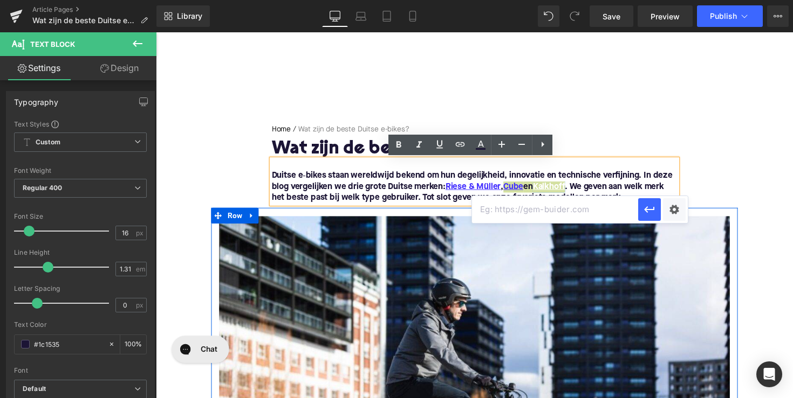
click at [502, 211] on input "text" at bounding box center [555, 209] width 166 height 27
paste input "[URL][DOMAIN_NAME]"
click at [642, 206] on button "button" at bounding box center [649, 209] width 23 height 23
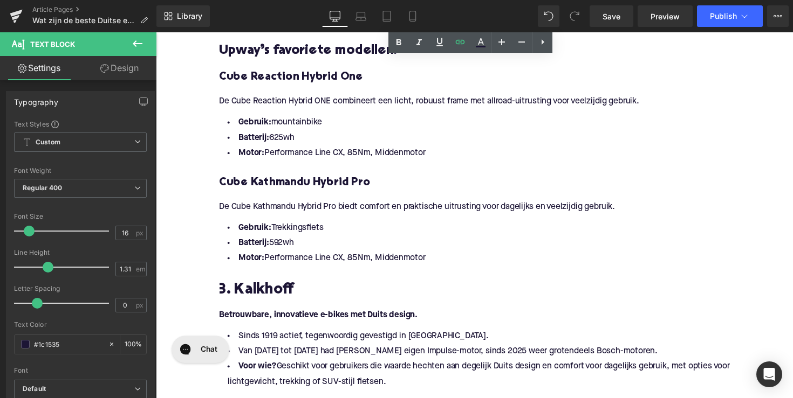
scroll to position [1244, 0]
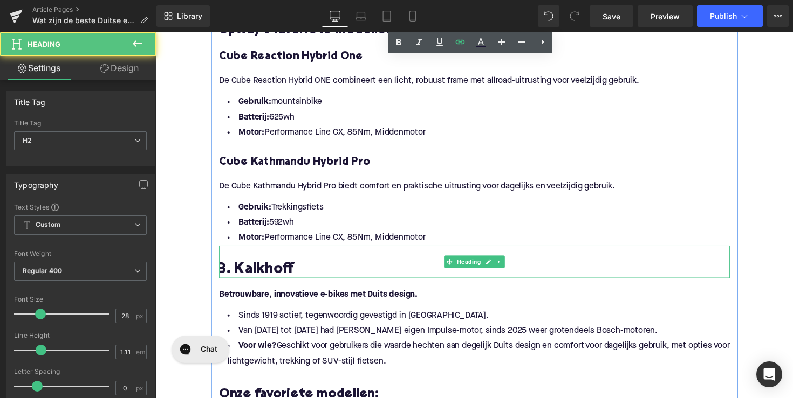
drag, startPoint x: 304, startPoint y: 261, endPoint x: 304, endPoint y: 273, distance: 12.4
click at [304, 261] on h2 at bounding box center [482, 259] width 523 height 17
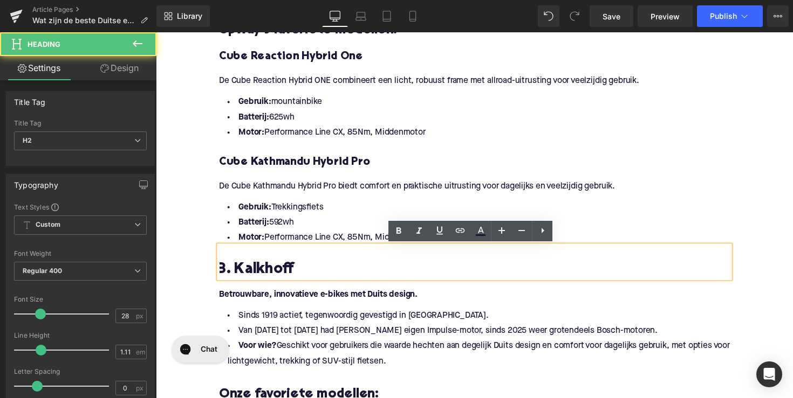
click at [302, 276] on h2 "3. Kalkhoff" at bounding box center [482, 276] width 523 height 17
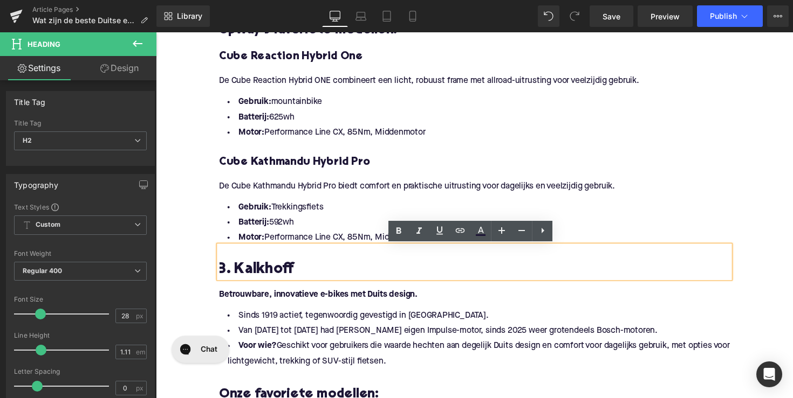
drag, startPoint x: 302, startPoint y: 276, endPoint x: 234, endPoint y: 275, distance: 68.5
click at [234, 275] on h2 "3. Kalkhoff" at bounding box center [482, 276] width 523 height 17
drag, startPoint x: 234, startPoint y: 275, endPoint x: 306, endPoint y: 275, distance: 72.2
click at [306, 275] on h2 "3. Kalkhoff" at bounding box center [482, 276] width 523 height 17
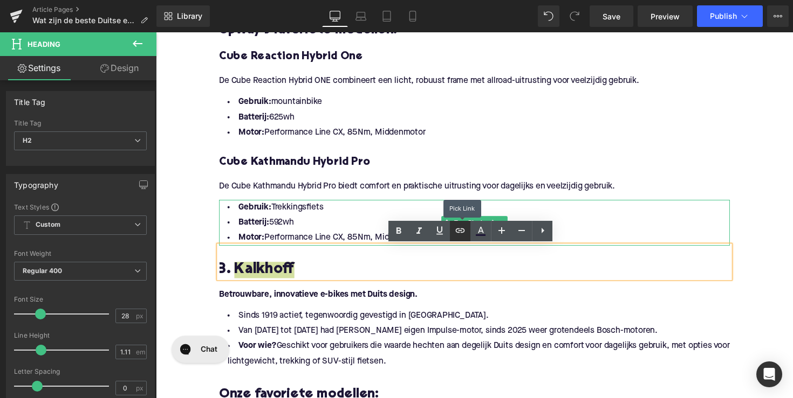
click at [451, 236] on link at bounding box center [460, 231] width 20 height 20
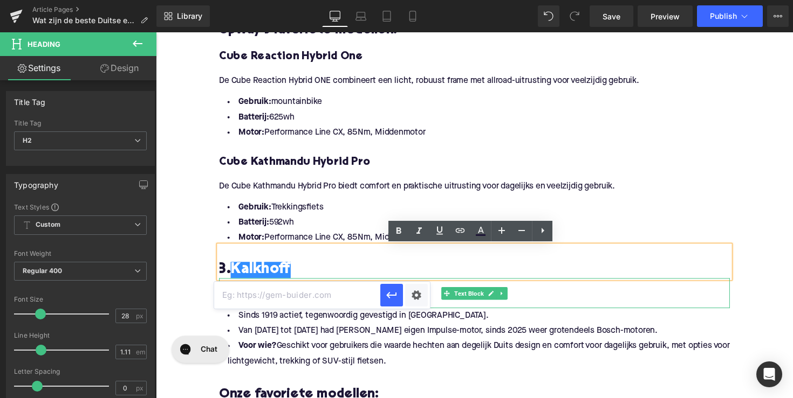
click at [353, 301] on input "text" at bounding box center [297, 295] width 166 height 27
paste input "[URL][DOMAIN_NAME]"
type input "[URL][DOMAIN_NAME]"
click at [387, 294] on icon "button" at bounding box center [391, 295] width 13 height 13
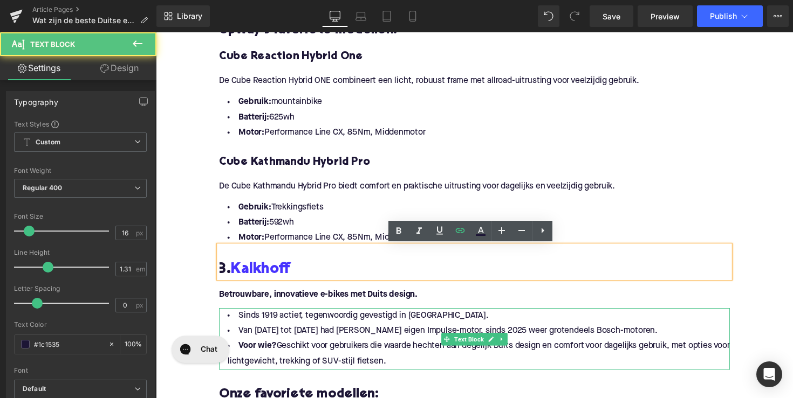
click at [385, 341] on li "Van [DATE] tot [DATE] had [PERSON_NAME] eigen Impulse-motor, sinds 2025 weer gr…" at bounding box center [482, 339] width 523 height 16
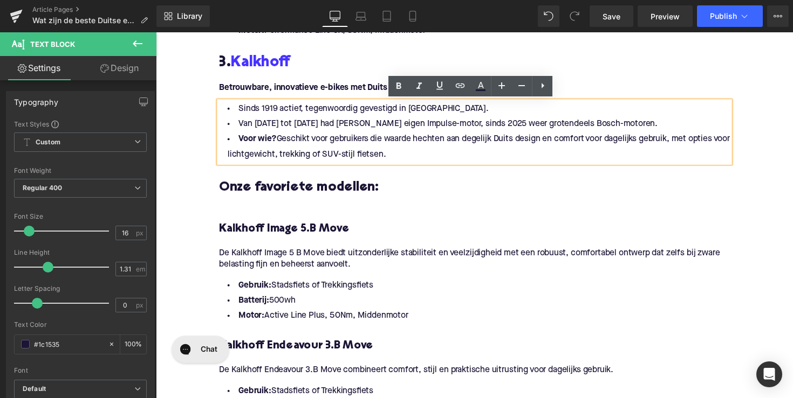
scroll to position [1457, 0]
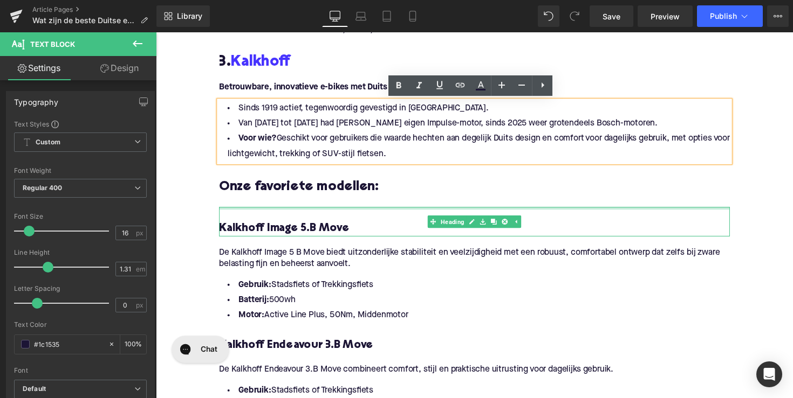
click at [240, 212] on div at bounding box center [482, 212] width 523 height 3
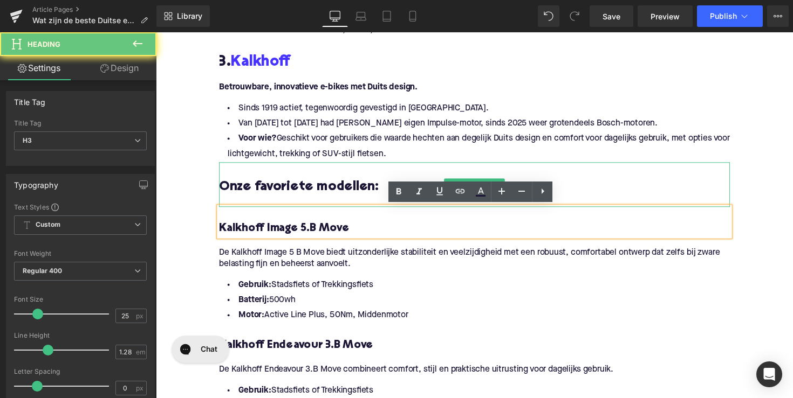
click at [238, 202] on div at bounding box center [482, 205] width 523 height 11
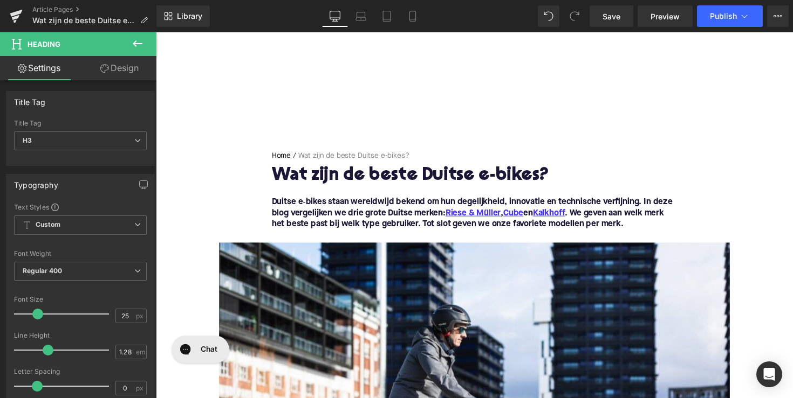
scroll to position [0, 0]
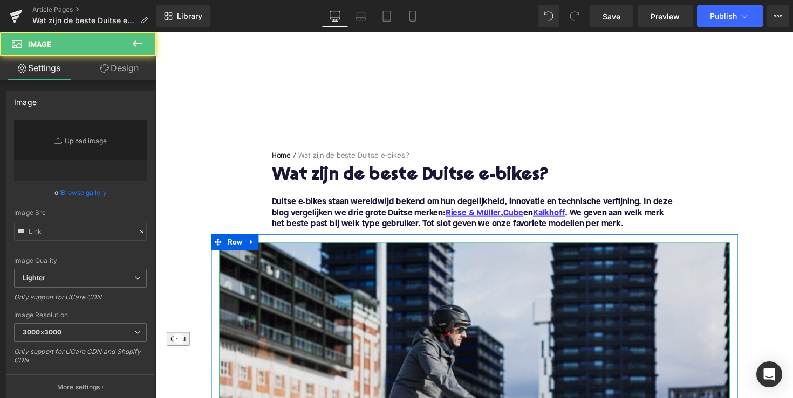
type input "[URL][DOMAIN_NAME]"
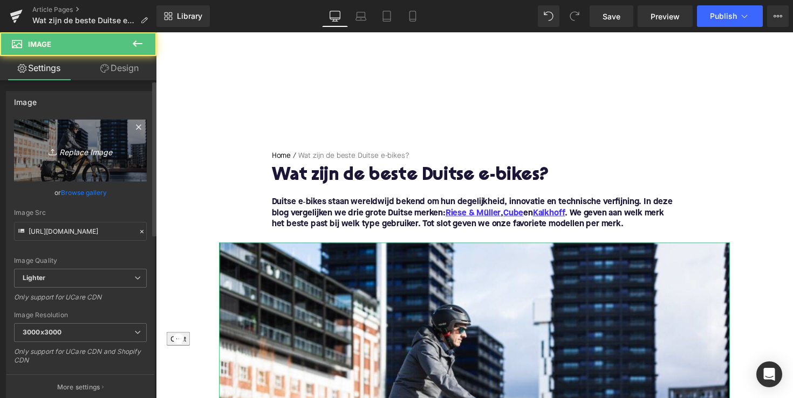
click at [79, 160] on link "Replace Image" at bounding box center [80, 151] width 133 height 62
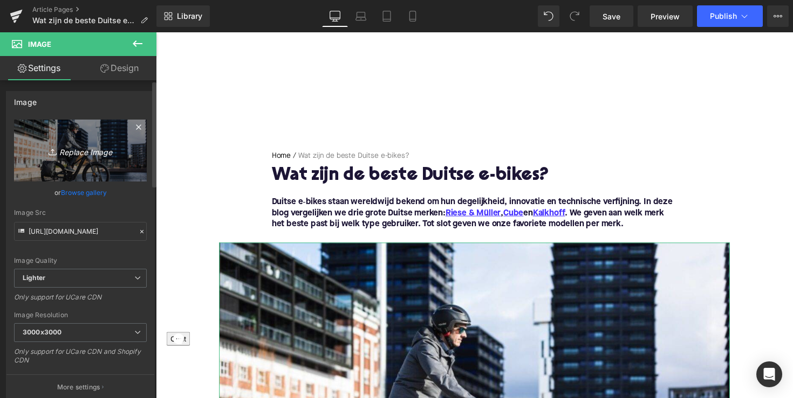
type input "C:\fakepath\RieseMuller-EBIKES-mobiel-450-x-580.jpg.webp"
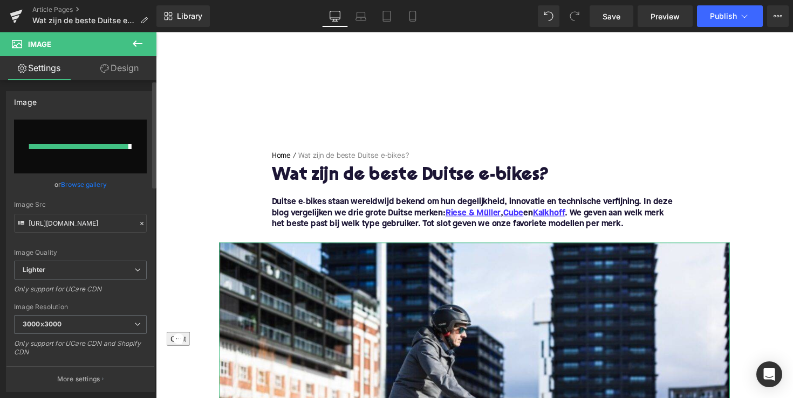
type input "[URL][DOMAIN_NAME]"
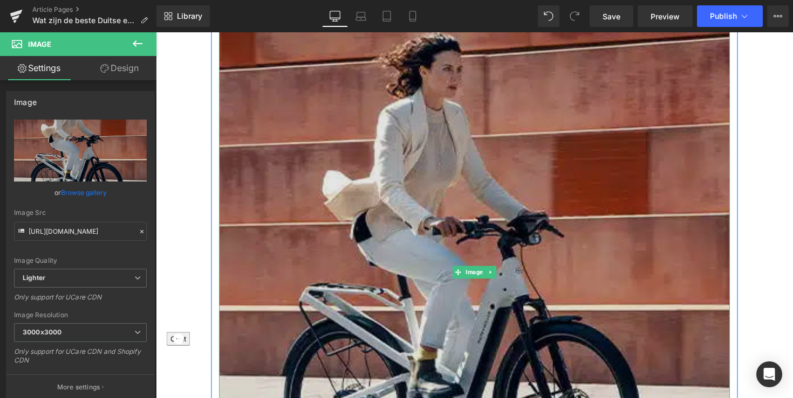
scroll to position [352, 0]
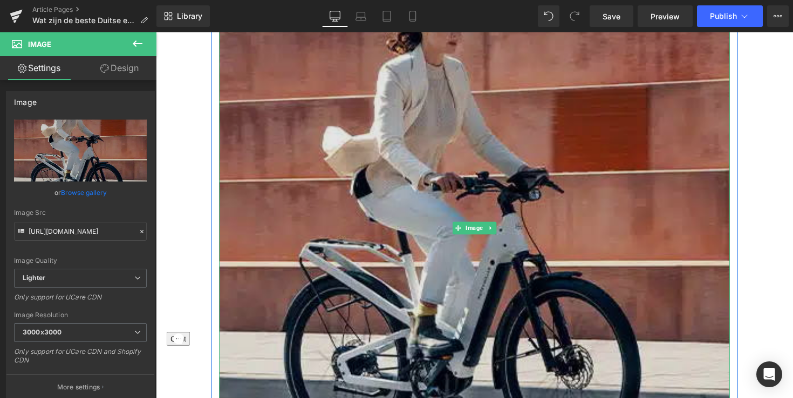
click at [435, 233] on img at bounding box center [482, 233] width 523 height 674
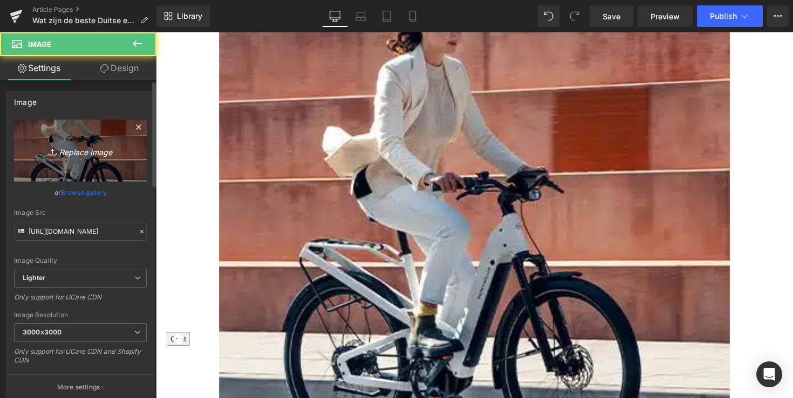
click at [93, 151] on icon "Replace Image" at bounding box center [80, 150] width 86 height 13
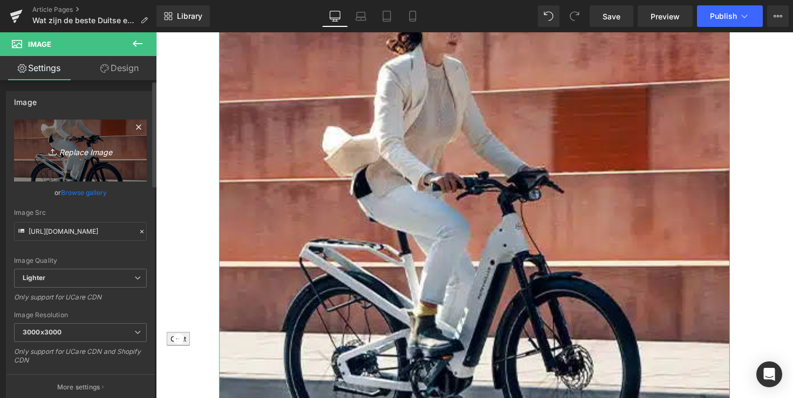
type input "C:\fakepath\culture_blog.jpg"
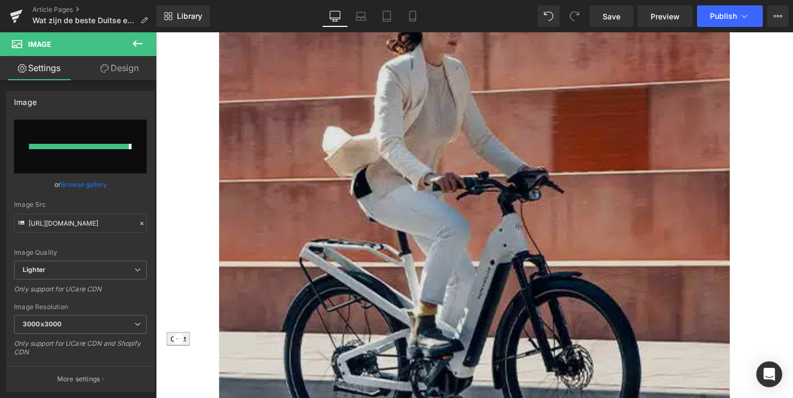
type input "[URL][DOMAIN_NAME]"
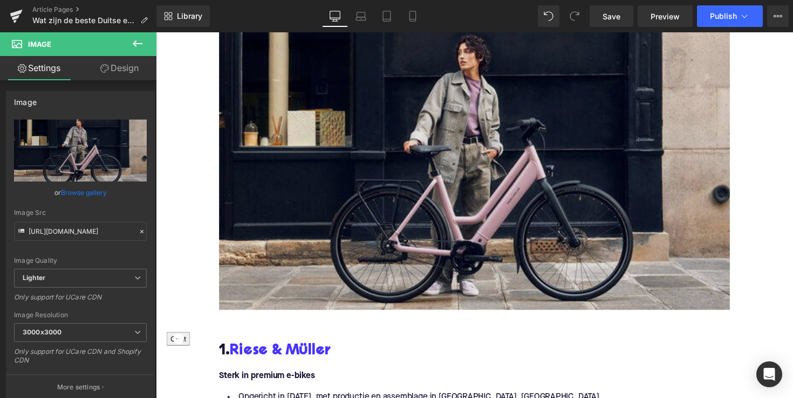
scroll to position [217, 0]
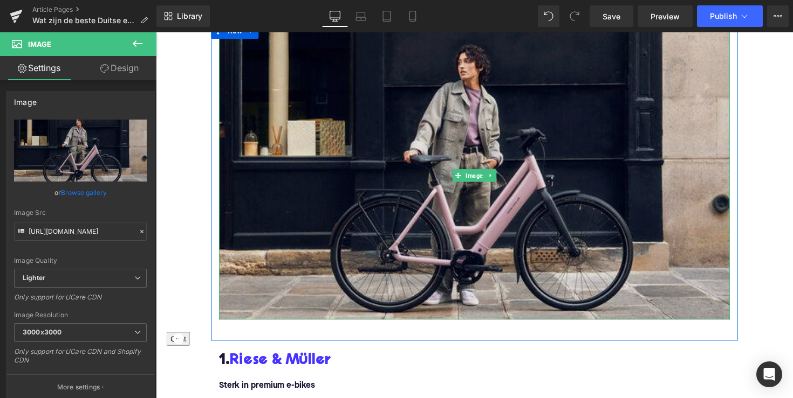
click at [357, 188] on img at bounding box center [482, 178] width 523 height 295
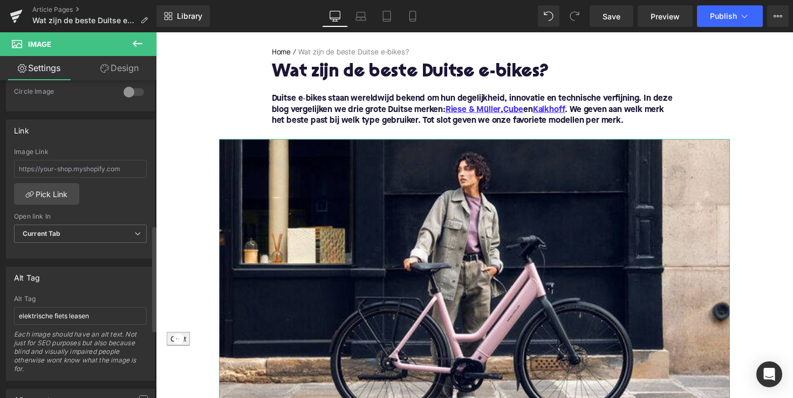
scroll to position [436, 0]
click at [56, 318] on input "elektrische fiets leasen" at bounding box center [80, 315] width 133 height 18
drag, startPoint x: 69, startPoint y: 315, endPoint x: 103, endPoint y: 315, distance: 34.0
click at [103, 315] on input "elektrische fiets leasen" at bounding box center [80, 315] width 133 height 18
click at [19, 317] on input "elektrische fiets" at bounding box center [80, 315] width 133 height 18
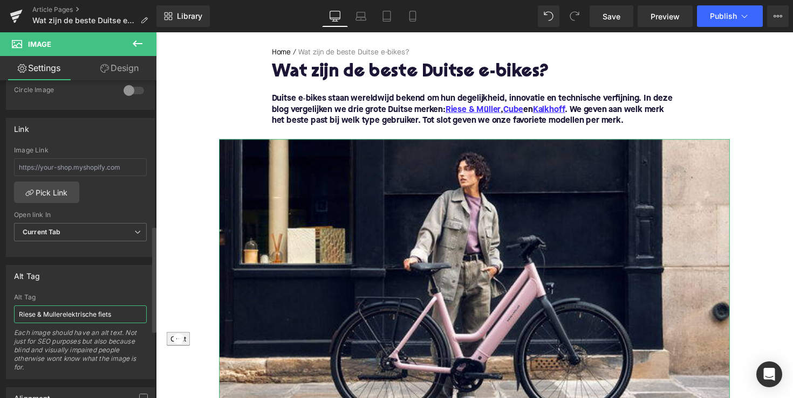
type input "Riese & Muller elektrische fiets"
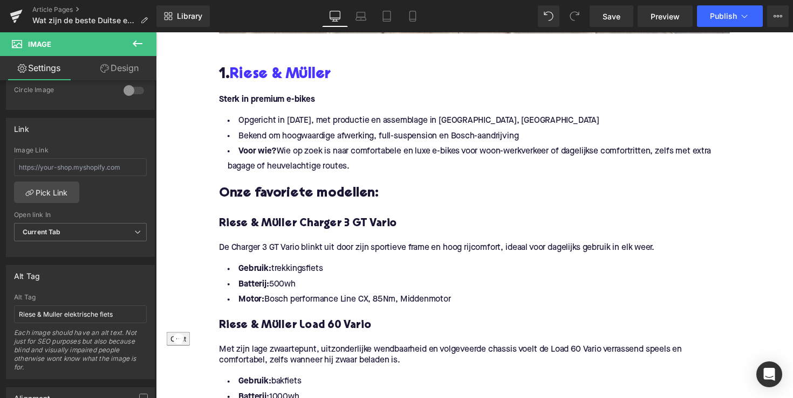
scroll to position [541, 0]
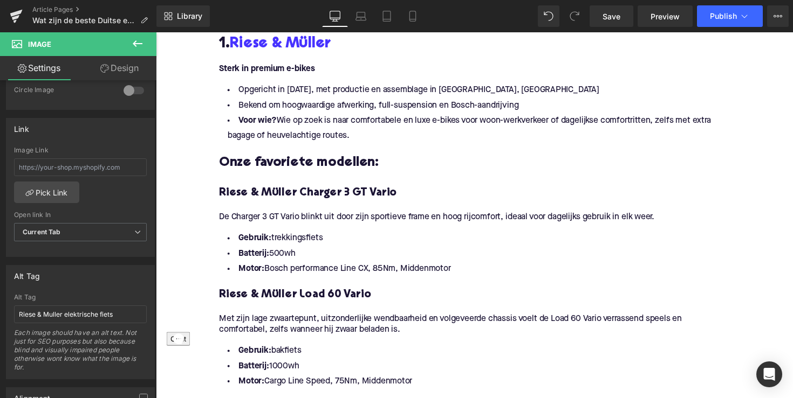
click at [335, 196] on h4 "Riese & Müller Charger 3 GT Vario" at bounding box center [482, 197] width 523 height 15
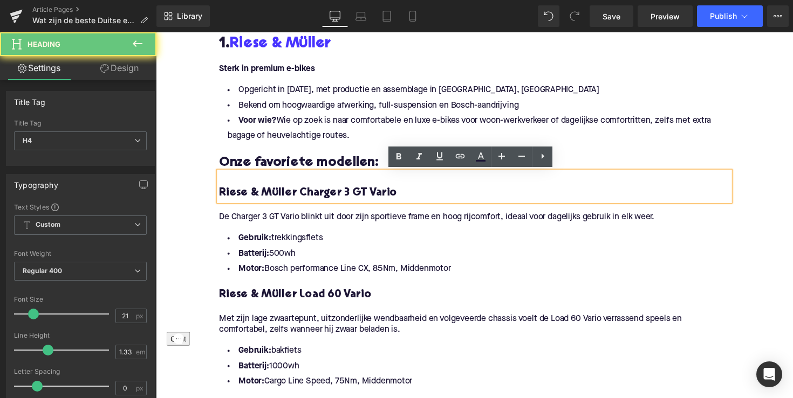
click at [335, 196] on h4 "Riese & Müller Charger 3 GT Vario" at bounding box center [482, 197] width 523 height 15
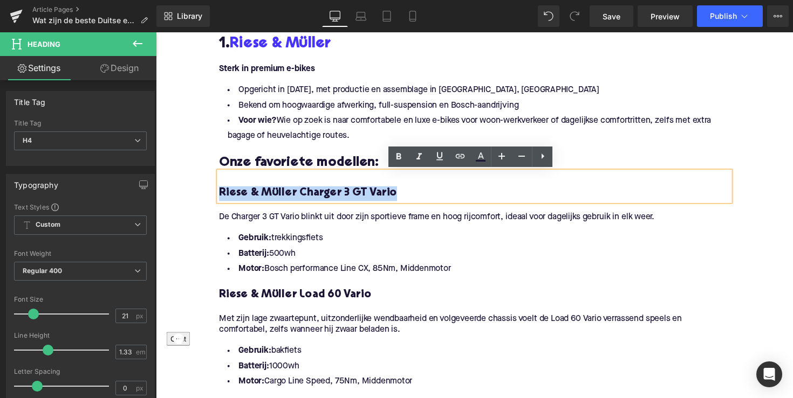
copy h4 "Riese & Müller Charger 3 GT Vario"
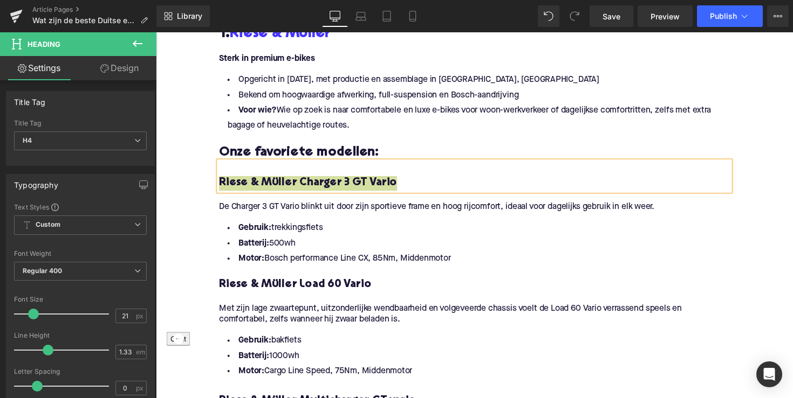
scroll to position [555, 0]
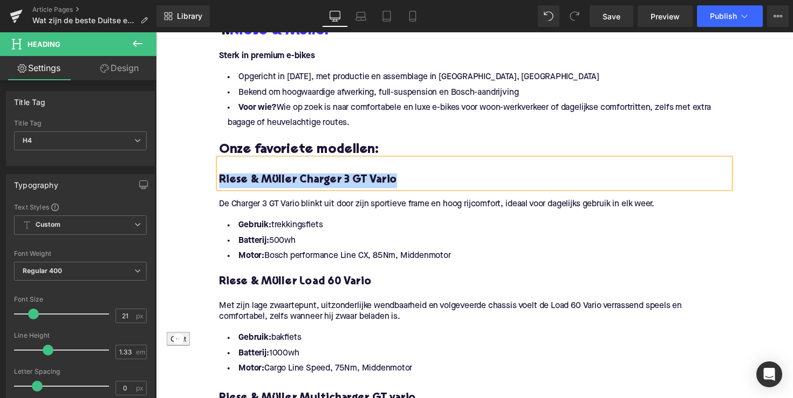
click at [322, 285] on h4 "Riese & Müller Load 60 Vario" at bounding box center [482, 288] width 523 height 15
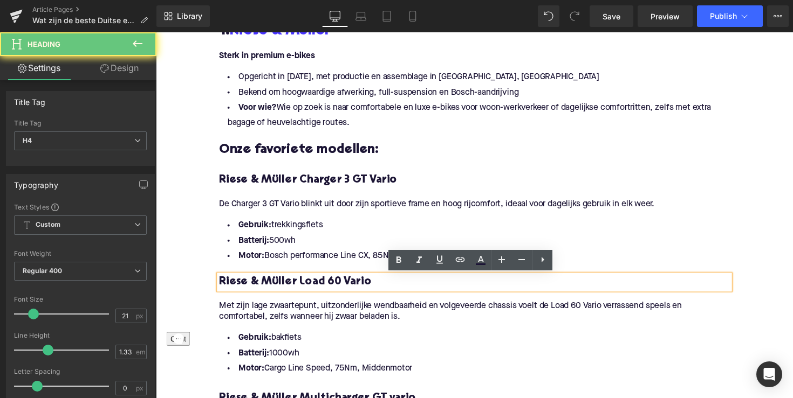
click at [322, 285] on h4 "Riese & Müller Load 60 Vario" at bounding box center [482, 288] width 523 height 15
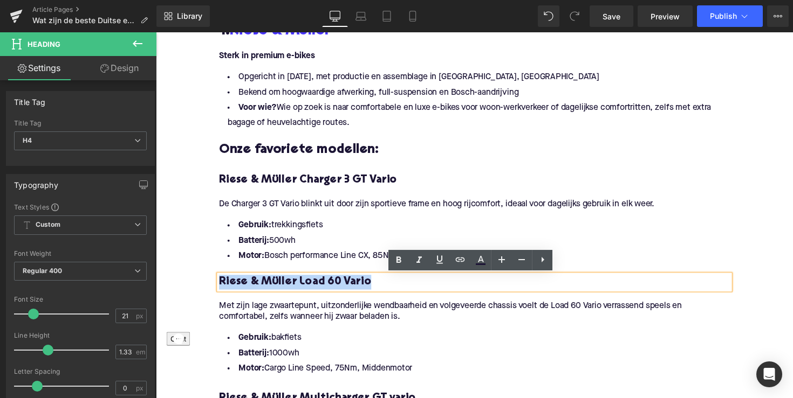
copy h4 "Riese & Müller Load 60 Vario"
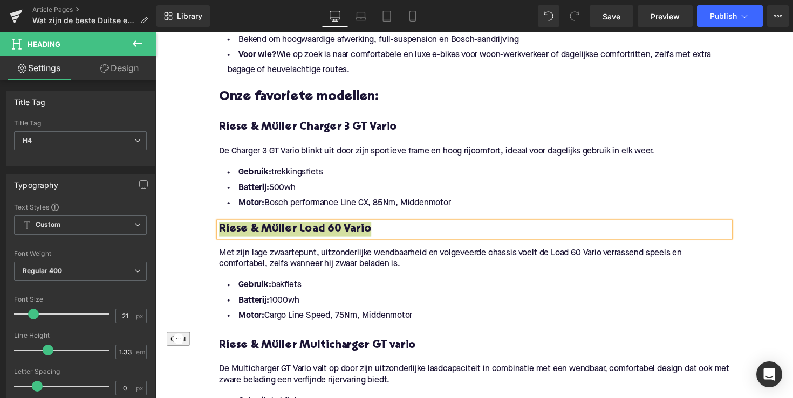
scroll to position [669, 0]
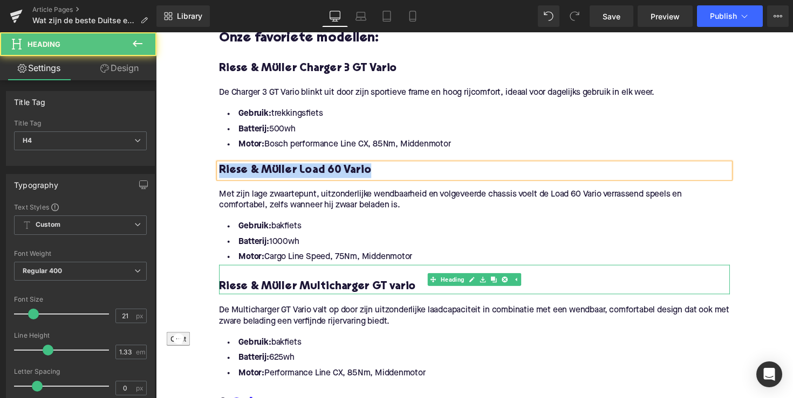
click at [348, 285] on h4 at bounding box center [482, 278] width 523 height 15
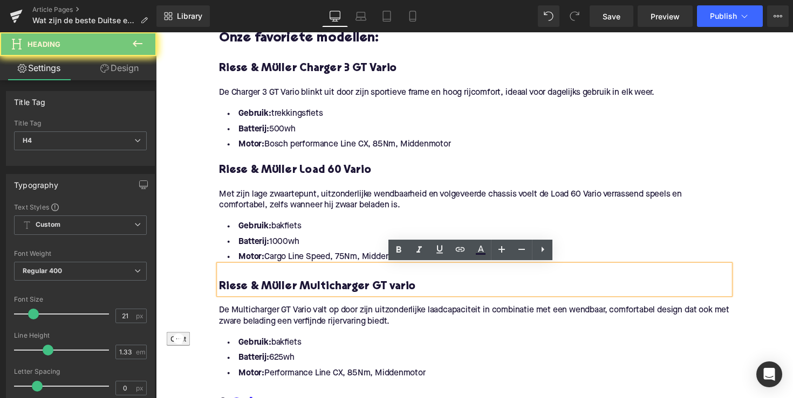
click at [348, 290] on h4 "Riese & Müller Multicharger GT vario" at bounding box center [482, 293] width 523 height 15
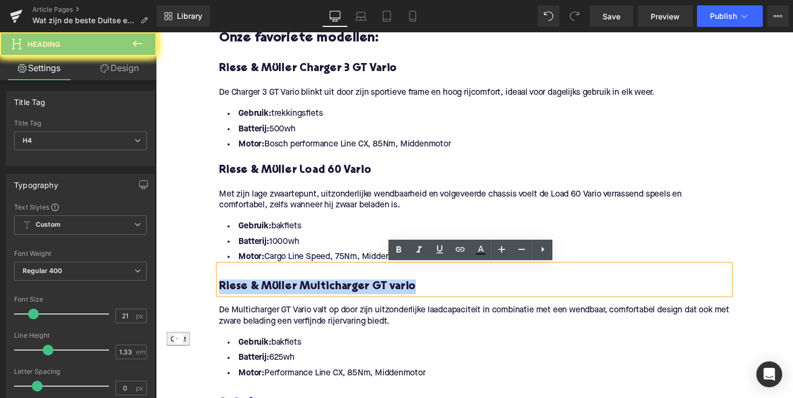
click at [348, 290] on h4 "Riese & Müller Multicharger GT vario" at bounding box center [482, 293] width 523 height 15
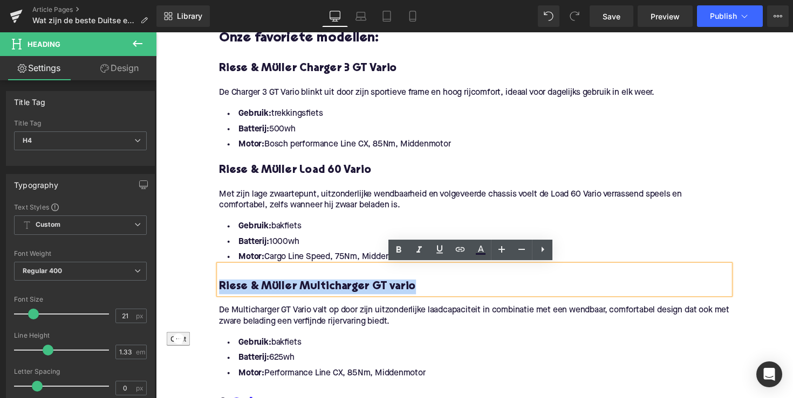
copy h4 "Riese & Müller Multicharger GT vario"
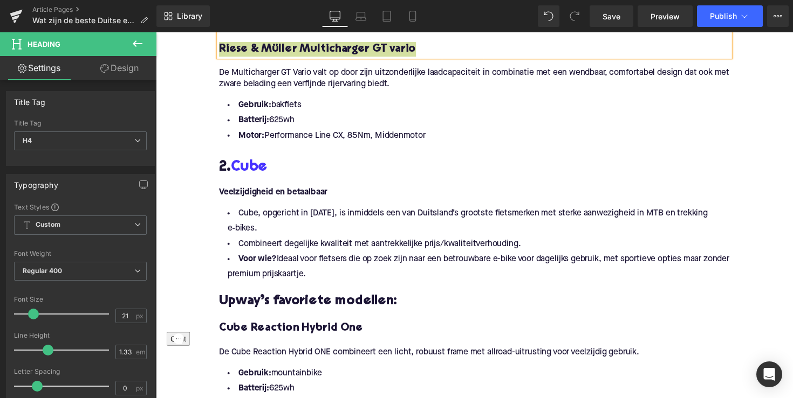
scroll to position [923, 0]
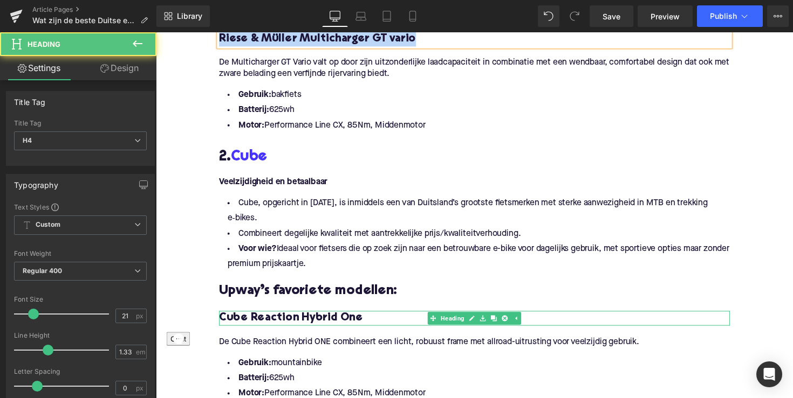
click at [292, 328] on span "Cube Reaction Hybrid One" at bounding box center [294, 325] width 147 height 11
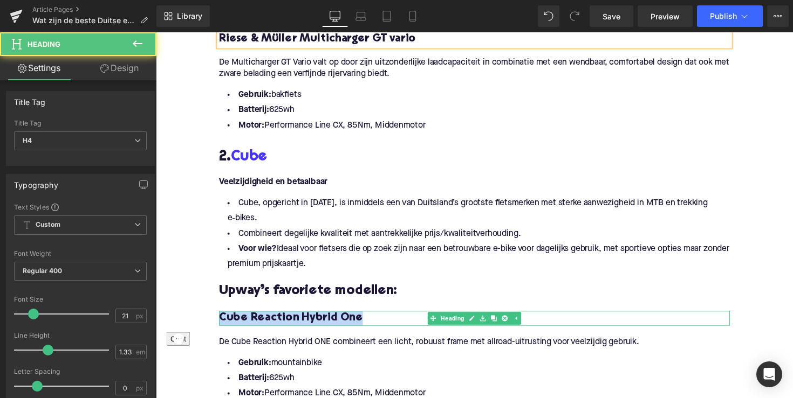
click at [292, 328] on span "Cube Reaction Hybrid One" at bounding box center [294, 325] width 147 height 11
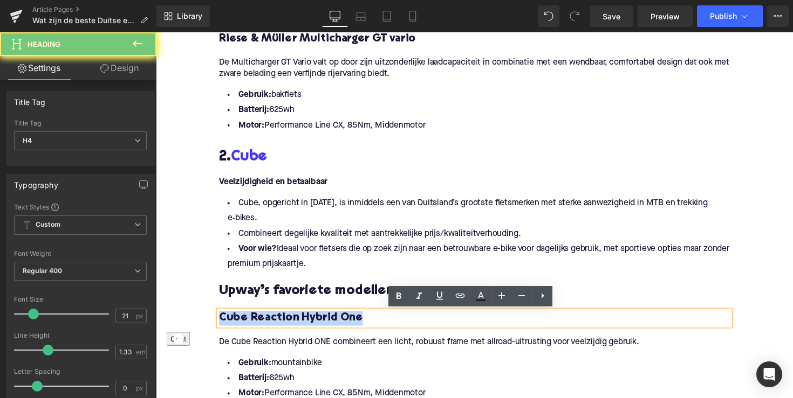
copy span "Cube Reaction Hybrid One"
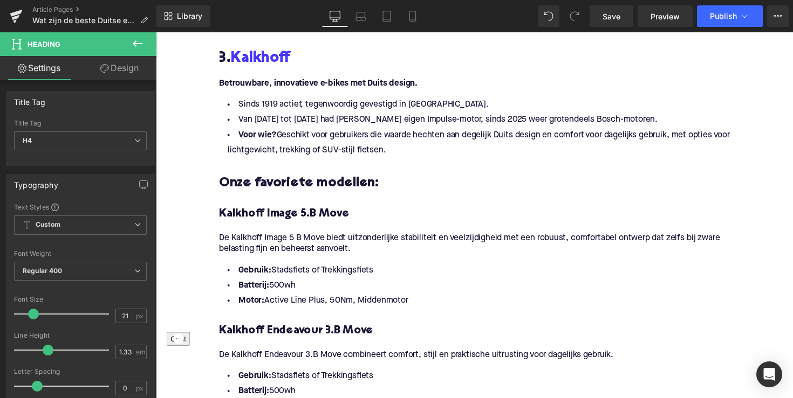
scroll to position [1415, 0]
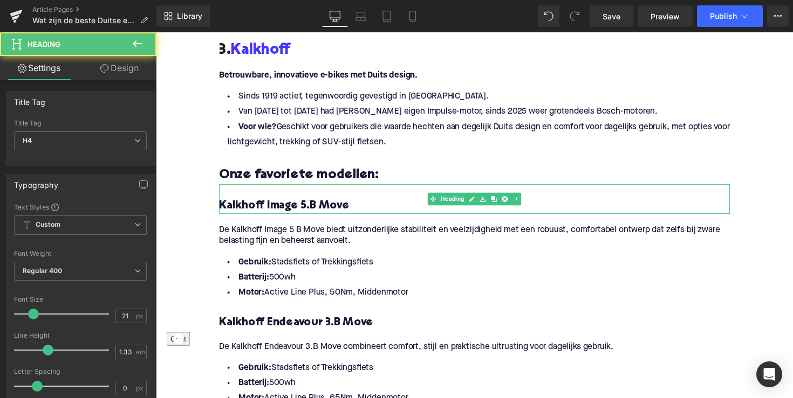
click at [306, 208] on h4 "Kalkhoff Image 5.B Move" at bounding box center [482, 210] width 523 height 15
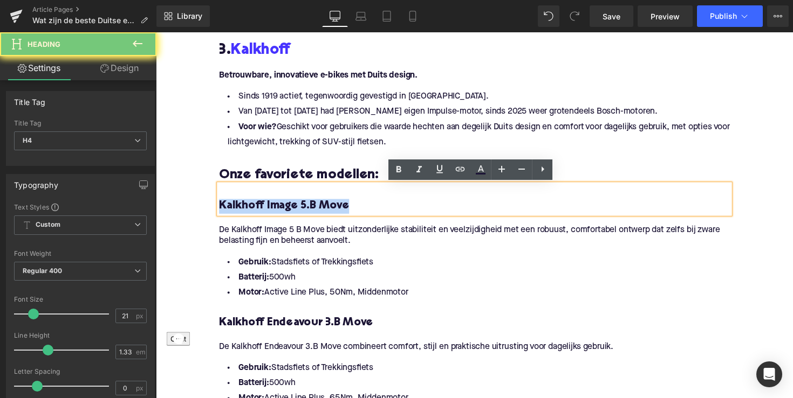
copy h4 "Kalkhoff Image 5.B Move"
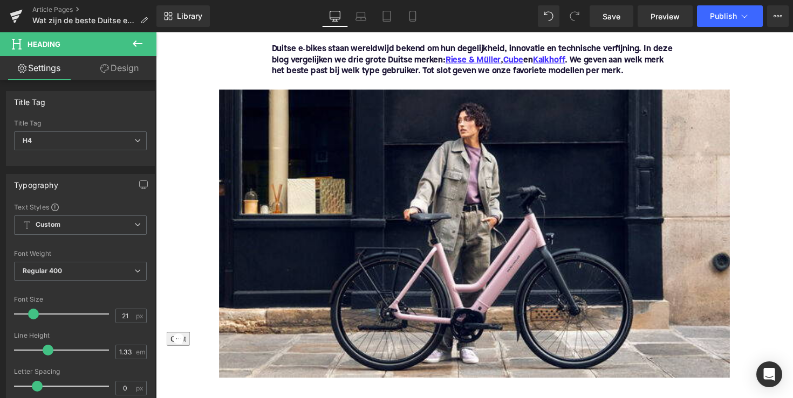
scroll to position [147, 0]
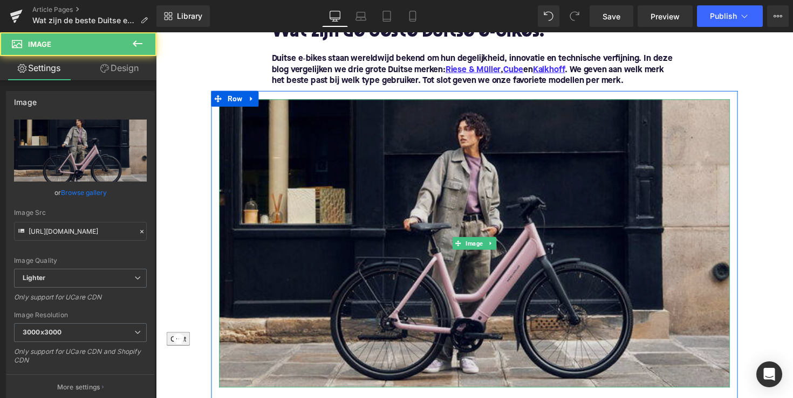
click at [452, 232] on img at bounding box center [482, 248] width 523 height 295
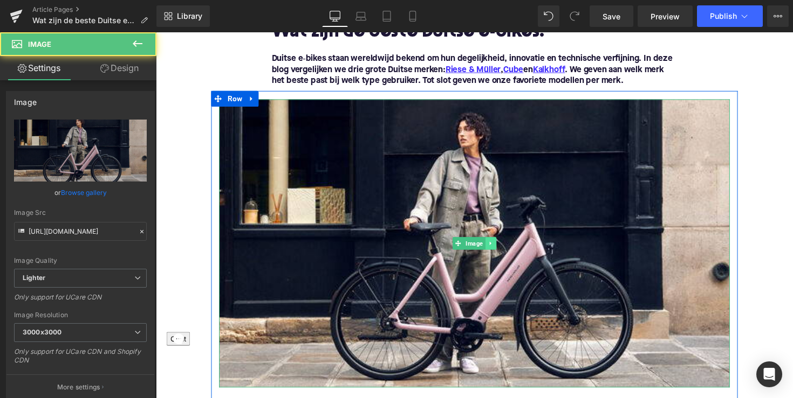
click at [498, 250] on icon at bounding box center [498, 248] width 6 height 6
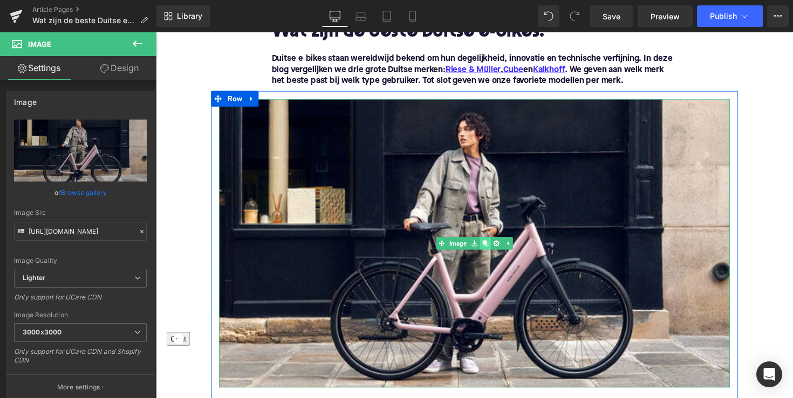
click at [492, 250] on icon at bounding box center [493, 248] width 6 height 6
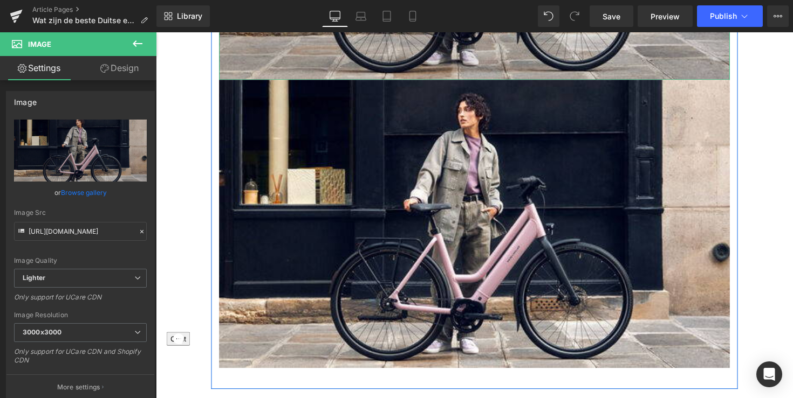
scroll to position [467, 0]
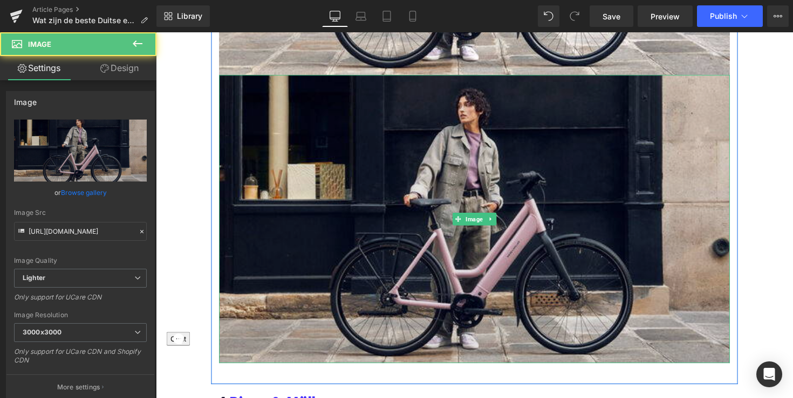
click at [453, 216] on img at bounding box center [482, 223] width 523 height 295
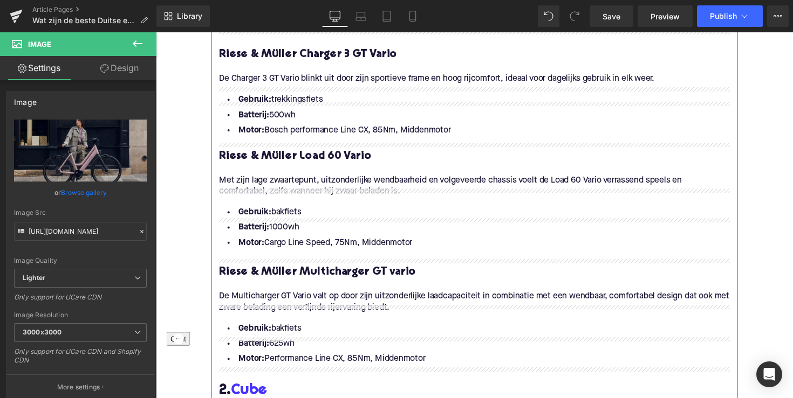
scroll to position [974, 0]
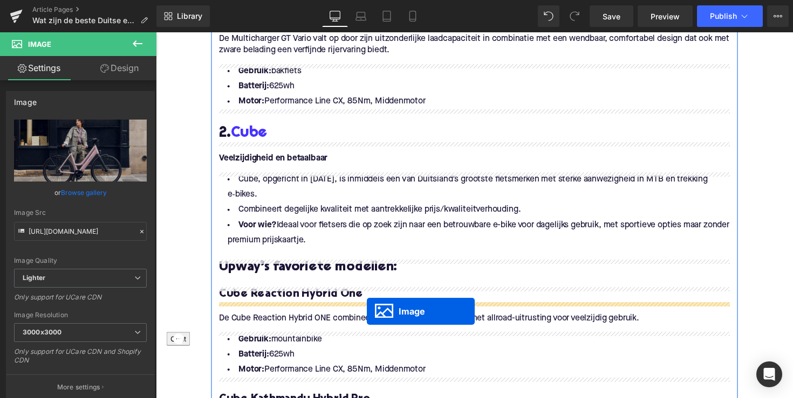
drag, startPoint x: 460, startPoint y: 222, endPoint x: 372, endPoint y: 319, distance: 130.5
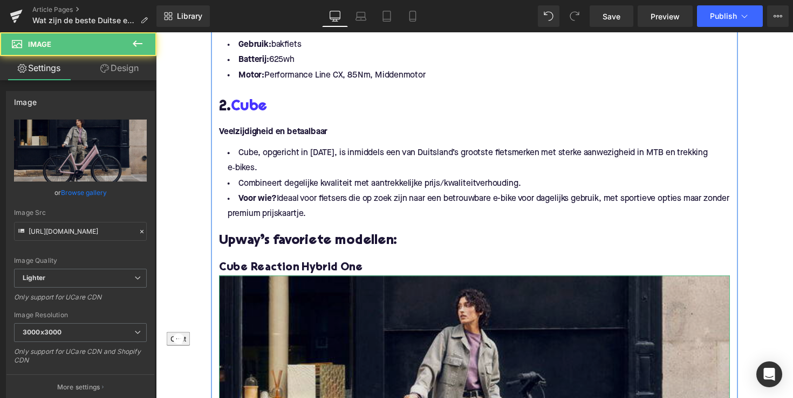
scroll to position [1136, 0]
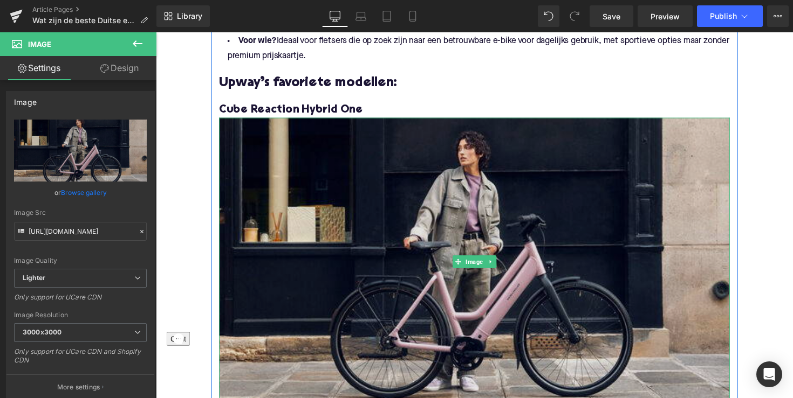
click at [438, 233] on img at bounding box center [482, 267] width 523 height 295
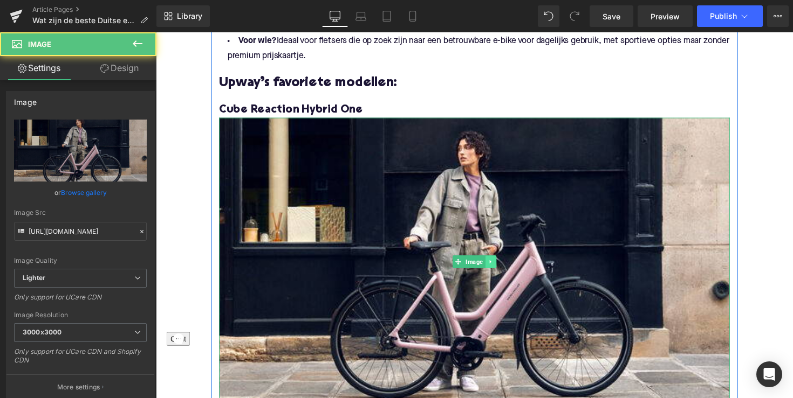
click at [497, 269] on icon at bounding box center [498, 268] width 2 height 4
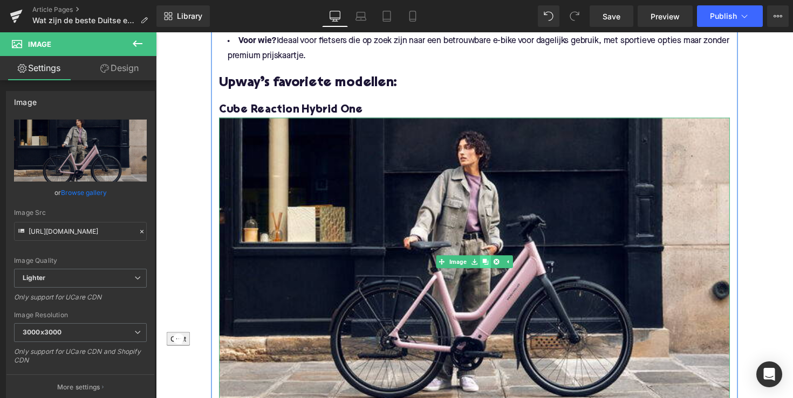
click at [490, 271] on icon at bounding box center [493, 267] width 6 height 6
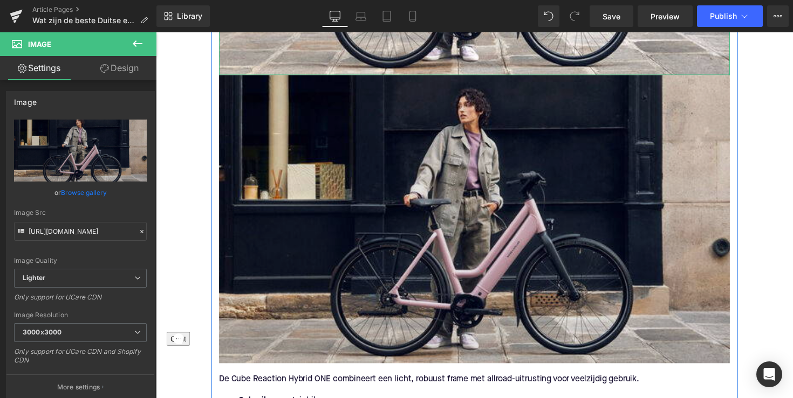
scroll to position [1476, 0]
click at [453, 237] on img at bounding box center [482, 222] width 523 height 295
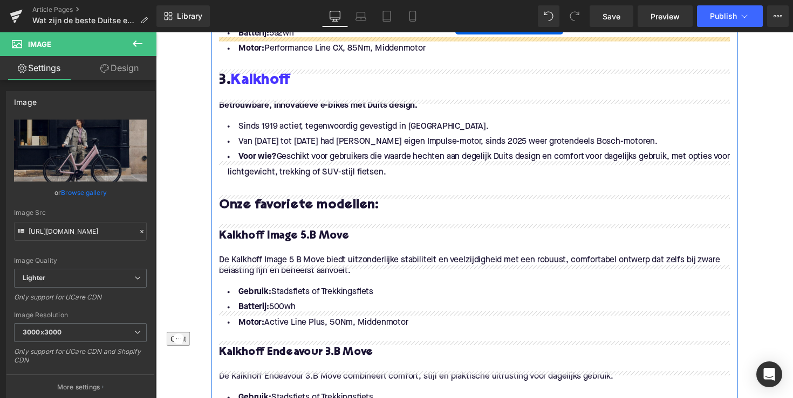
scroll to position [1744, 0]
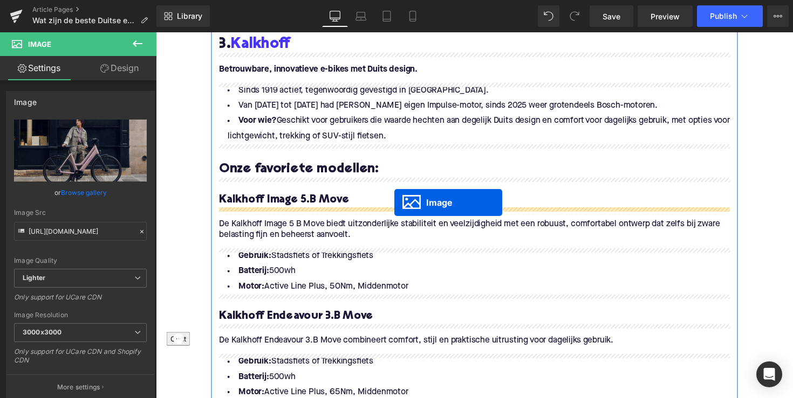
drag, startPoint x: 463, startPoint y: 222, endPoint x: 399, endPoint y: 207, distance: 64.9
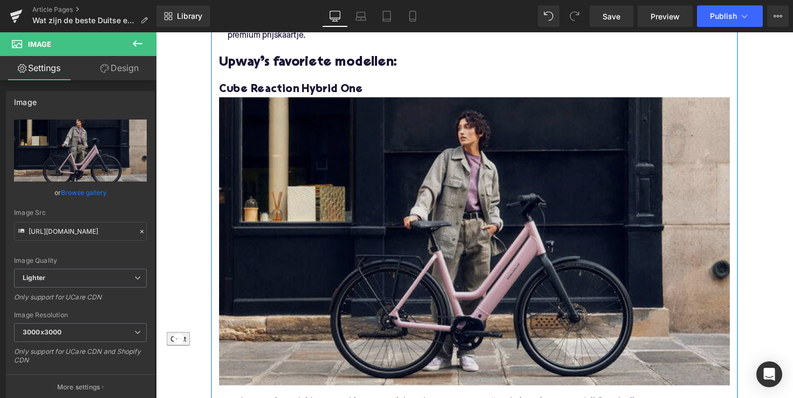
scroll to position [1136, 0]
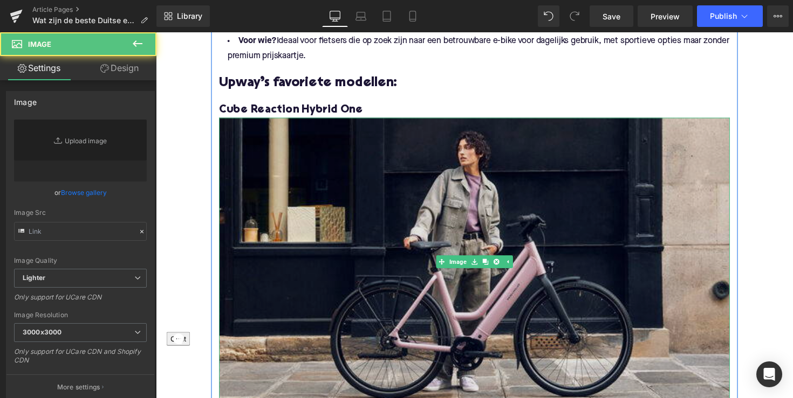
type input "[URL][DOMAIN_NAME]"
click at [373, 245] on img at bounding box center [482, 267] width 523 height 295
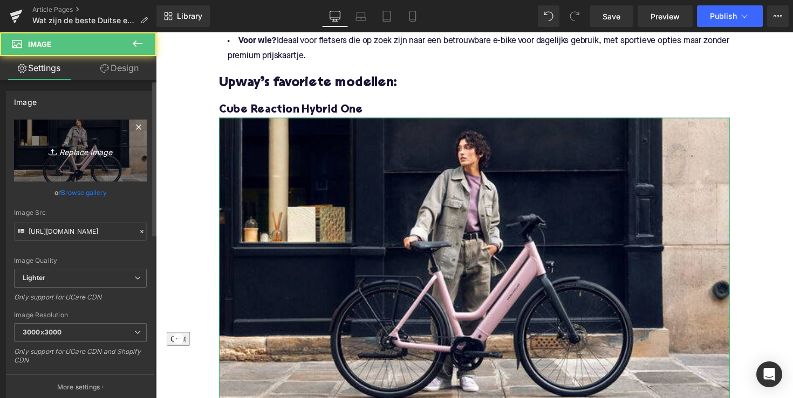
click at [118, 157] on icon "Replace Image" at bounding box center [80, 150] width 86 height 13
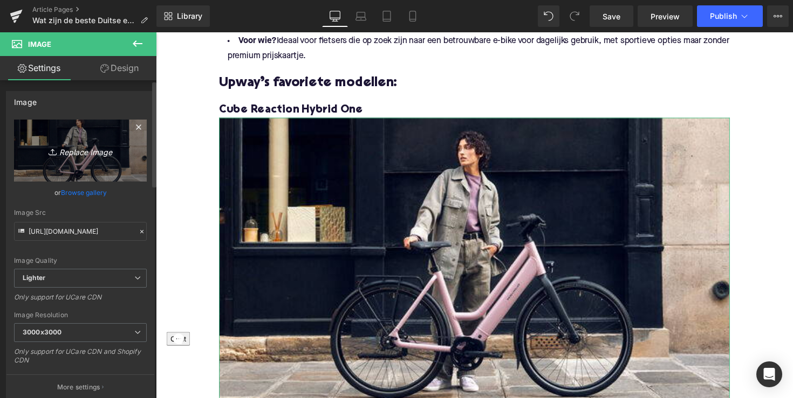
type input "C:\fakepath\DMS94-1.jpg"
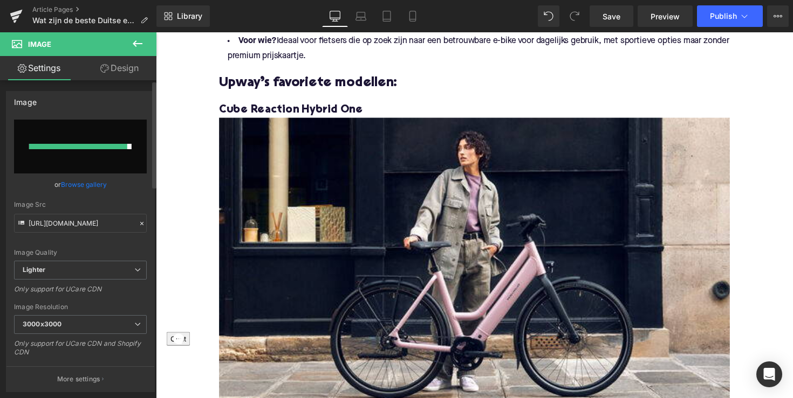
type input "[URL][DOMAIN_NAME]"
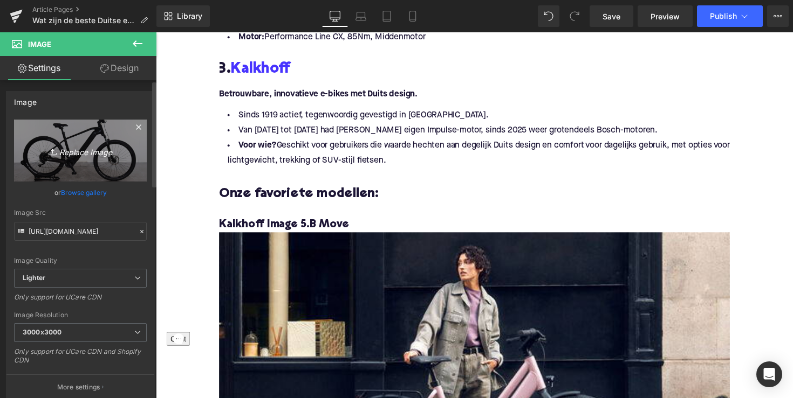
scroll to position [1761, 0]
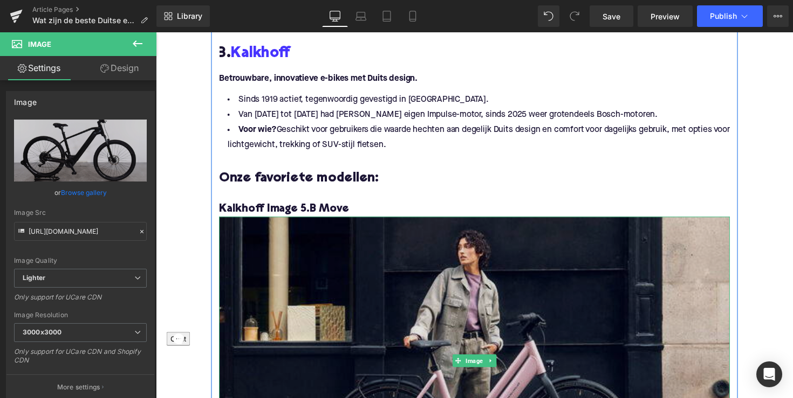
click at [343, 292] on img at bounding box center [482, 369] width 523 height 295
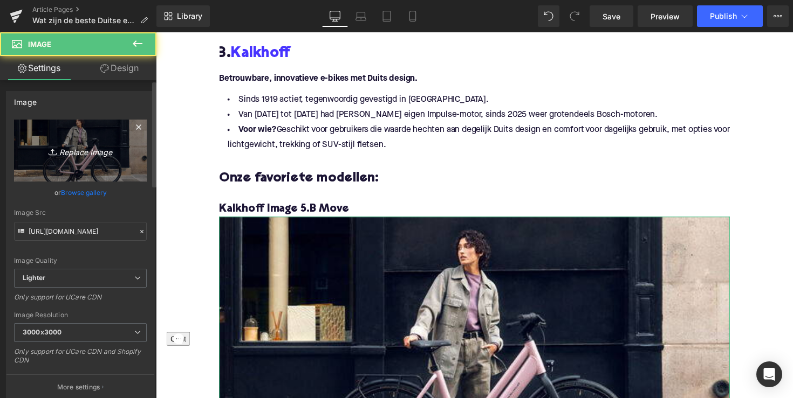
click at [98, 163] on link "Replace Image" at bounding box center [80, 151] width 133 height 62
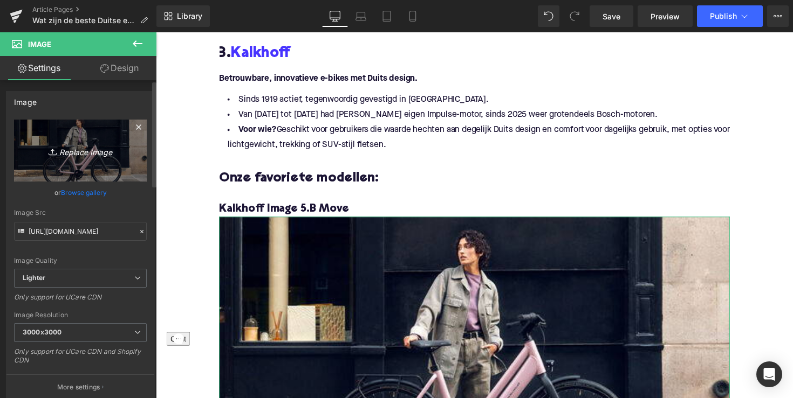
type input "C:\fakepath\DNJ81-1.jpg"
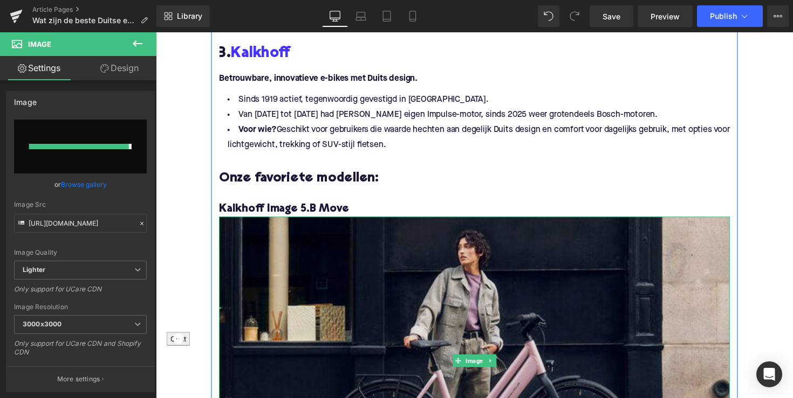
type input "[URL][DOMAIN_NAME]"
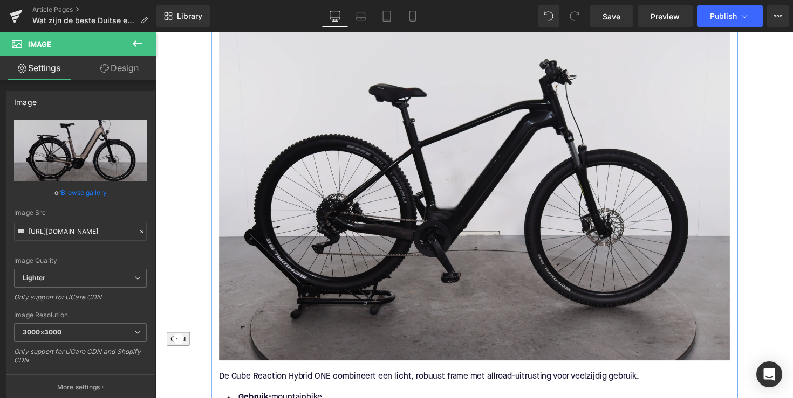
click at [363, 226] on img at bounding box center [482, 194] width 523 height 349
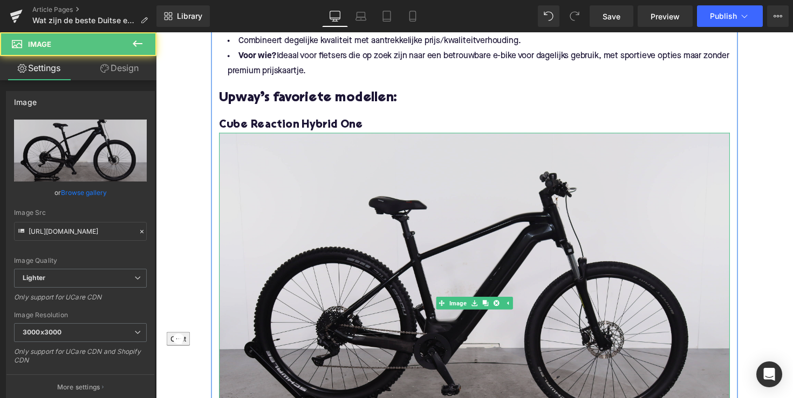
scroll to position [1109, 0]
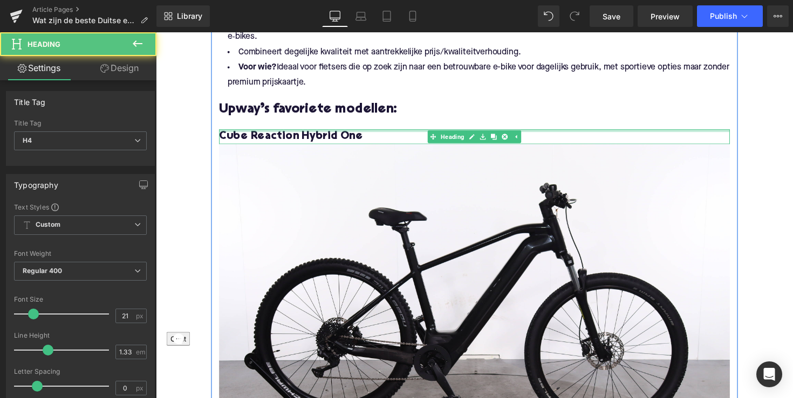
click at [315, 134] on div "Cube Reaction Hybrid One Heading" at bounding box center [482, 139] width 523 height 15
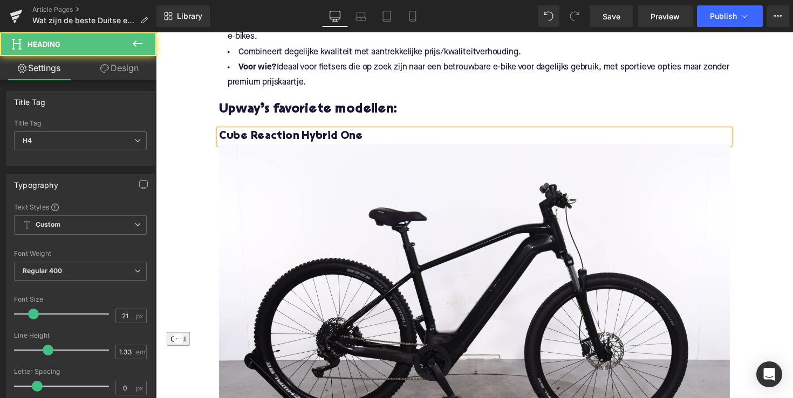
click at [315, 134] on span "Cube Reaction Hybrid One" at bounding box center [294, 139] width 147 height 11
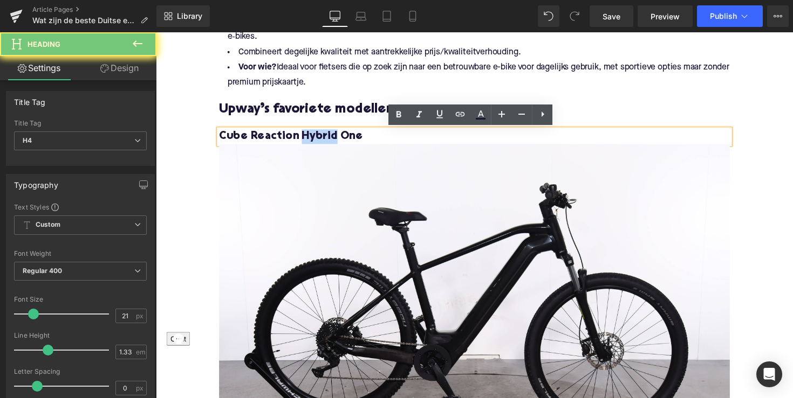
click at [315, 134] on span "Cube Reaction Hybrid One" at bounding box center [294, 139] width 147 height 11
click at [315, 142] on span "Cube Reaction Hybrid One" at bounding box center [294, 139] width 147 height 11
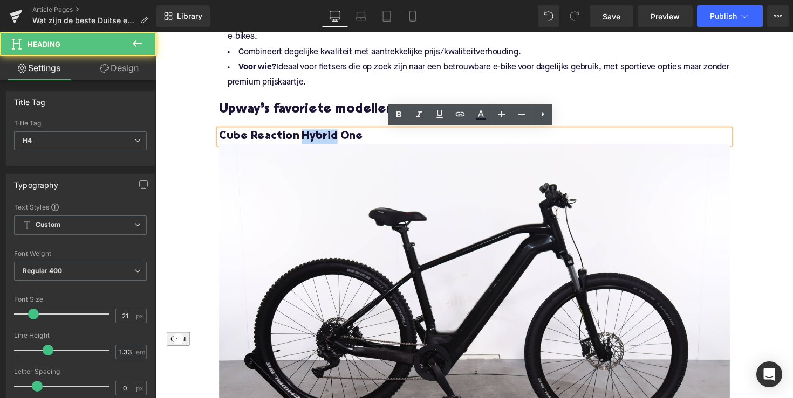
click at [315, 142] on span "Cube Reaction Hybrid One" at bounding box center [294, 139] width 147 height 11
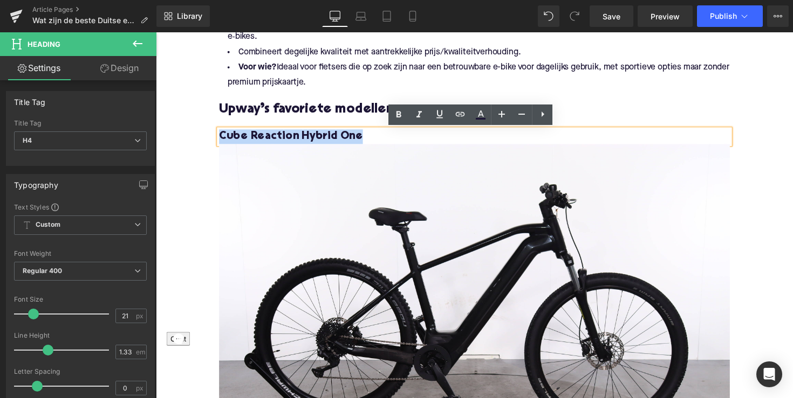
copy span "Cube Reaction Hybrid One"
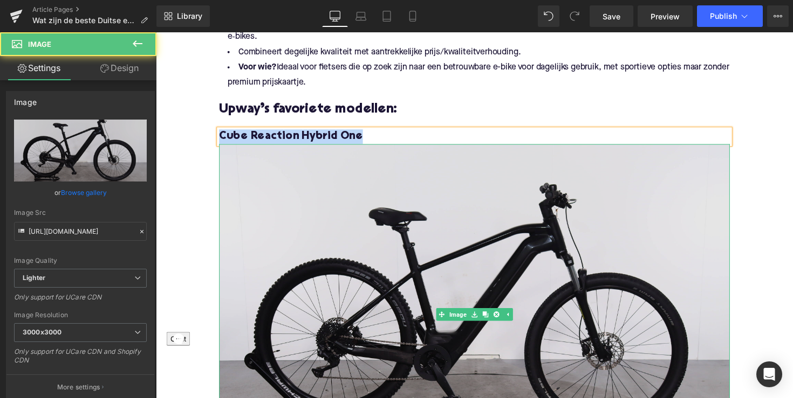
click at [320, 219] on img at bounding box center [482, 321] width 523 height 349
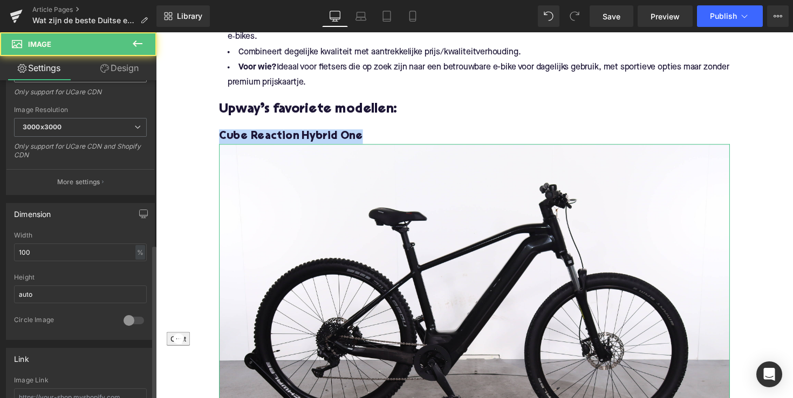
scroll to position [431, 0]
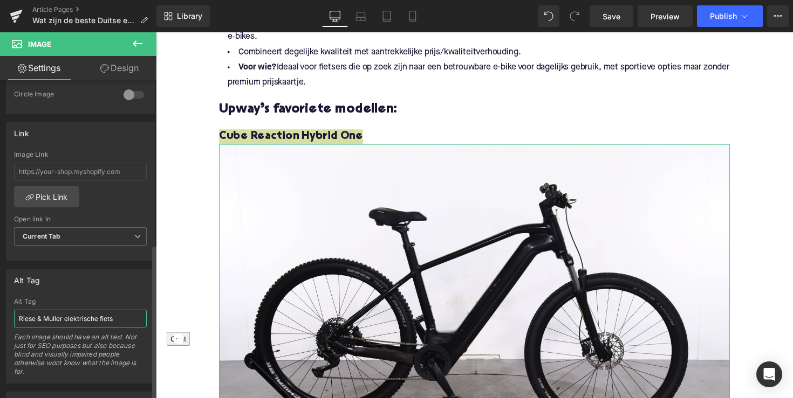
click at [72, 320] on input "Riese & Muller elektrische fiets" at bounding box center [80, 319] width 133 height 18
paste input "Cube Reaction Hybrid One"
type input "Cube Reaction Hybrid One"
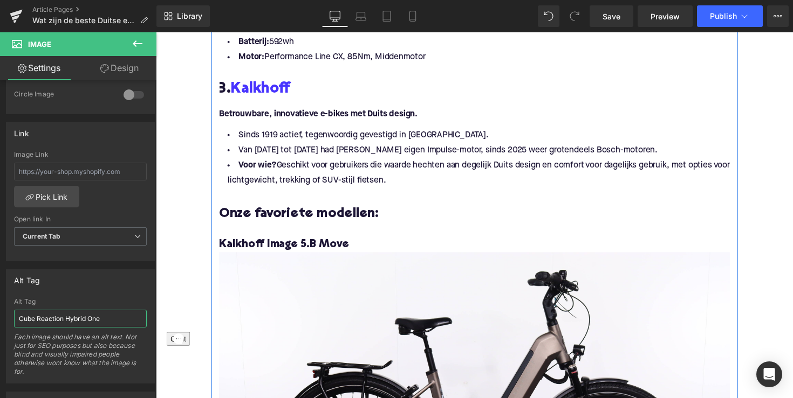
scroll to position [1823, 0]
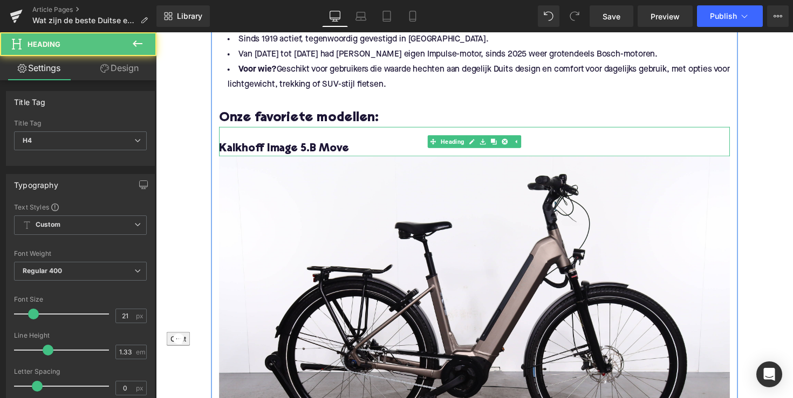
click at [276, 149] on h4 "Kalkhoff Image 5.B Move" at bounding box center [482, 151] width 523 height 15
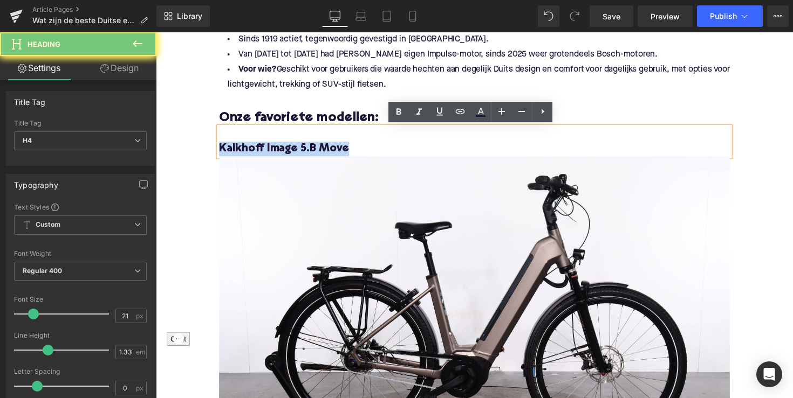
copy h4 "Kalkhoff Image 5.B Move"
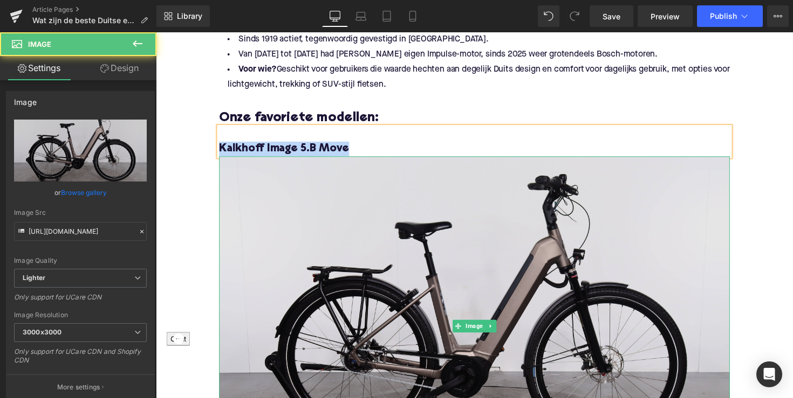
click at [297, 210] on img at bounding box center [482, 334] width 523 height 349
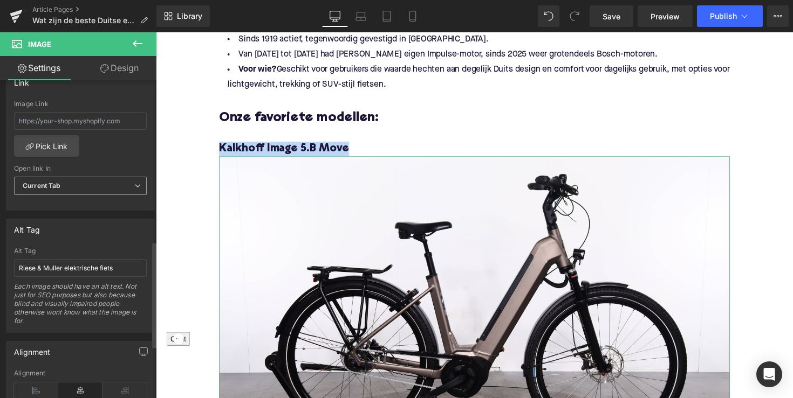
scroll to position [504, 0]
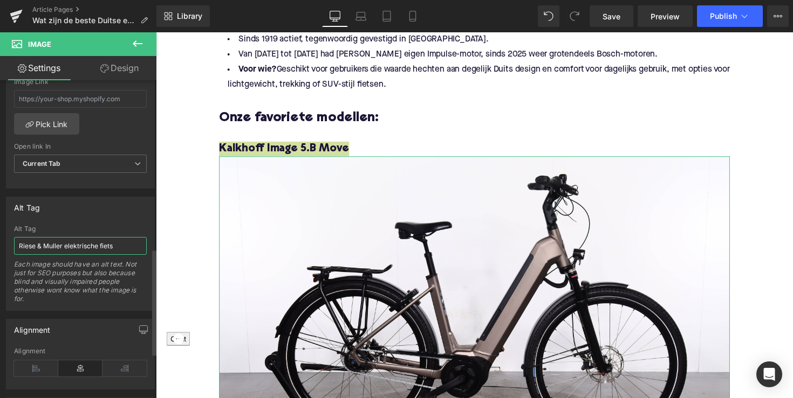
click at [60, 251] on input "Riese & Muller elektrische fiets" at bounding box center [80, 246] width 133 height 18
paste input "Kalkhoff Image 5.B Move"
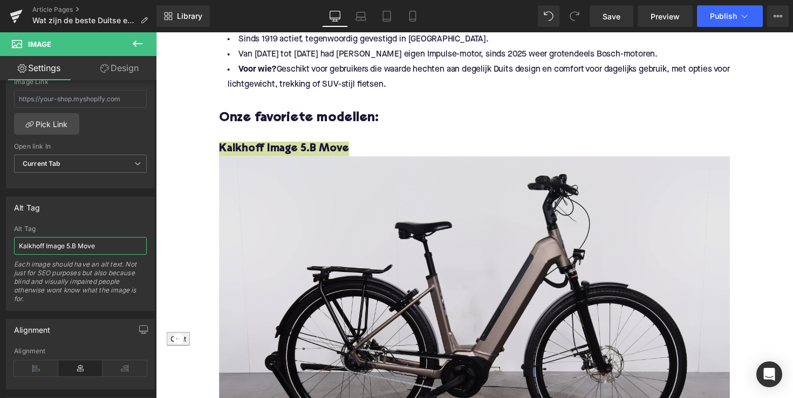
type input "Kalkhoff Image 5.B Move"
click at [318, 230] on img at bounding box center [482, 334] width 523 height 349
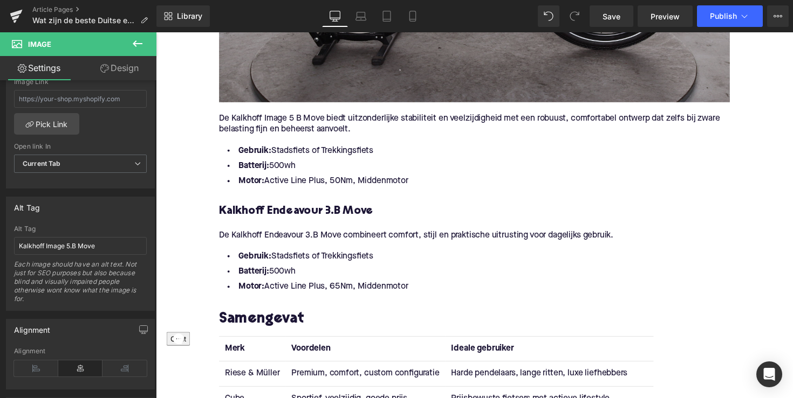
scroll to position [2234, 0]
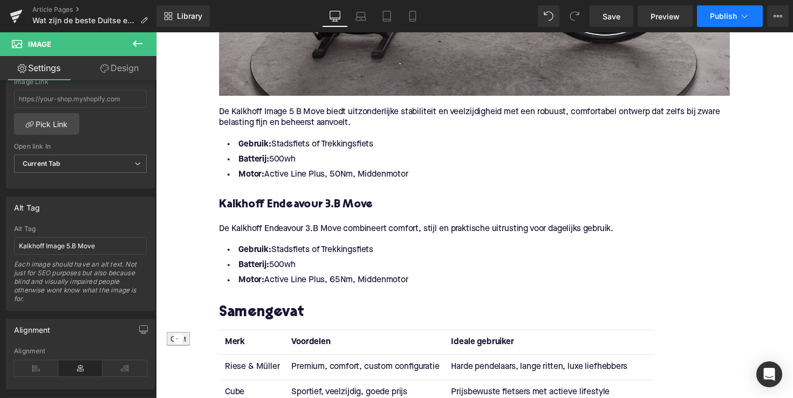
click at [714, 16] on span "Publish" at bounding box center [722, 16] width 27 height 9
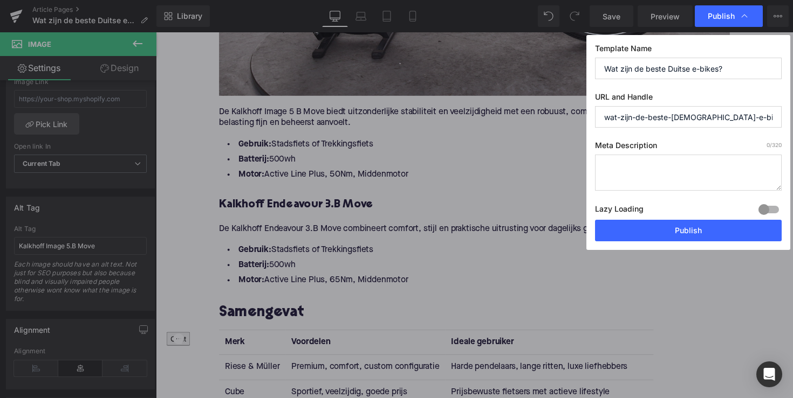
click at [664, 164] on textarea at bounding box center [688, 173] width 187 height 36
paste textarea "Ontdek de beste Duitse e-bikes van [PERSON_NAME] & Müller, [PERSON_NAME] en [PE…"
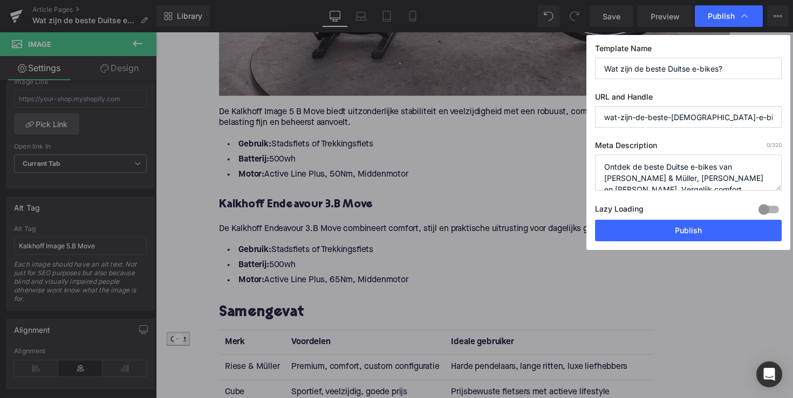
scroll to position [4, 0]
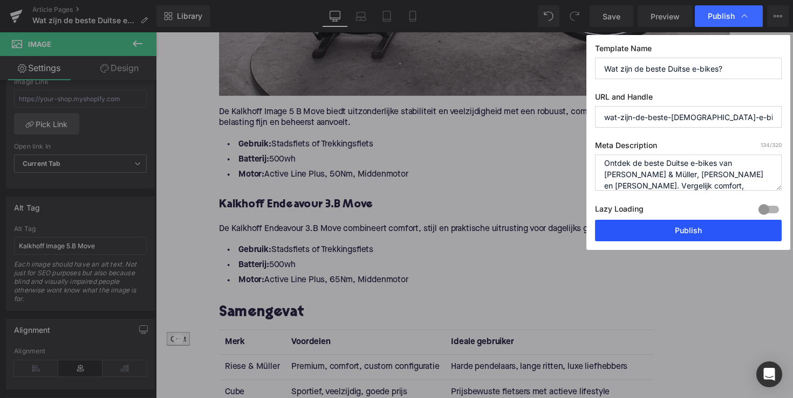
type textarea "Ontdek de beste Duitse e-bikes van [PERSON_NAME] & Müller, [PERSON_NAME] en [PE…"
click at [677, 232] on button "Publish" at bounding box center [688, 231] width 187 height 22
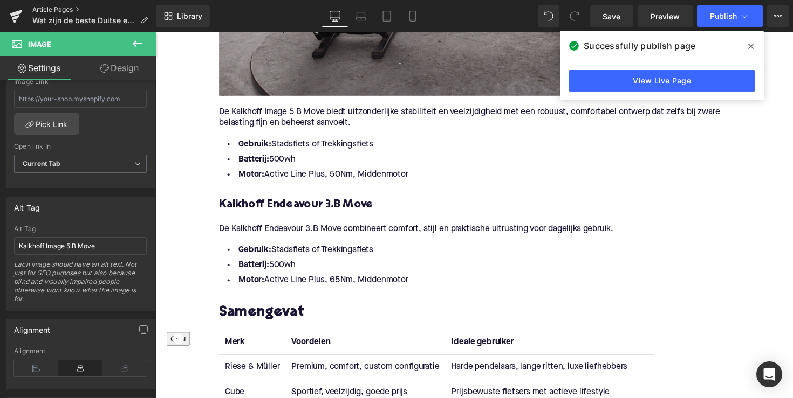
click at [56, 12] on link "Article Pages" at bounding box center [94, 9] width 124 height 9
